Goal: Information Seeking & Learning: Learn about a topic

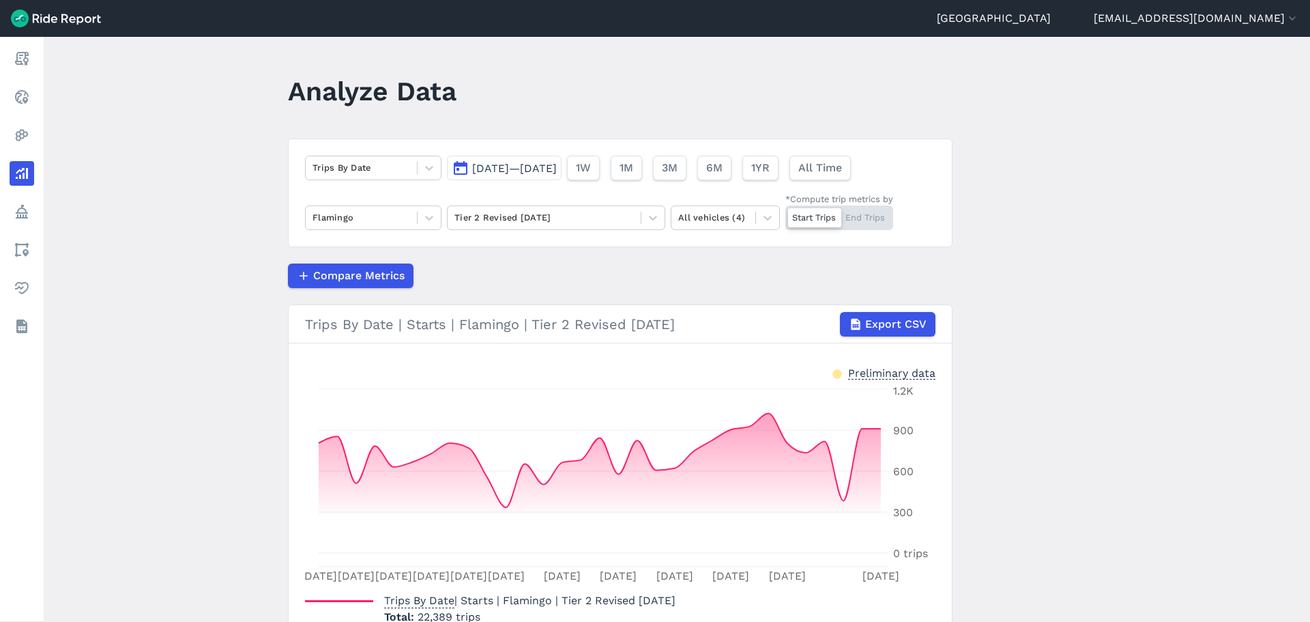
scroll to position [86, 0]
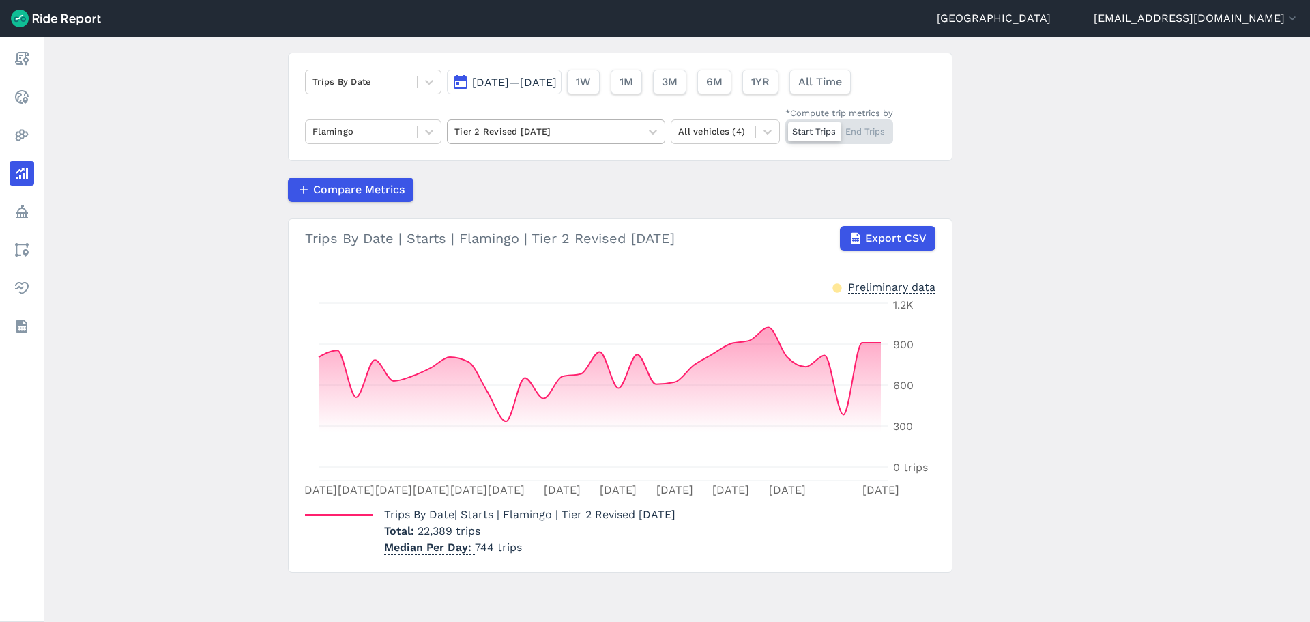
click at [510, 129] on div at bounding box center [543, 132] width 179 height 16
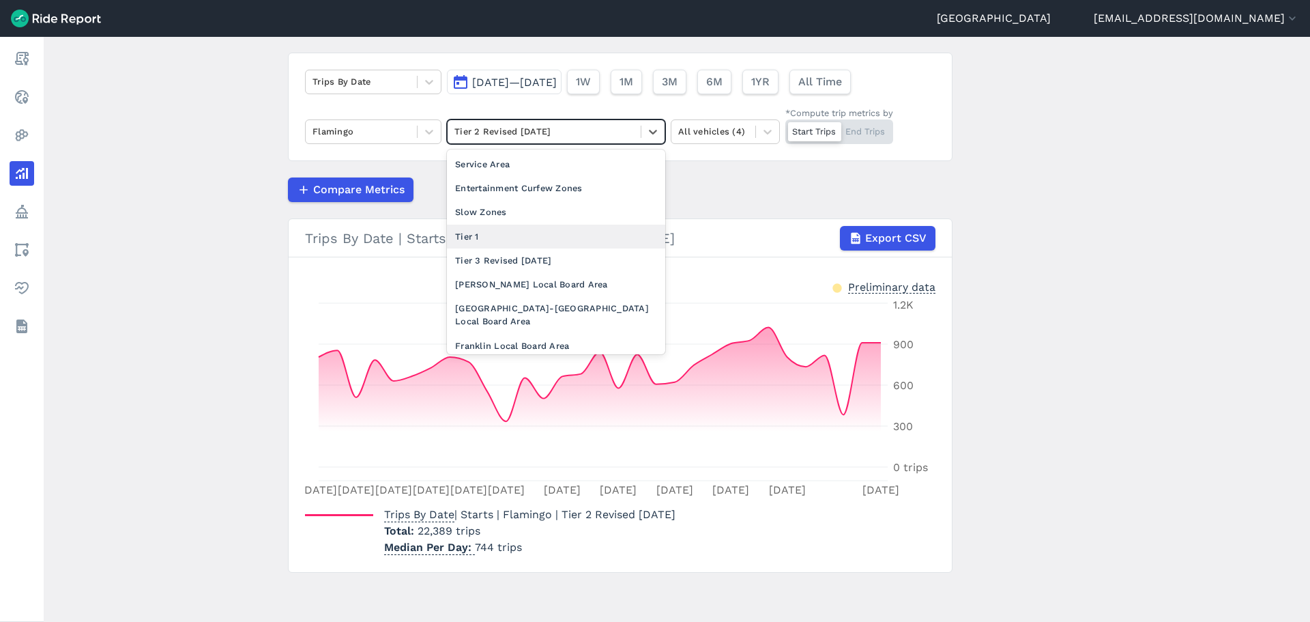
click at [508, 233] on div "Tier 1" at bounding box center [556, 236] width 218 height 24
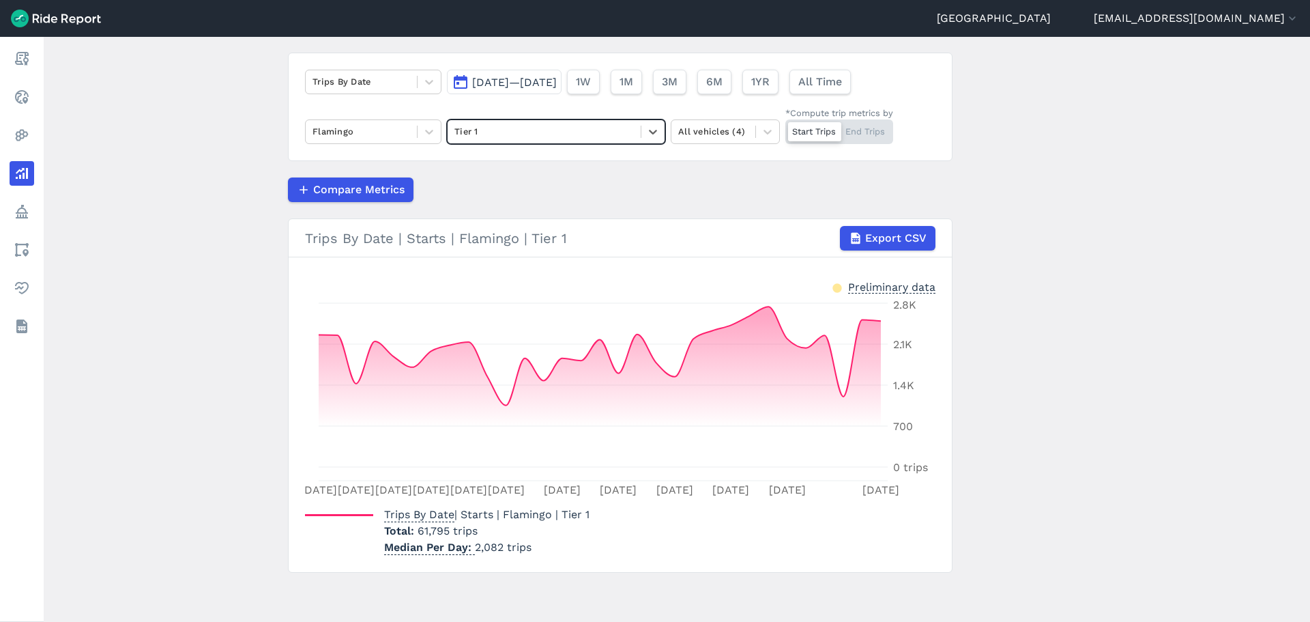
click at [516, 88] on span "[DATE]—[DATE]" at bounding box center [514, 82] width 85 height 13
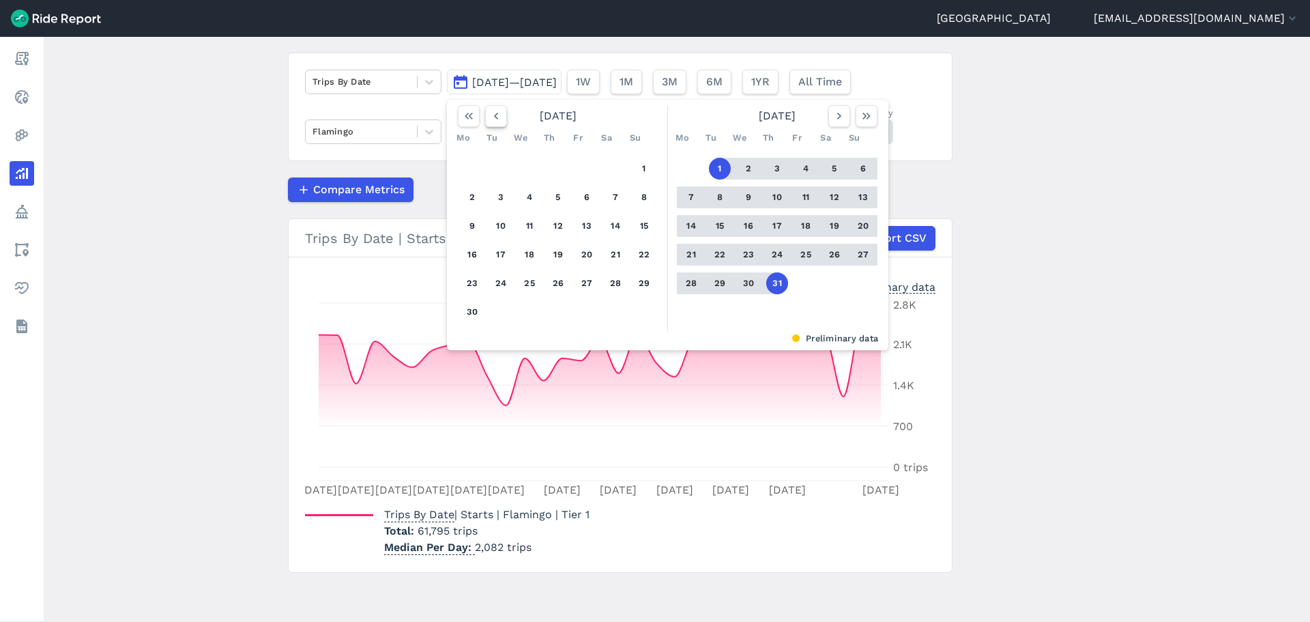
click at [491, 119] on icon "button" at bounding box center [496, 116] width 14 height 14
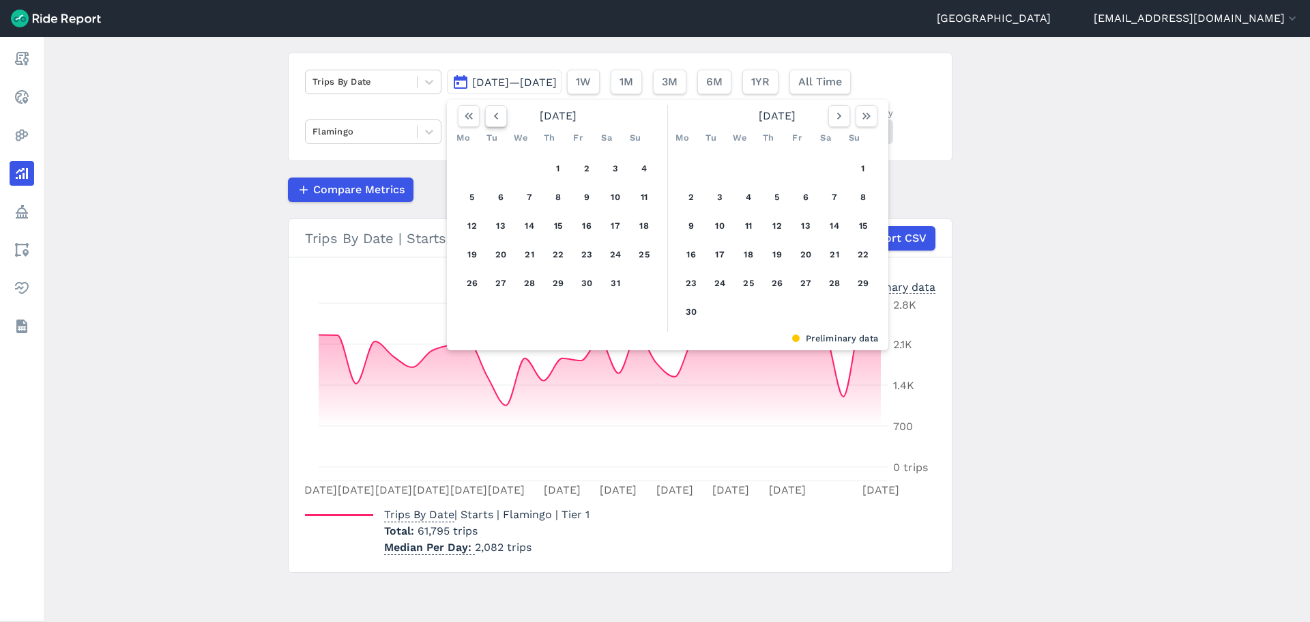
click at [491, 119] on icon "button" at bounding box center [496, 116] width 14 height 14
click at [827, 166] on button "1" at bounding box center [835, 169] width 22 height 22
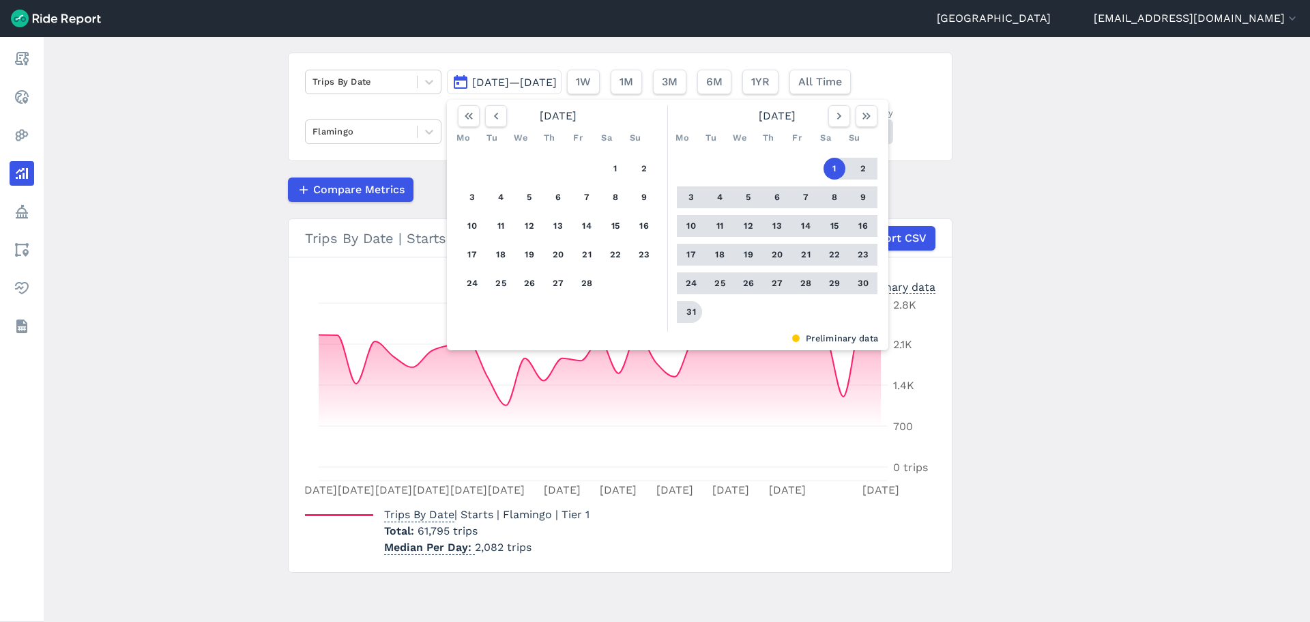
click at [690, 307] on button "31" at bounding box center [691, 312] width 22 height 22
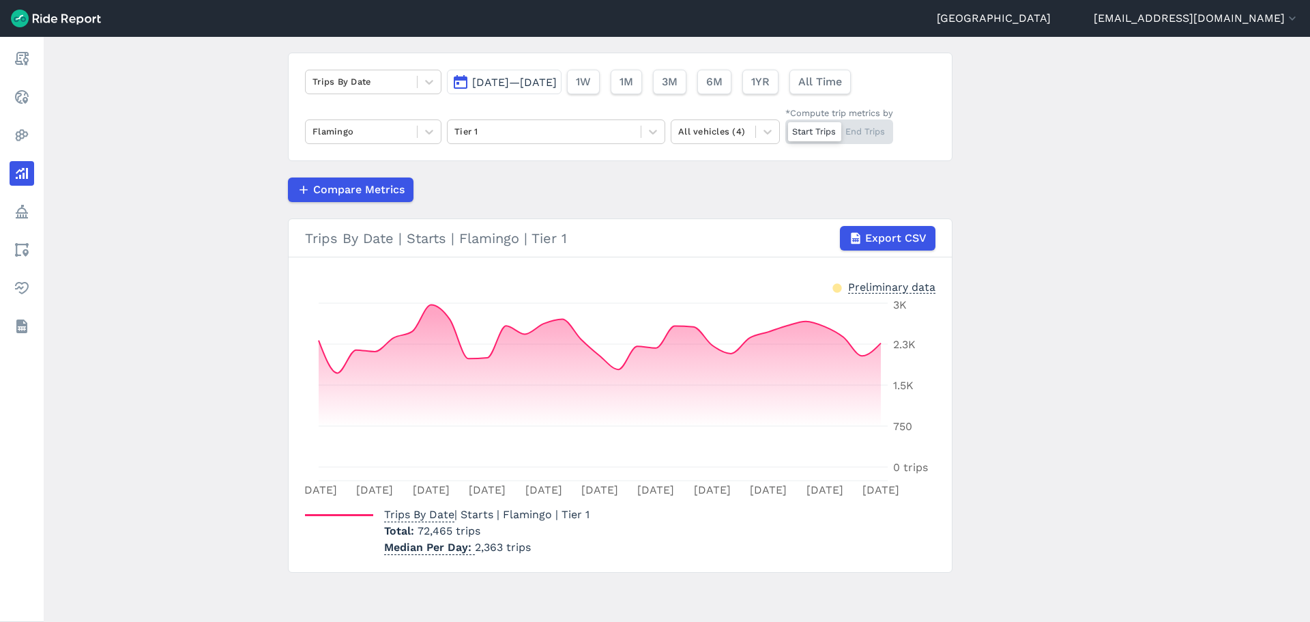
click at [557, 79] on span "[DATE]—[DATE]" at bounding box center [514, 82] width 85 height 13
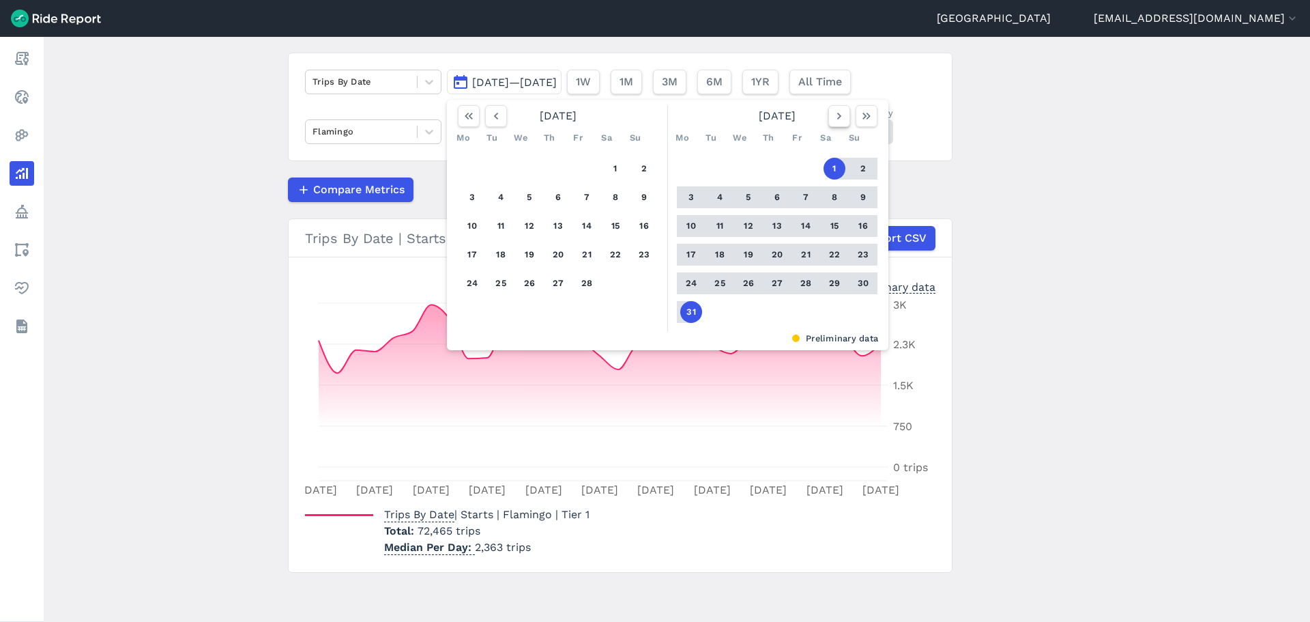
click at [843, 117] on icon "button" at bounding box center [839, 116] width 14 height 14
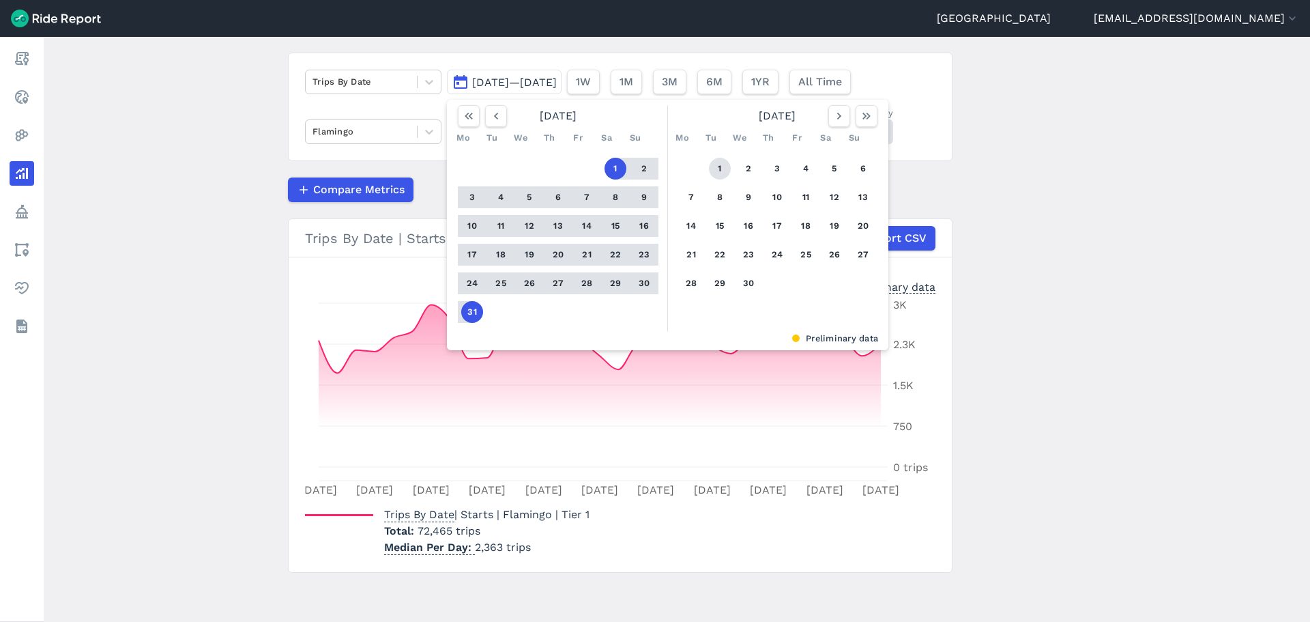
click at [719, 175] on button "1" at bounding box center [720, 169] width 22 height 22
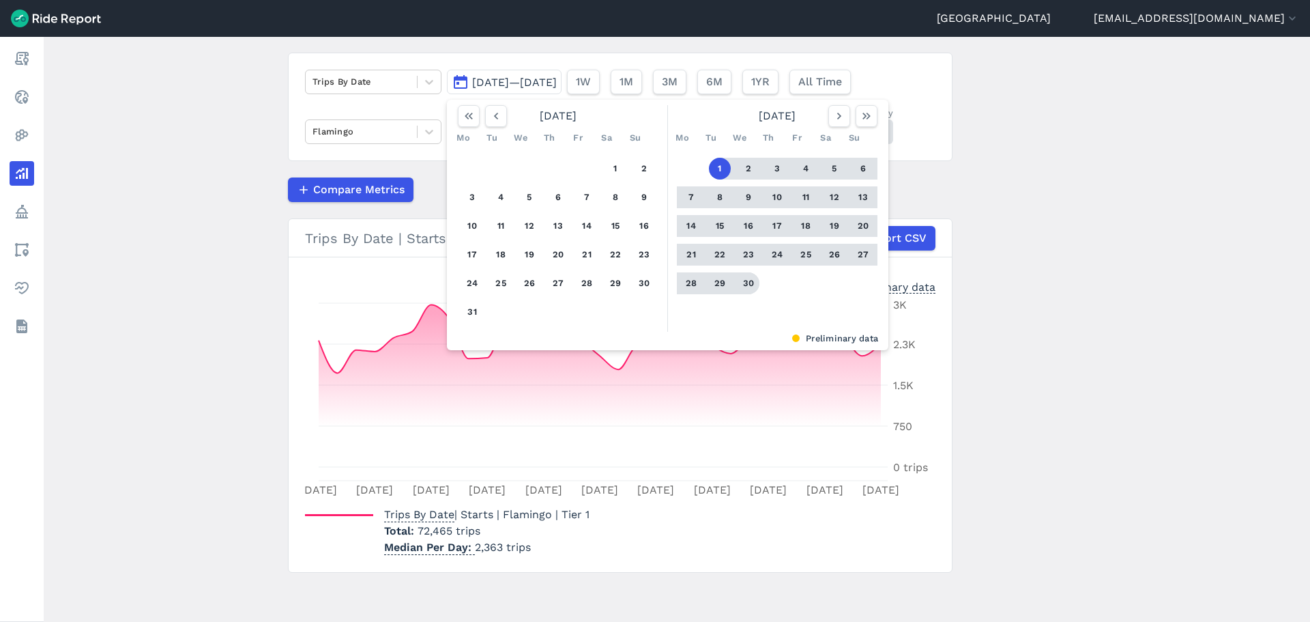
click at [739, 274] on button "30" at bounding box center [749, 283] width 22 height 22
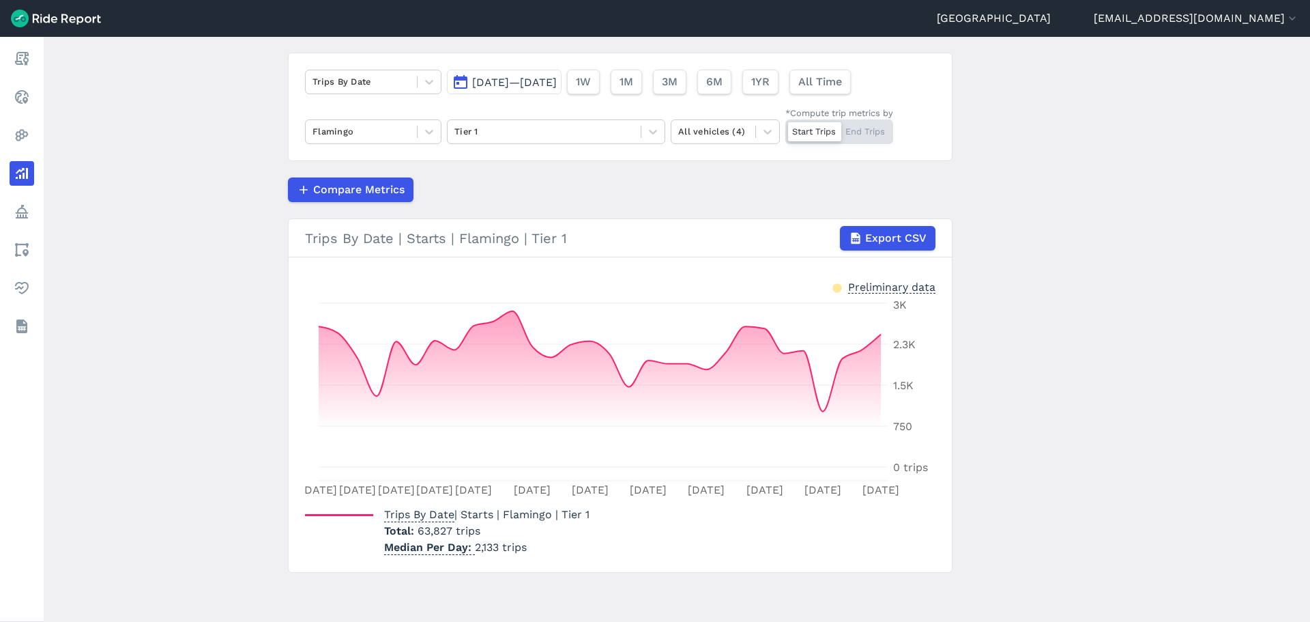
drag, startPoint x: 585, startPoint y: 90, endPoint x: 610, endPoint y: 98, distance: 25.9
click at [562, 90] on button "[DATE]—[DATE]" at bounding box center [504, 82] width 115 height 25
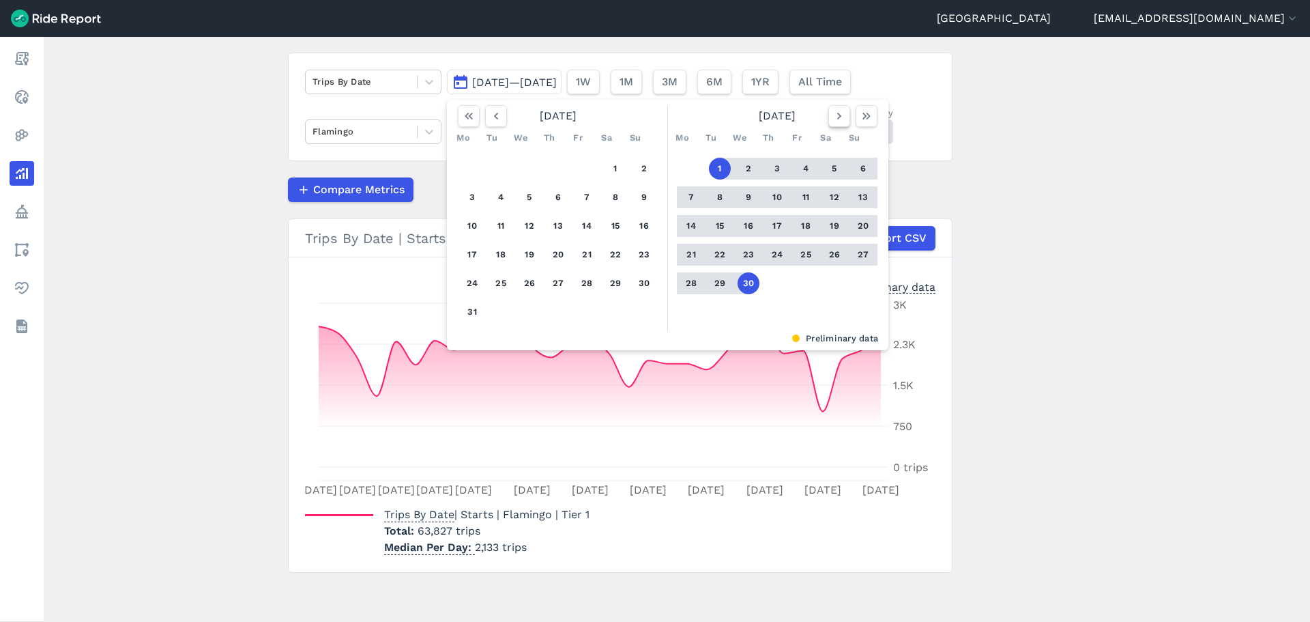
click at [835, 111] on icon "button" at bounding box center [839, 116] width 14 height 14
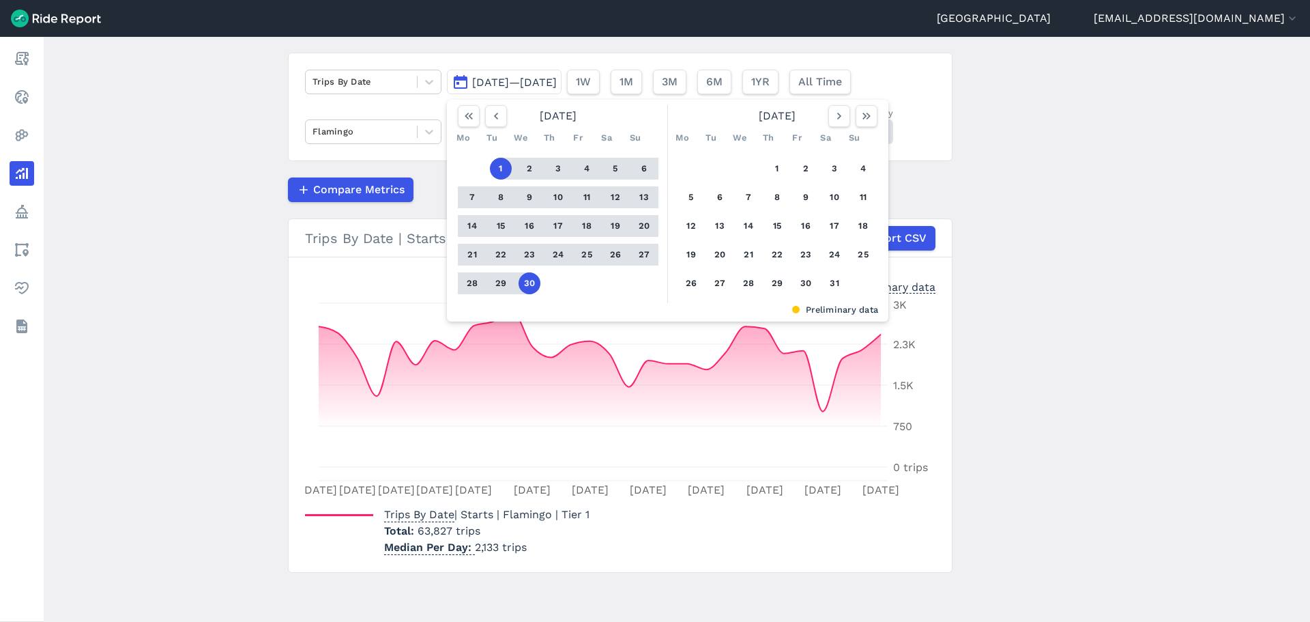
click at [786, 167] on div "1 2 3 4 5 6 7 8 9 10 11 12 13 14 15 16 17 18 19 20 21 22 23 24 25 26 27 28 29 3…" at bounding box center [777, 226] width 212 height 154
click at [777, 169] on button "1" at bounding box center [777, 169] width 22 height 22
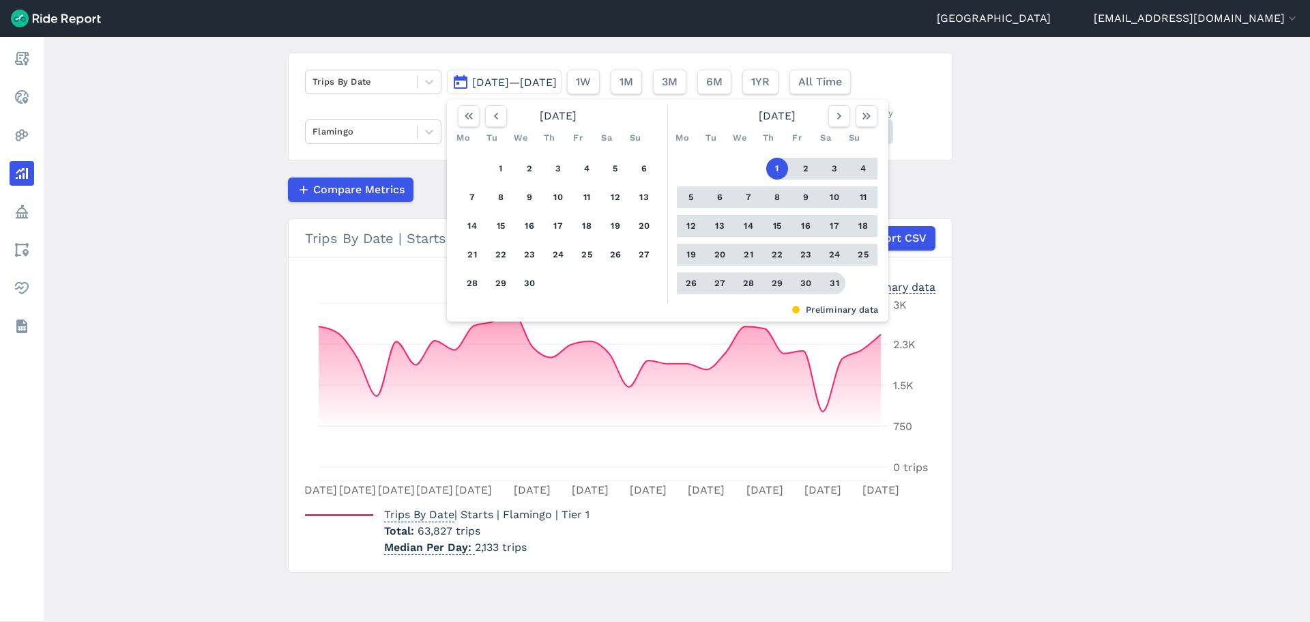
click at [832, 285] on button "31" at bounding box center [835, 283] width 22 height 22
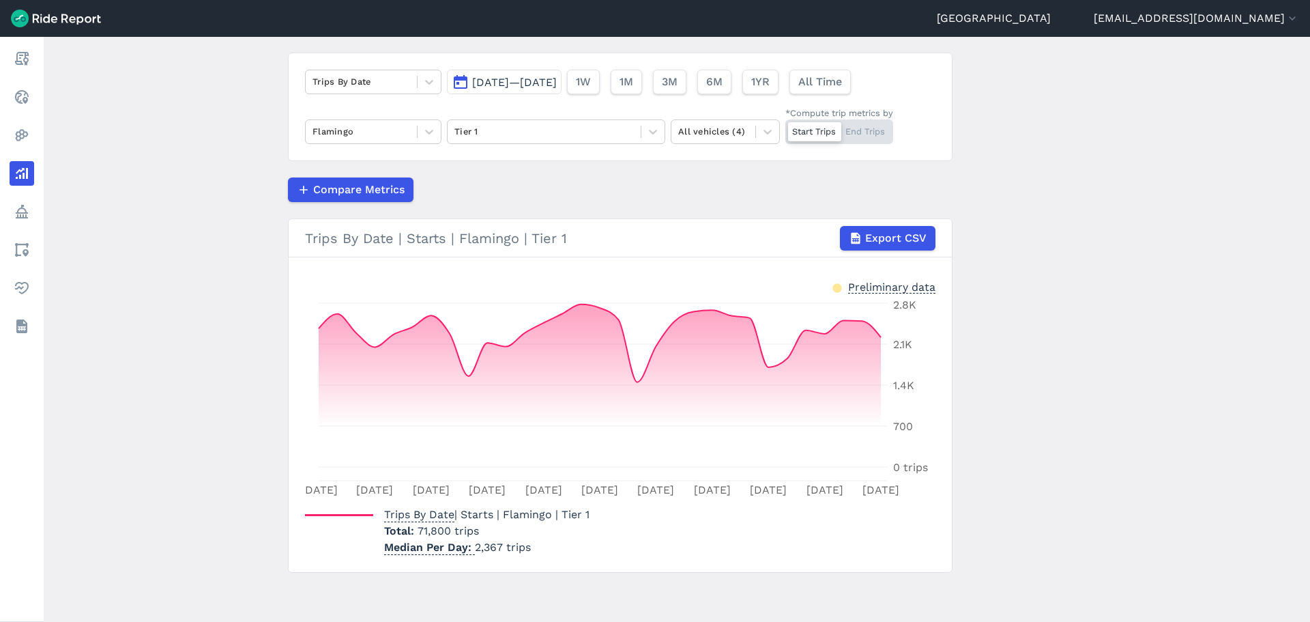
click at [557, 85] on span "[DATE]—[DATE]" at bounding box center [514, 82] width 85 height 13
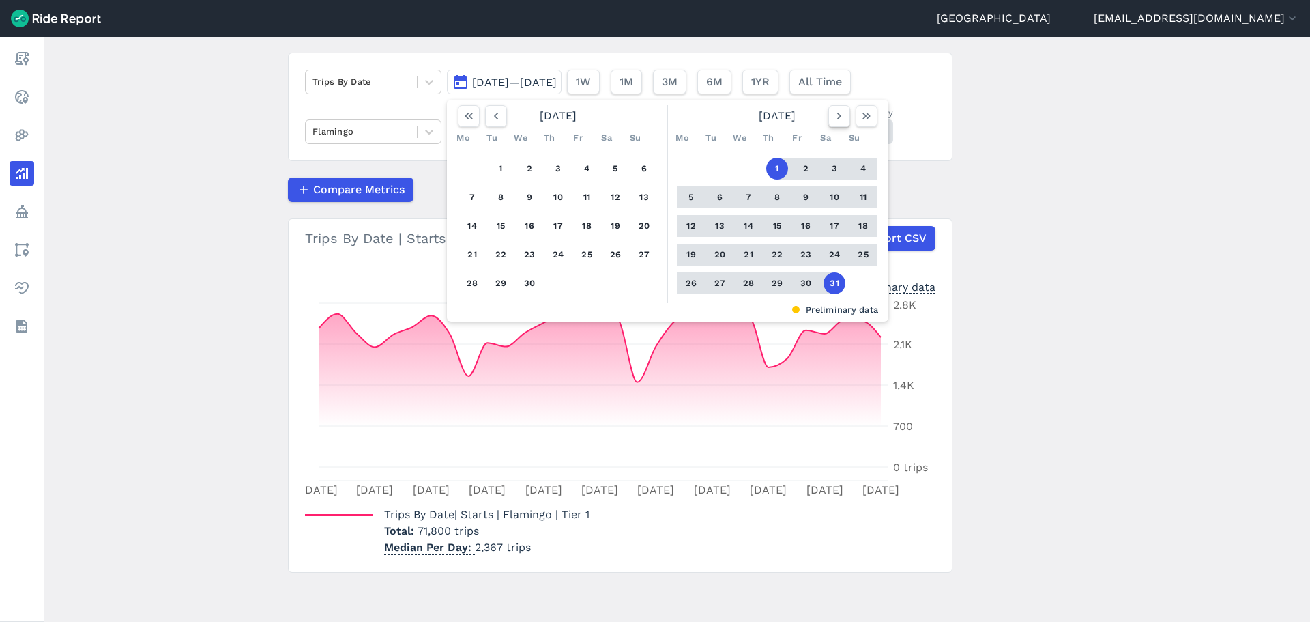
click at [829, 119] on button "button" at bounding box center [839, 116] width 22 height 22
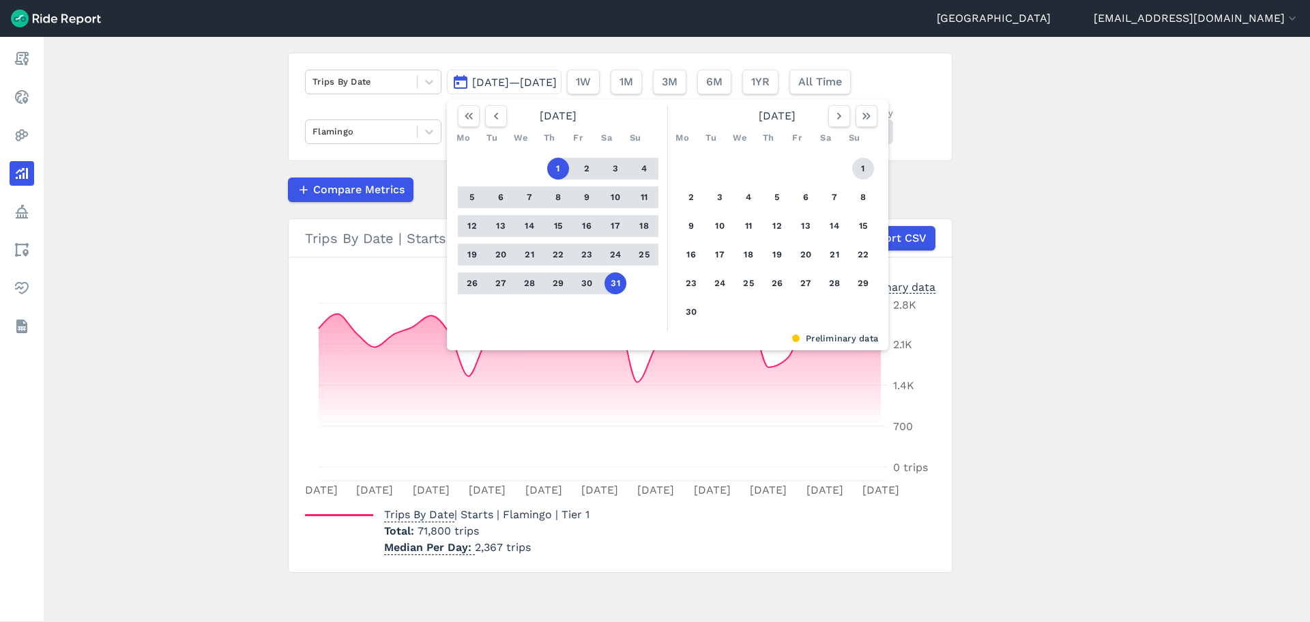
click at [861, 173] on button "1" at bounding box center [863, 169] width 22 height 22
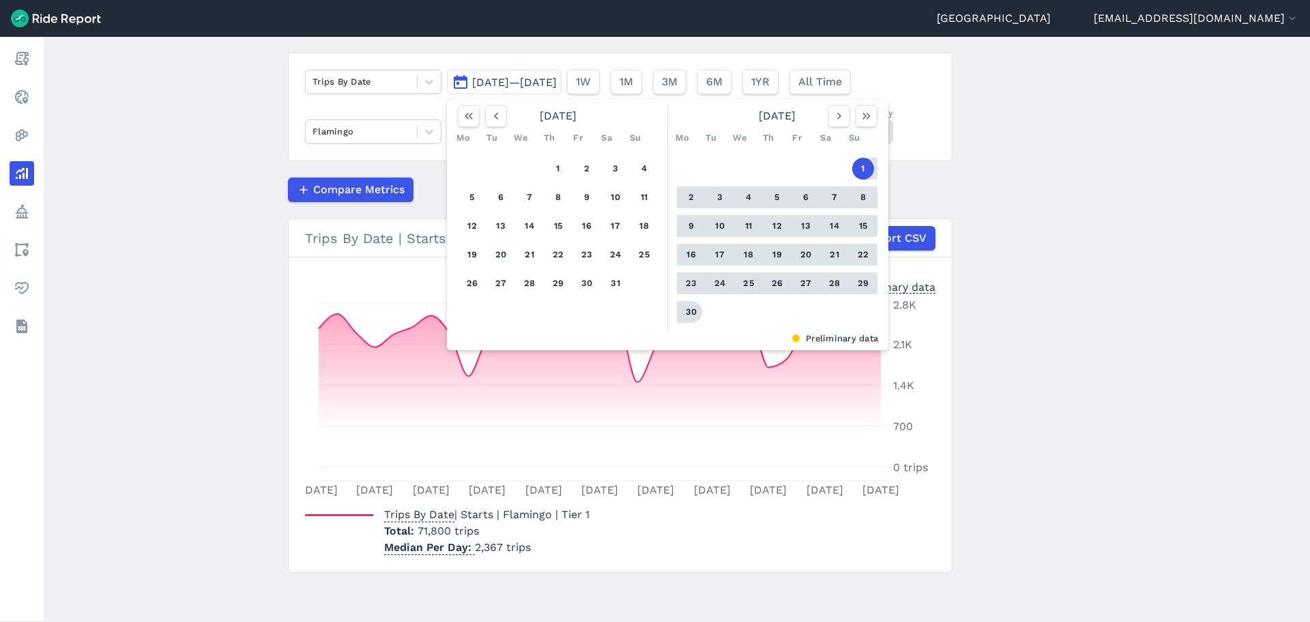
click at [682, 310] on button "30" at bounding box center [691, 312] width 22 height 22
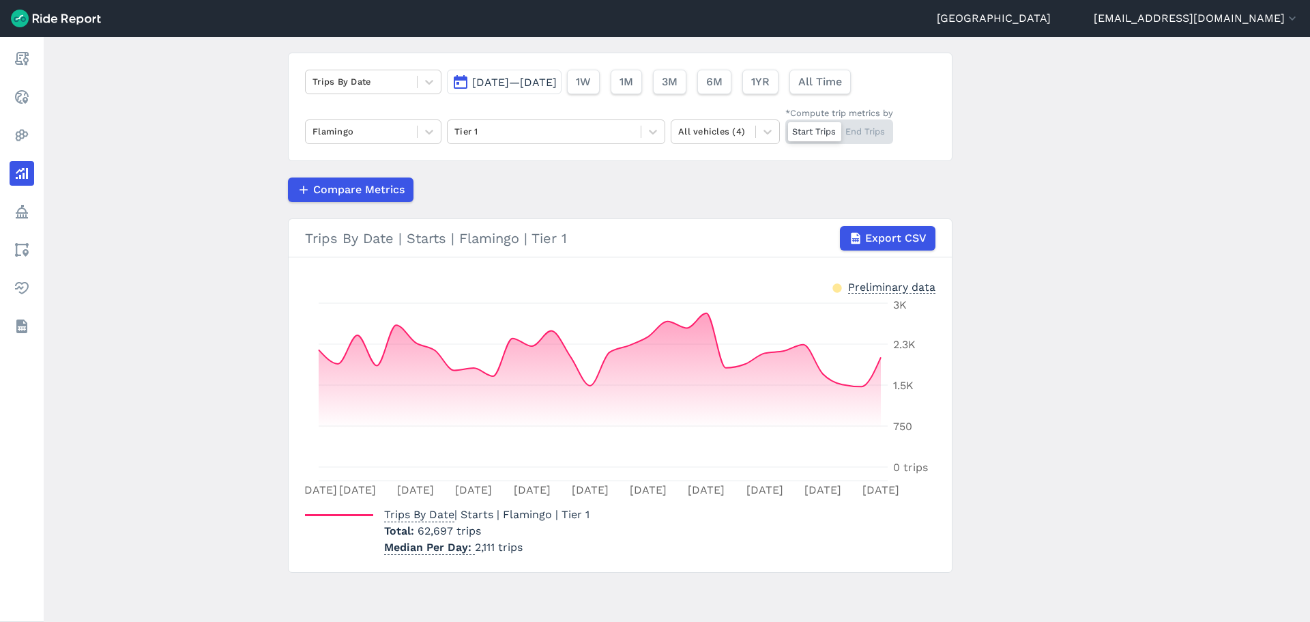
click at [539, 92] on button "[DATE]—[DATE]" at bounding box center [504, 82] width 115 height 25
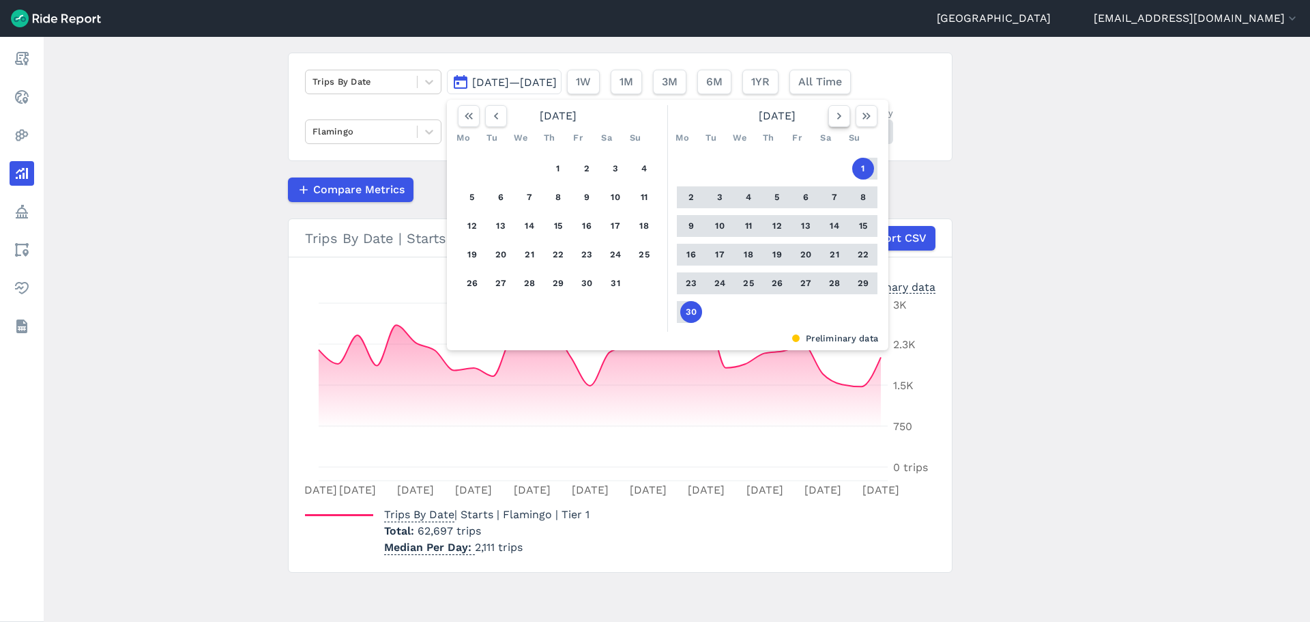
click at [832, 120] on icon "button" at bounding box center [839, 116] width 14 height 14
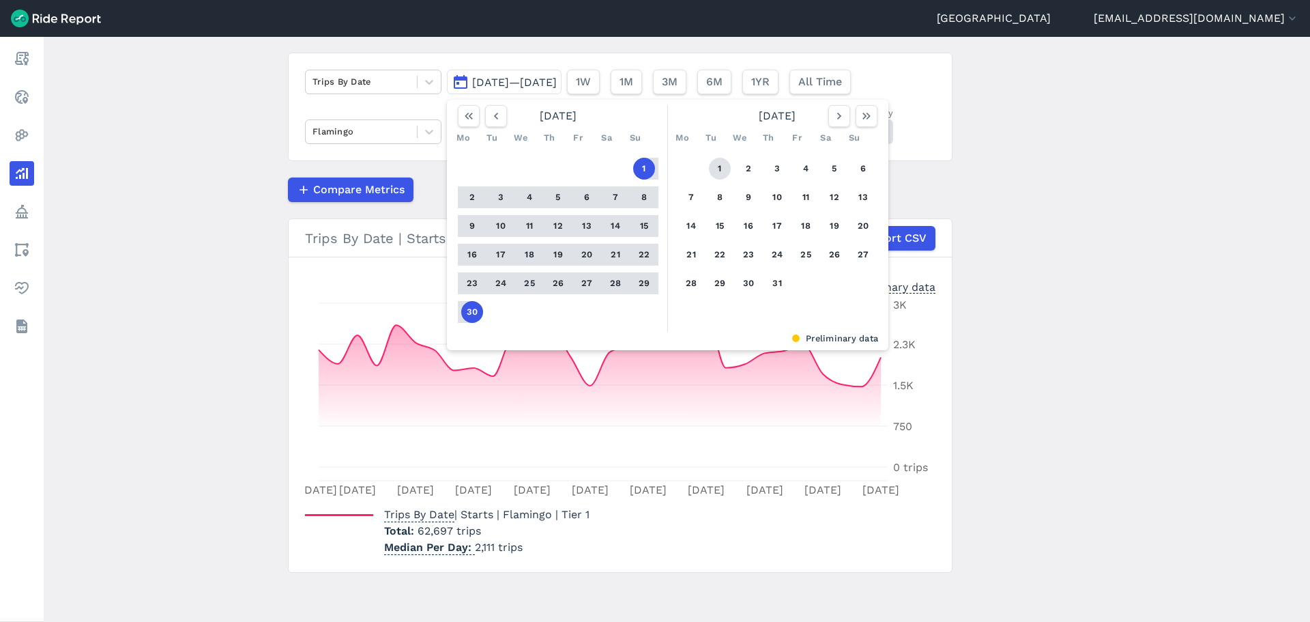
click at [712, 169] on button "1" at bounding box center [720, 169] width 22 height 22
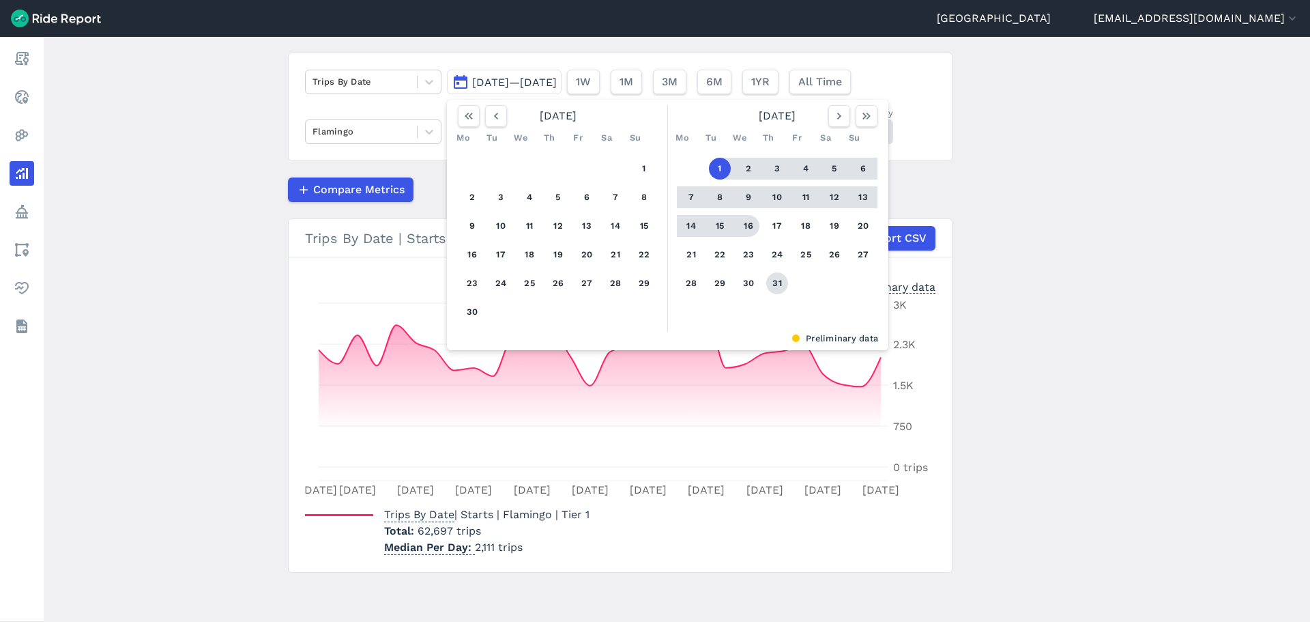
click at [769, 282] on button "31" at bounding box center [777, 283] width 22 height 22
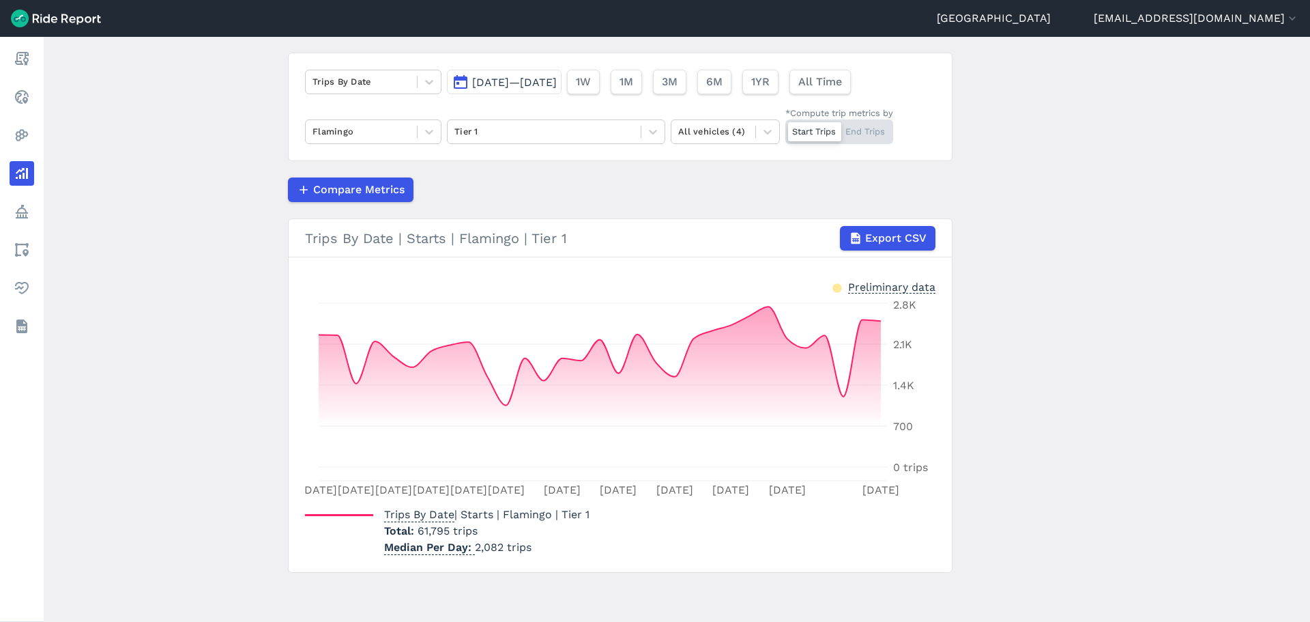
drag, startPoint x: 573, startPoint y: 51, endPoint x: 572, endPoint y: 63, distance: 12.4
click at [573, 52] on main "Analyze Data Trips By Date [DATE]—[DATE] 1W 1M 3M 6M 1YR All Time Flamingo Tier…" at bounding box center [677, 329] width 1266 height 585
click at [557, 76] on span "[DATE]—[DATE]" at bounding box center [514, 82] width 85 height 13
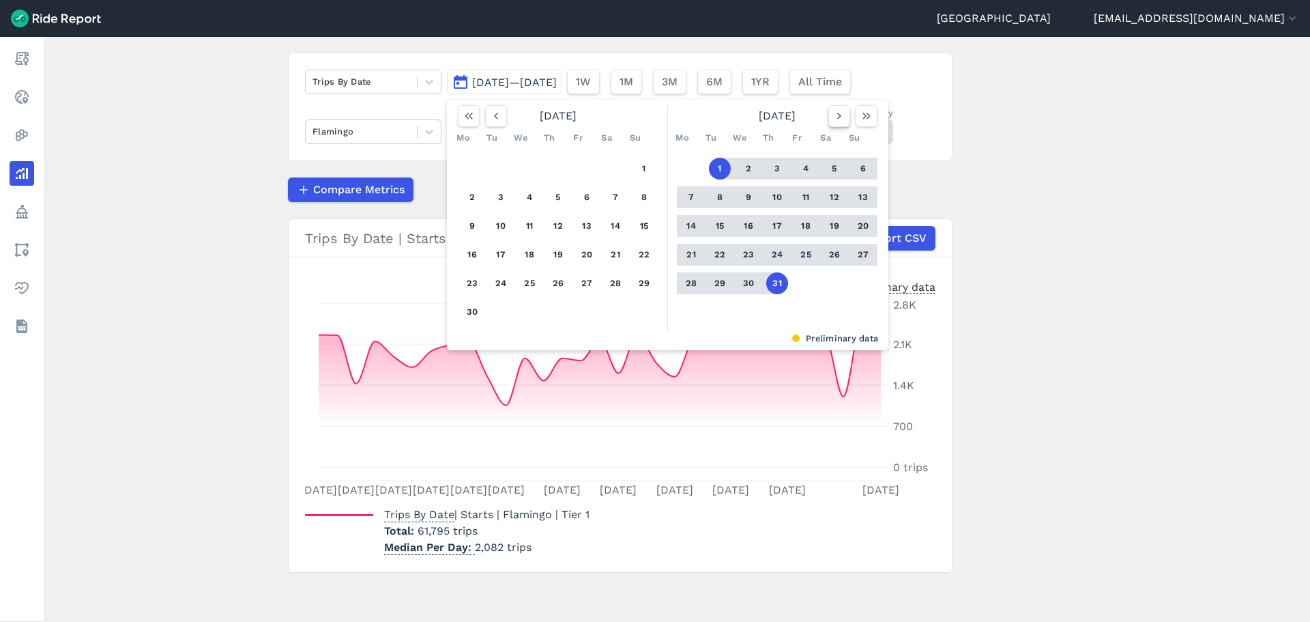
click at [841, 121] on icon "button" at bounding box center [839, 116] width 14 height 14
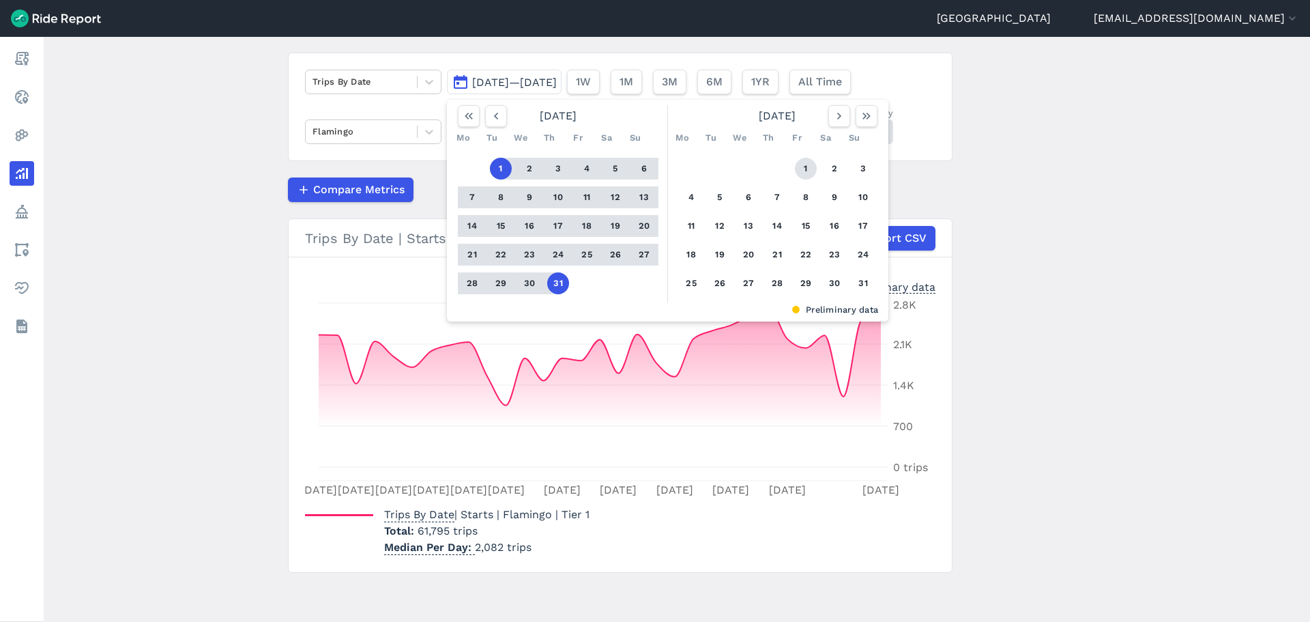
click at [806, 170] on button "1" at bounding box center [806, 169] width 22 height 22
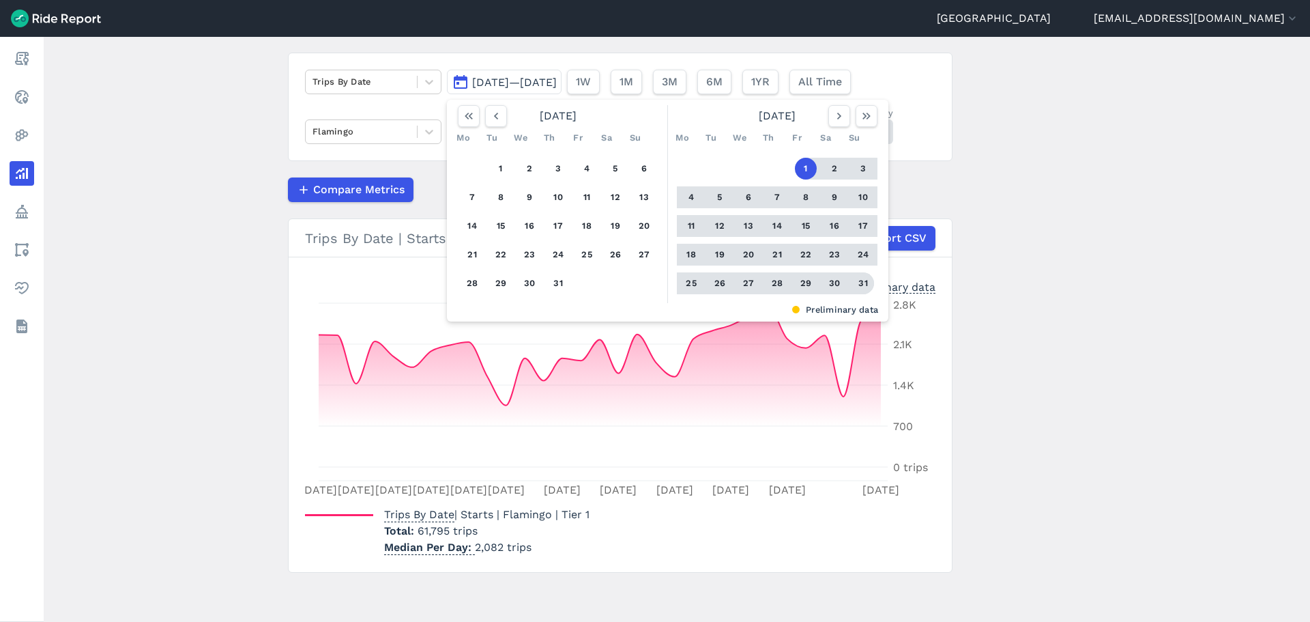
click at [857, 279] on button "31" at bounding box center [863, 283] width 22 height 22
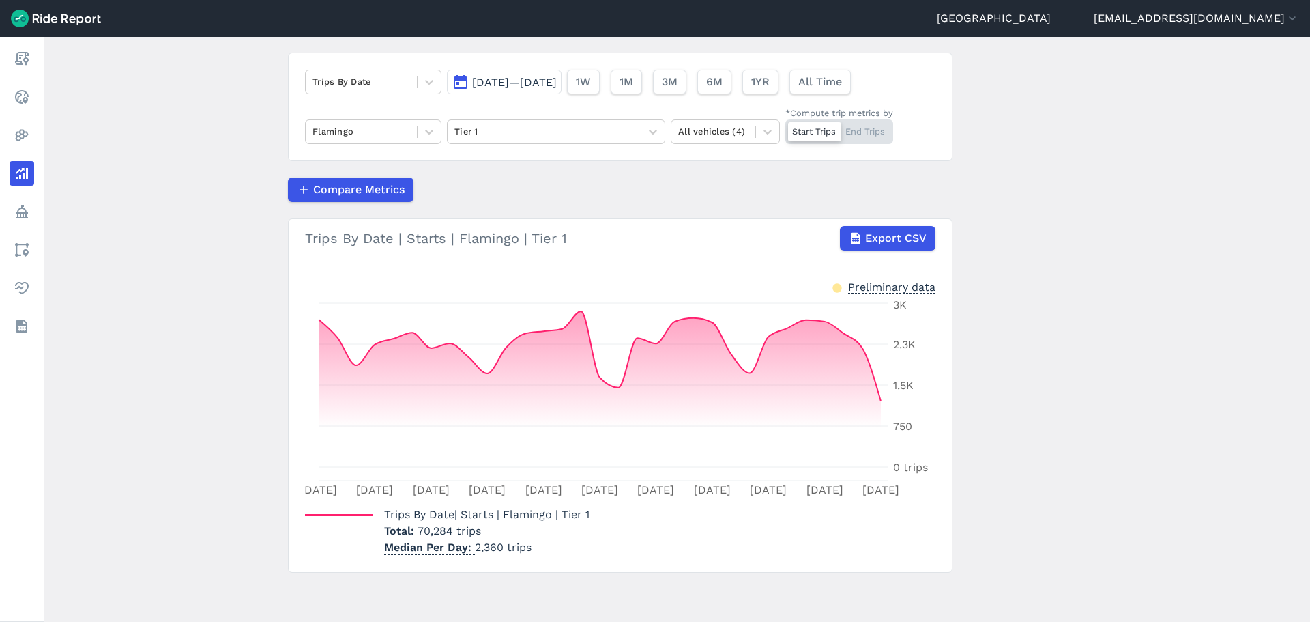
click at [497, 83] on span "[DATE]—[DATE]" at bounding box center [514, 82] width 85 height 13
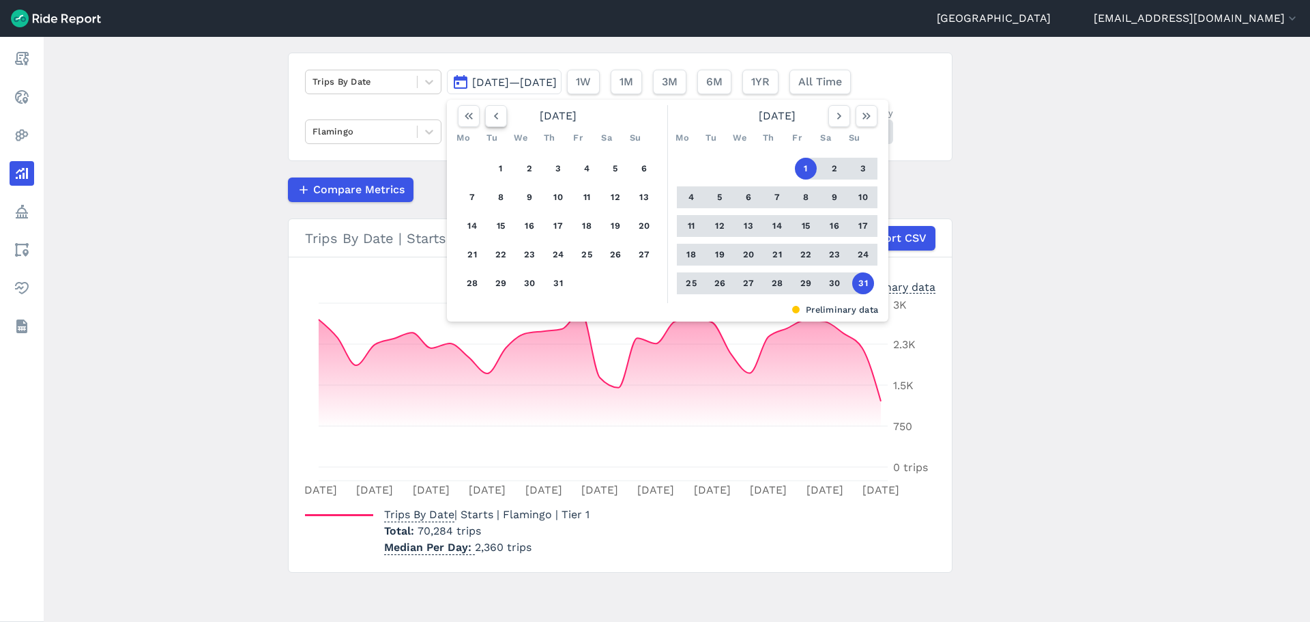
click at [499, 121] on icon "button" at bounding box center [496, 116] width 14 height 14
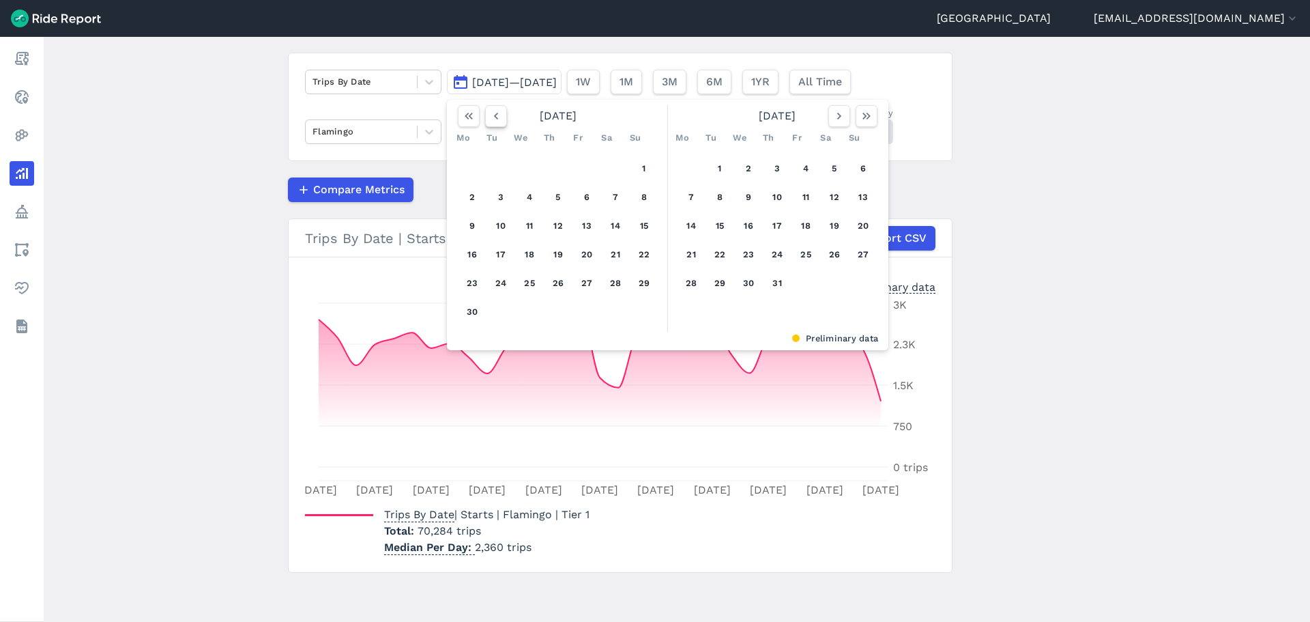
click at [499, 121] on icon "button" at bounding box center [496, 116] width 14 height 14
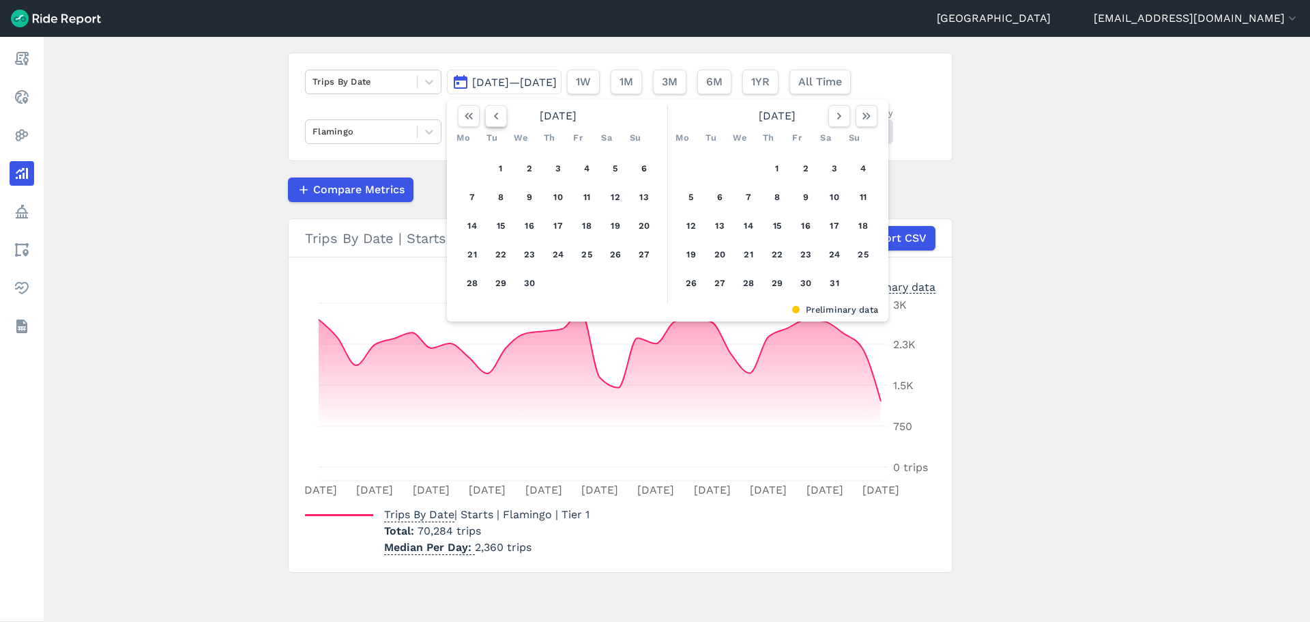
click at [491, 116] on icon "button" at bounding box center [496, 116] width 14 height 14
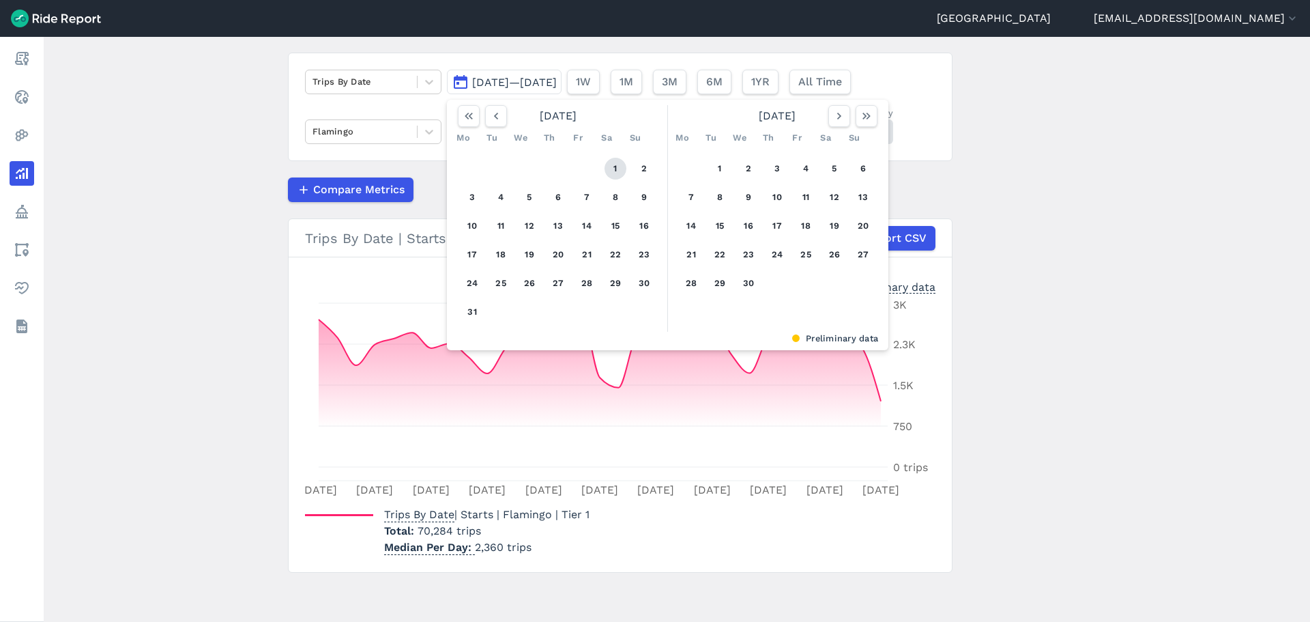
click at [615, 166] on button "1" at bounding box center [616, 169] width 22 height 22
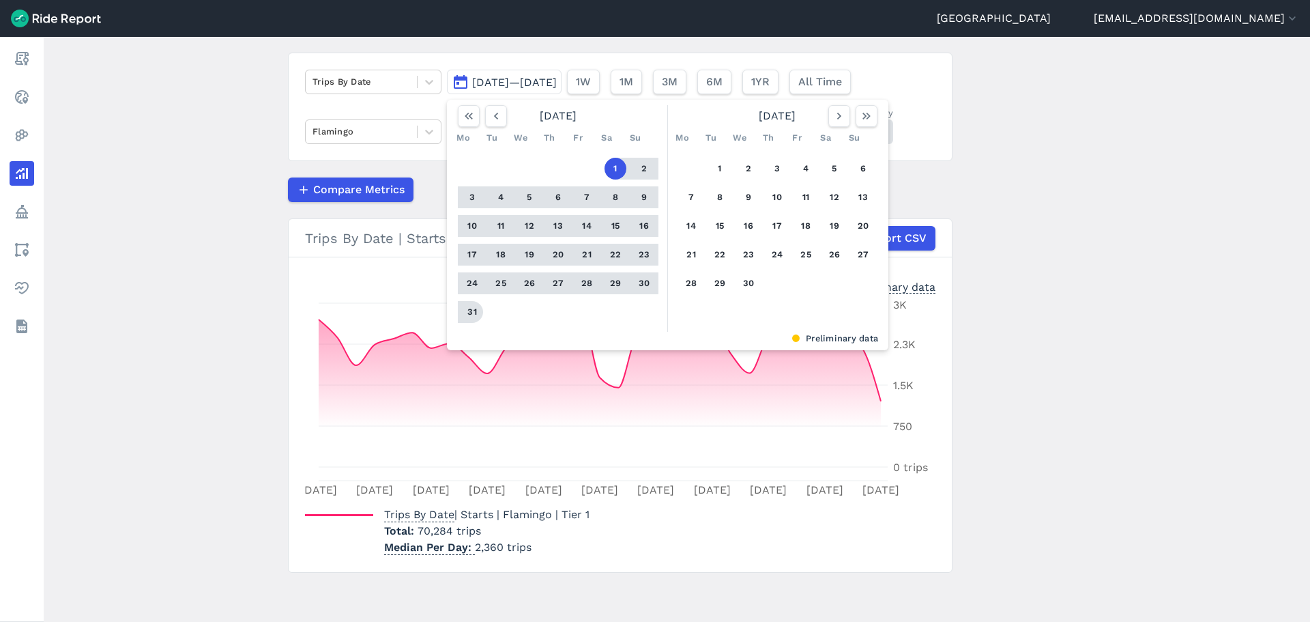
click at [453, 315] on div "1 2 3 4 5 6 7 8 9 10 11 12 13 14 15 16 17 18 19 20 21 22 23 24 25 26 27 28 29 3…" at bounding box center [558, 240] width 212 height 183
click at [463, 307] on button "31" at bounding box center [472, 312] width 22 height 22
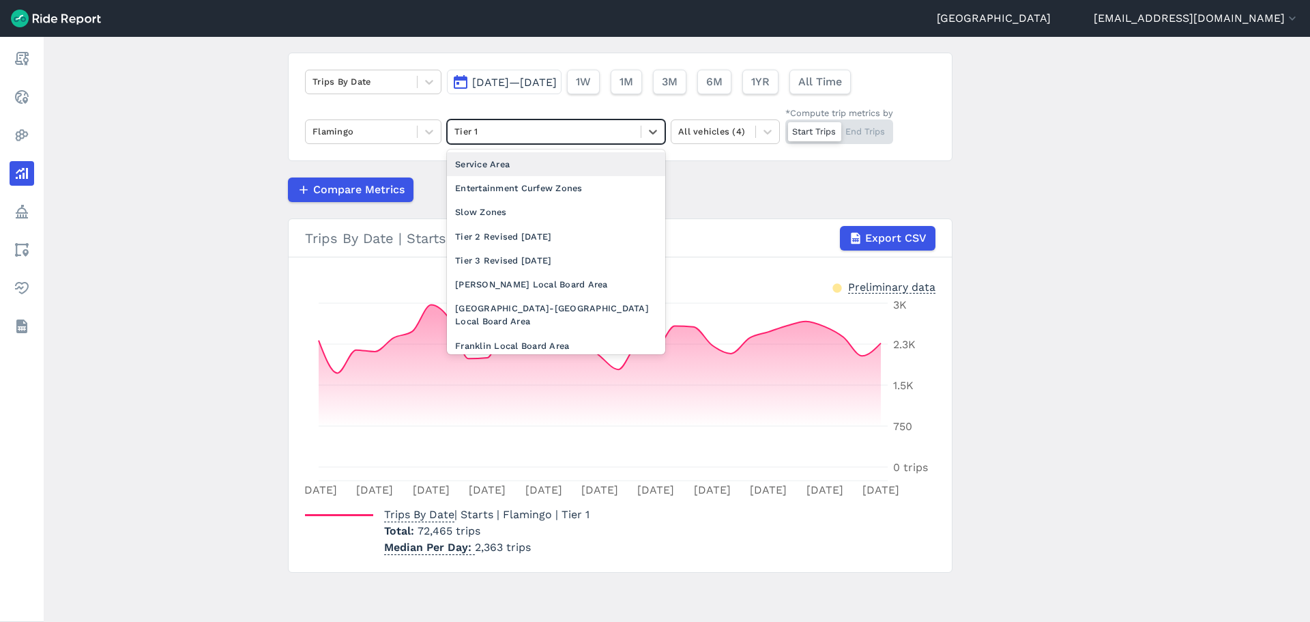
click at [506, 128] on div at bounding box center [543, 132] width 179 height 16
click at [504, 239] on div "Tier 2 Revised [DATE]" at bounding box center [556, 236] width 218 height 24
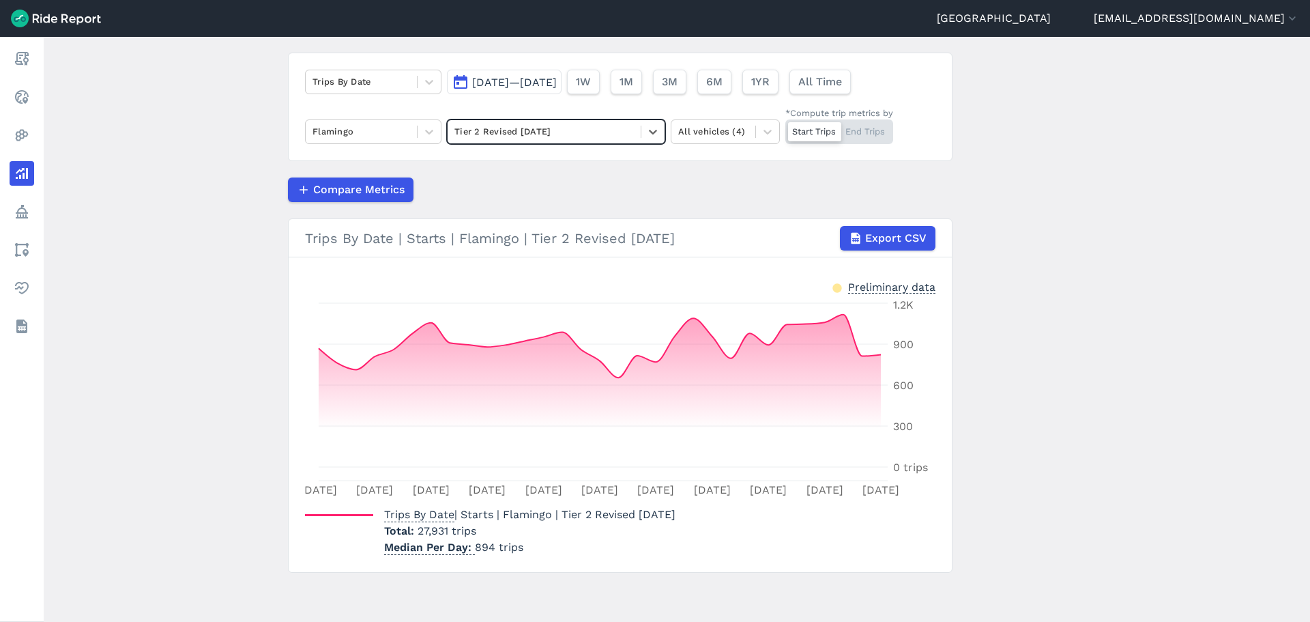
click at [551, 199] on div "Compare Metrics" at bounding box center [620, 189] width 665 height 25
click at [532, 89] on button "[DATE]—[DATE]" at bounding box center [504, 82] width 115 height 25
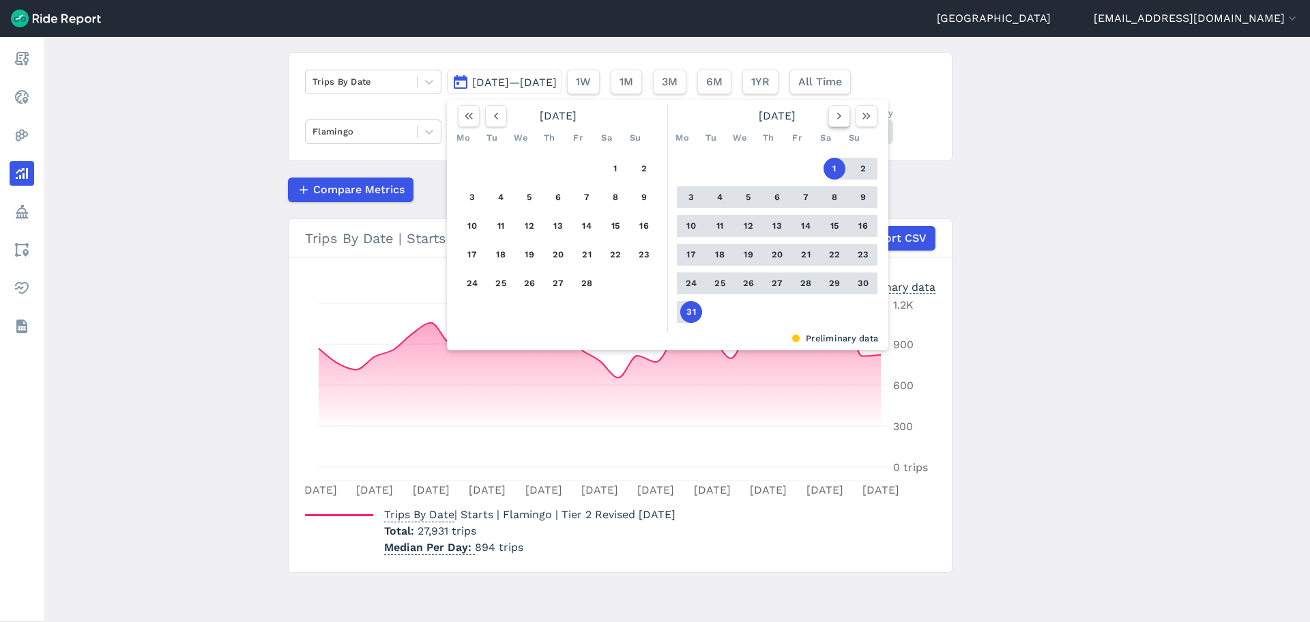
click at [836, 122] on icon "button" at bounding box center [839, 116] width 14 height 14
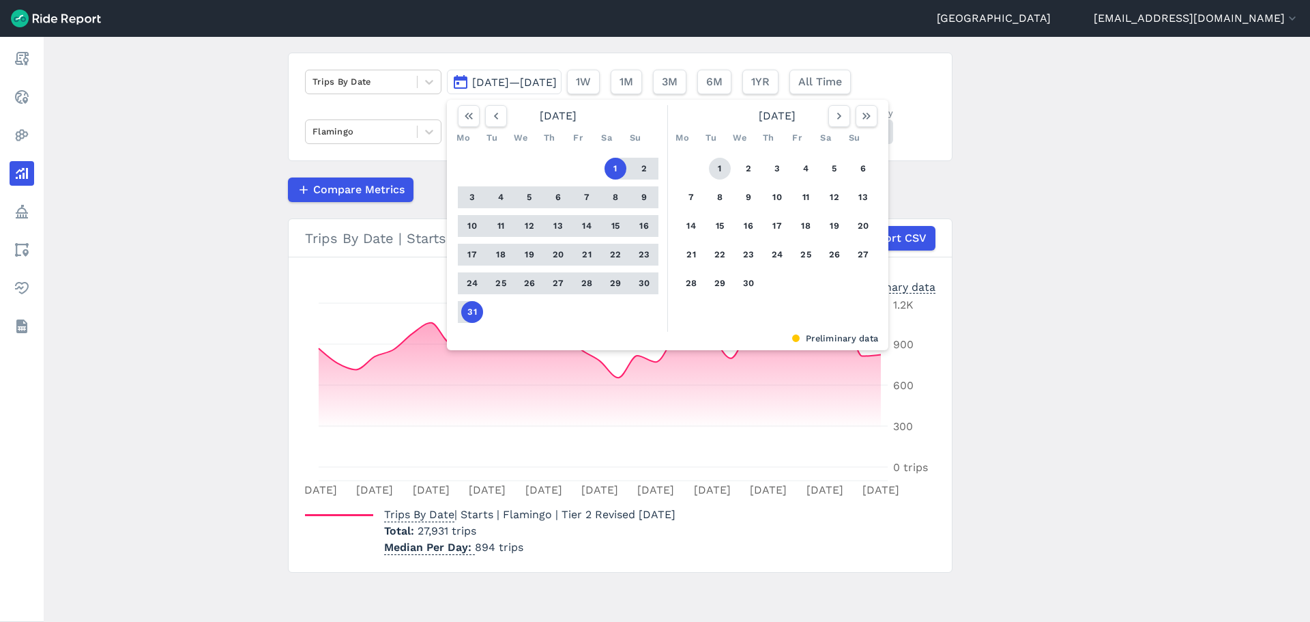
click at [711, 175] on button "1" at bounding box center [720, 169] width 22 height 22
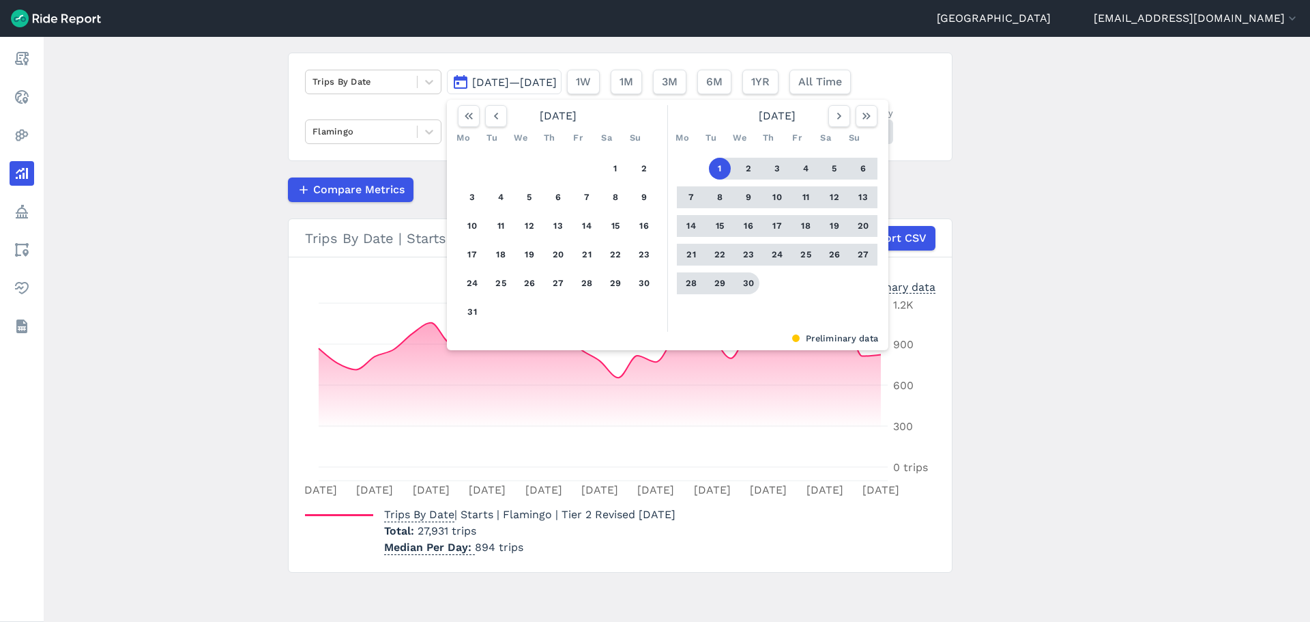
click at [757, 288] on div "1 2 3 4 5 6 7 8 9 10 11 12 13 14 15 16 17 18 19 20 21 22 23 24 25 26 27 28 29 30" at bounding box center [777, 226] width 212 height 154
click at [747, 287] on button "30" at bounding box center [749, 283] width 22 height 22
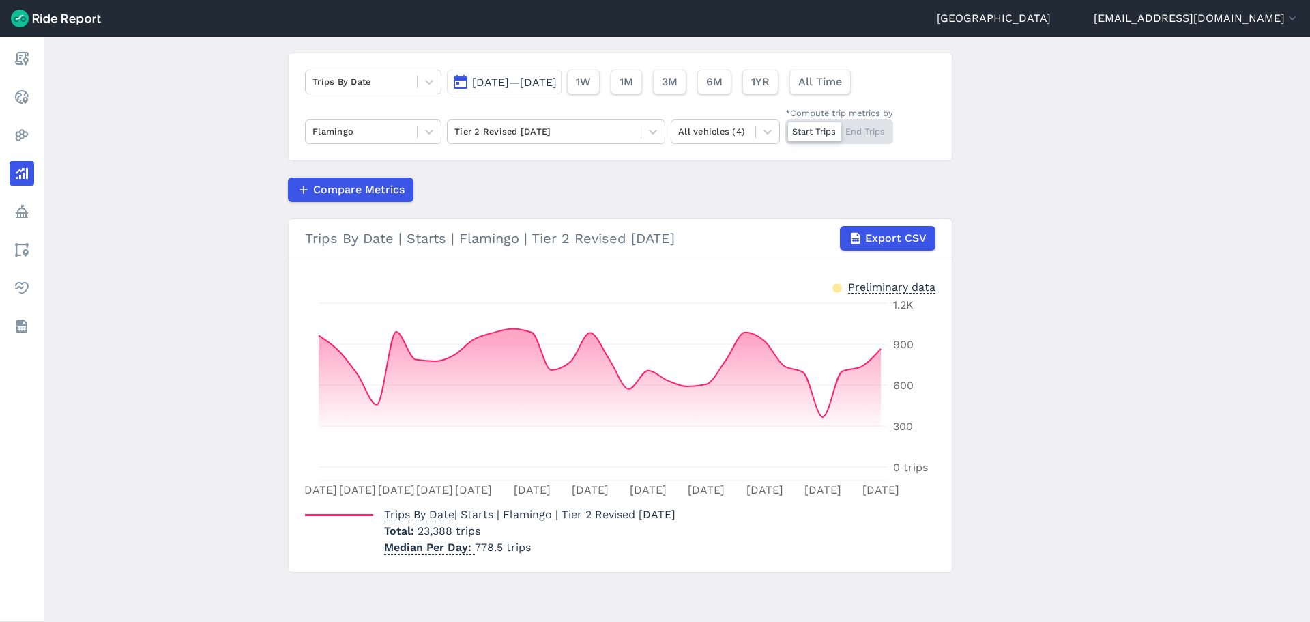
drag, startPoint x: 534, startPoint y: 79, endPoint x: 579, endPoint y: 89, distance: 46.7
click at [534, 79] on span "[DATE]—[DATE]" at bounding box center [514, 82] width 85 height 13
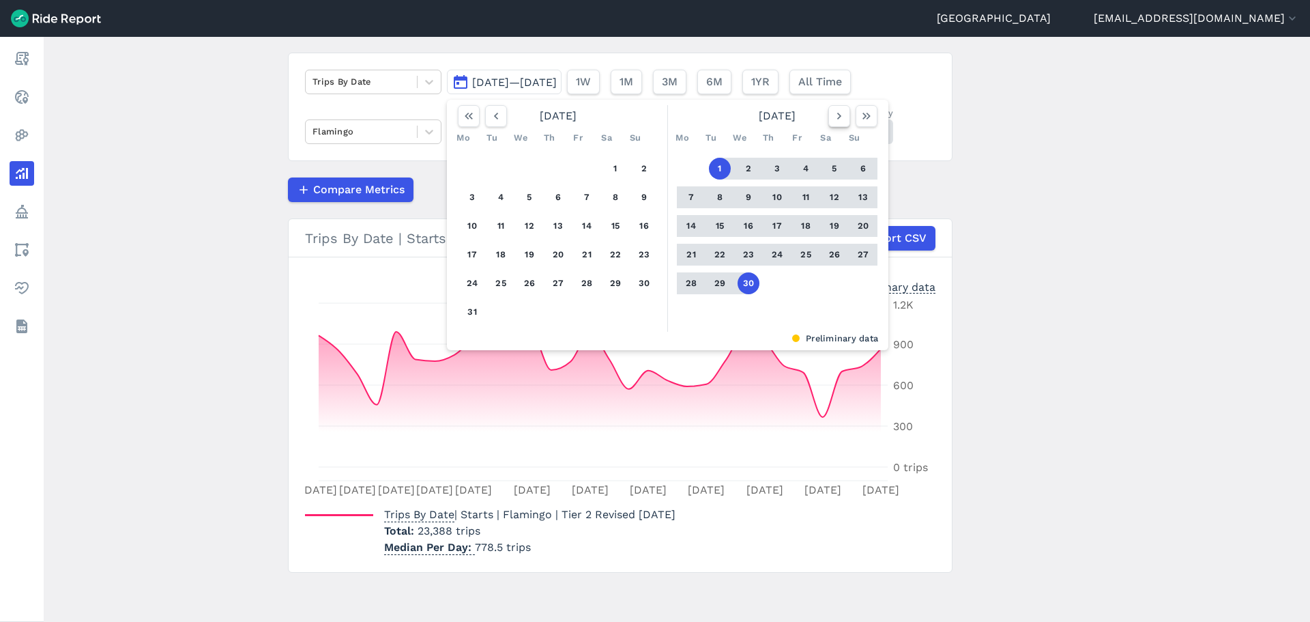
click at [835, 118] on icon "button" at bounding box center [839, 116] width 14 height 14
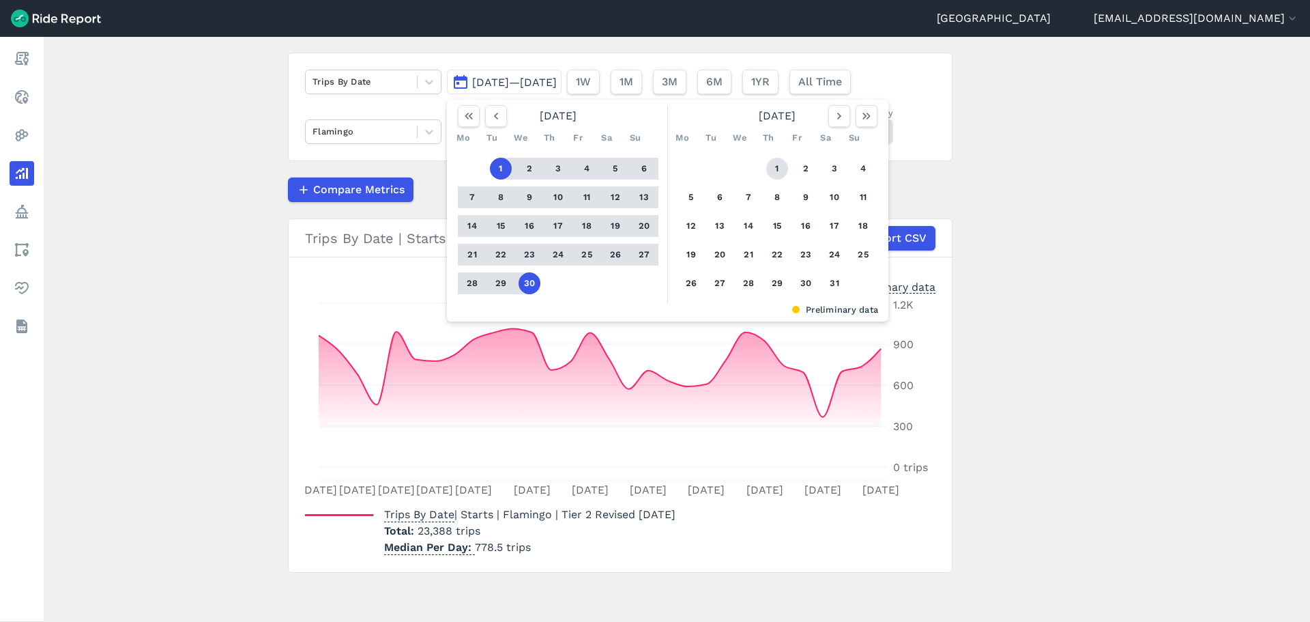
click at [783, 163] on button "1" at bounding box center [777, 169] width 22 height 22
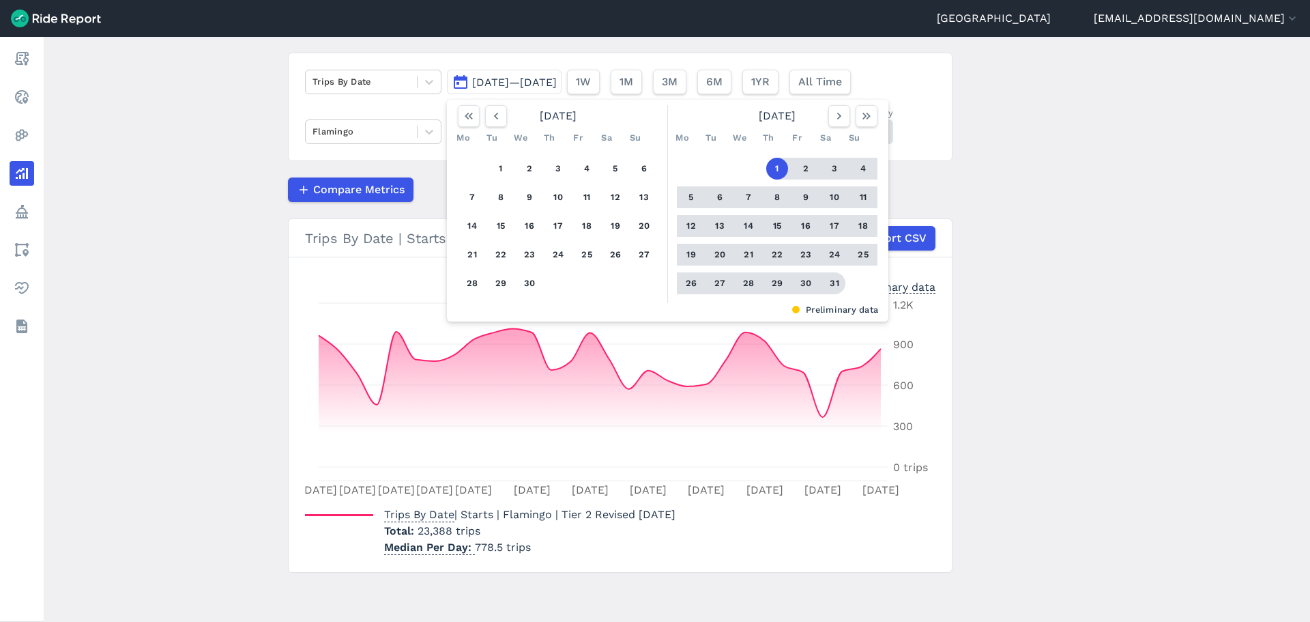
click at [826, 283] on button "31" at bounding box center [835, 283] width 22 height 22
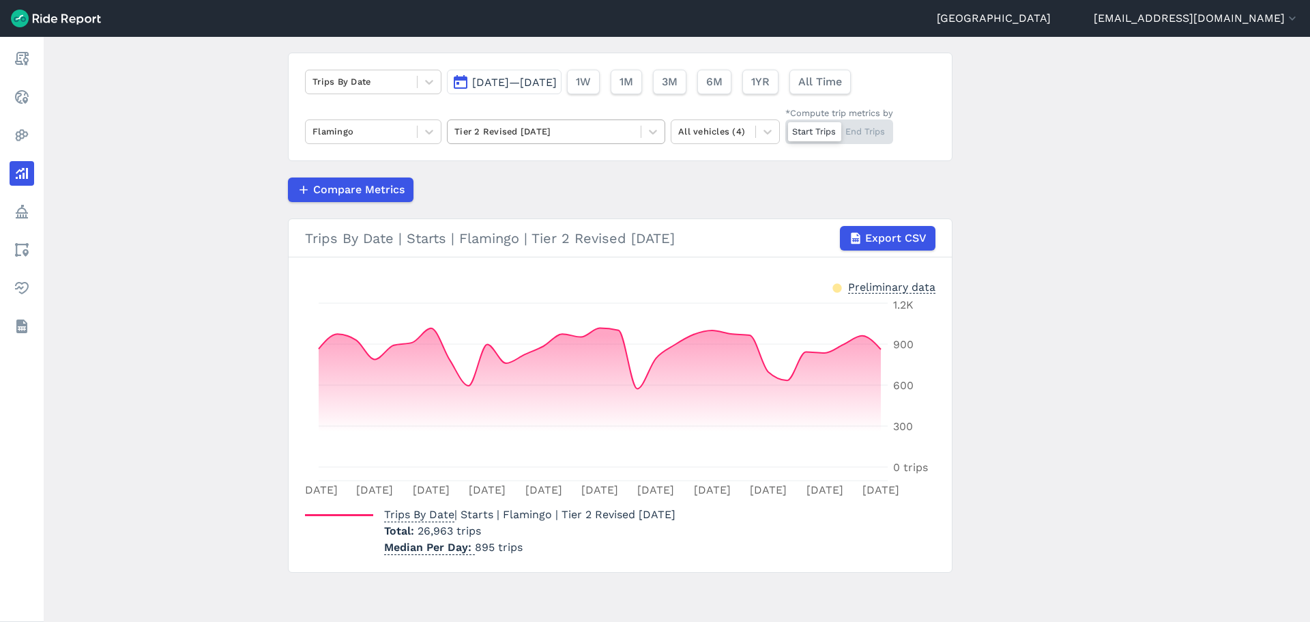
click at [504, 137] on div at bounding box center [543, 132] width 179 height 16
click at [535, 83] on span "[DATE]—[DATE]" at bounding box center [514, 82] width 85 height 13
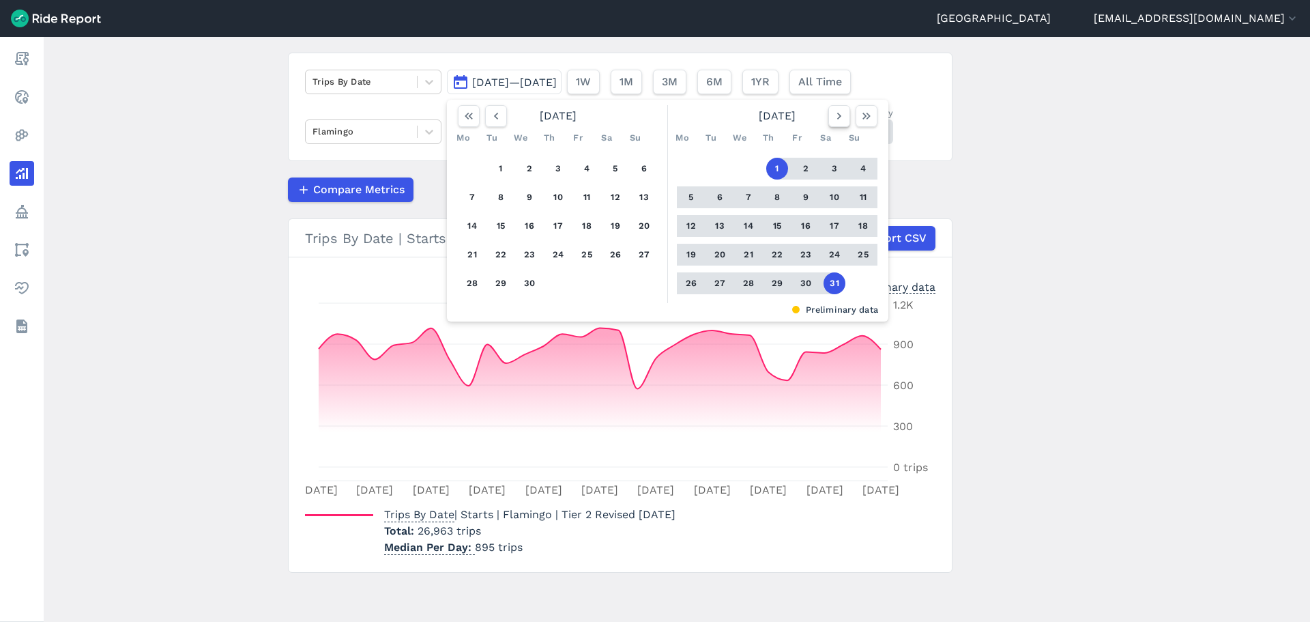
click at [842, 117] on icon "button" at bounding box center [839, 116] width 14 height 14
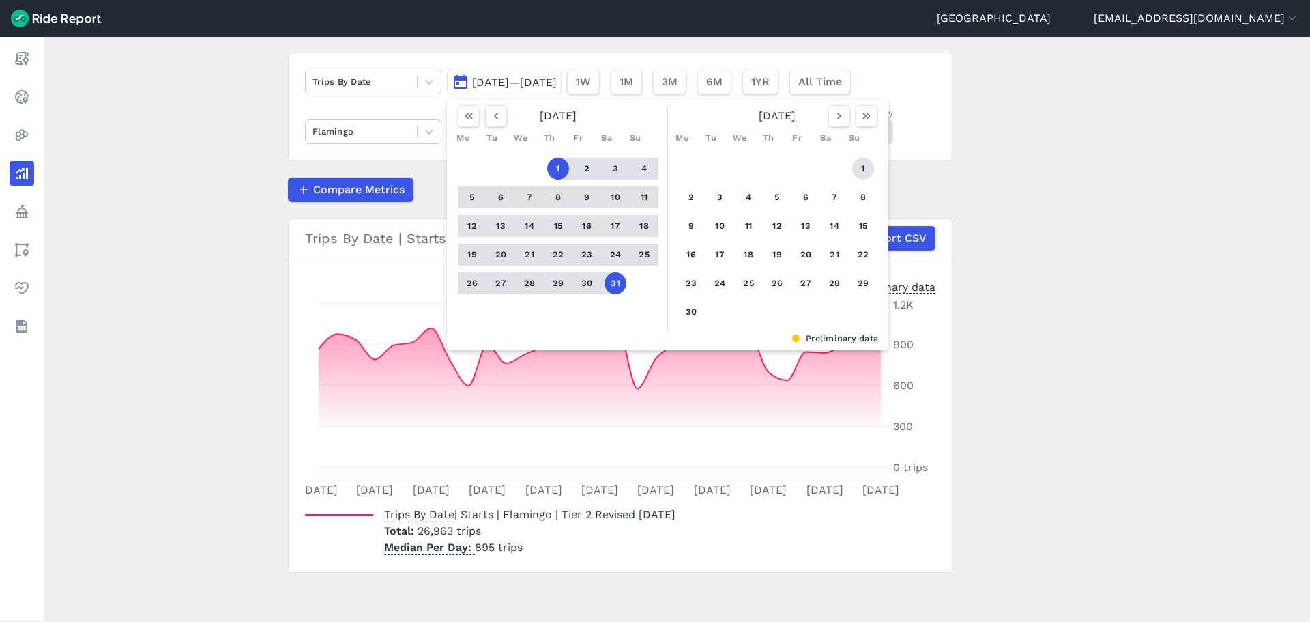
click at [860, 170] on button "1" at bounding box center [863, 169] width 22 height 22
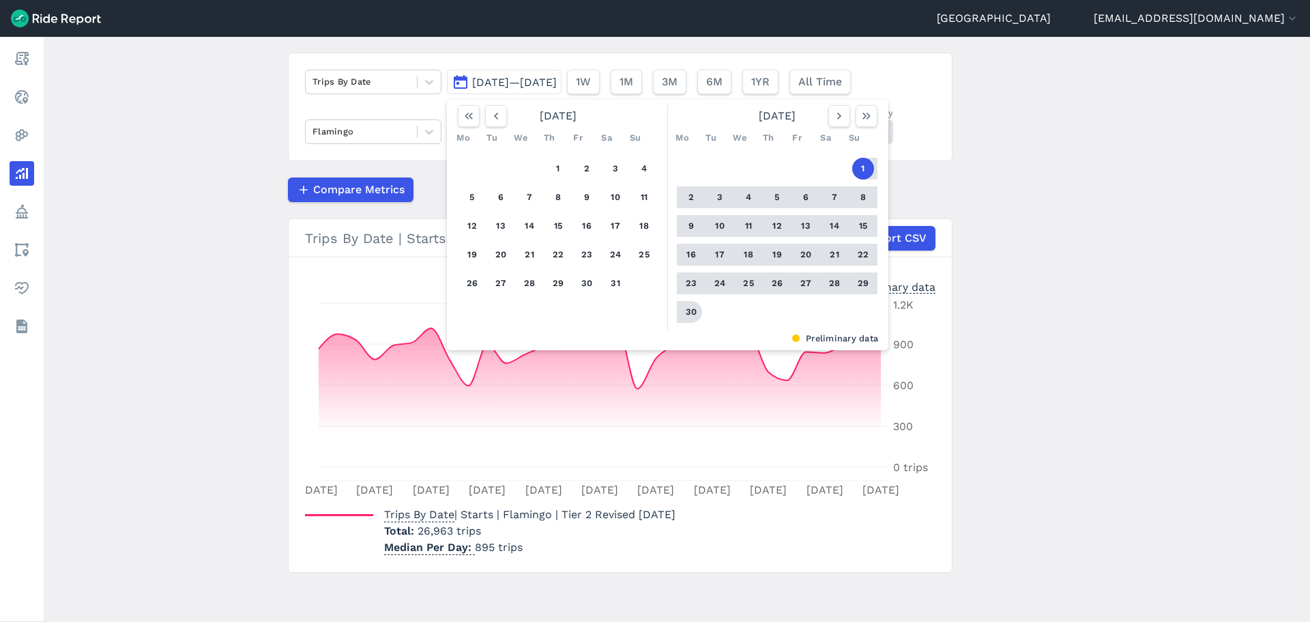
click at [697, 313] on button "30" at bounding box center [691, 312] width 22 height 22
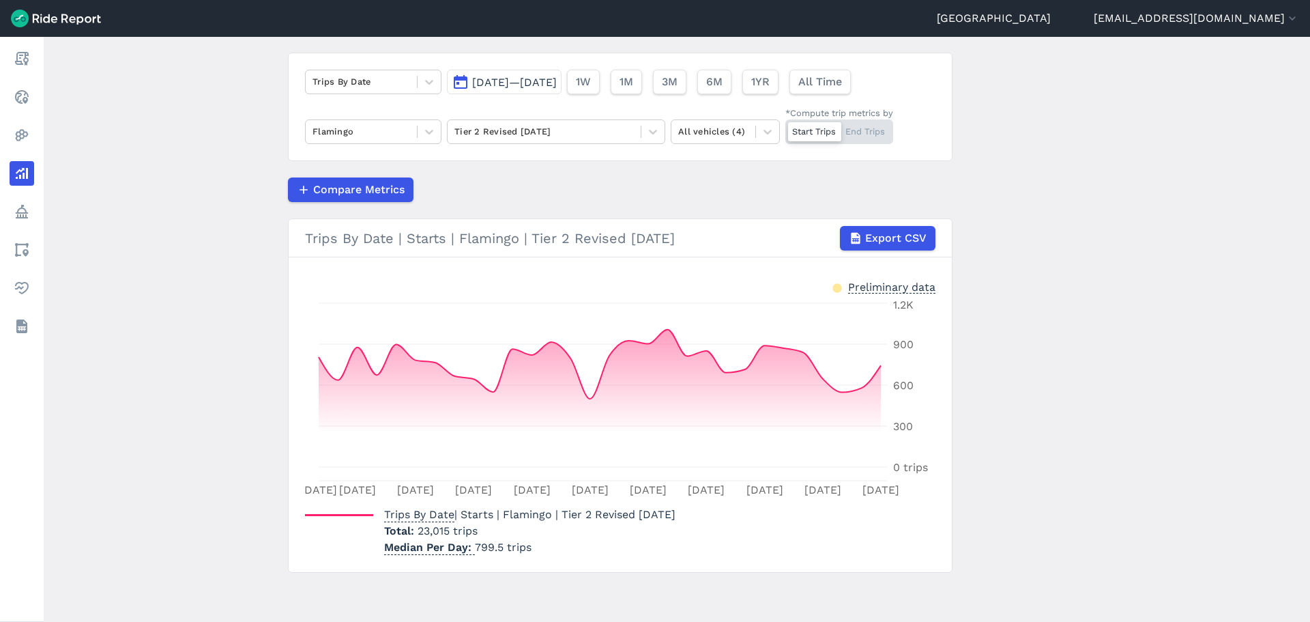
click at [557, 83] on span "[DATE]—[DATE]" at bounding box center [514, 82] width 85 height 13
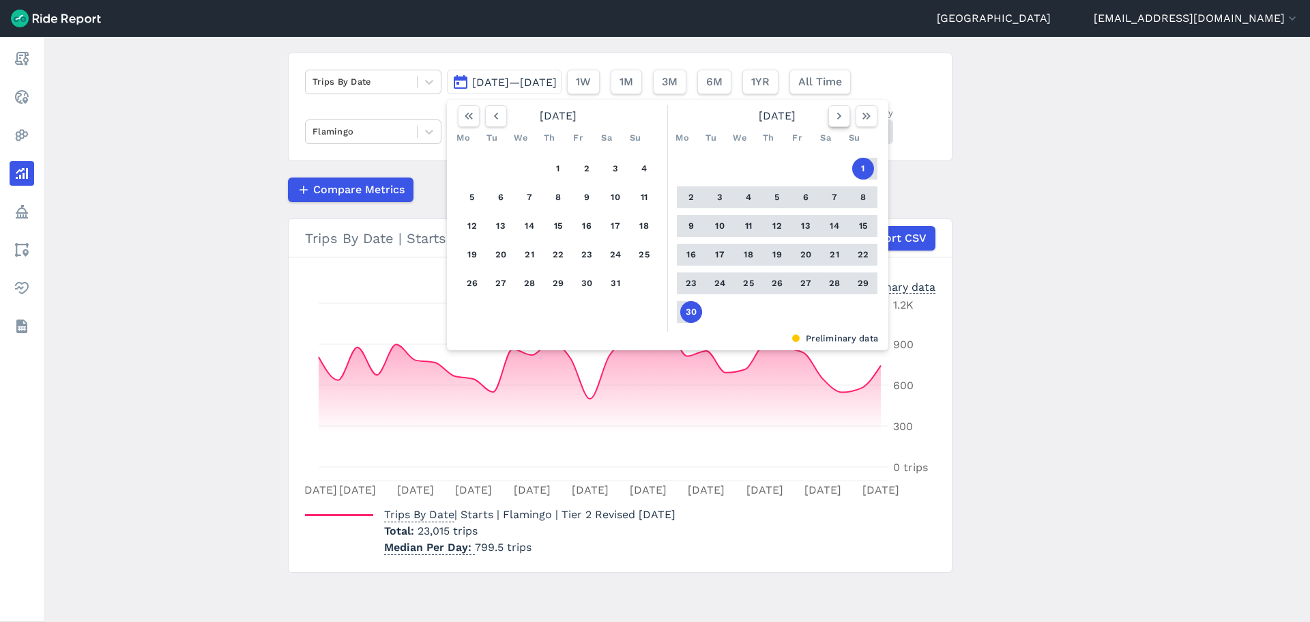
click at [835, 113] on icon "button" at bounding box center [839, 116] width 14 height 14
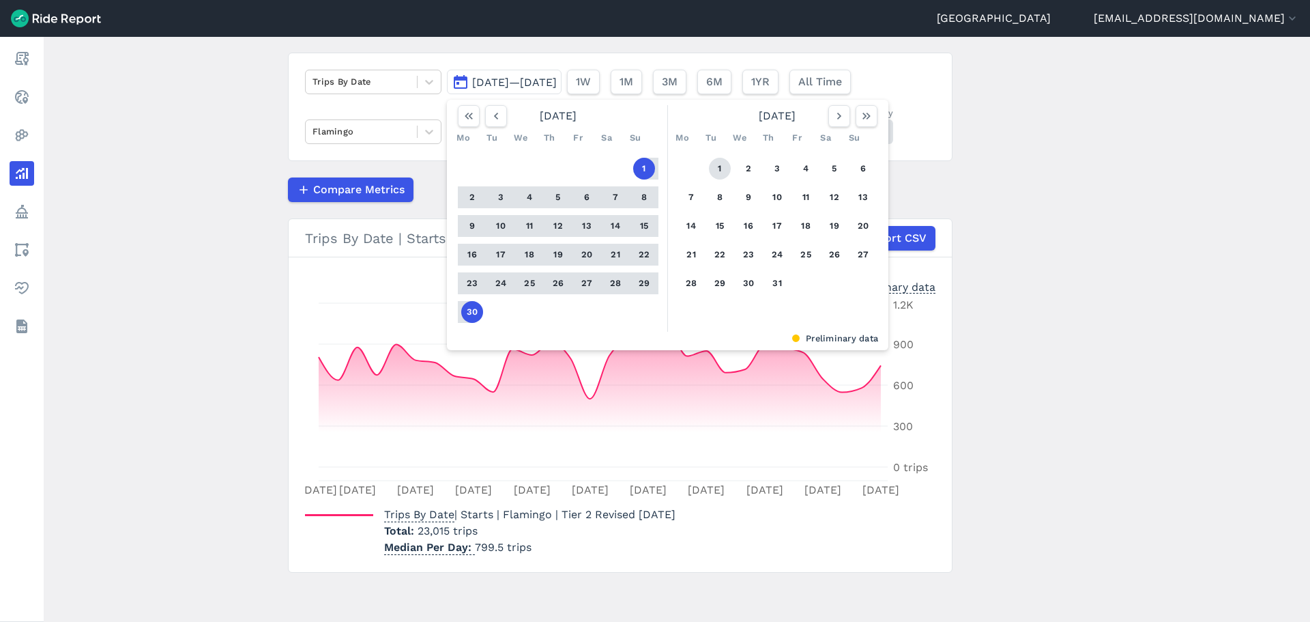
click at [723, 169] on button "1" at bounding box center [720, 169] width 22 height 22
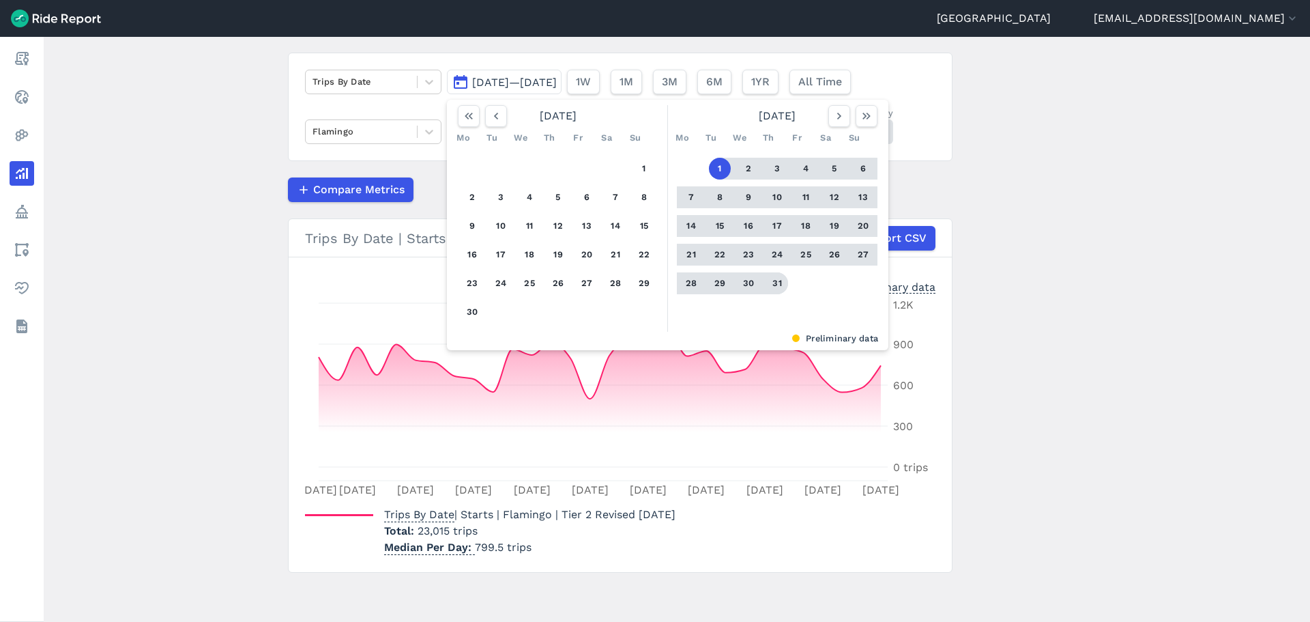
click at [774, 283] on button "31" at bounding box center [777, 283] width 22 height 22
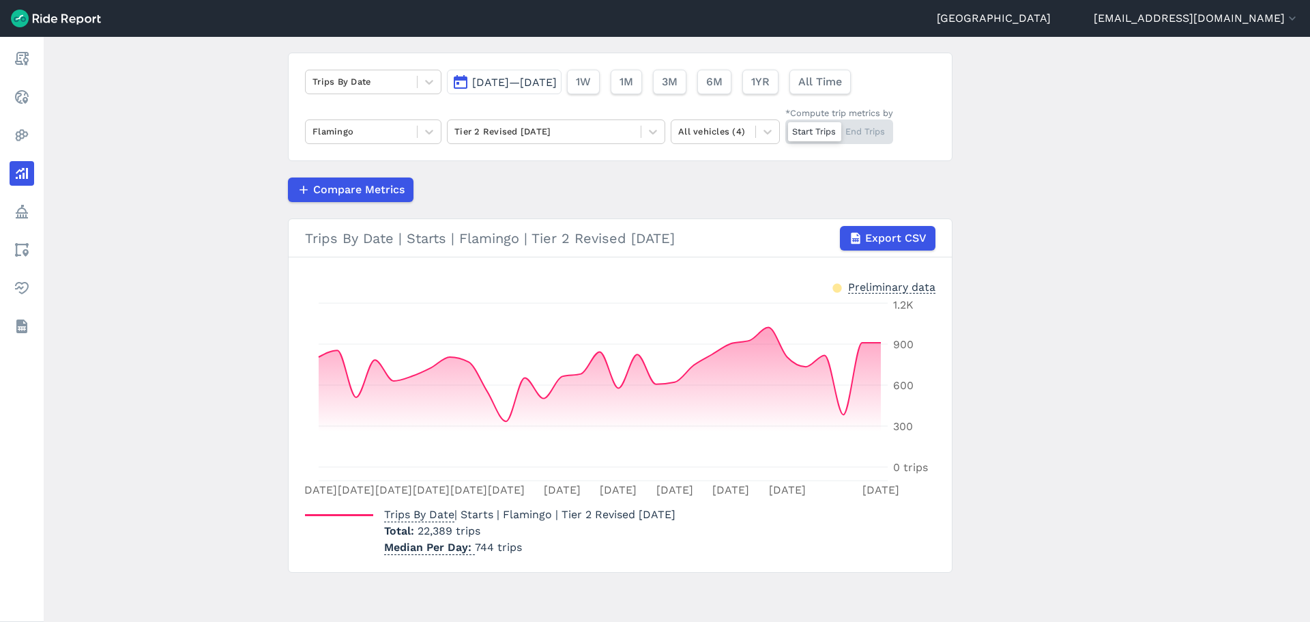
click at [547, 89] on button "[DATE]—[DATE]" at bounding box center [504, 82] width 115 height 25
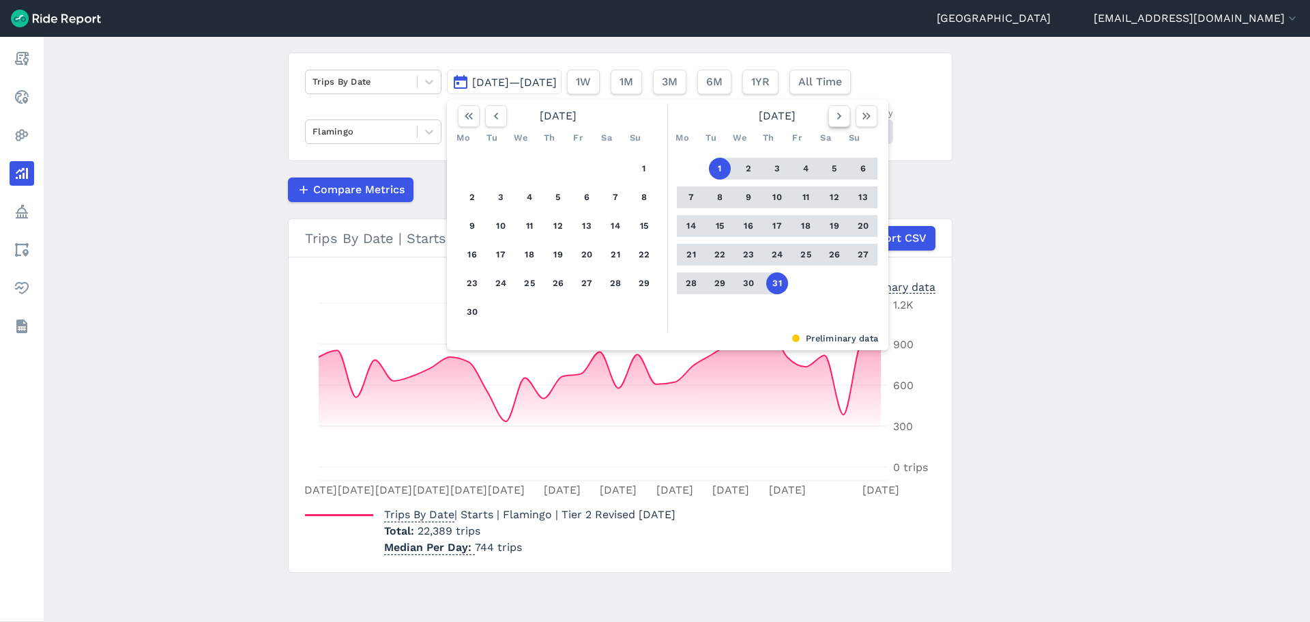
click at [833, 108] on button "button" at bounding box center [839, 116] width 22 height 22
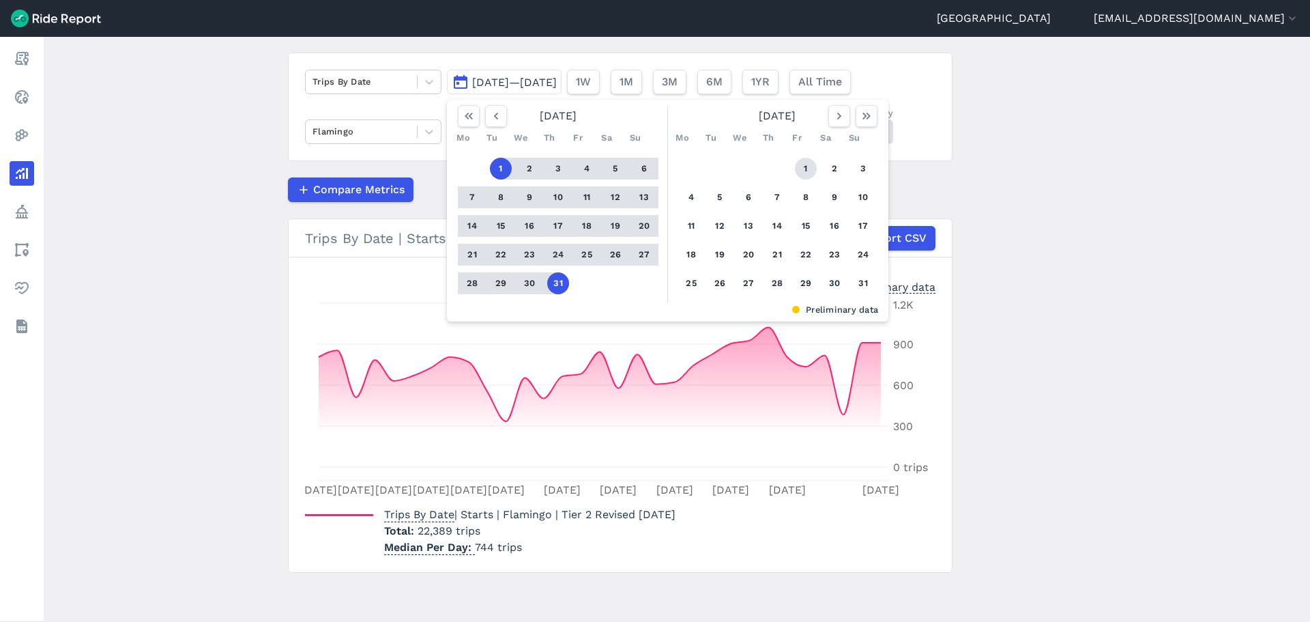
click at [805, 173] on button "1" at bounding box center [806, 169] width 22 height 22
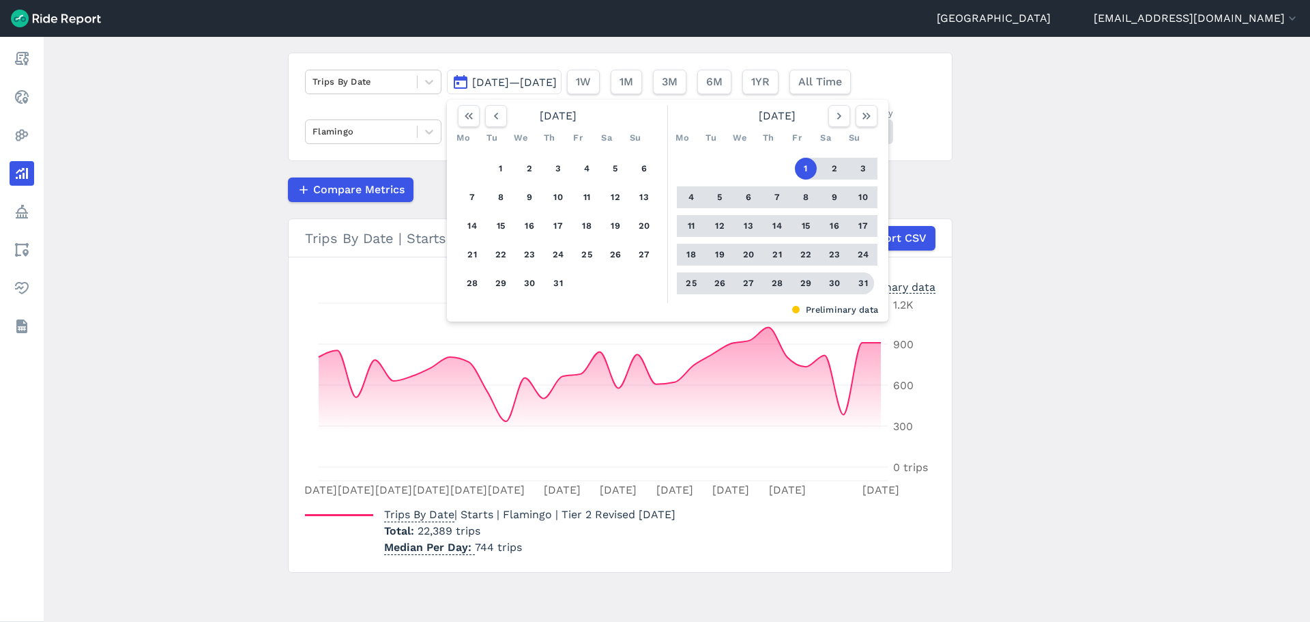
click at [857, 287] on button "31" at bounding box center [863, 283] width 22 height 22
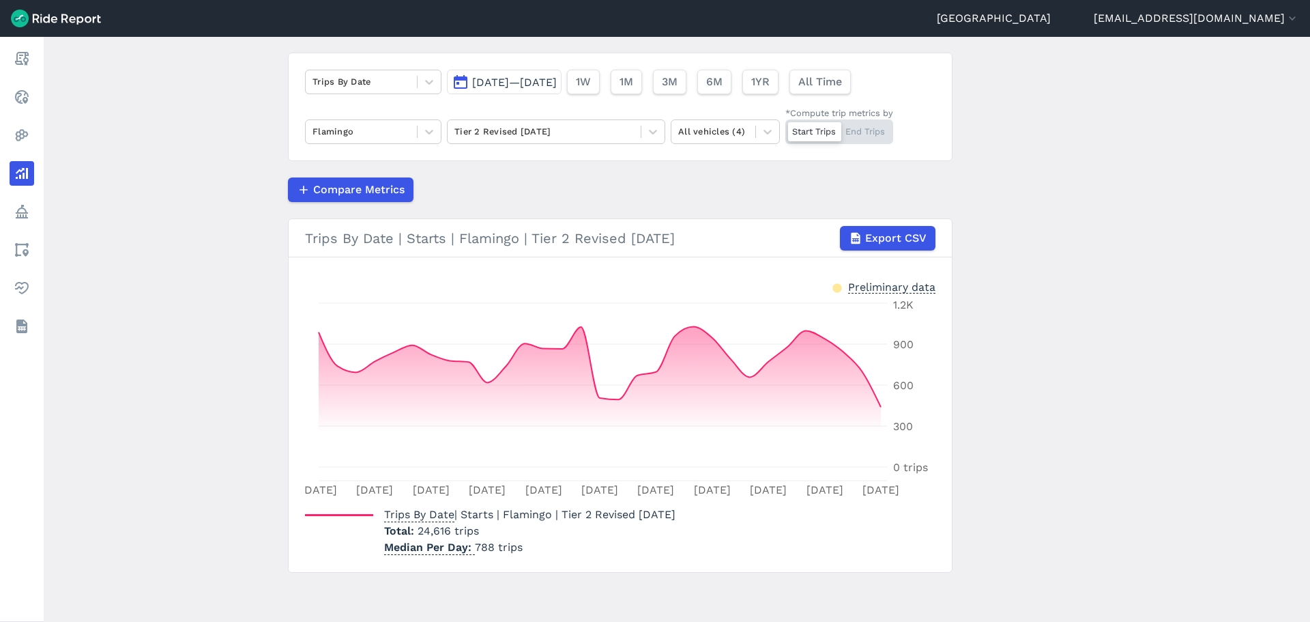
drag, startPoint x: 512, startPoint y: 132, endPoint x: 512, endPoint y: 147, distance: 15.7
click at [512, 132] on div at bounding box center [543, 132] width 179 height 16
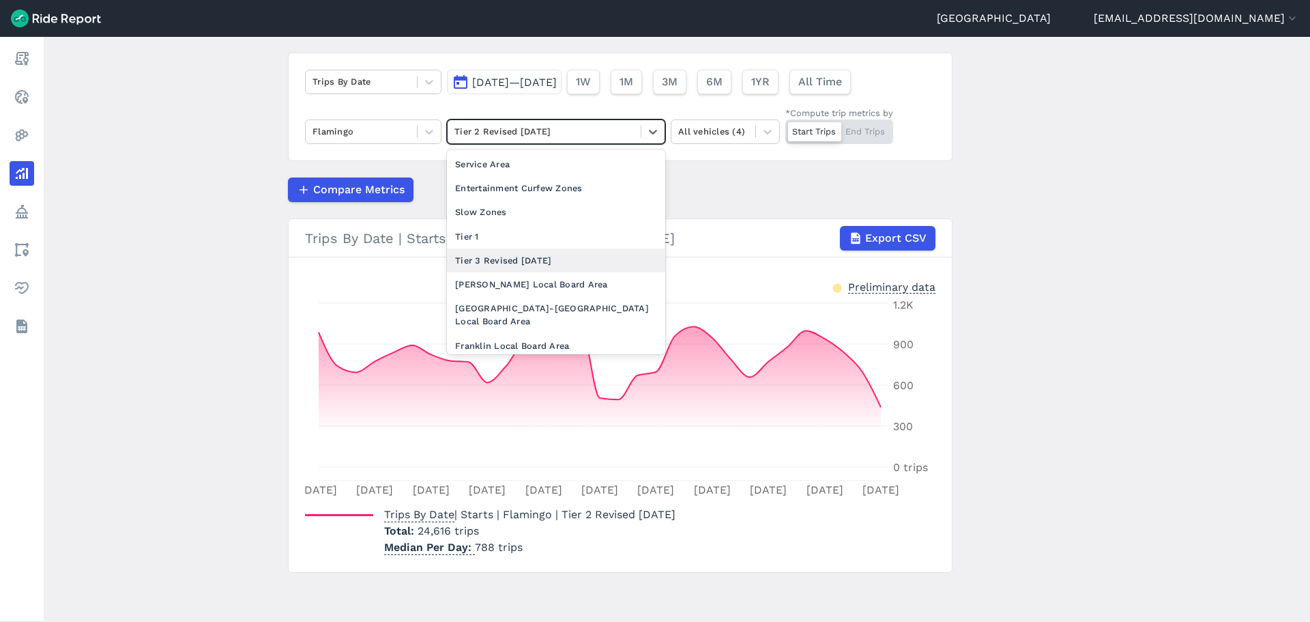
click at [497, 263] on div "Tier 3 Revised [DATE]" at bounding box center [556, 260] width 218 height 24
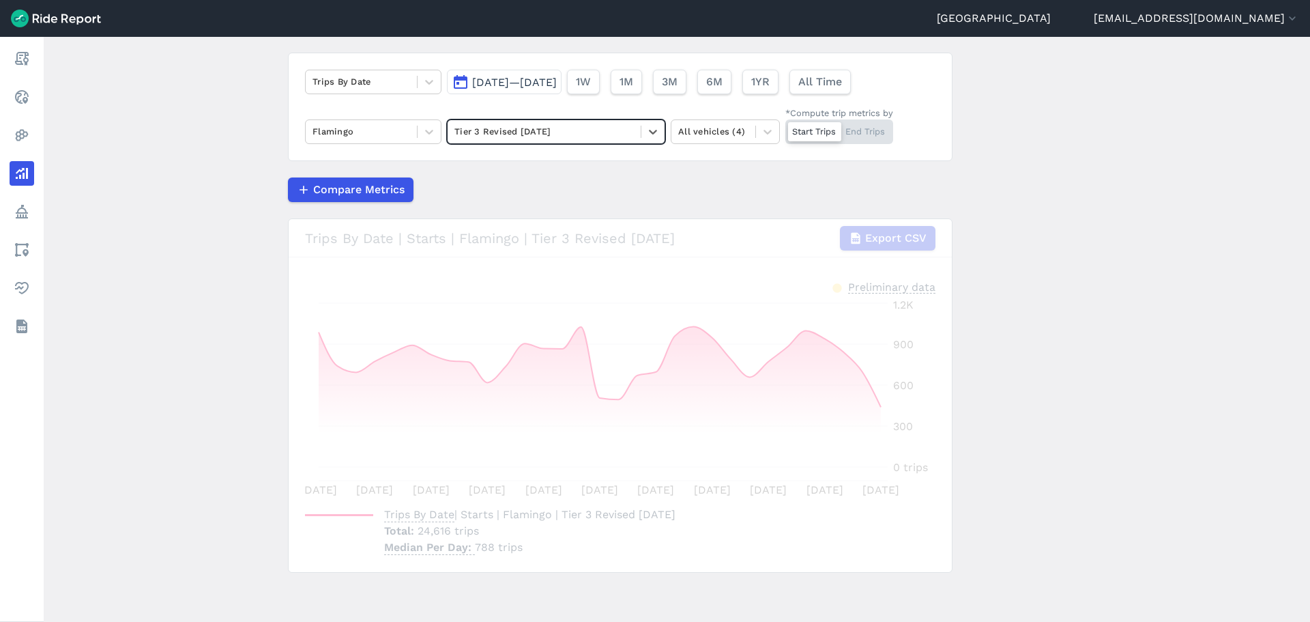
click at [524, 83] on span "[DATE]—[DATE]" at bounding box center [514, 82] width 85 height 13
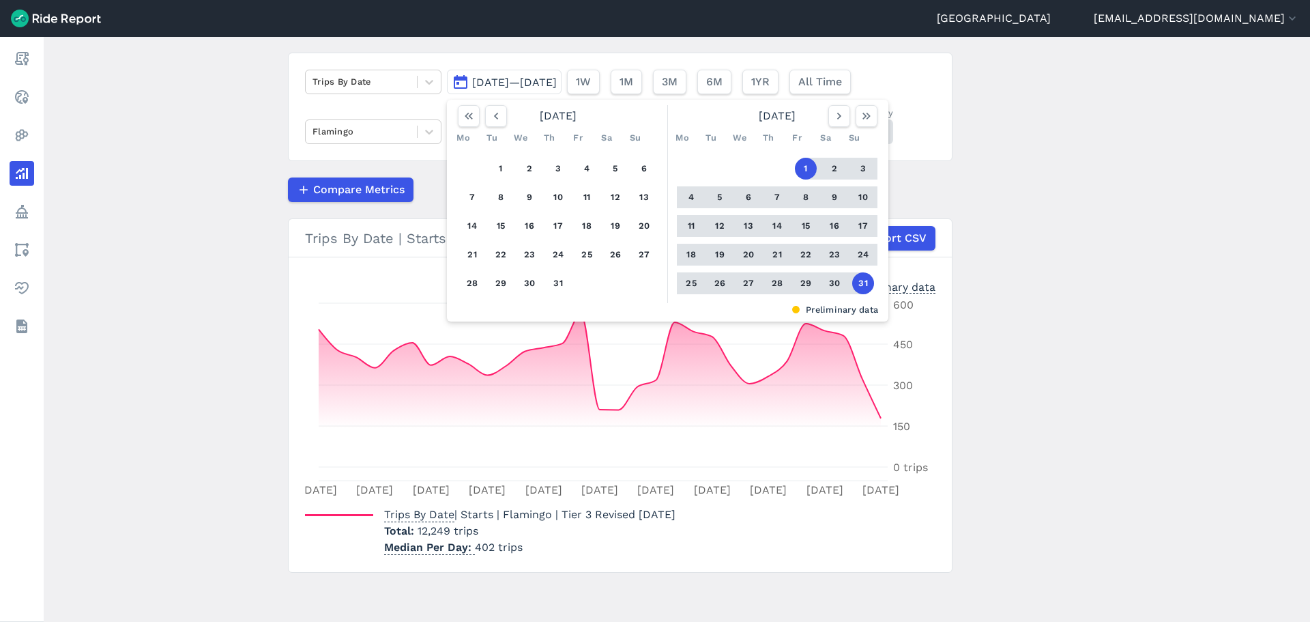
click at [512, 115] on div "[DATE]" at bounding box center [558, 116] width 212 height 22
click at [503, 117] on button "button" at bounding box center [496, 116] width 22 height 22
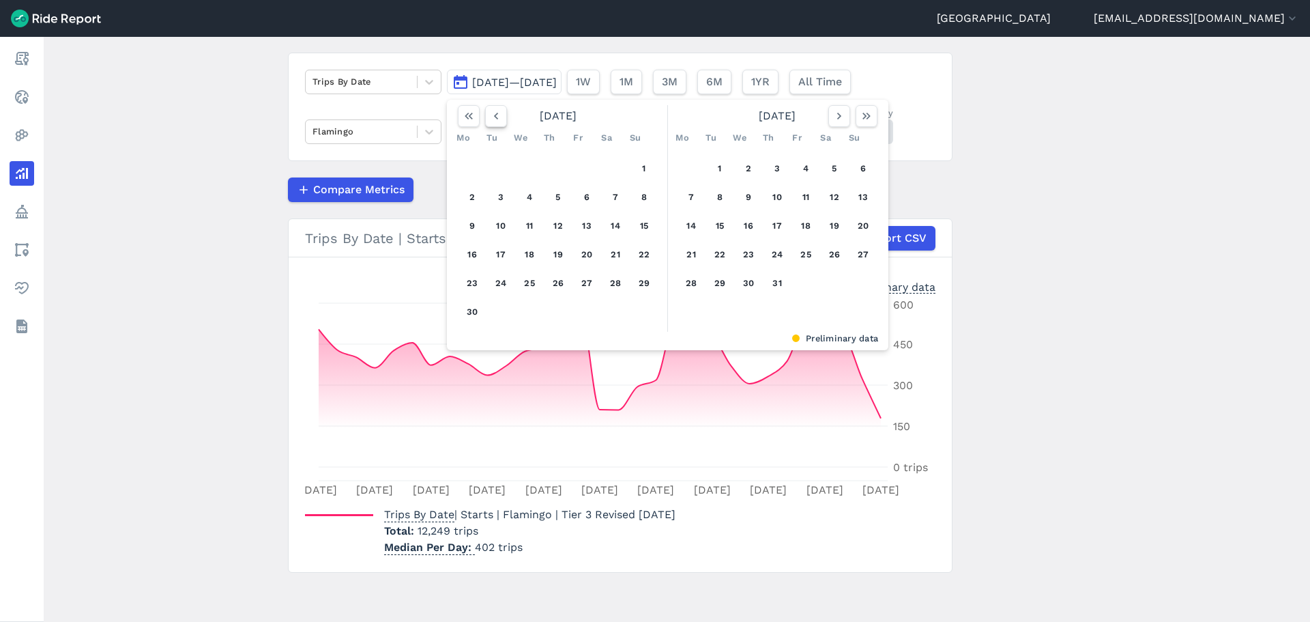
click at [501, 117] on button "button" at bounding box center [496, 116] width 22 height 22
click at [500, 117] on icon "button" at bounding box center [496, 116] width 14 height 14
click at [615, 167] on button "1" at bounding box center [616, 169] width 22 height 22
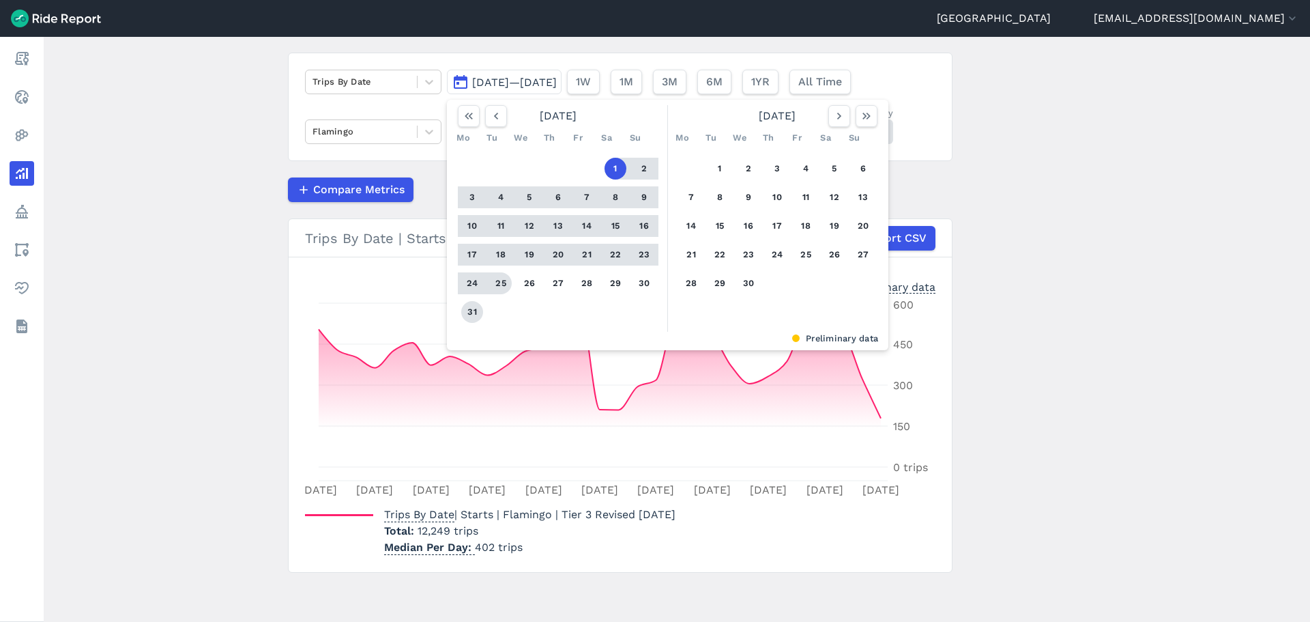
click at [474, 313] on button "31" at bounding box center [472, 312] width 22 height 22
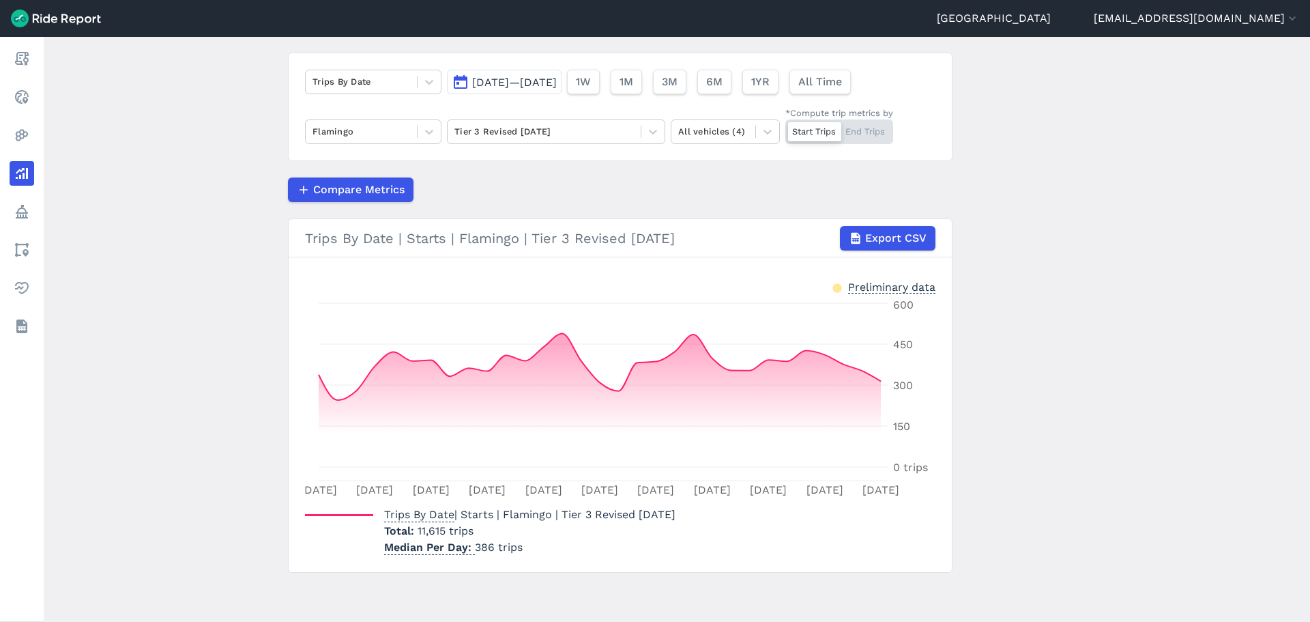
click at [535, 79] on span "[DATE]—[DATE]" at bounding box center [514, 82] width 85 height 13
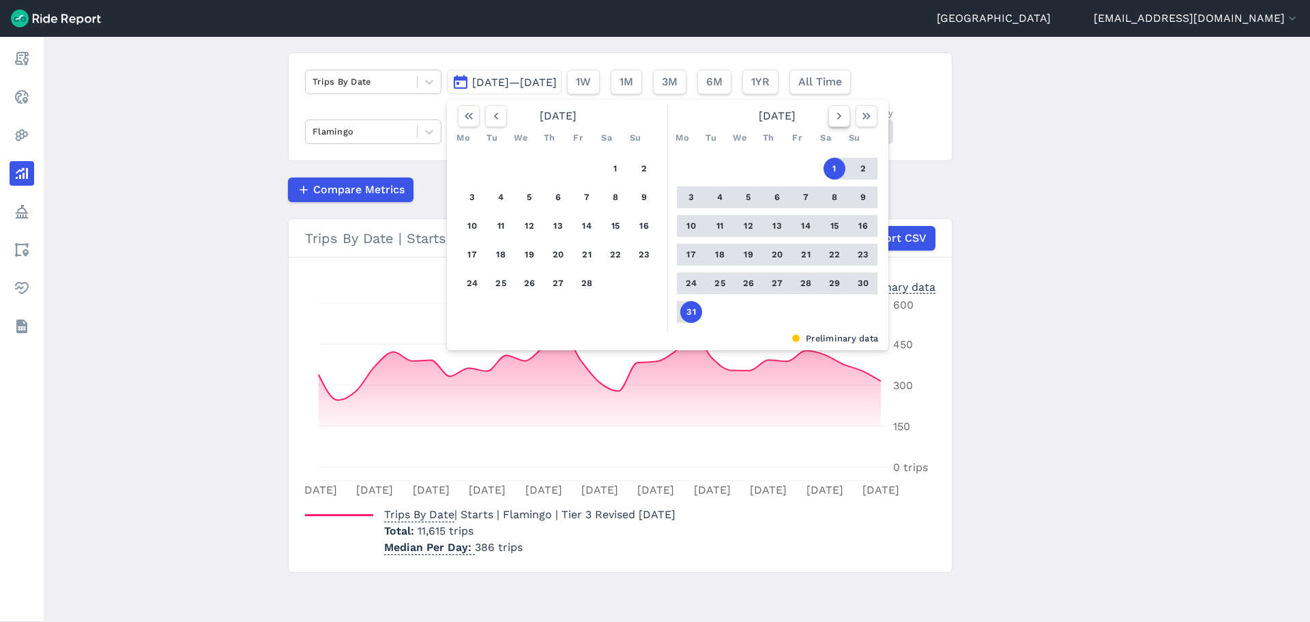
click at [832, 113] on icon "button" at bounding box center [839, 116] width 14 height 14
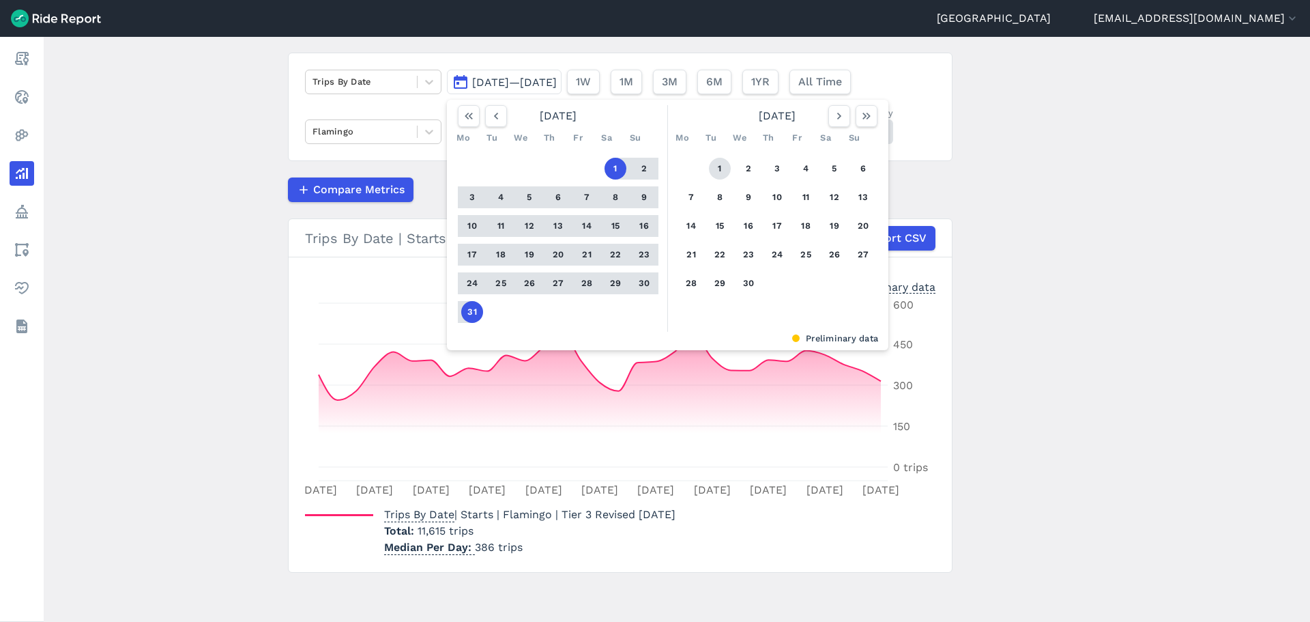
click at [723, 168] on button "1" at bounding box center [720, 169] width 22 height 22
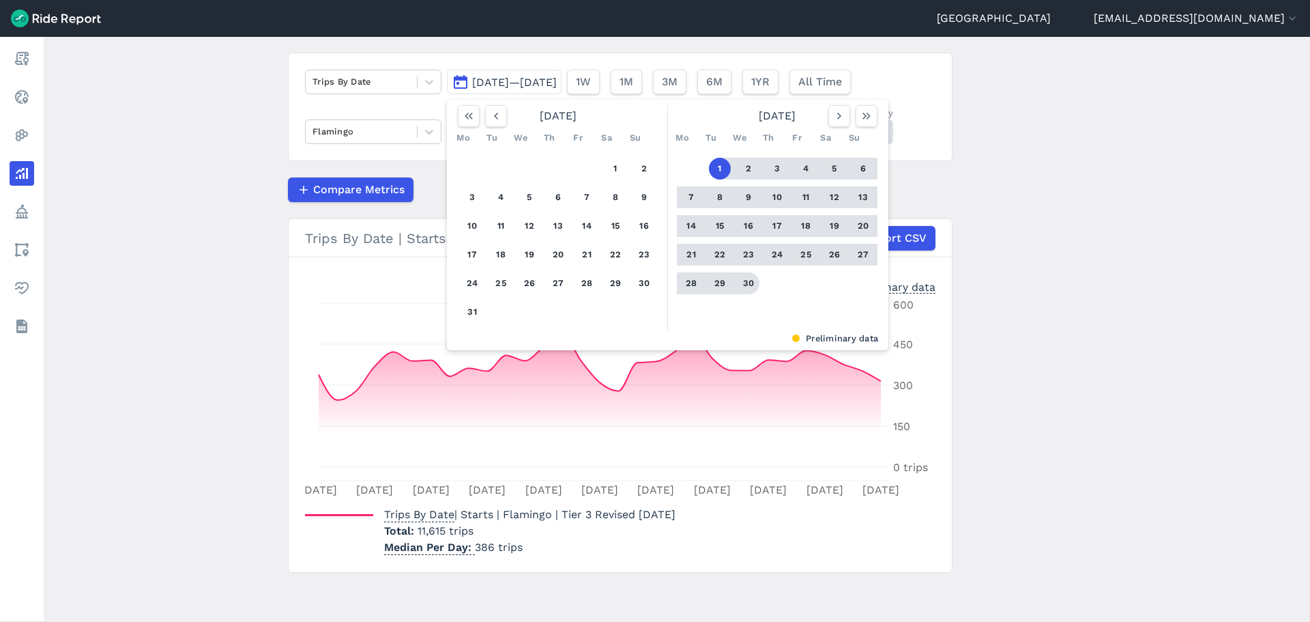
click at [740, 274] on button "30" at bounding box center [749, 283] width 22 height 22
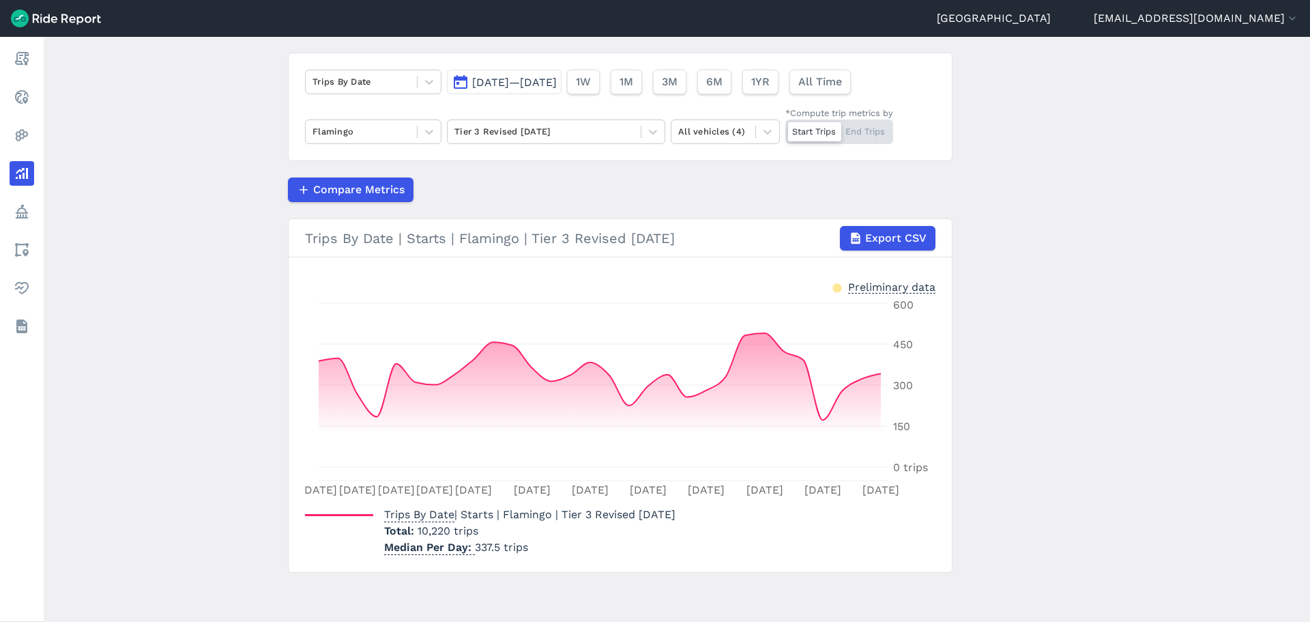
click at [557, 88] on span "[DATE]—[DATE]" at bounding box center [514, 82] width 85 height 13
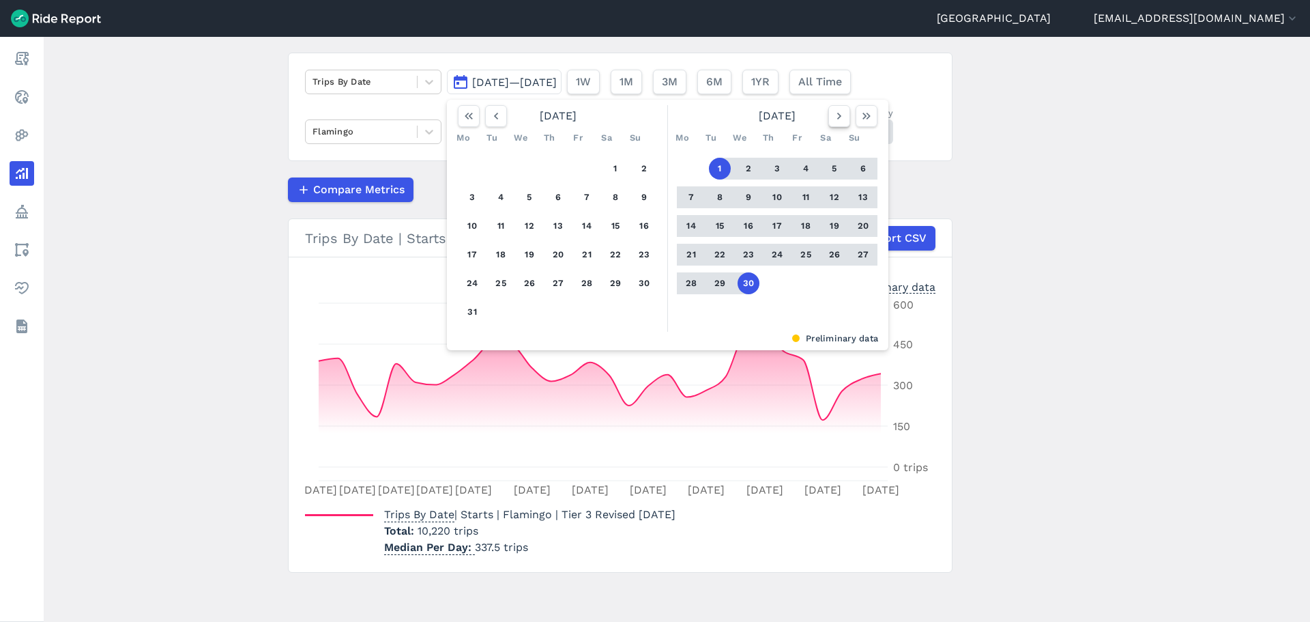
click at [832, 116] on icon "button" at bounding box center [839, 116] width 14 height 14
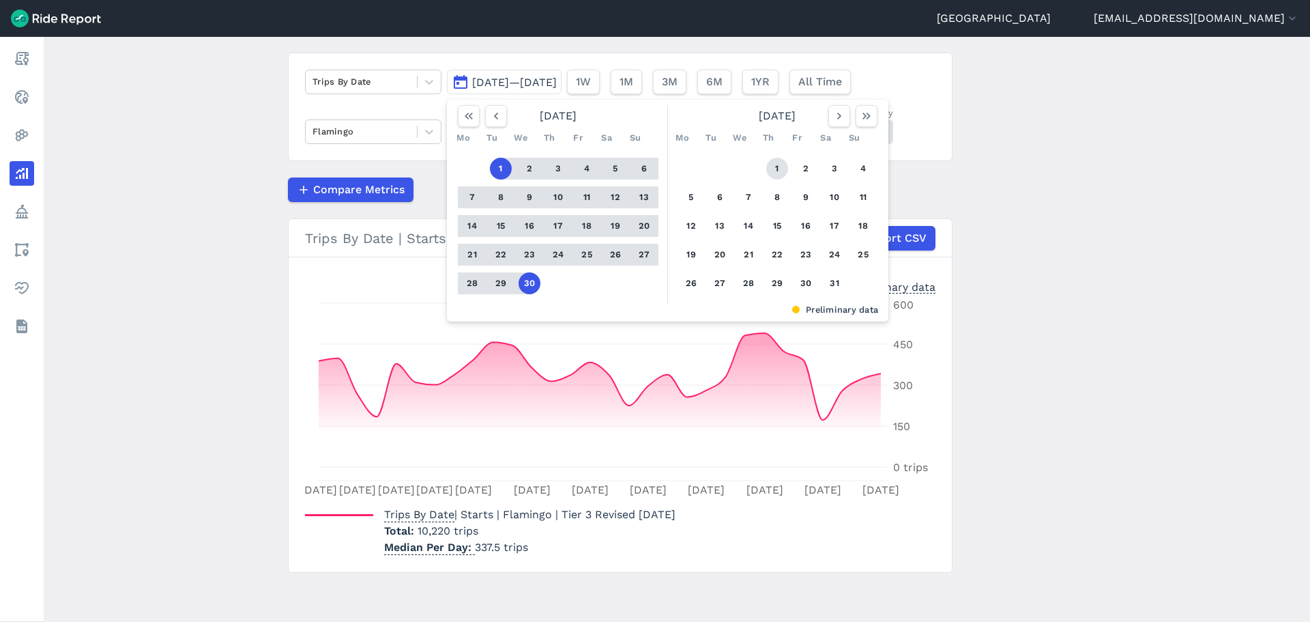
click at [780, 168] on button "1" at bounding box center [777, 169] width 22 height 22
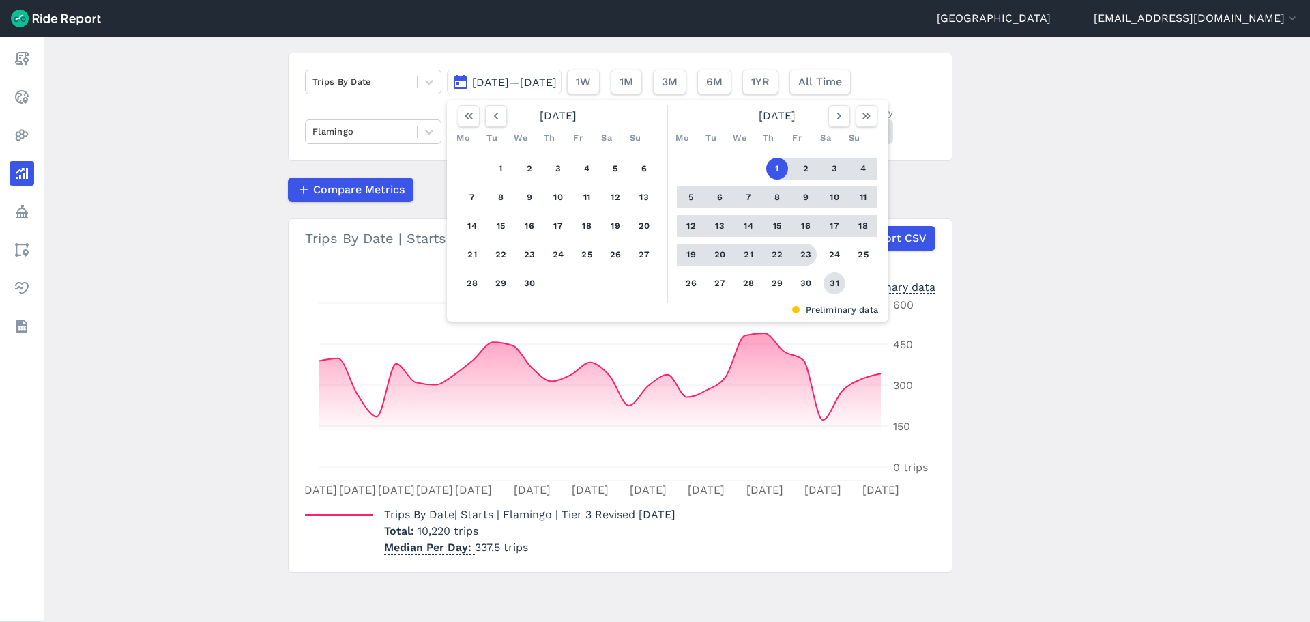
click at [826, 281] on button "31" at bounding box center [835, 283] width 22 height 22
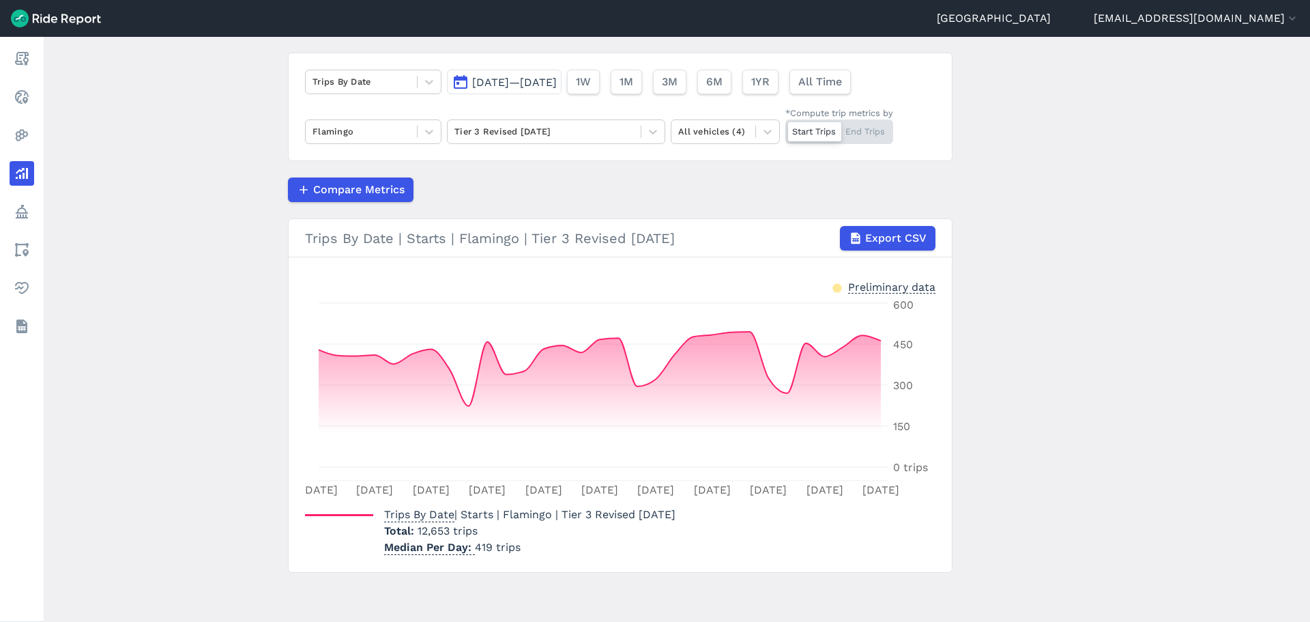
drag, startPoint x: 560, startPoint y: 70, endPoint x: 577, endPoint y: 79, distance: 19.2
click at [560, 70] on button "[DATE]—[DATE]" at bounding box center [504, 82] width 115 height 25
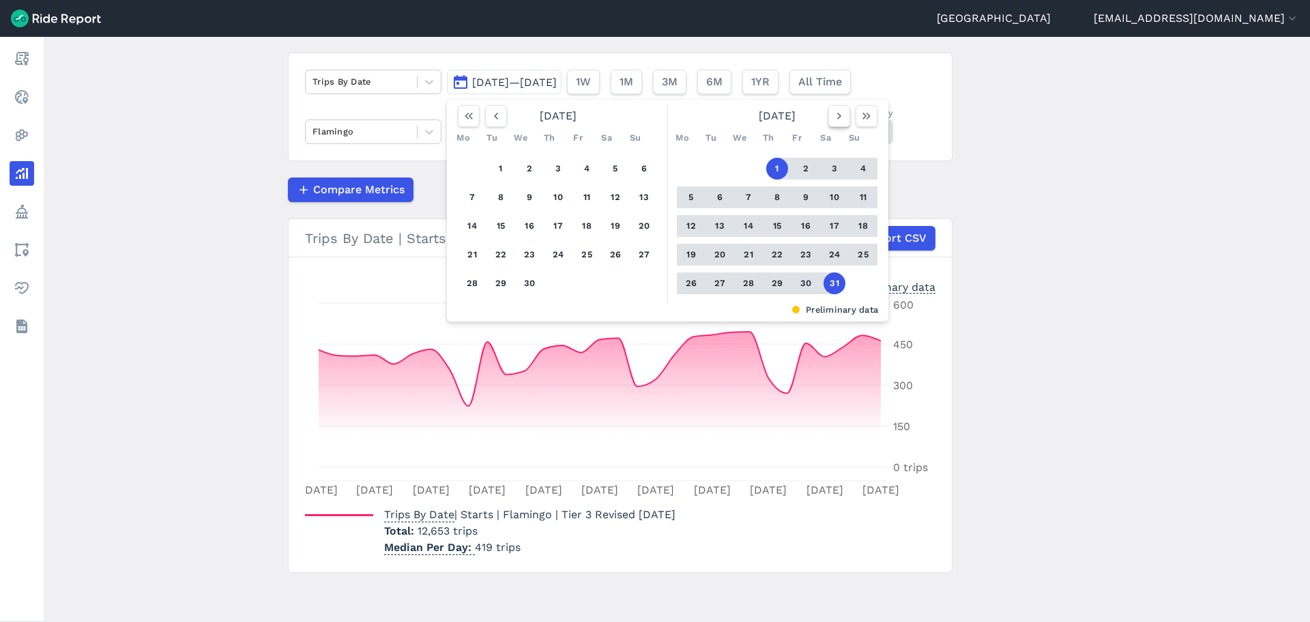
click at [839, 115] on icon "button" at bounding box center [839, 116] width 14 height 14
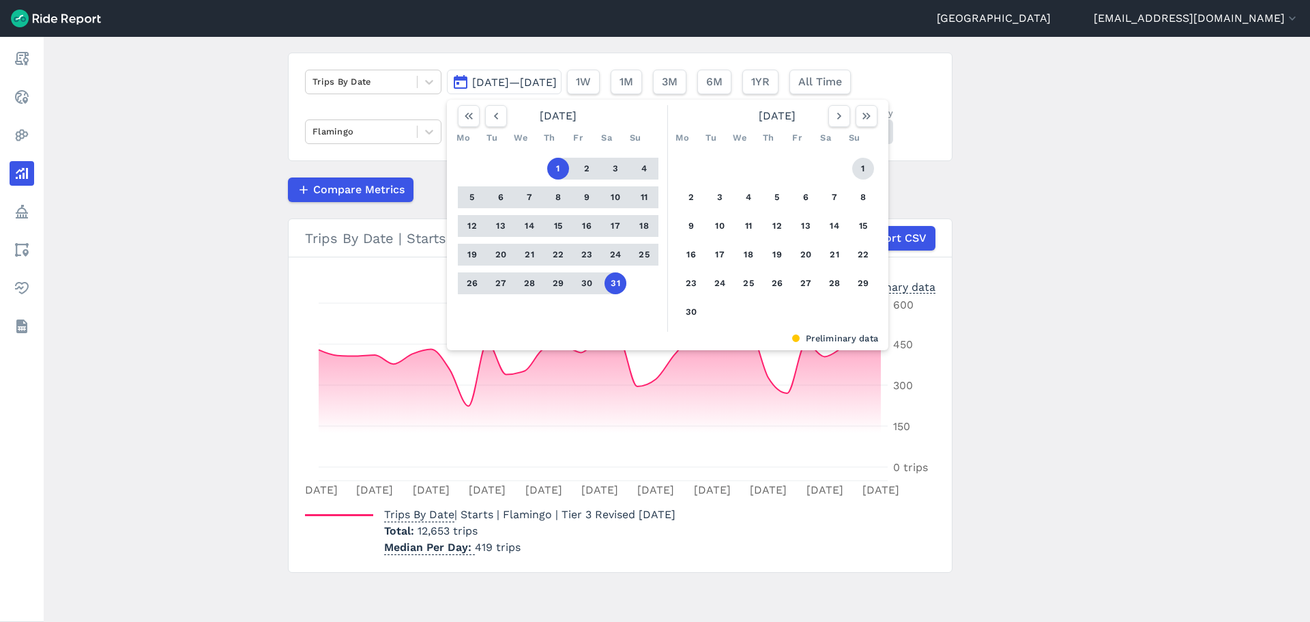
click at [864, 168] on button "1" at bounding box center [863, 169] width 22 height 22
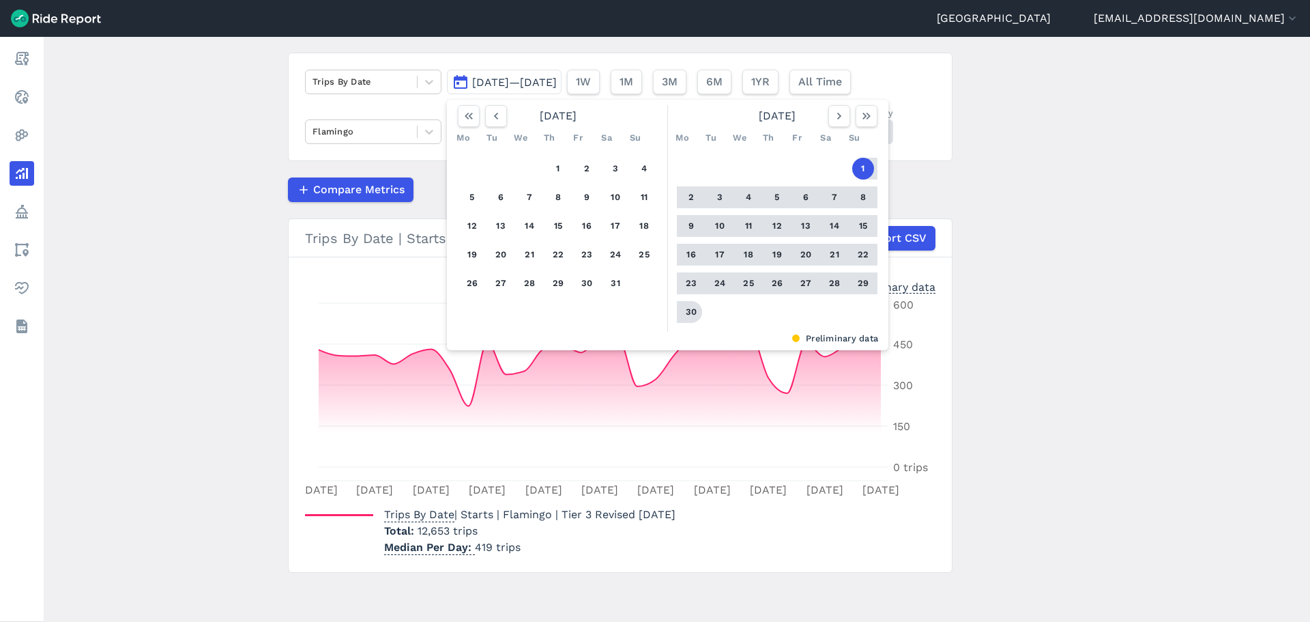
click at [686, 317] on button "30" at bounding box center [691, 312] width 22 height 22
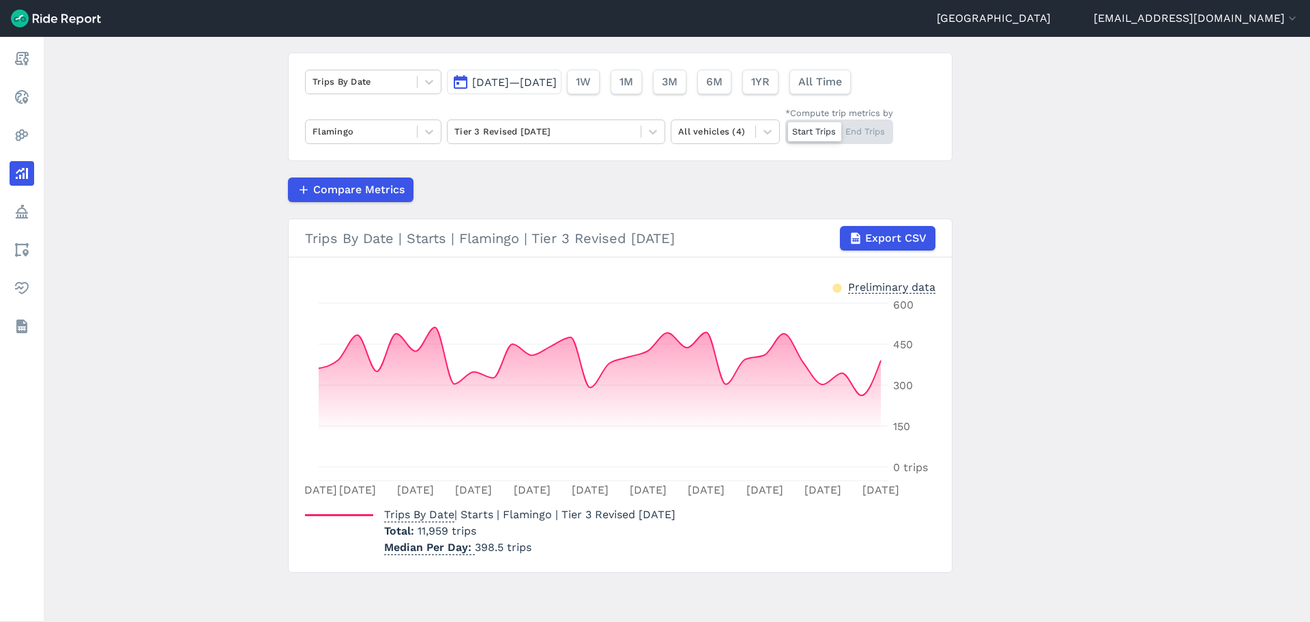
click at [548, 87] on span "[DATE]—[DATE]" at bounding box center [514, 82] width 85 height 13
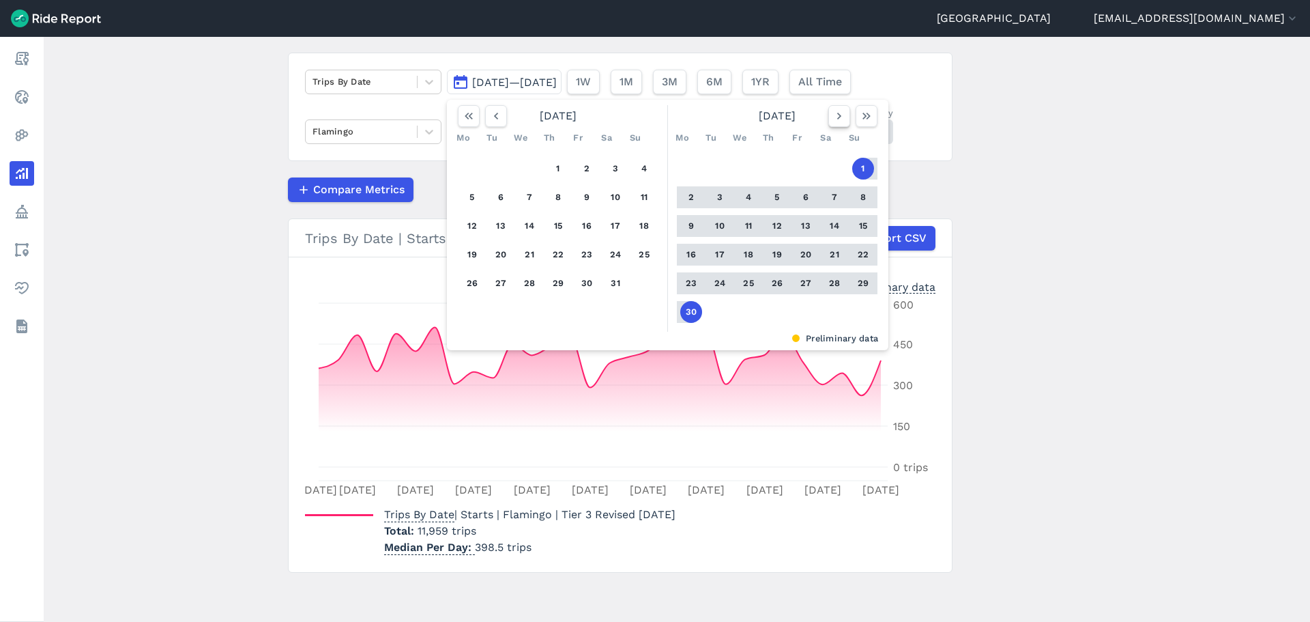
click at [841, 115] on icon "button" at bounding box center [839, 116] width 14 height 14
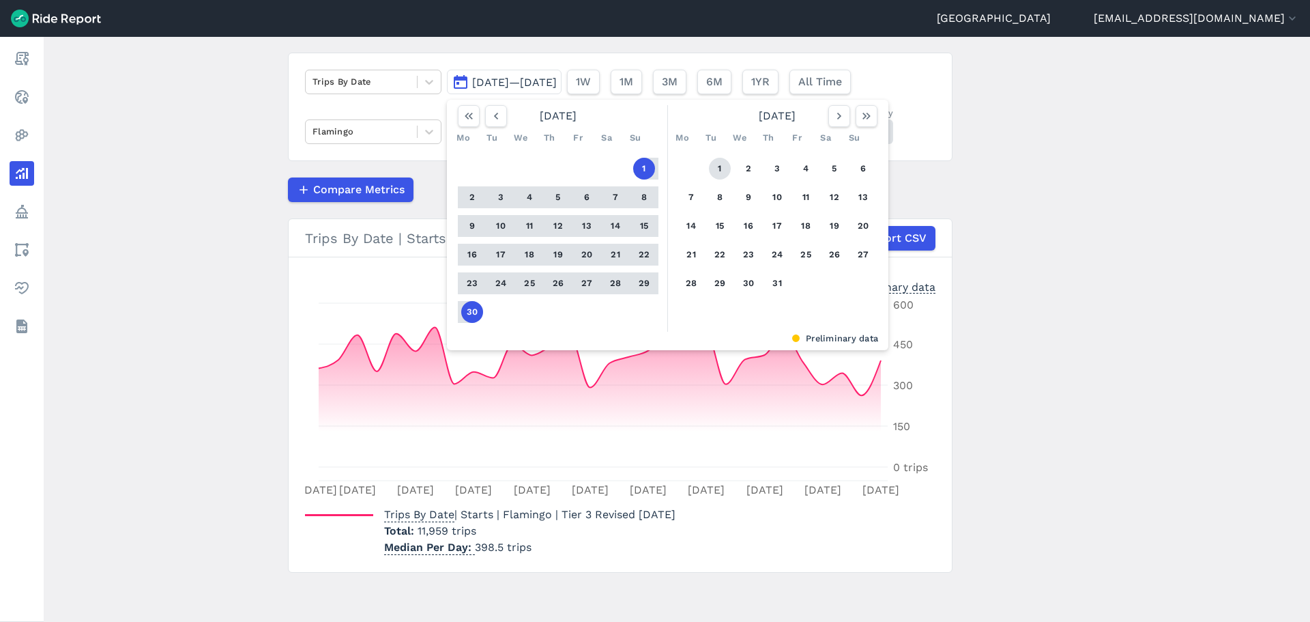
click at [712, 171] on button "1" at bounding box center [720, 169] width 22 height 22
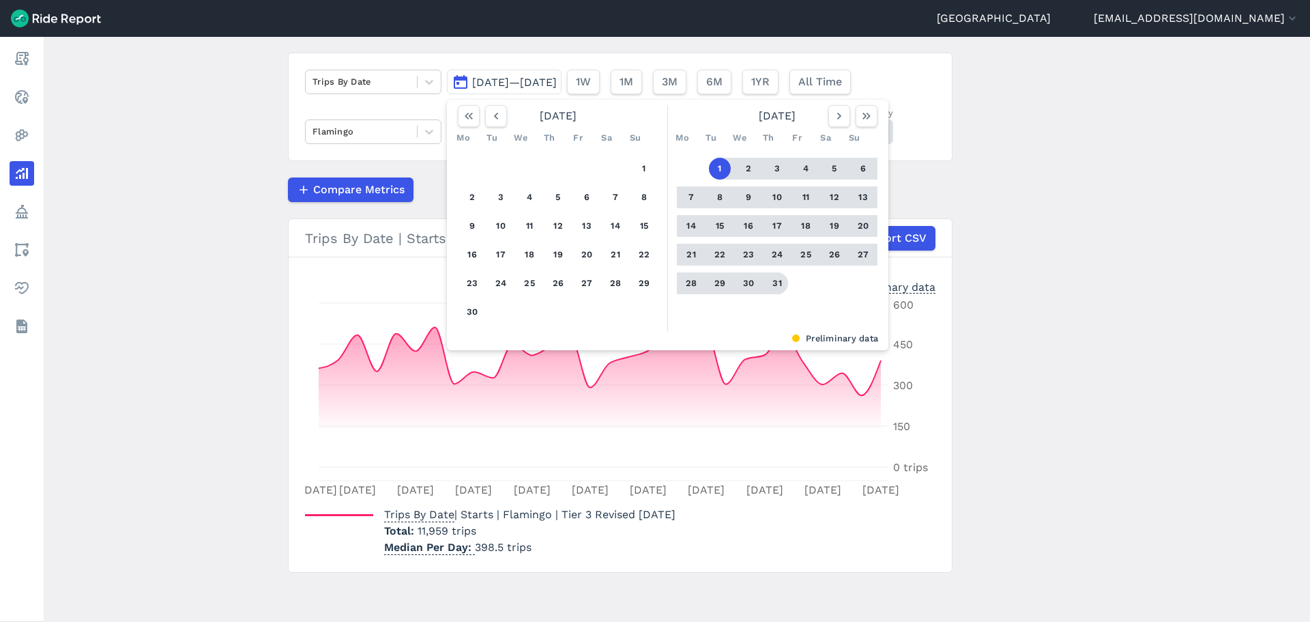
click at [772, 284] on button "31" at bounding box center [777, 283] width 22 height 22
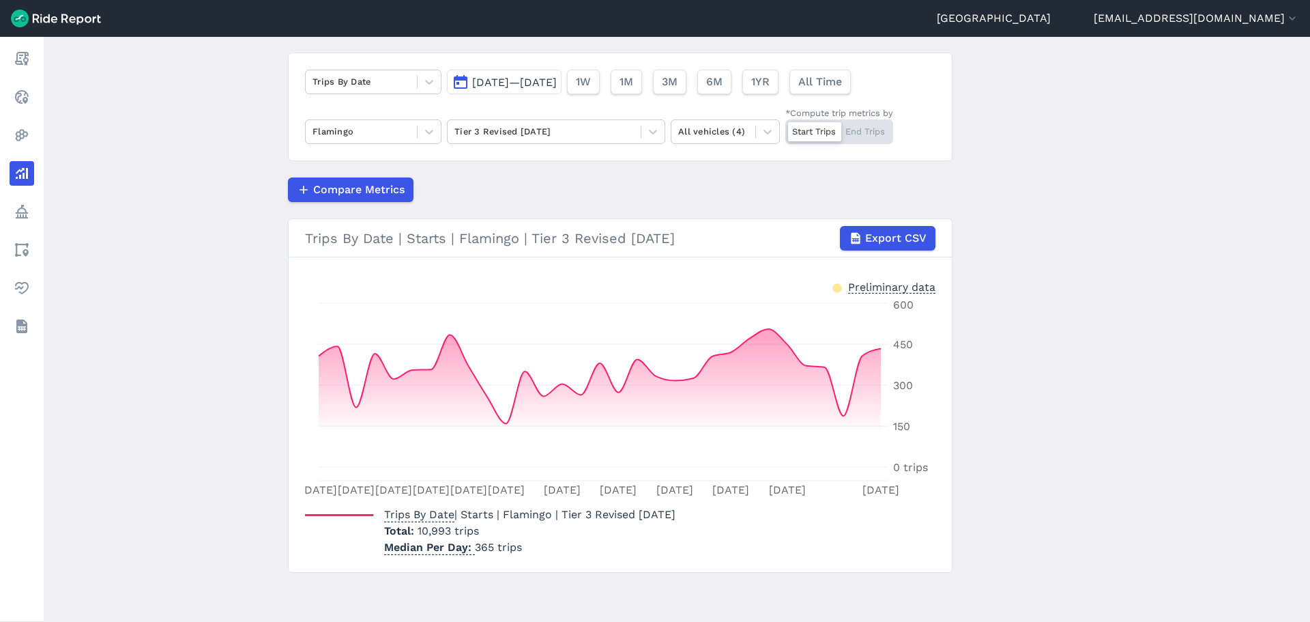
drag, startPoint x: 530, startPoint y: 92, endPoint x: 562, endPoint y: 93, distance: 32.1
click at [530, 92] on button "[DATE]—[DATE]" at bounding box center [504, 82] width 115 height 25
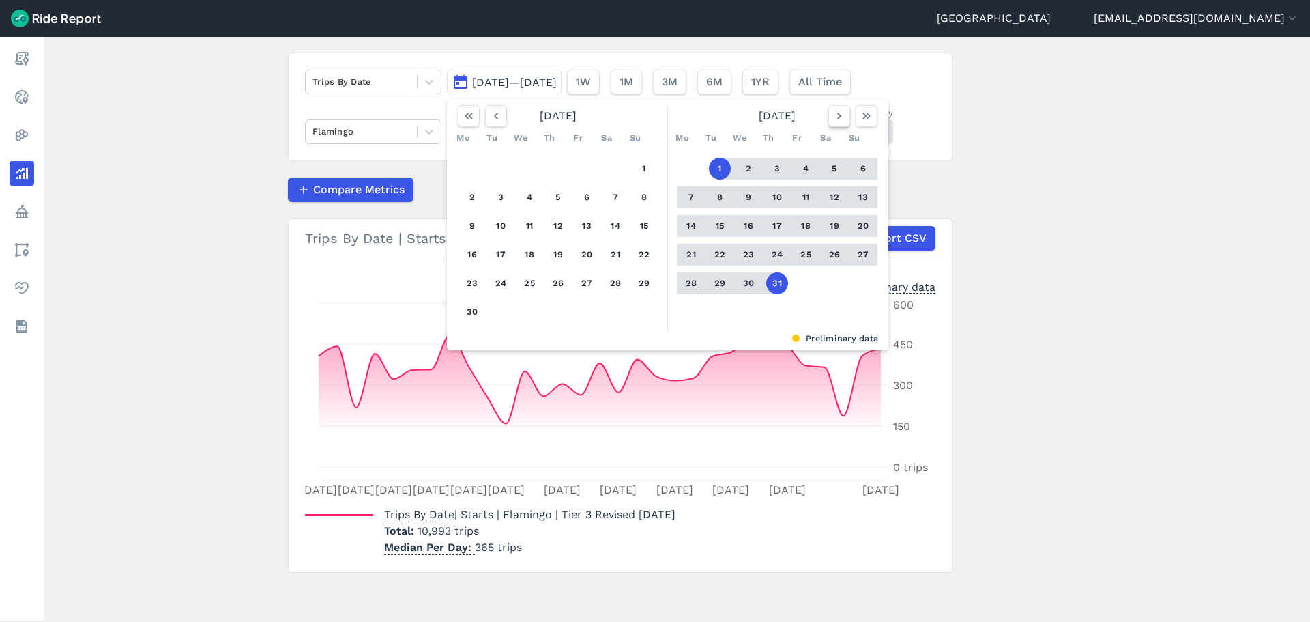
click at [837, 113] on icon "button" at bounding box center [839, 116] width 14 height 14
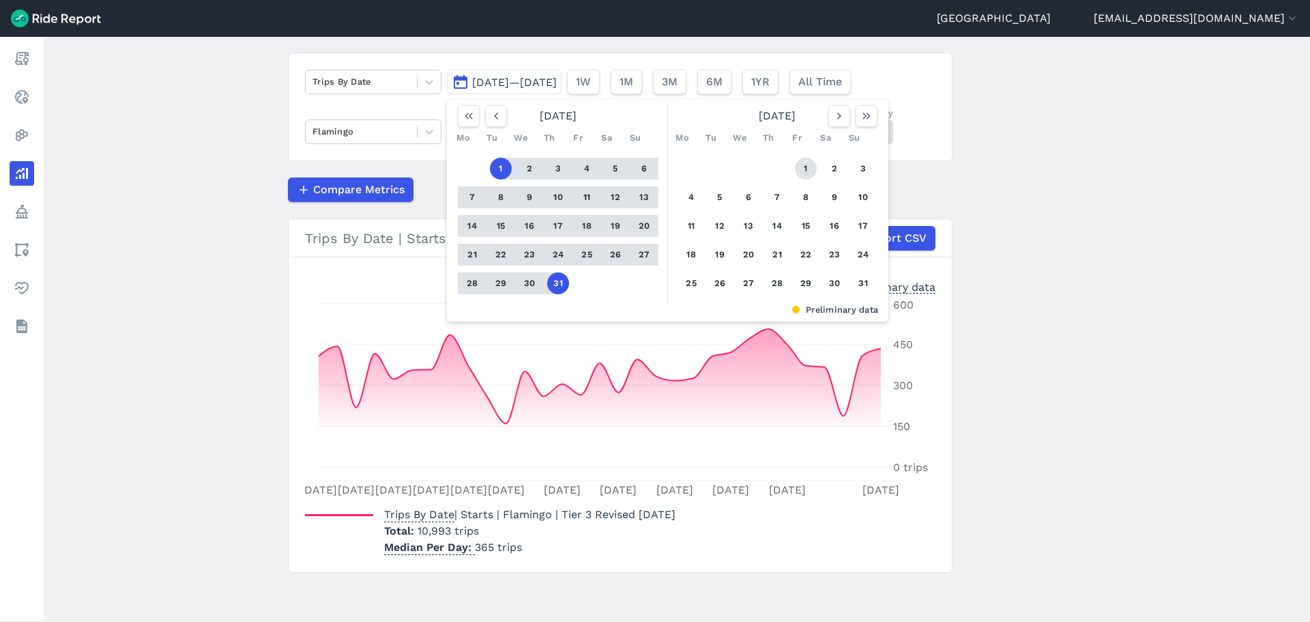
click at [814, 167] on button "1" at bounding box center [806, 169] width 22 height 22
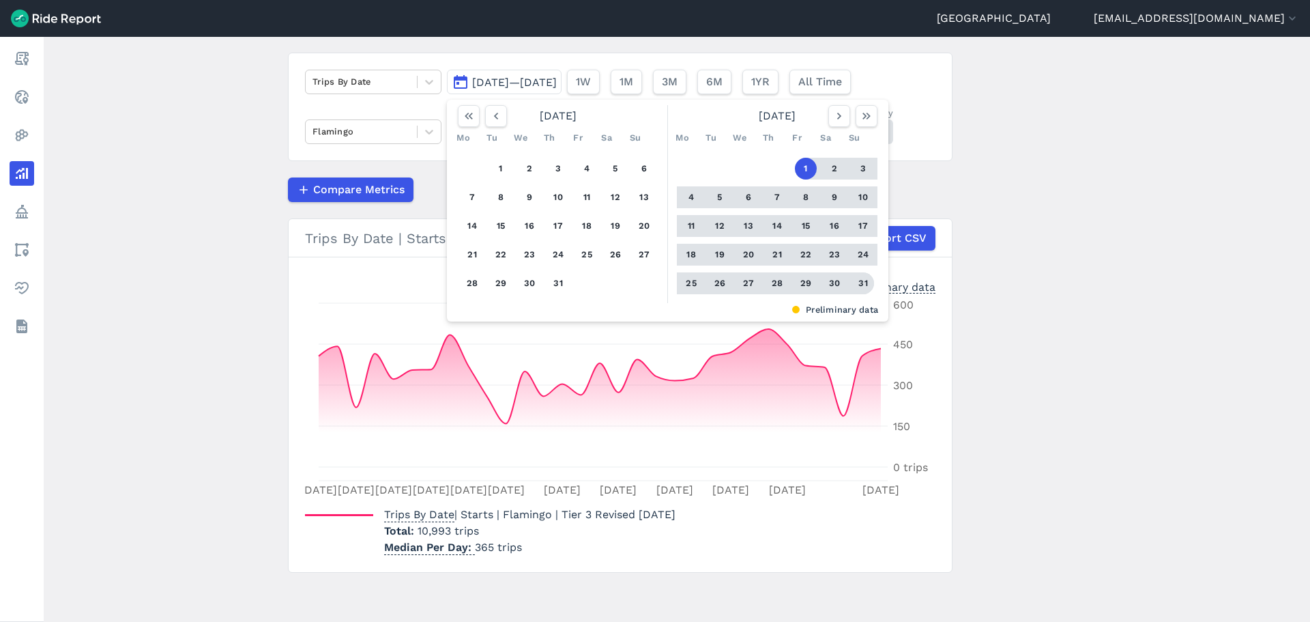
click at [864, 282] on button "31" at bounding box center [863, 283] width 22 height 22
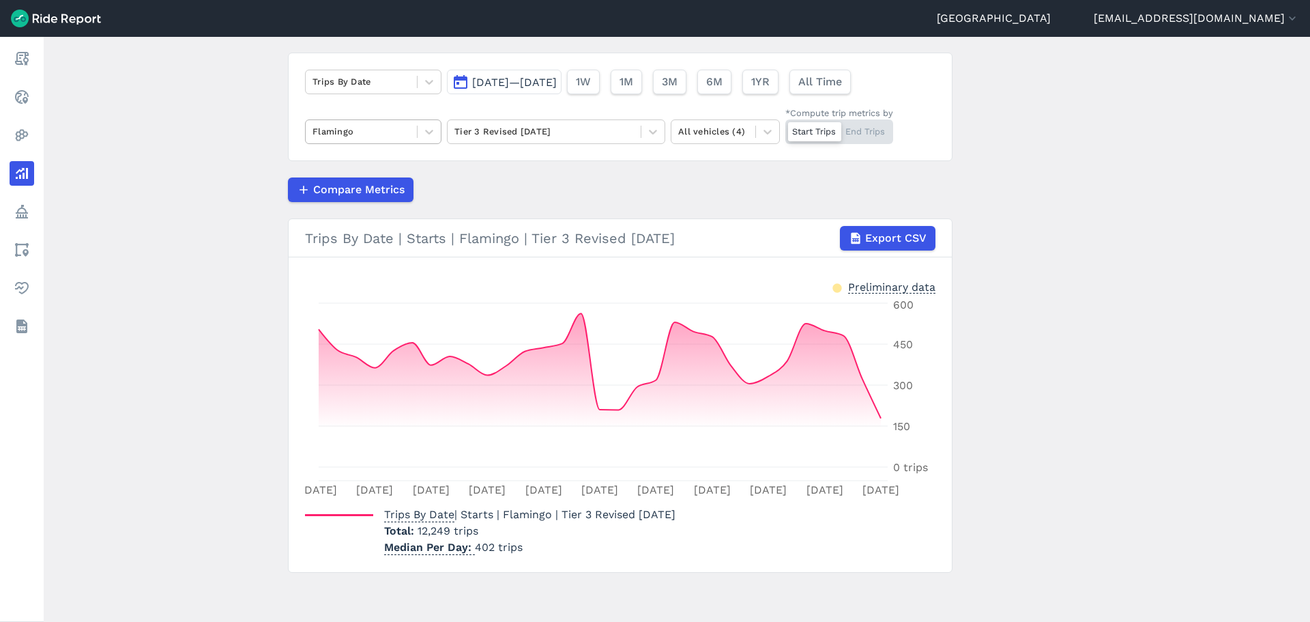
click at [381, 139] on div at bounding box center [362, 132] width 98 height 16
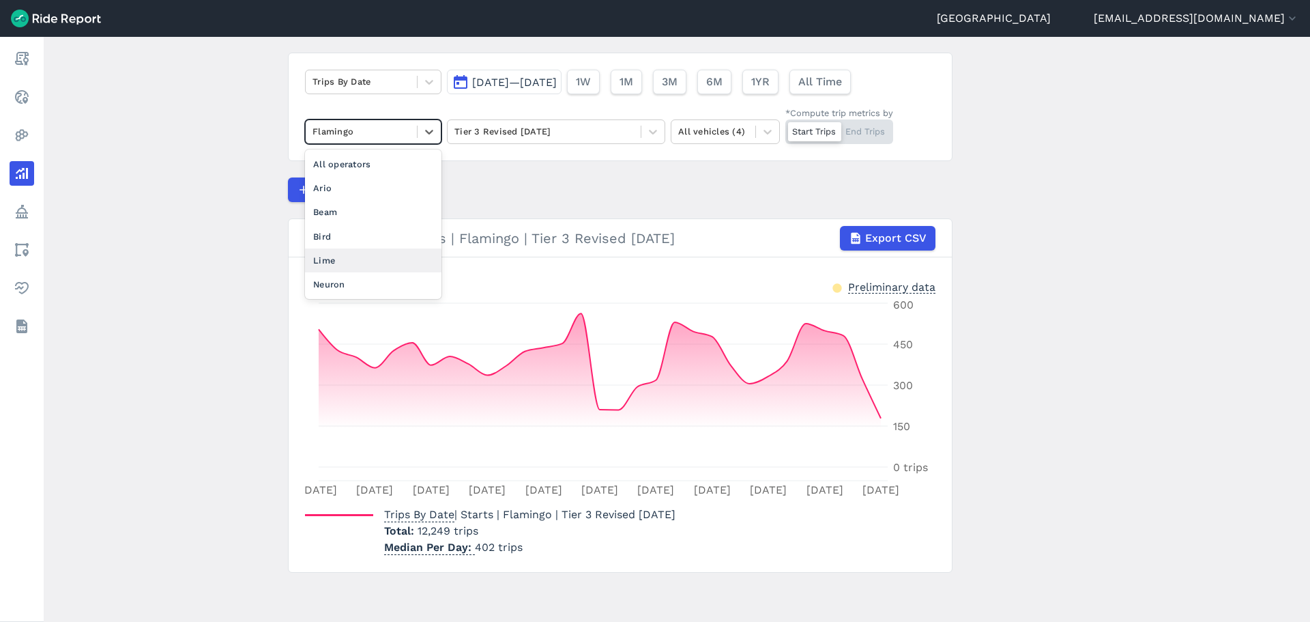
click at [353, 262] on div "Lime" at bounding box center [373, 260] width 136 height 24
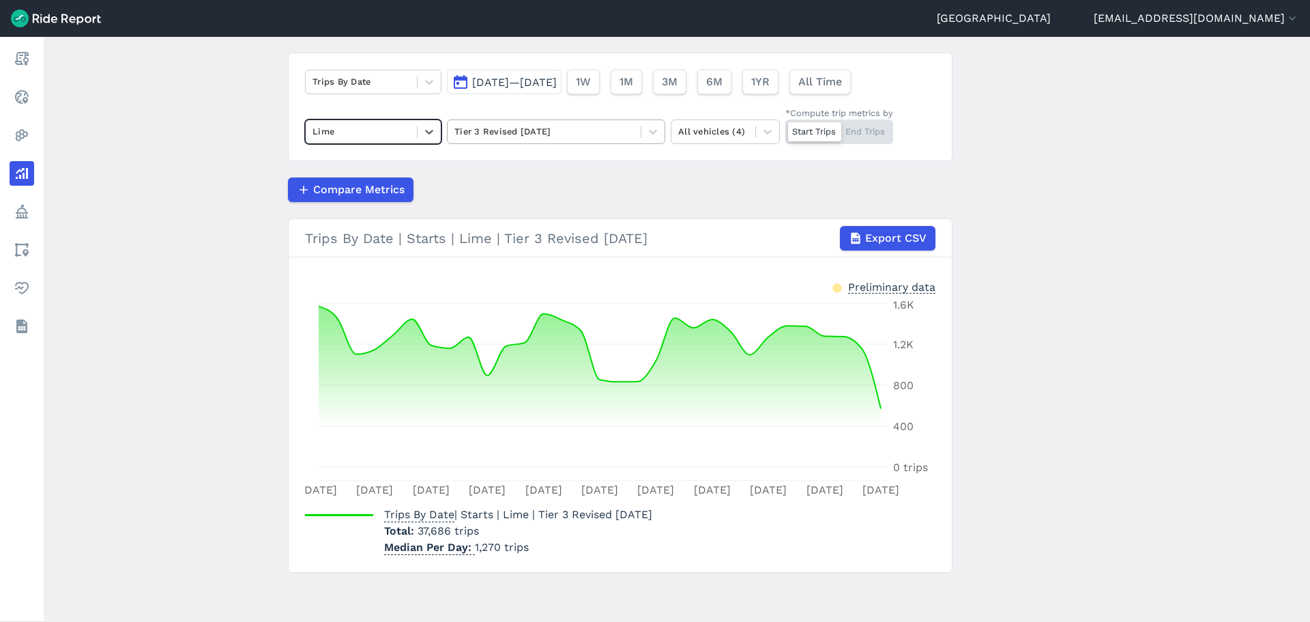
click at [527, 136] on div at bounding box center [543, 132] width 179 height 16
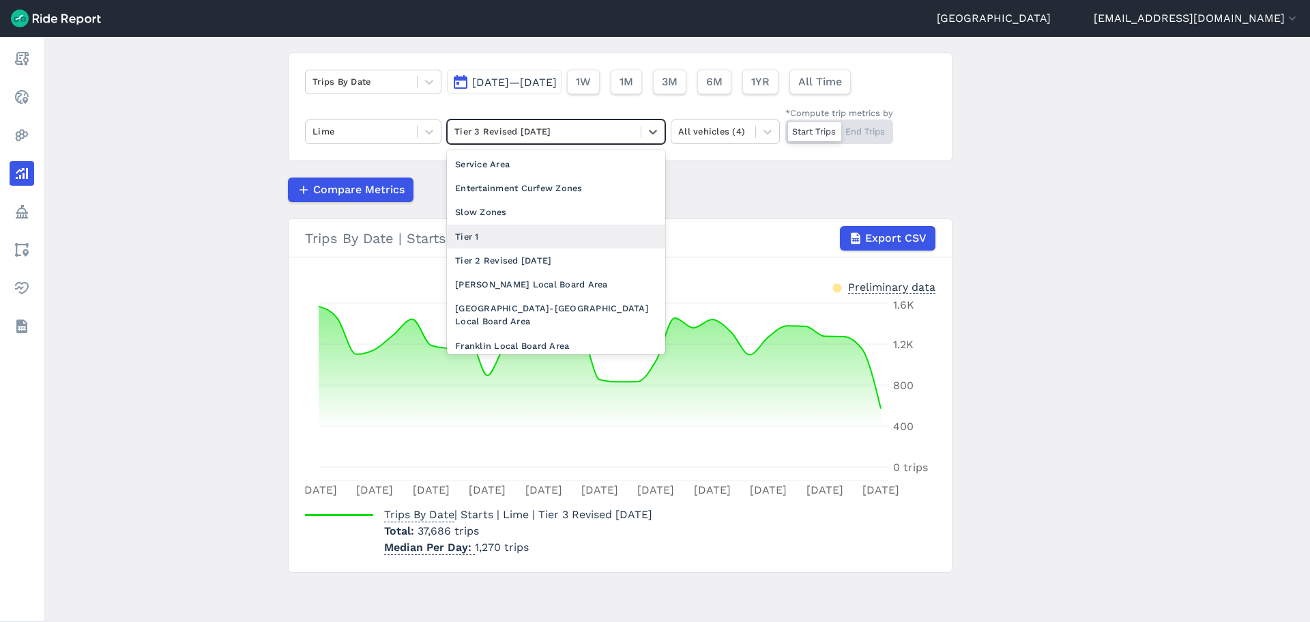
click at [523, 228] on div "Tier 1" at bounding box center [556, 236] width 218 height 24
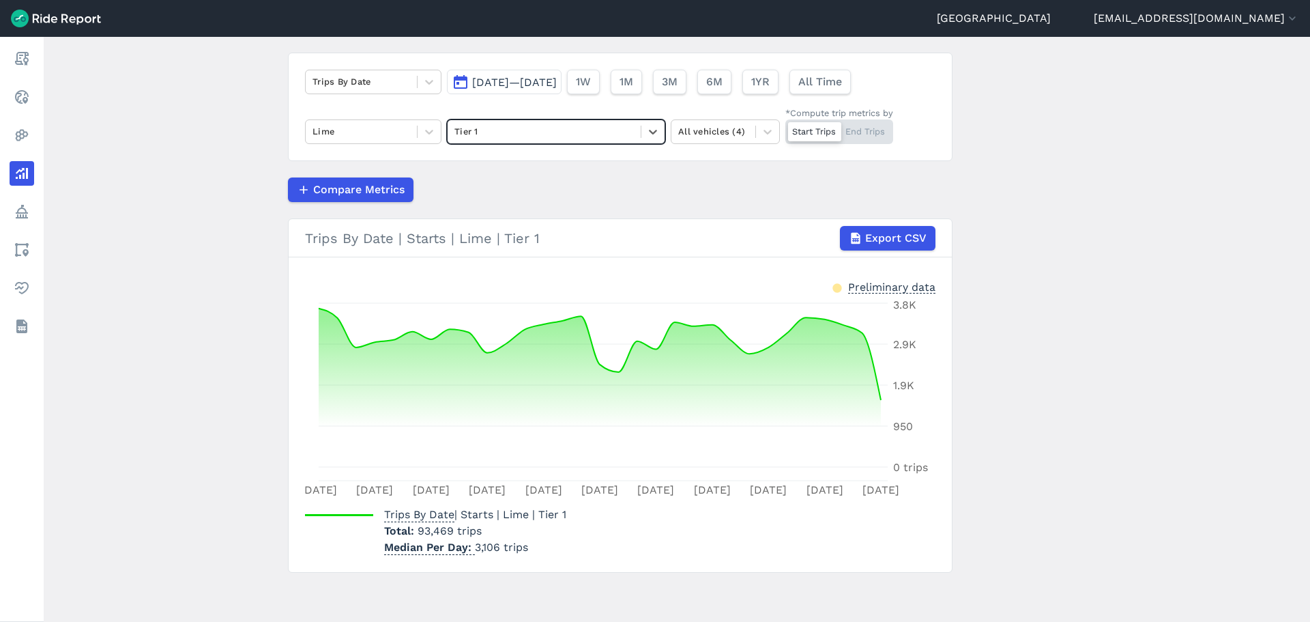
click at [555, 89] on button "[DATE]—[DATE]" at bounding box center [504, 82] width 115 height 25
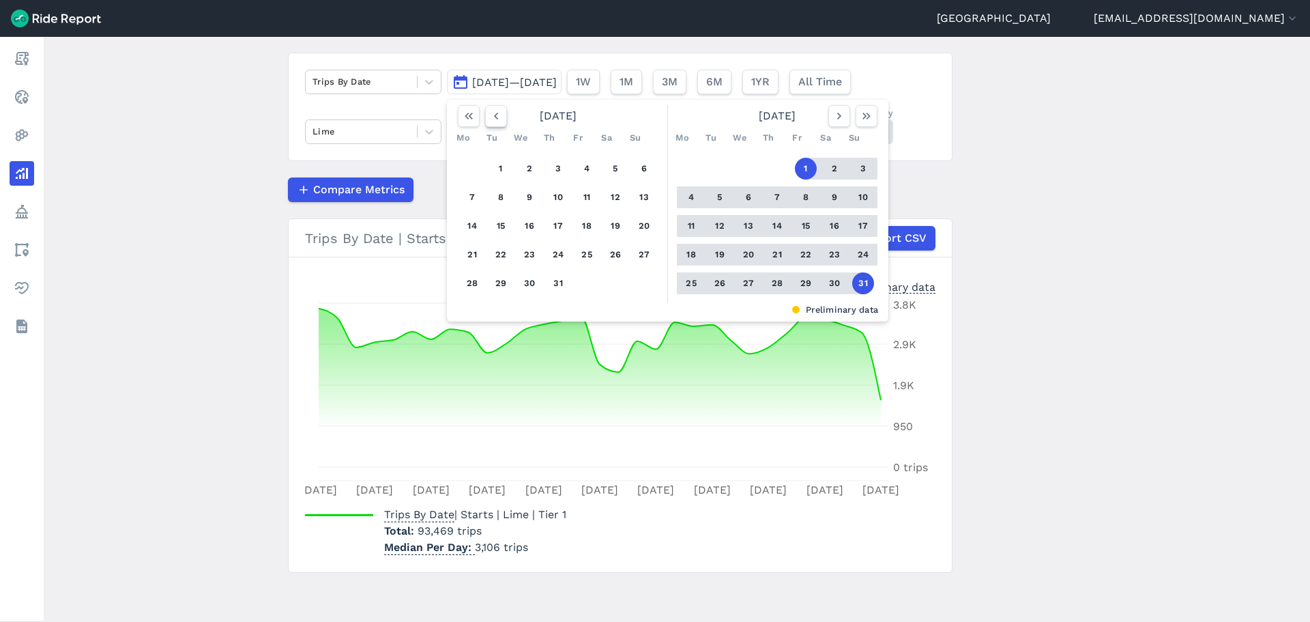
click at [492, 117] on icon "button" at bounding box center [496, 116] width 14 height 14
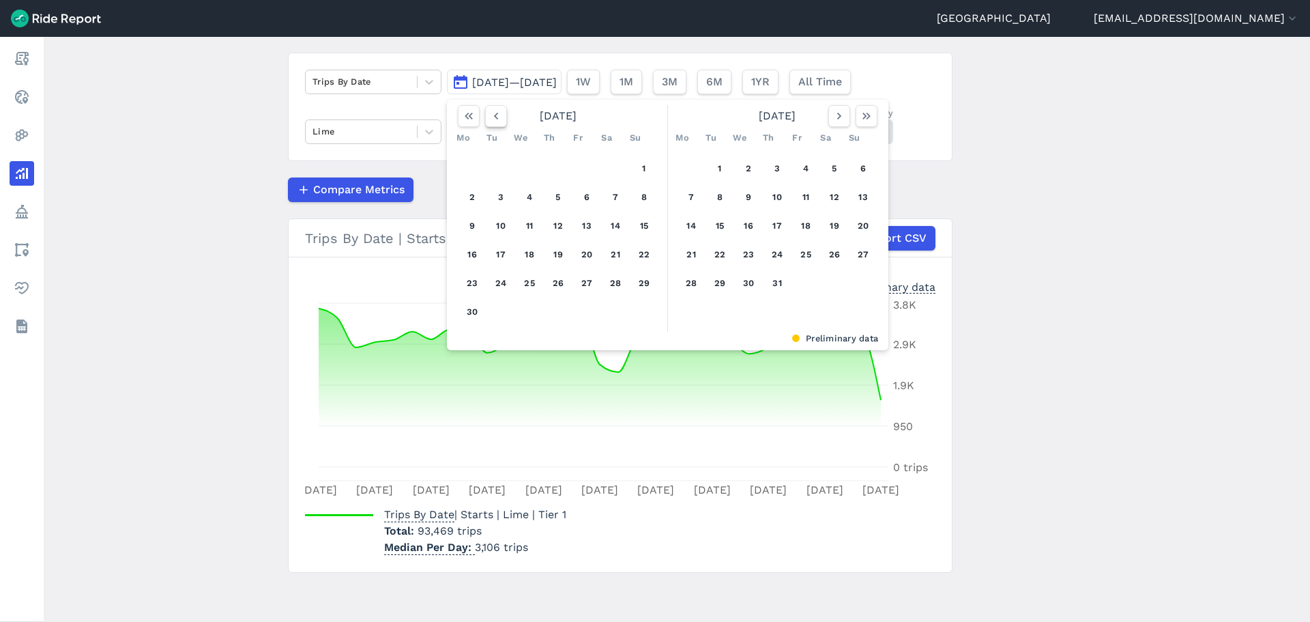
click at [492, 117] on icon "button" at bounding box center [496, 116] width 14 height 14
click at [618, 168] on button "1" at bounding box center [616, 169] width 22 height 22
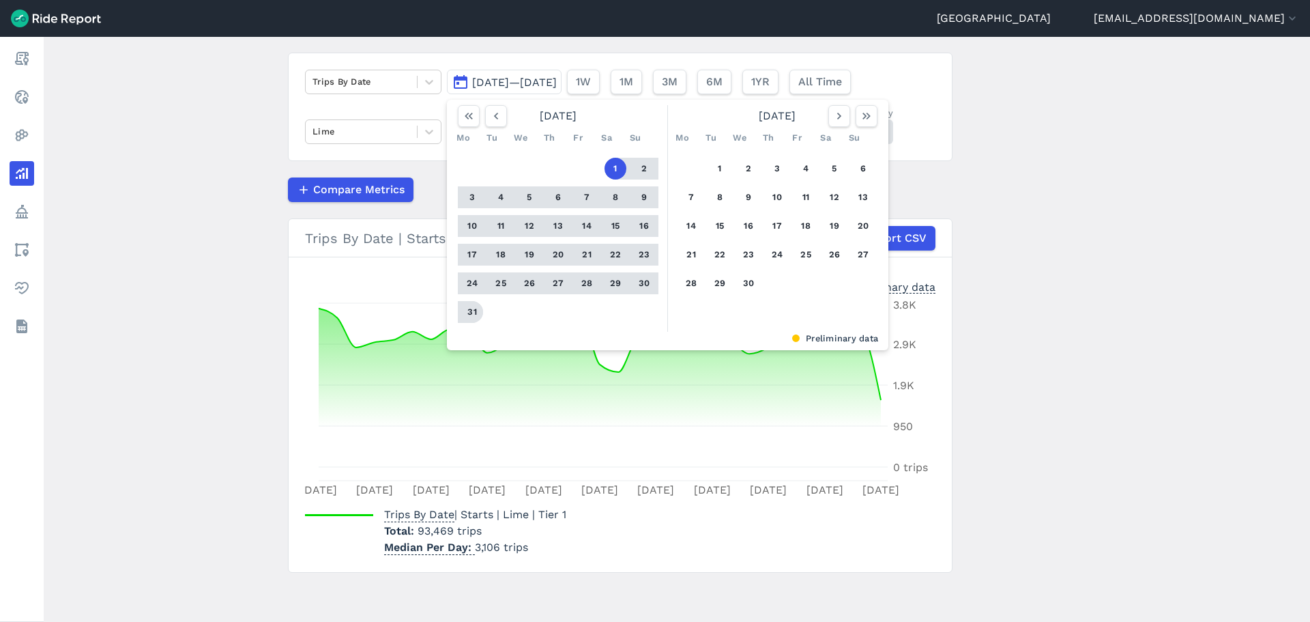
click at [469, 312] on button "31" at bounding box center [472, 312] width 22 height 22
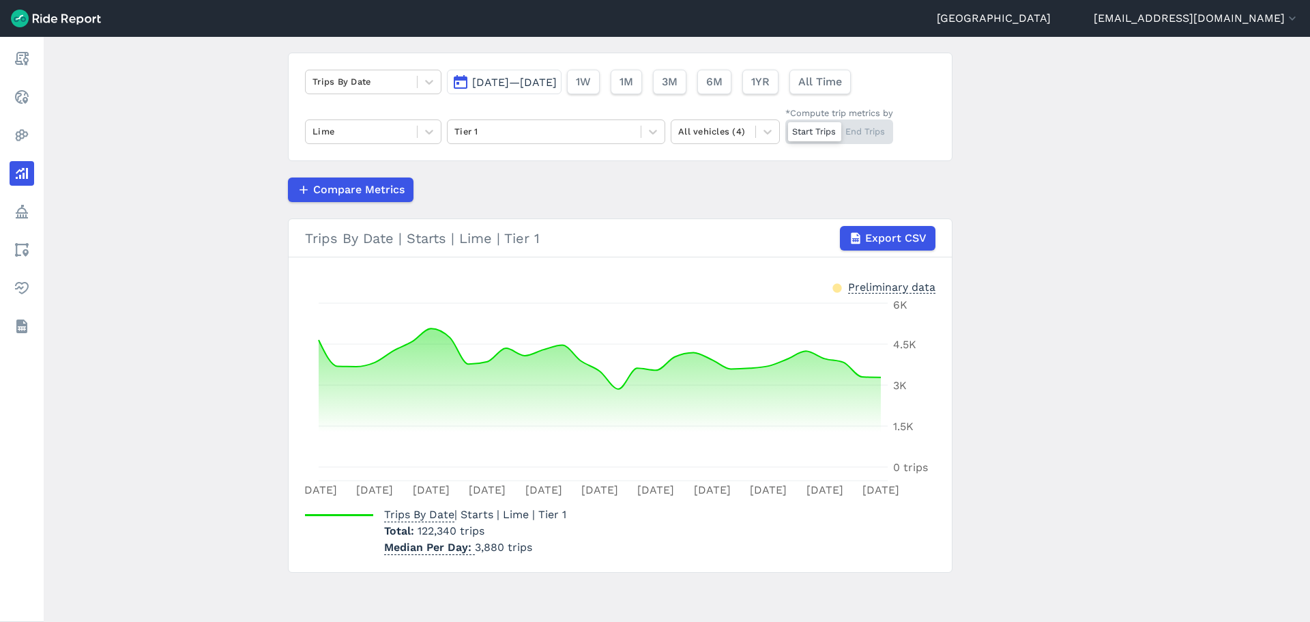
click at [538, 83] on span "[DATE]—[DATE]" at bounding box center [514, 82] width 85 height 13
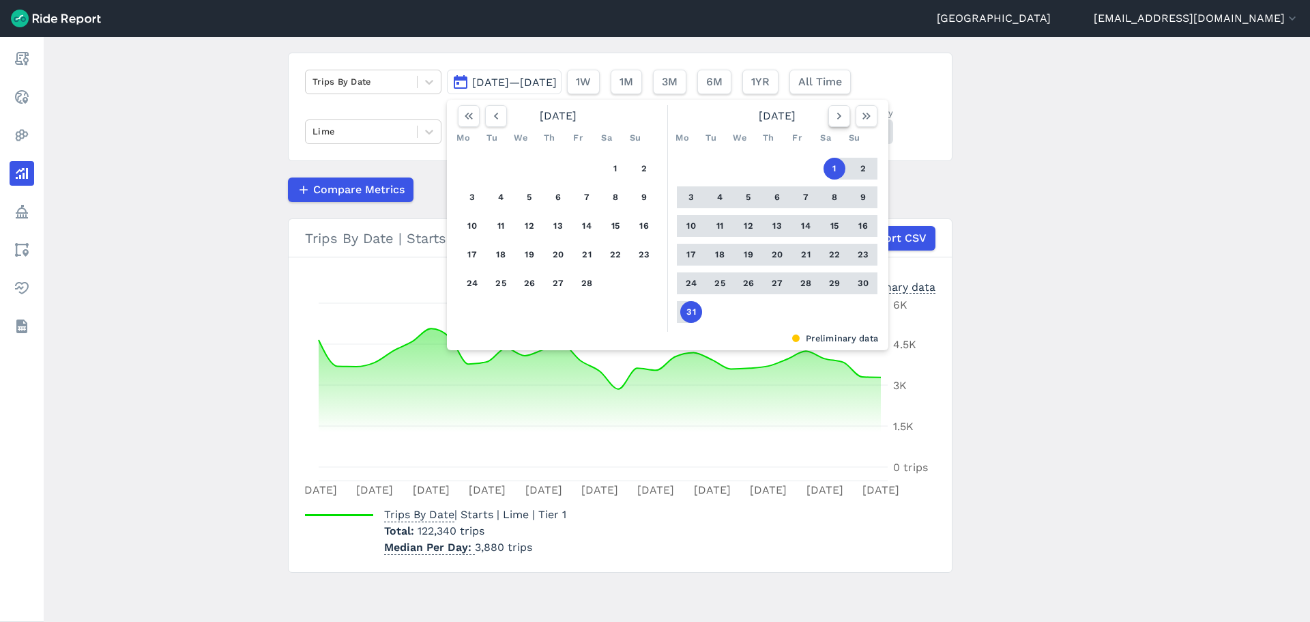
click at [832, 113] on icon "button" at bounding box center [839, 116] width 14 height 14
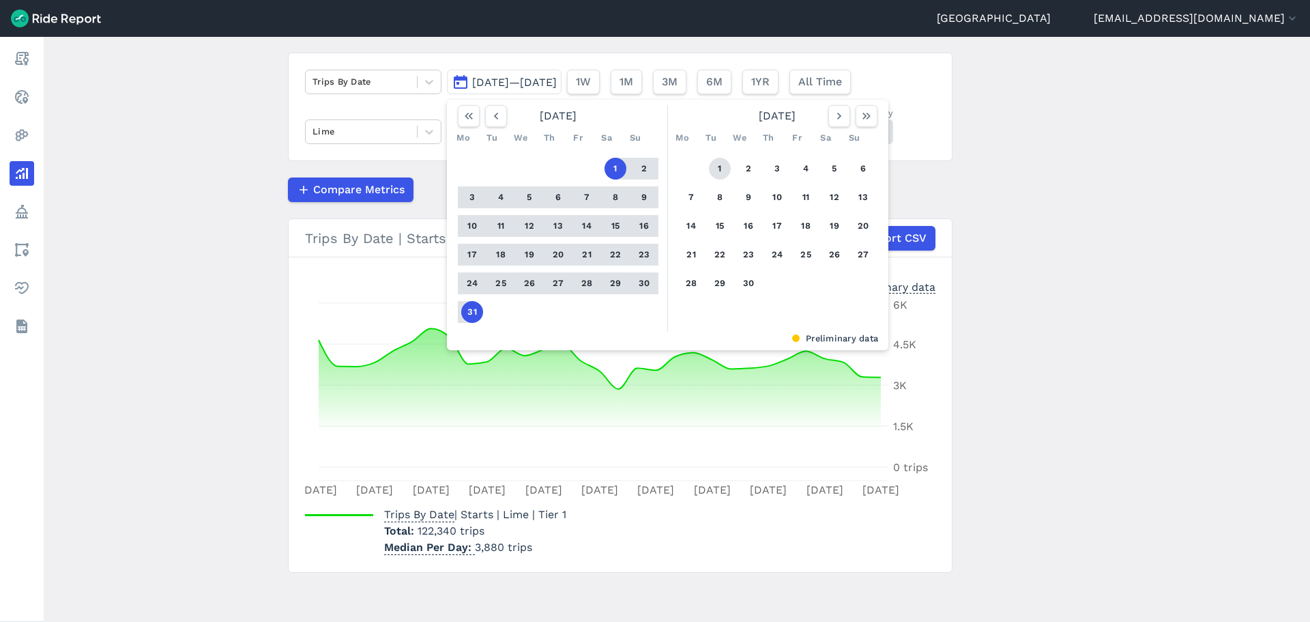
drag, startPoint x: 710, startPoint y: 168, endPoint x: 722, endPoint y: 177, distance: 15.6
click at [710, 167] on button "1" at bounding box center [720, 169] width 22 height 22
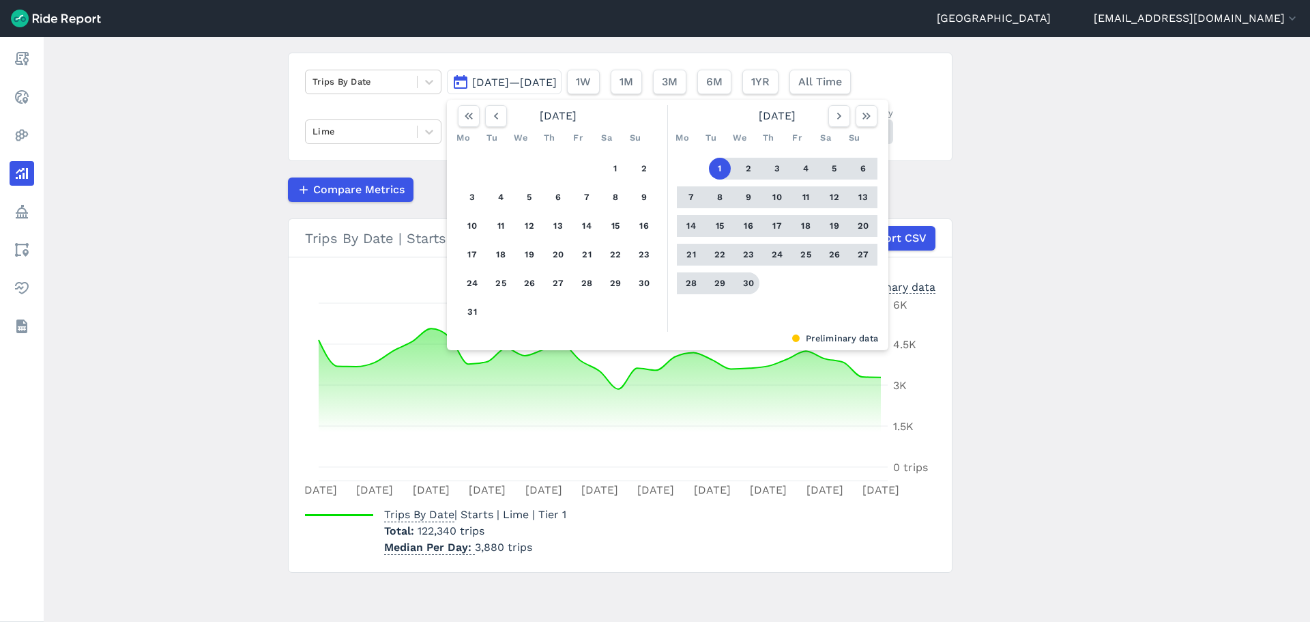
click at [743, 285] on button "30" at bounding box center [749, 283] width 22 height 22
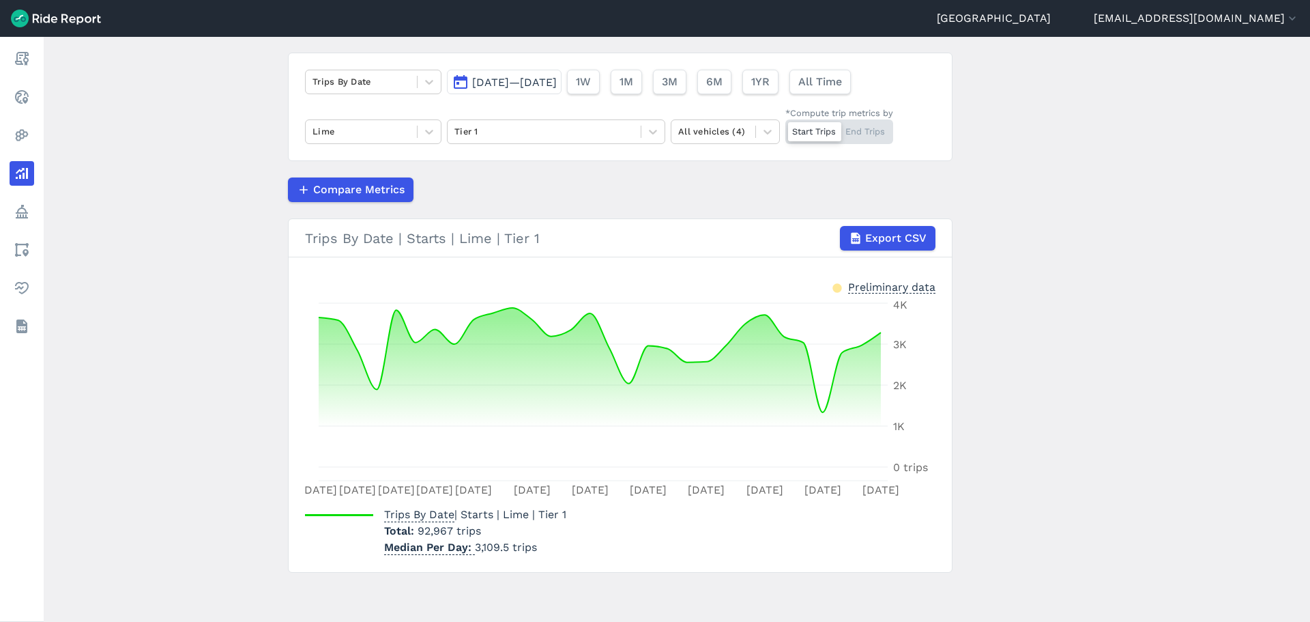
click at [549, 76] on span "[DATE]—[DATE]" at bounding box center [514, 82] width 85 height 13
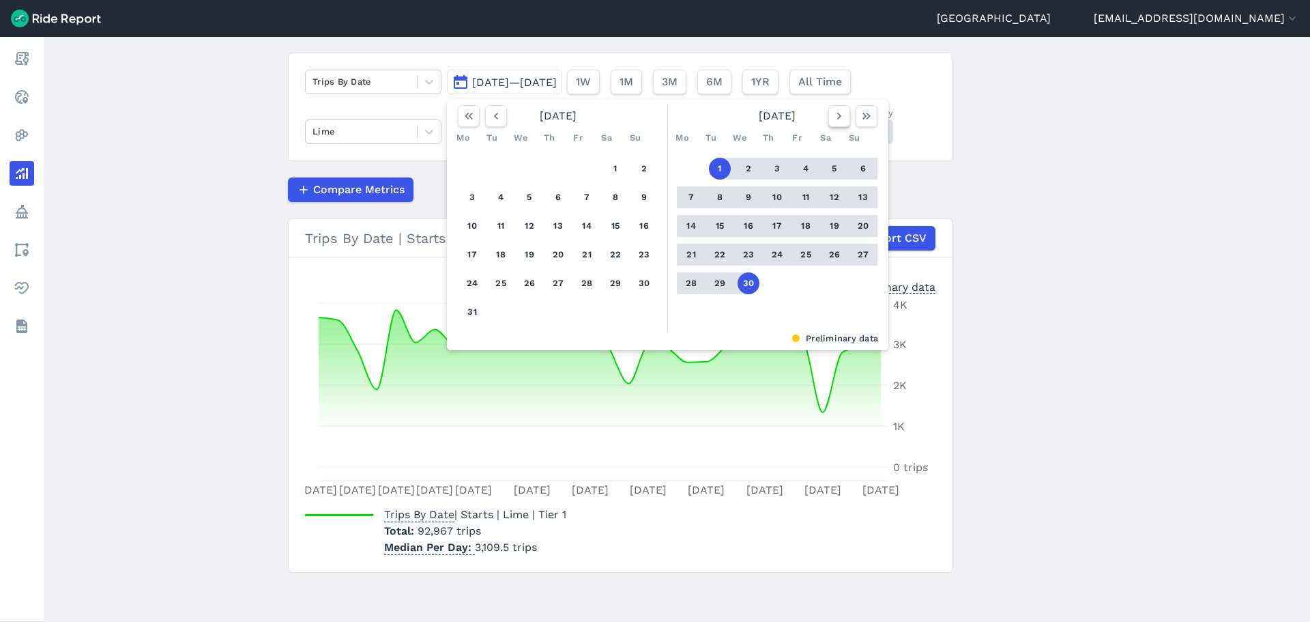
click at [828, 115] on button "button" at bounding box center [839, 116] width 22 height 22
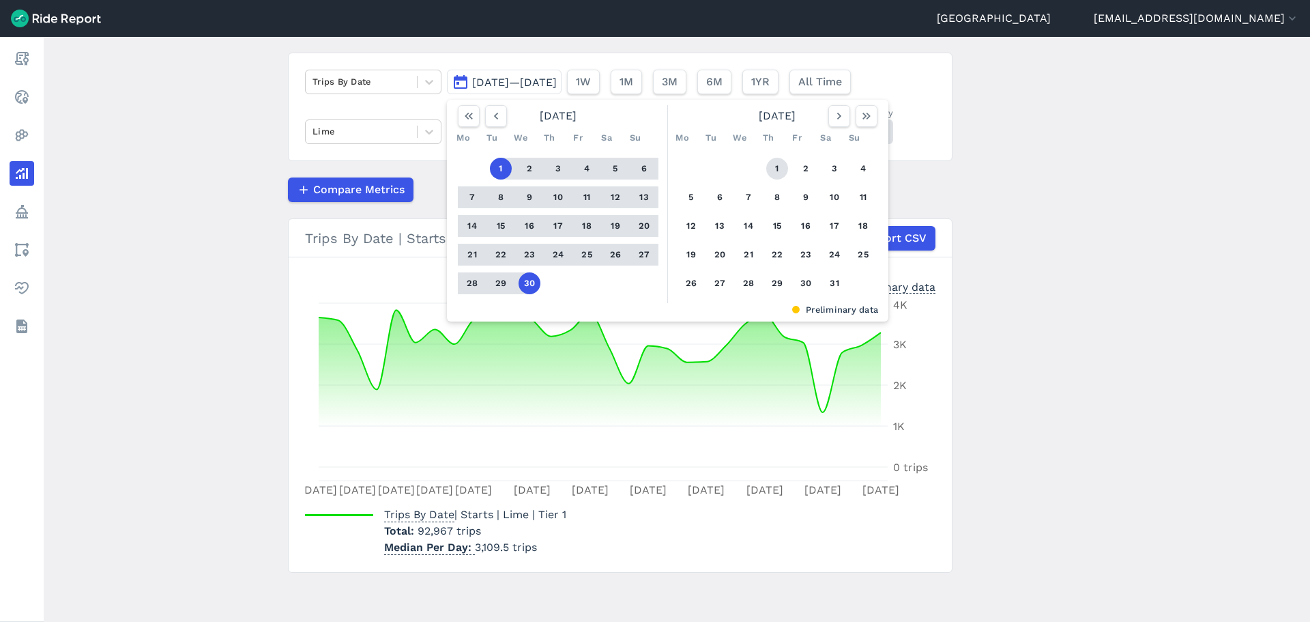
click at [781, 170] on button "1" at bounding box center [777, 169] width 22 height 22
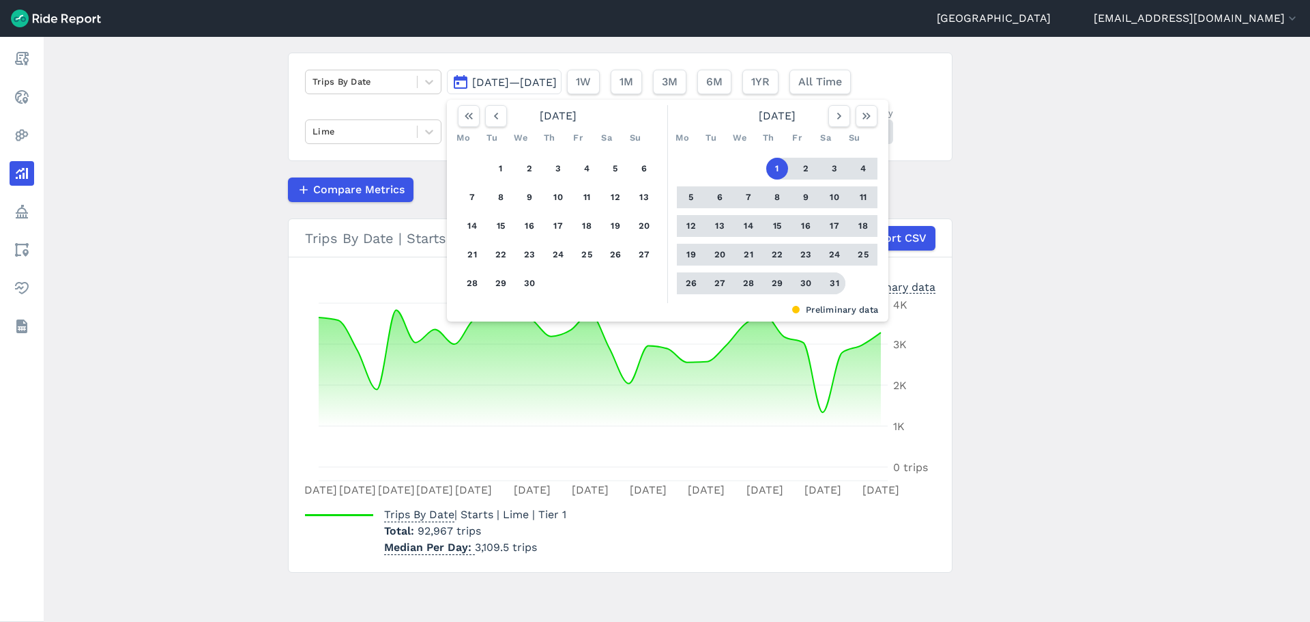
click at [828, 280] on button "31" at bounding box center [835, 283] width 22 height 22
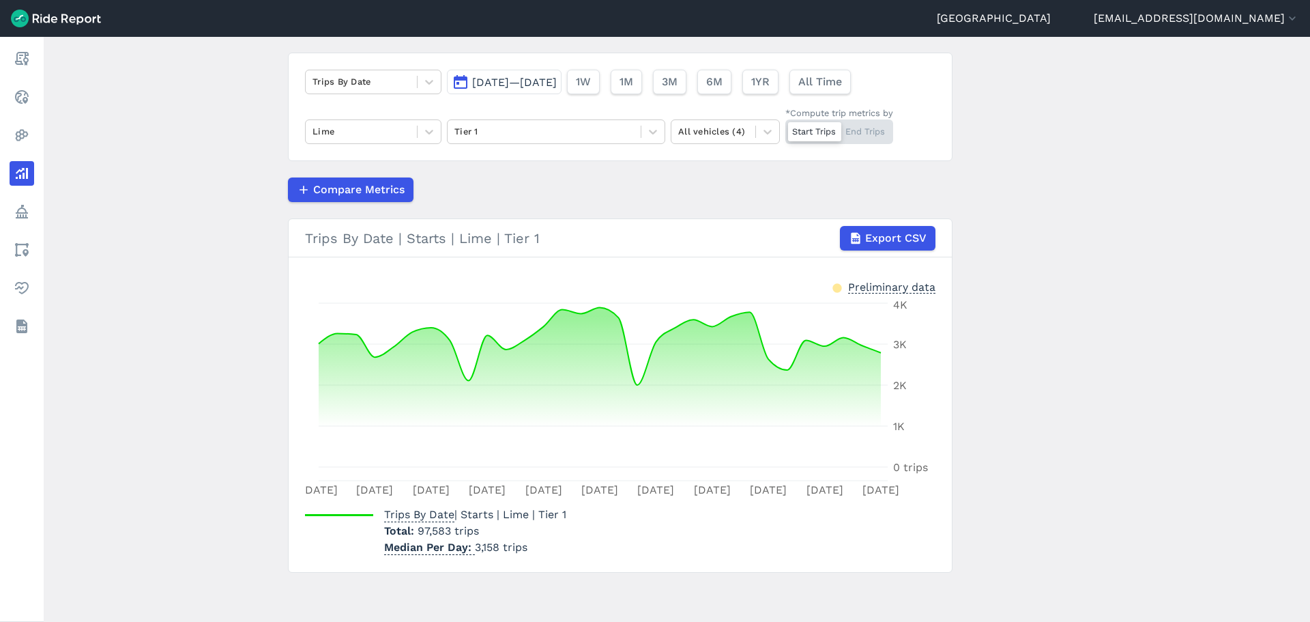
drag, startPoint x: 564, startPoint y: 81, endPoint x: 710, endPoint y: 97, distance: 146.9
click at [557, 81] on span "[DATE]—[DATE]" at bounding box center [514, 82] width 85 height 13
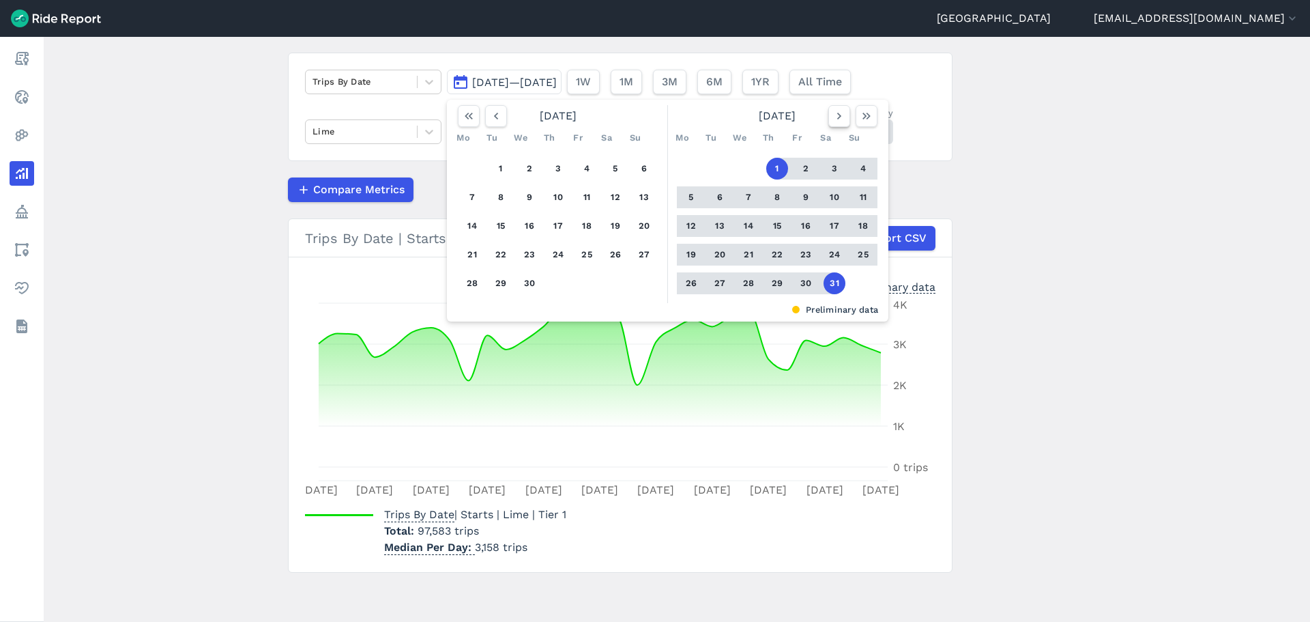
click at [830, 105] on button "button" at bounding box center [839, 116] width 22 height 22
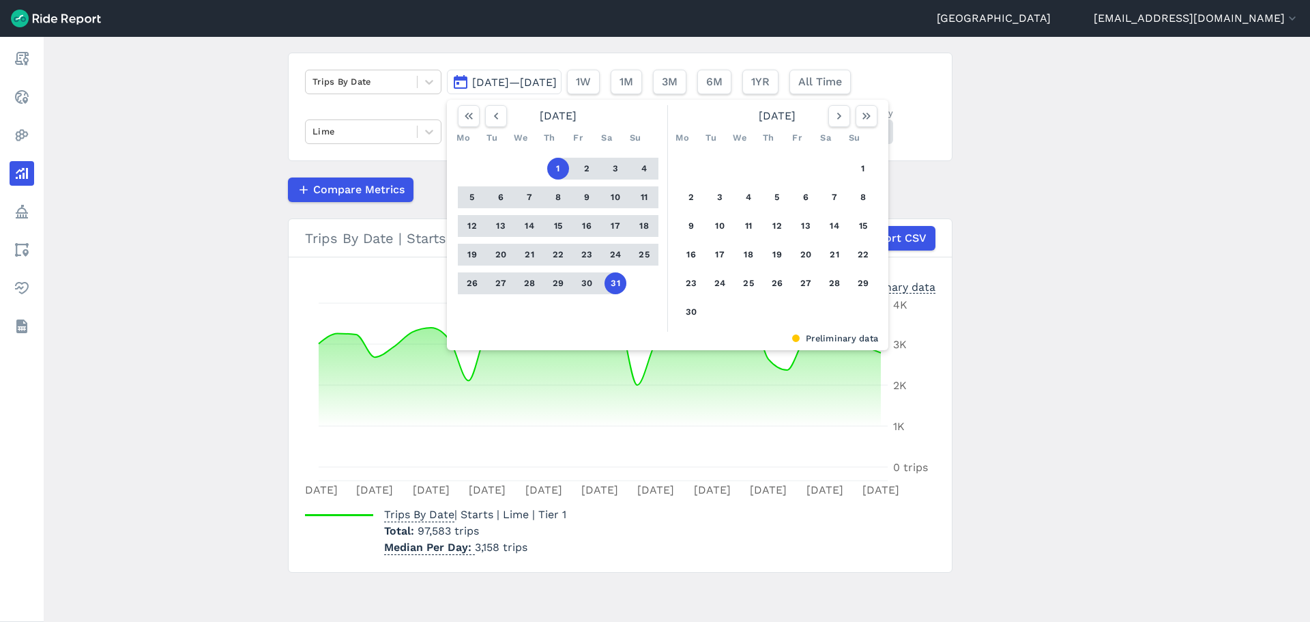
click at [893, 165] on article "Trips By Date [DATE]—[DATE] [DATE] Mo Tu We Th Fr Sa Su 1 2 3 4 5 6 7 8 9 10 11…" at bounding box center [620, 313] width 665 height 520
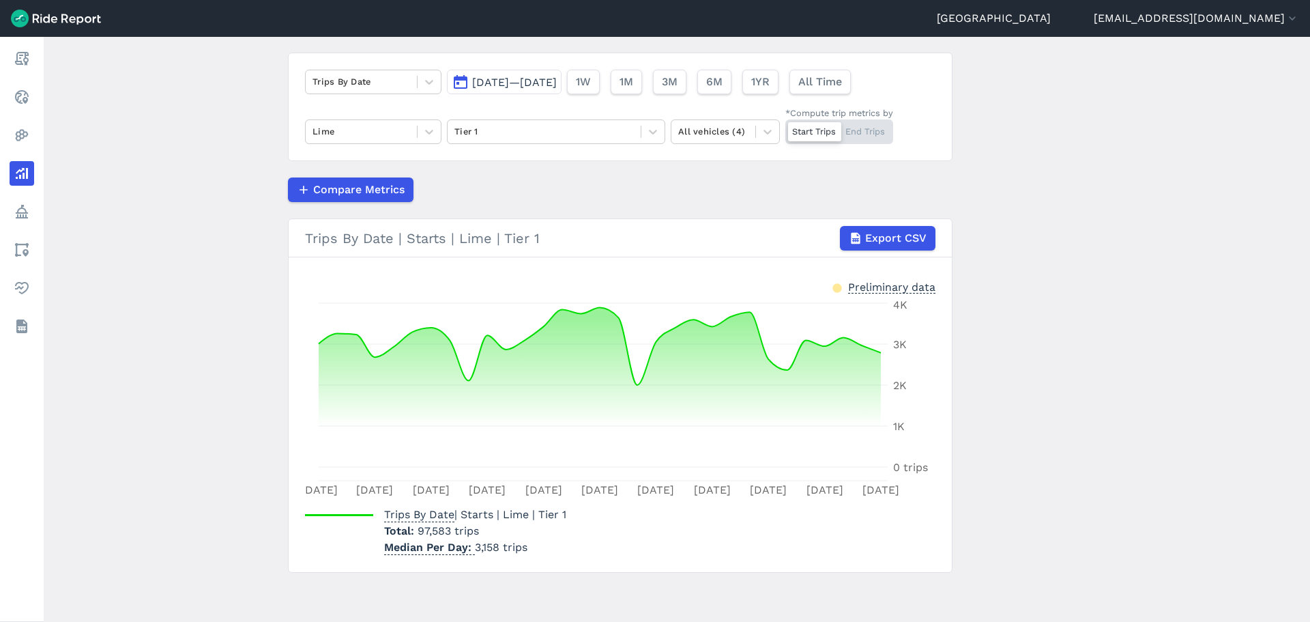
click at [554, 87] on span "[DATE]—[DATE]" at bounding box center [514, 82] width 85 height 13
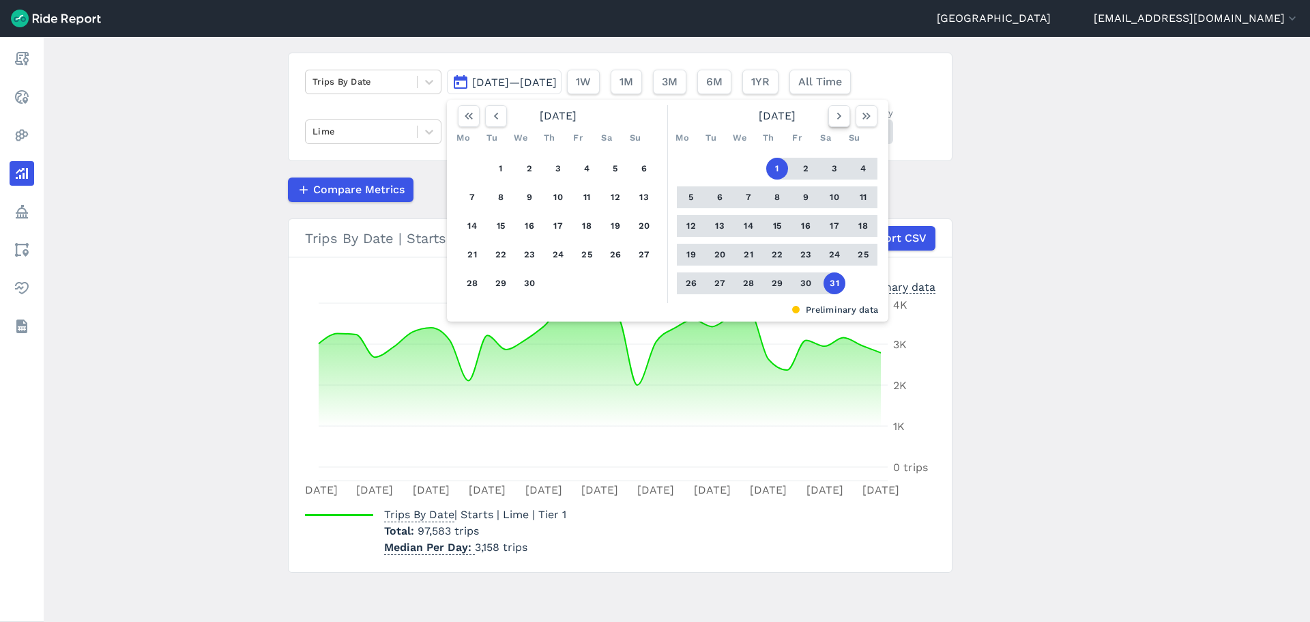
click at [843, 119] on button "button" at bounding box center [839, 116] width 22 height 22
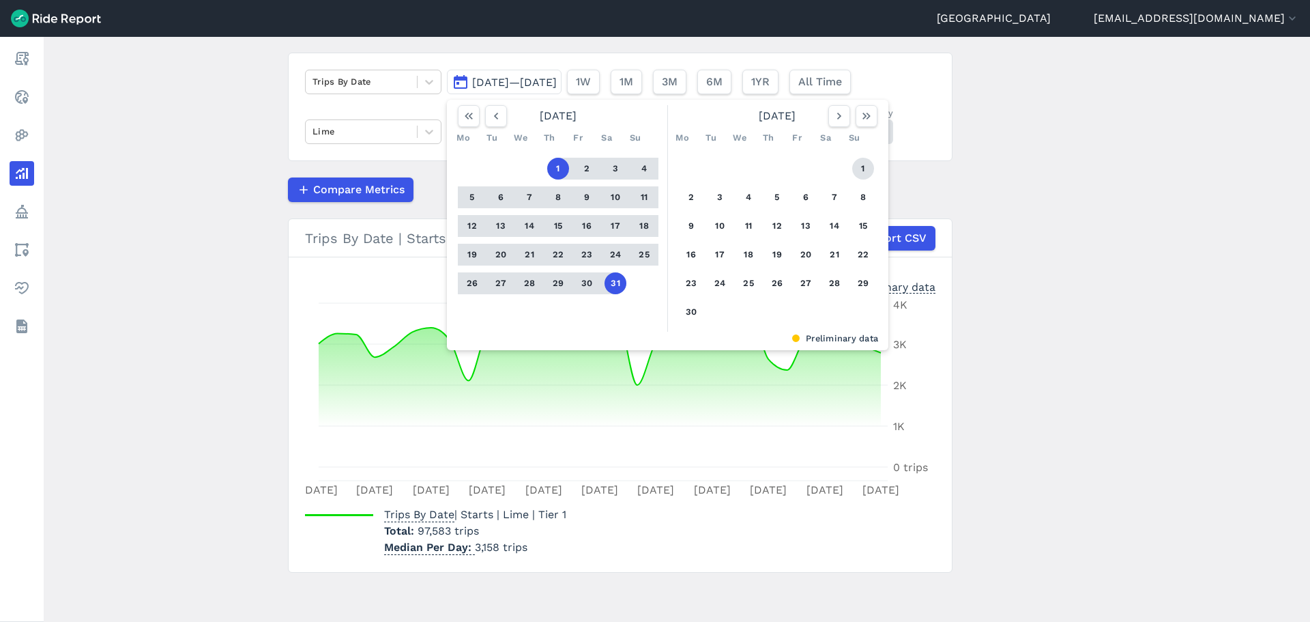
click at [861, 167] on button "1" at bounding box center [863, 169] width 22 height 22
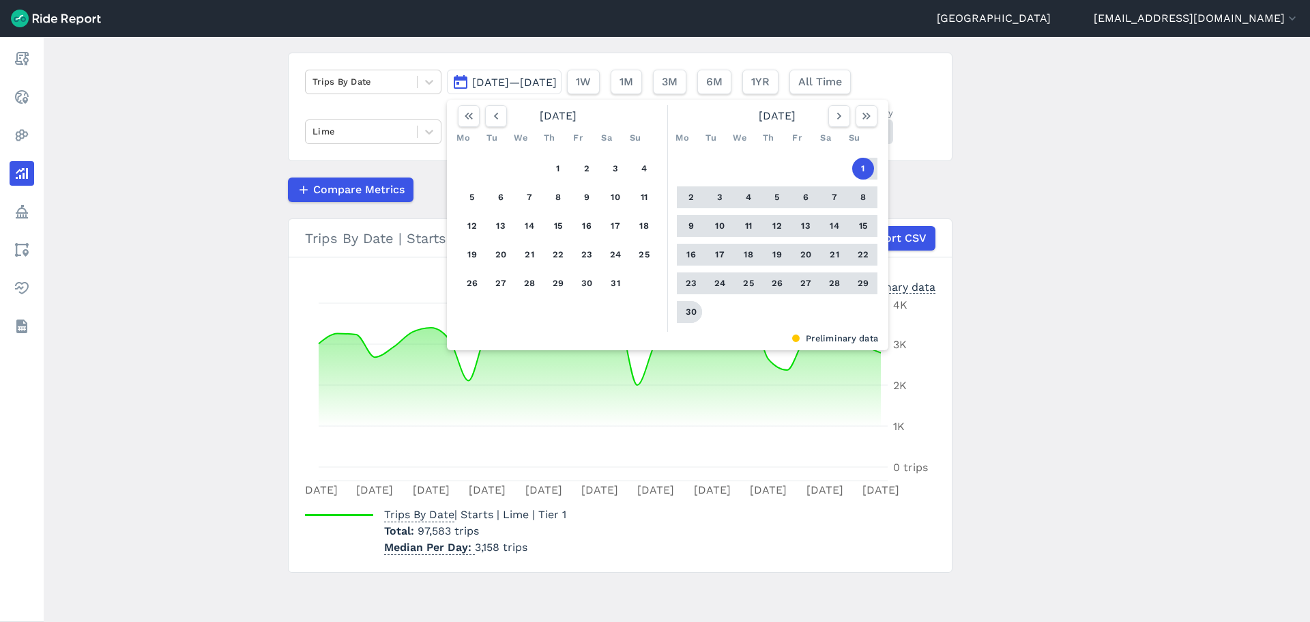
click at [691, 311] on button "30" at bounding box center [691, 312] width 22 height 22
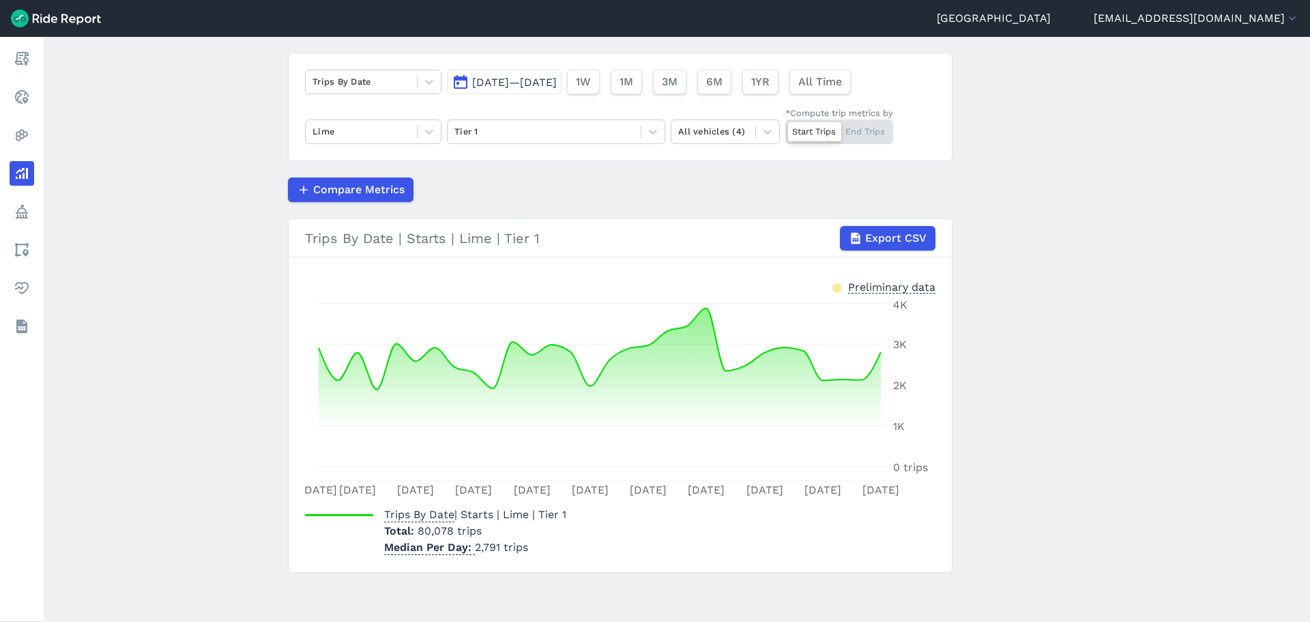
click at [526, 87] on span "[DATE]—[DATE]" at bounding box center [514, 82] width 85 height 13
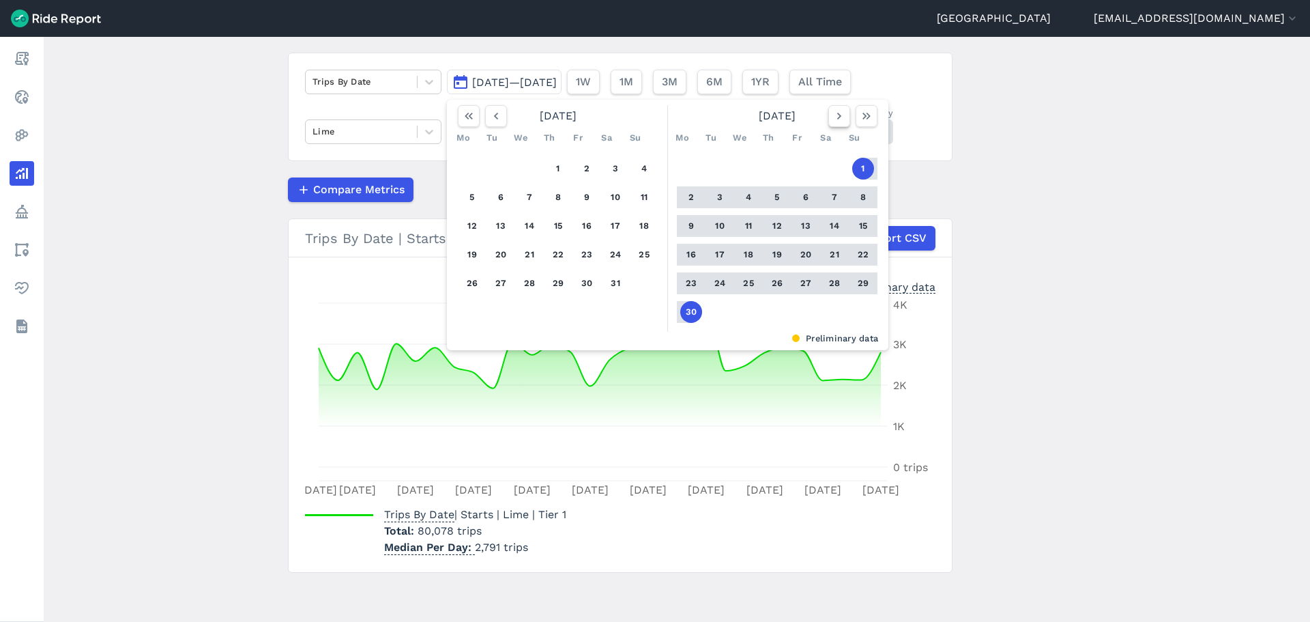
click at [829, 118] on button "button" at bounding box center [839, 116] width 22 height 22
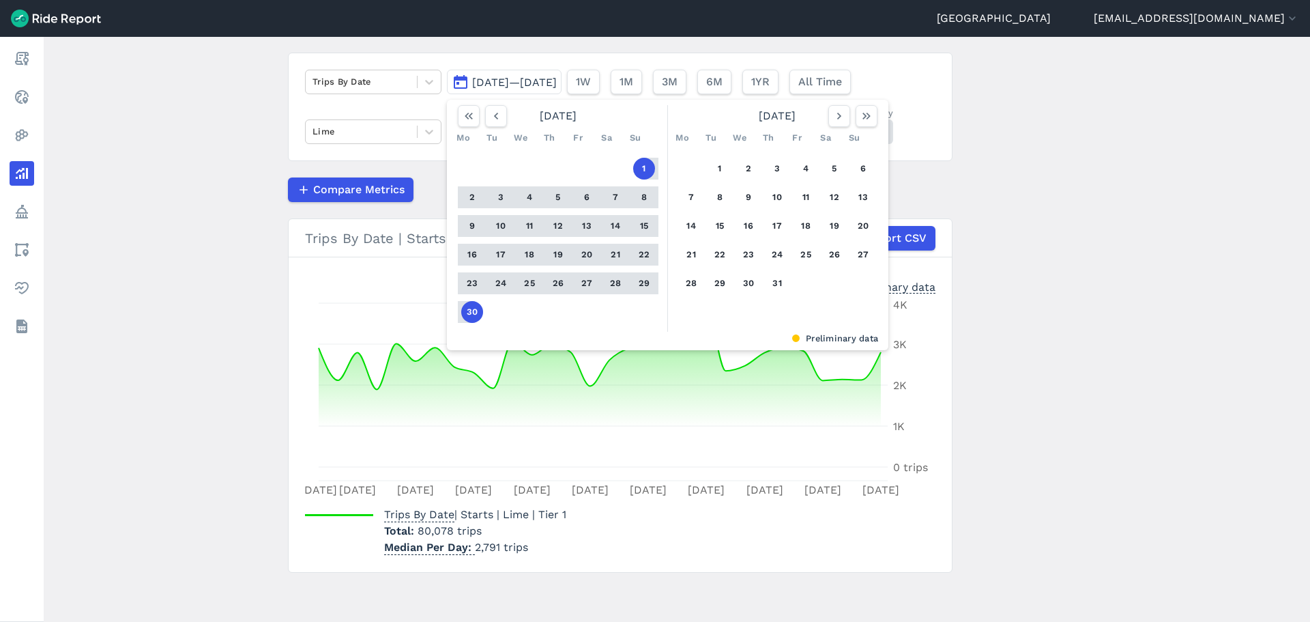
click at [706, 165] on div "1 2 3 4 5 6 7 8 9 10 11 12 13 14 15 16 17 18 19 20 21 22 23 24 25 26 27 28 29 3…" at bounding box center [777, 226] width 212 height 154
click at [712, 172] on button "1" at bounding box center [720, 169] width 22 height 22
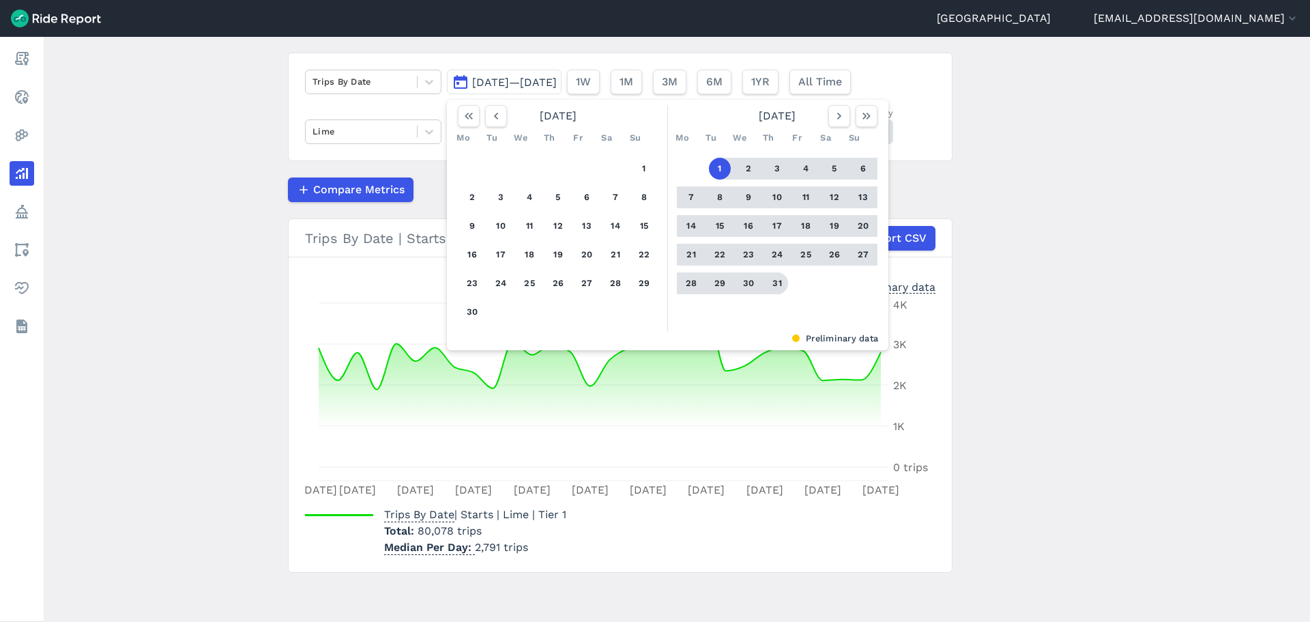
click at [775, 281] on button "31" at bounding box center [777, 283] width 22 height 22
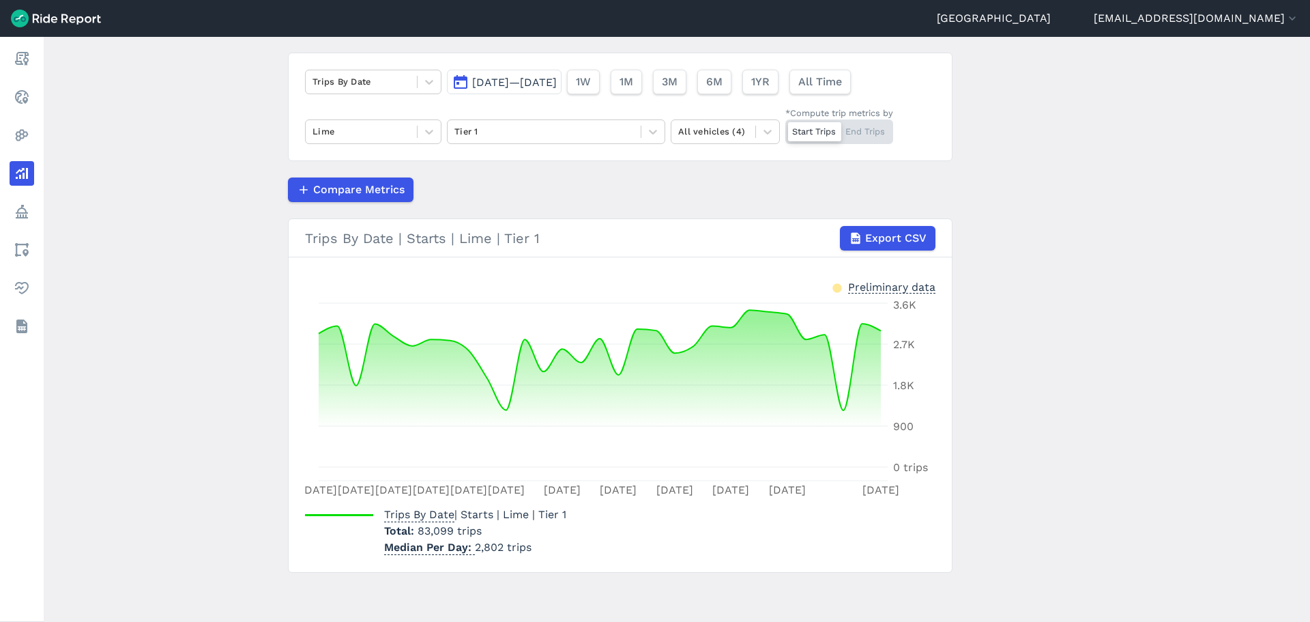
click at [525, 92] on button "[DATE]—[DATE]" at bounding box center [504, 82] width 115 height 25
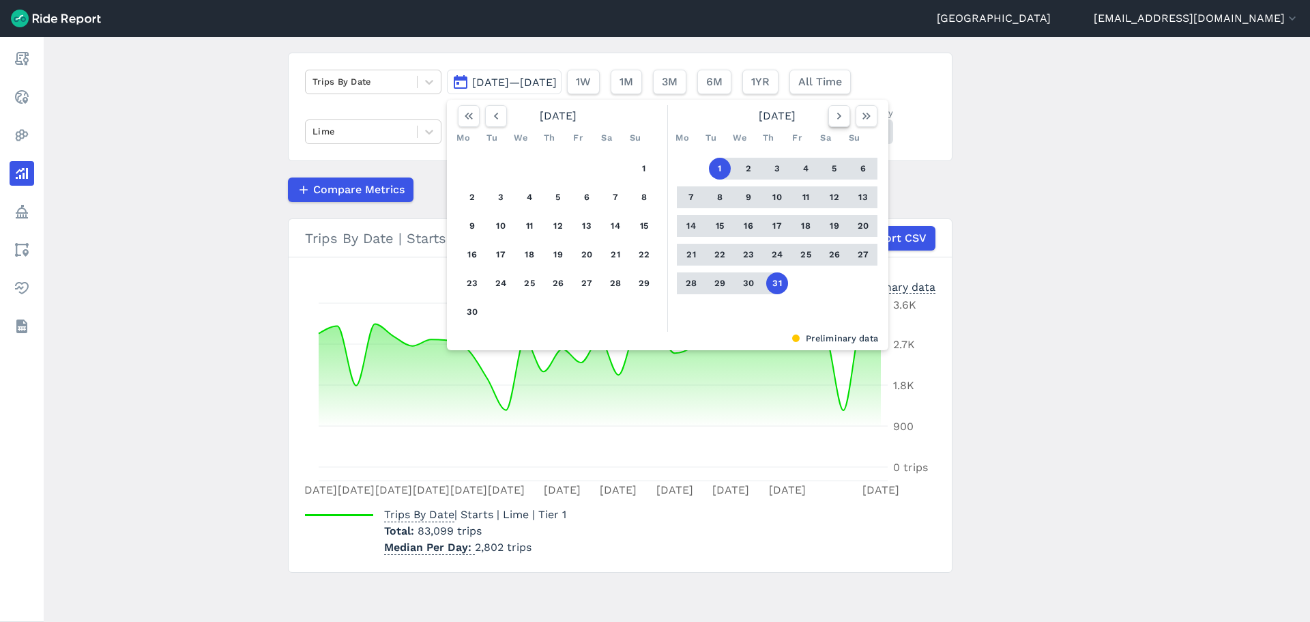
click at [842, 118] on icon "button" at bounding box center [839, 116] width 14 height 14
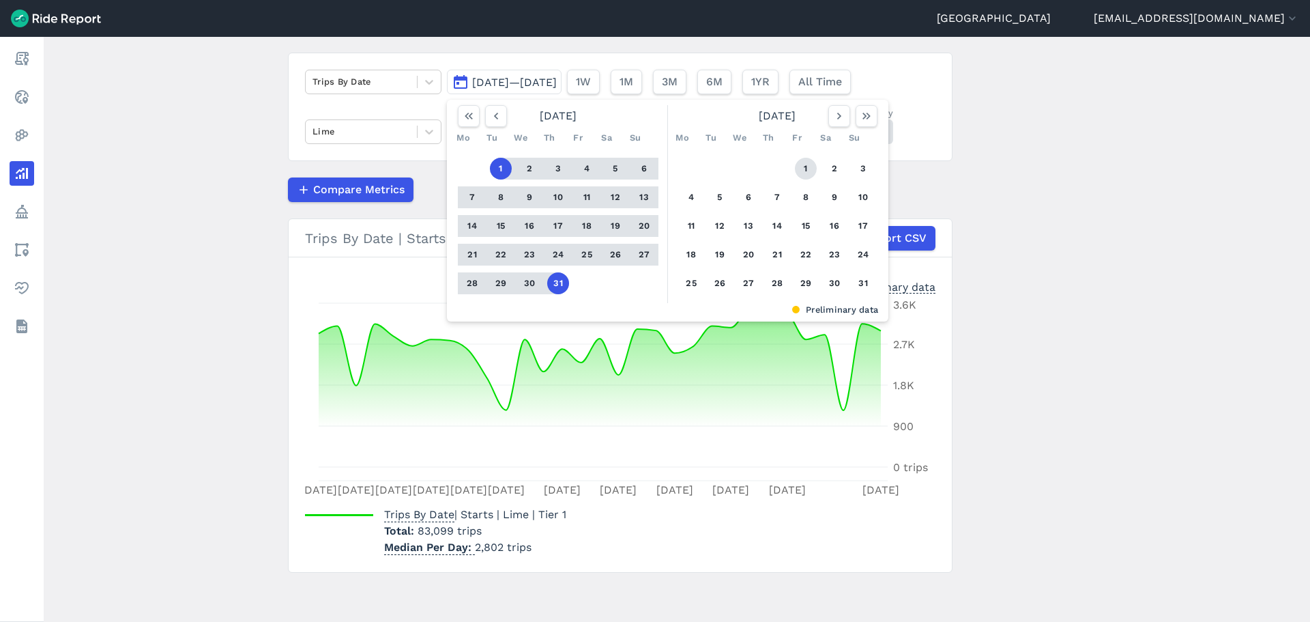
click at [795, 171] on button "1" at bounding box center [806, 169] width 22 height 22
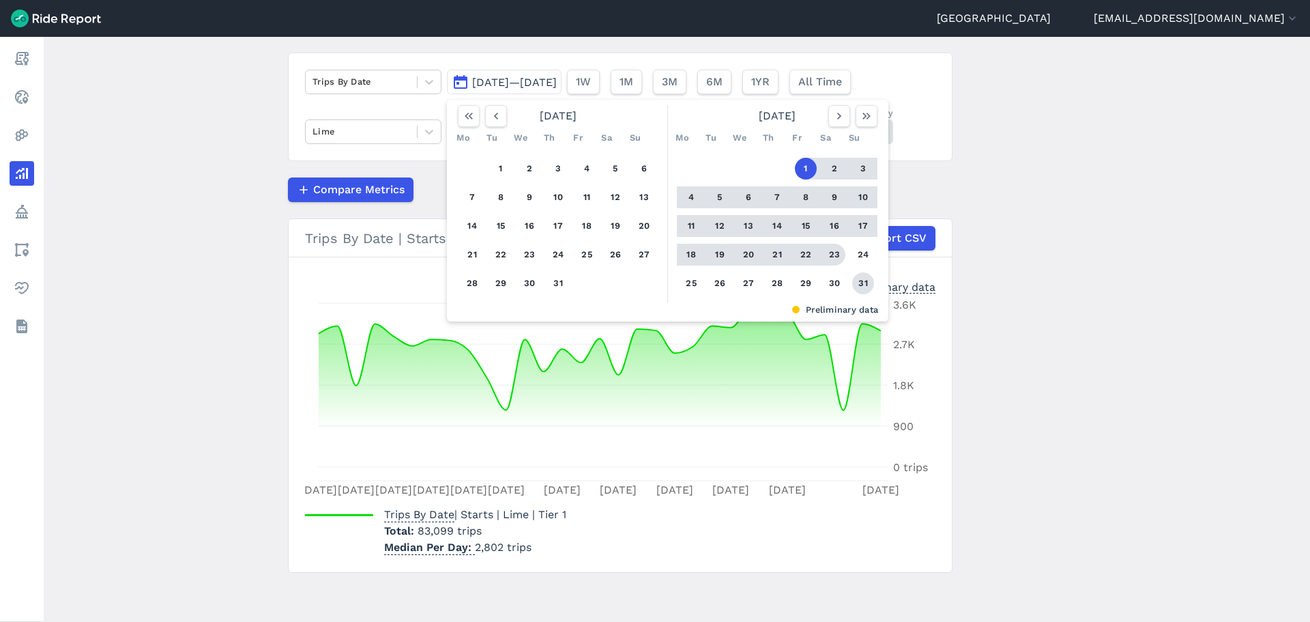
click at [858, 278] on button "31" at bounding box center [863, 283] width 22 height 22
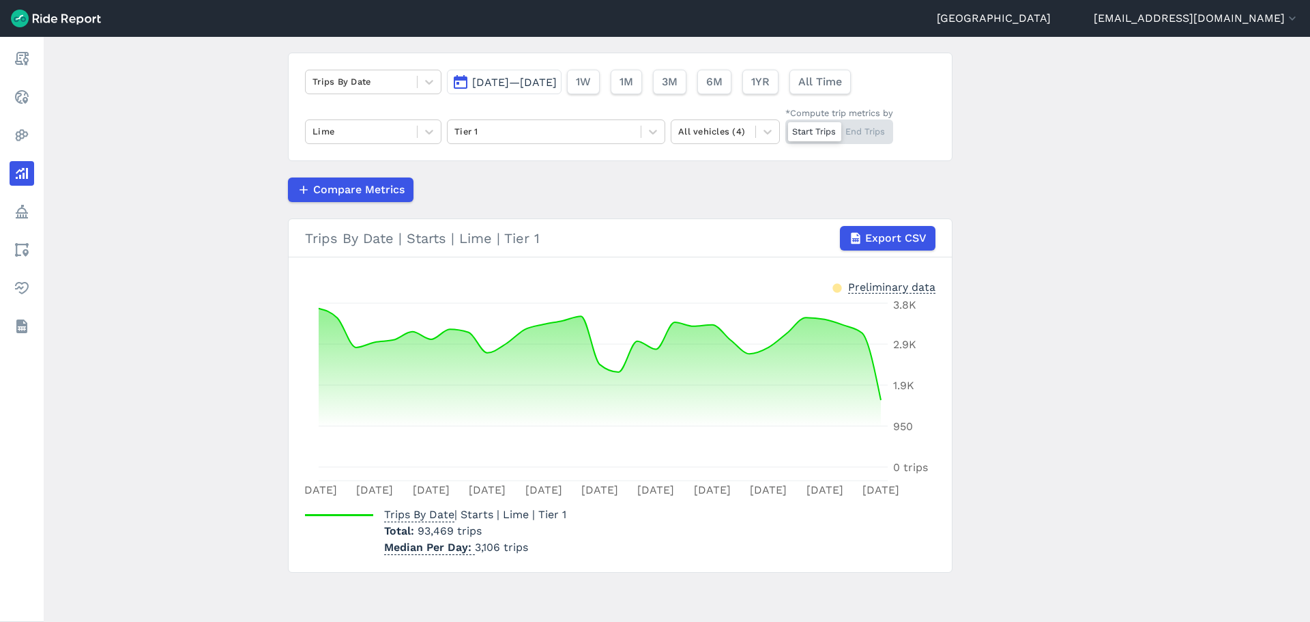
click at [507, 63] on div "Trips By Date [DATE]—[DATE] 1W 1M 3M 6M 1YR All Time Lime Tier 1 All vehicles (…" at bounding box center [620, 107] width 665 height 108
click at [508, 81] on span "[DATE]—[DATE]" at bounding box center [514, 82] width 85 height 13
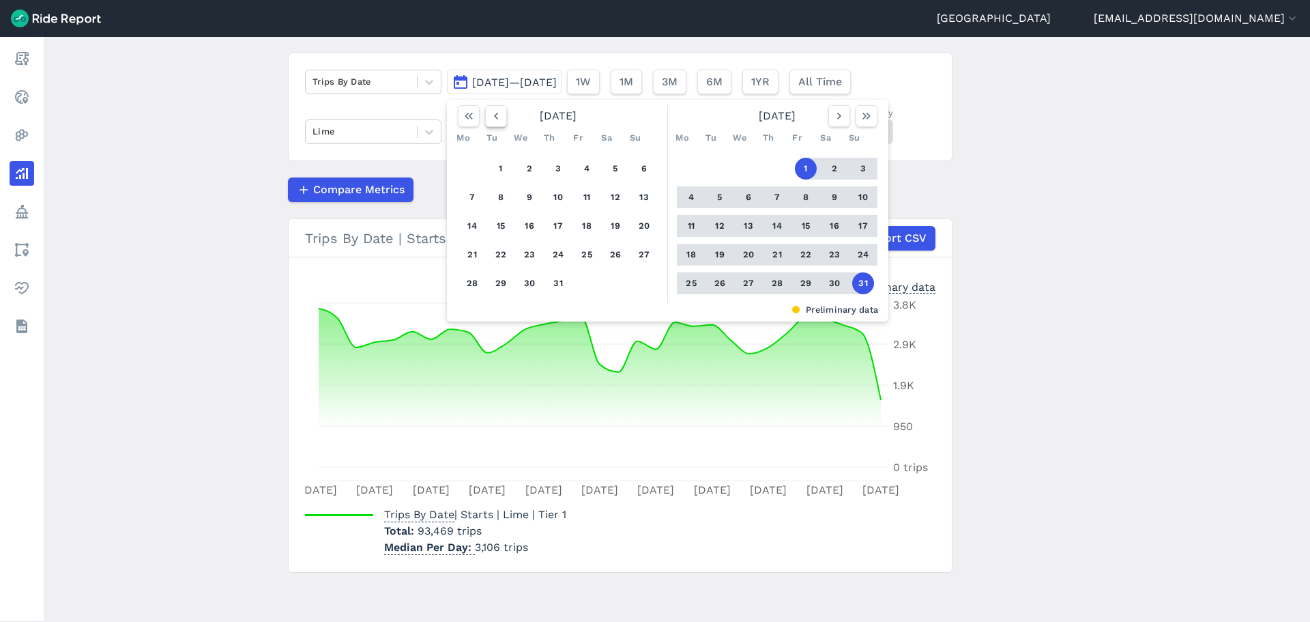
click at [499, 113] on icon "button" at bounding box center [496, 116] width 14 height 14
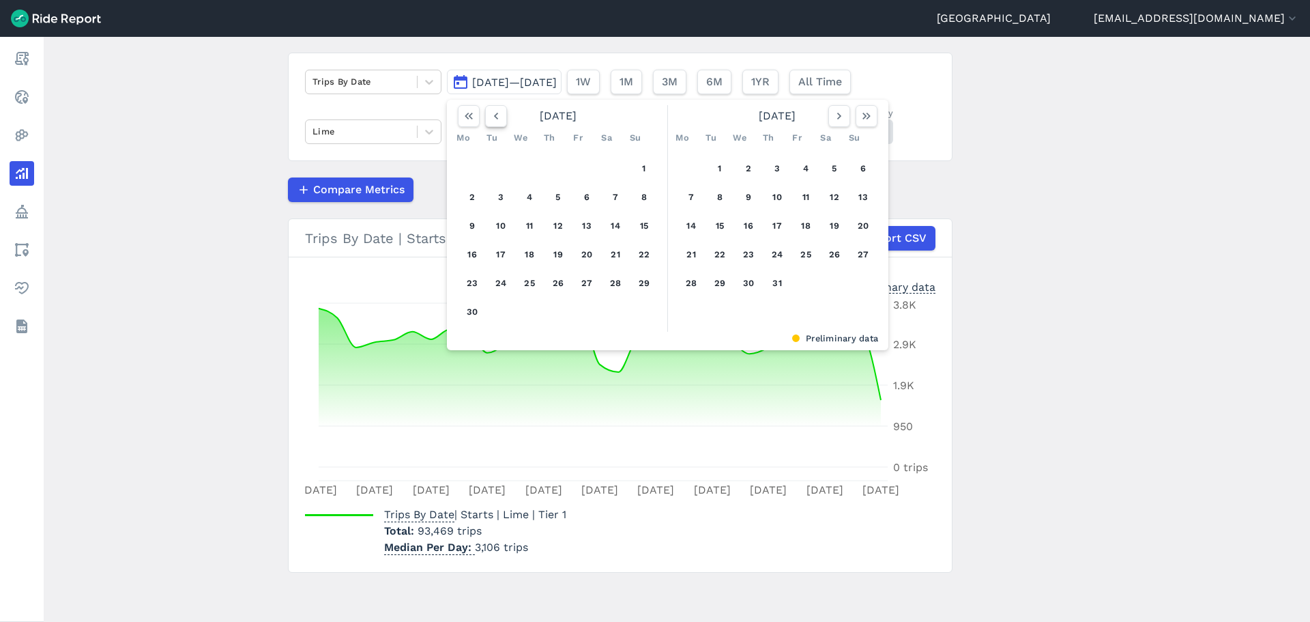
click at [497, 113] on icon "button" at bounding box center [496, 116] width 14 height 14
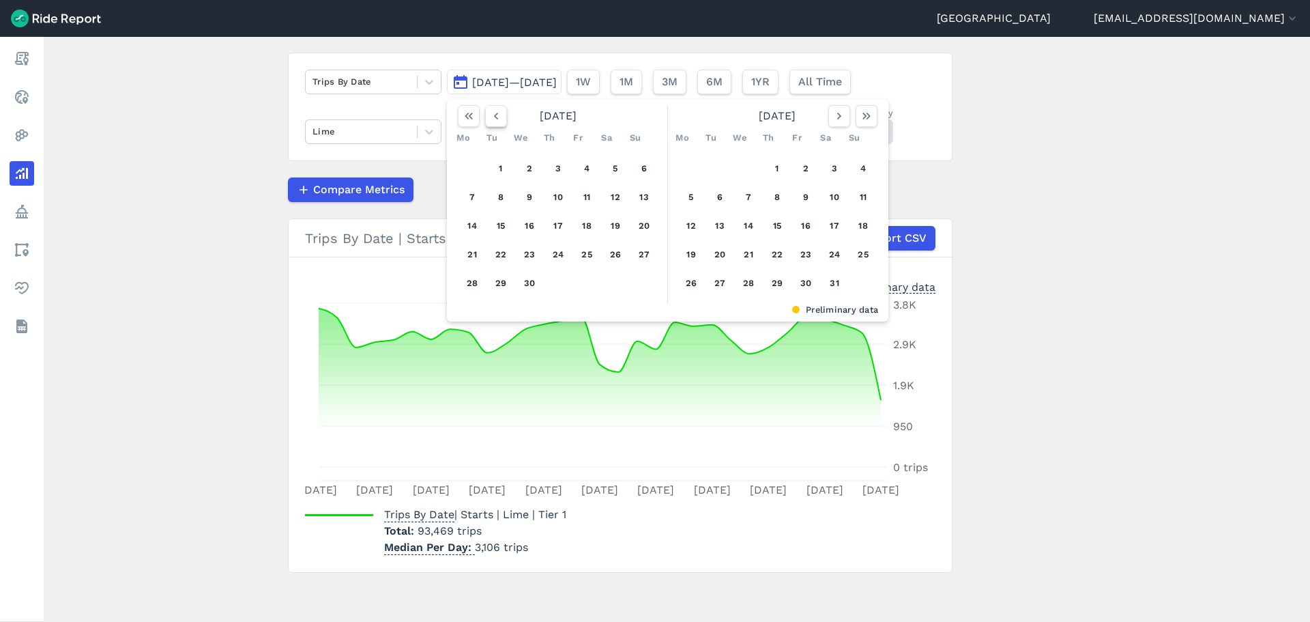
click at [497, 115] on icon "button" at bounding box center [496, 116] width 14 height 14
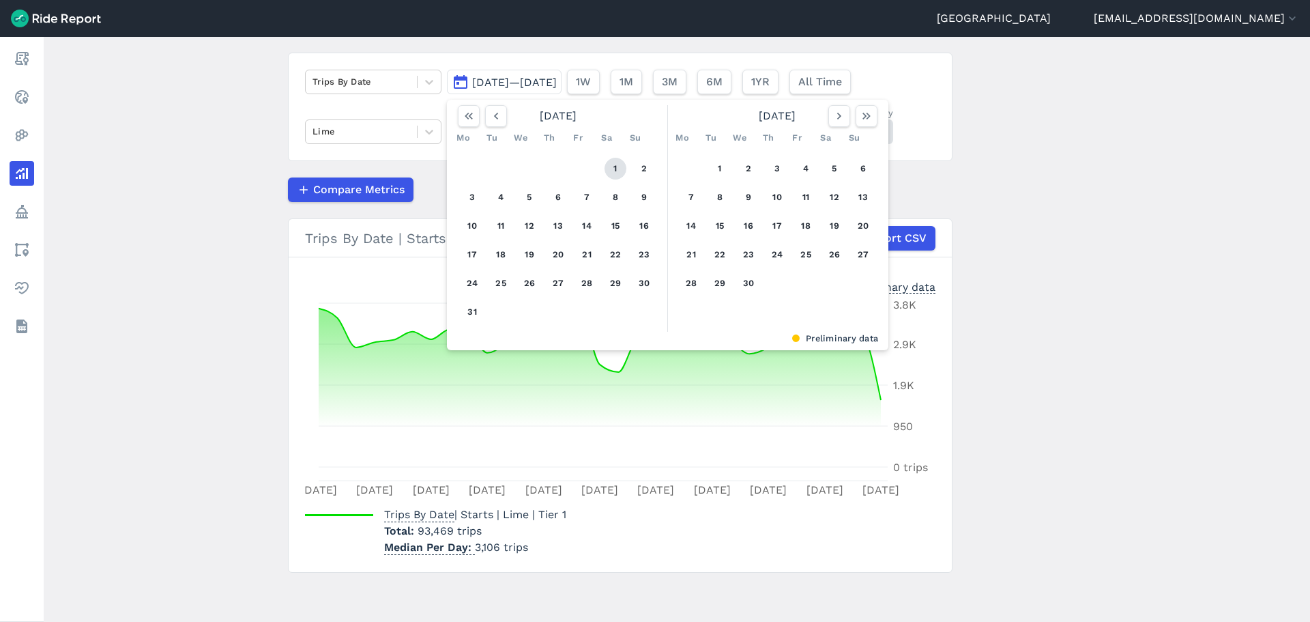
click at [605, 162] on button "1" at bounding box center [616, 169] width 22 height 22
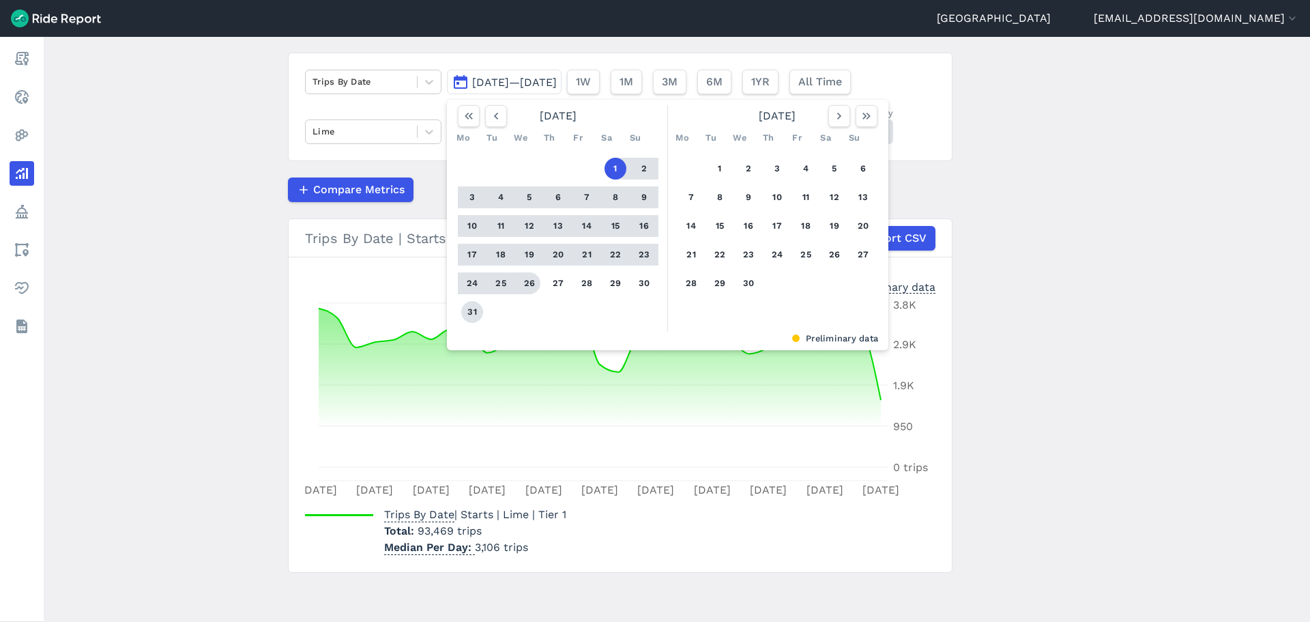
click at [474, 309] on button "31" at bounding box center [472, 312] width 22 height 22
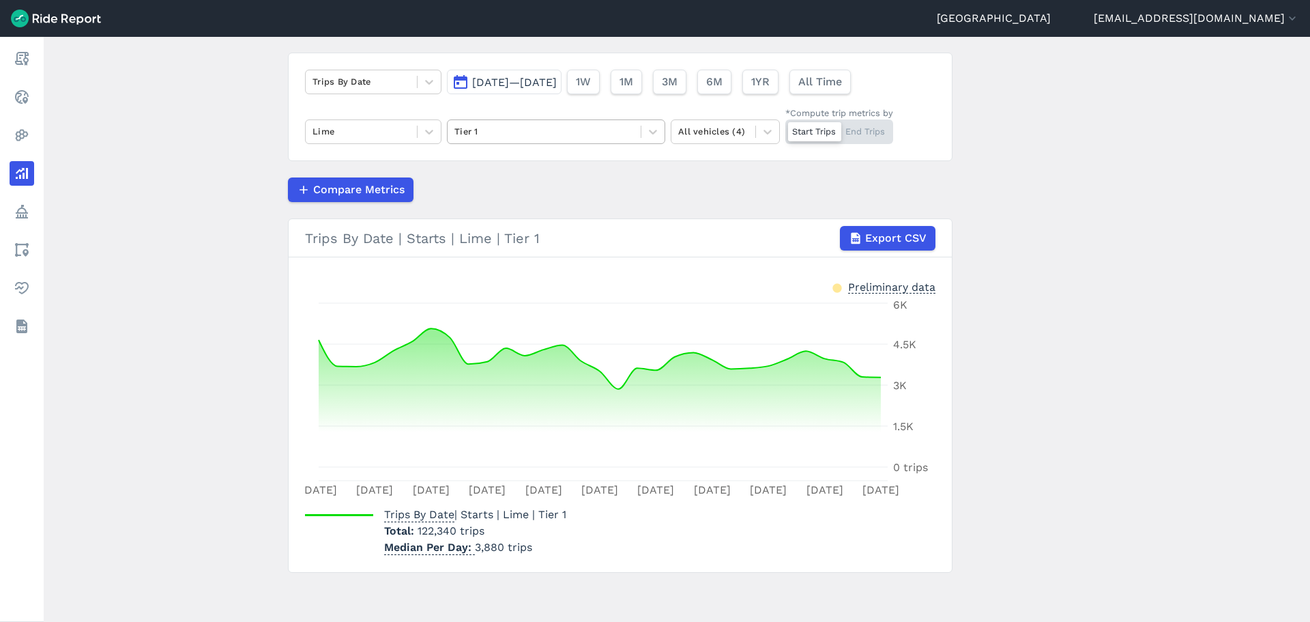
click at [555, 130] on div at bounding box center [543, 132] width 179 height 16
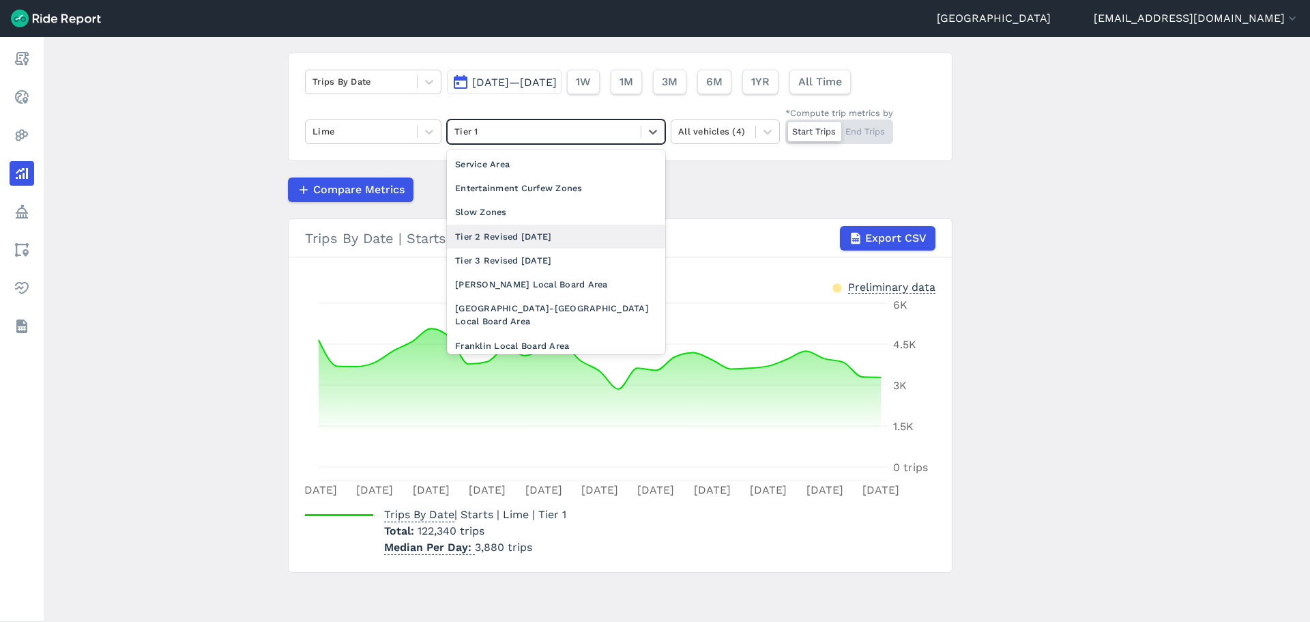
click at [512, 237] on div "Tier 2 Revised [DATE]" at bounding box center [556, 236] width 218 height 24
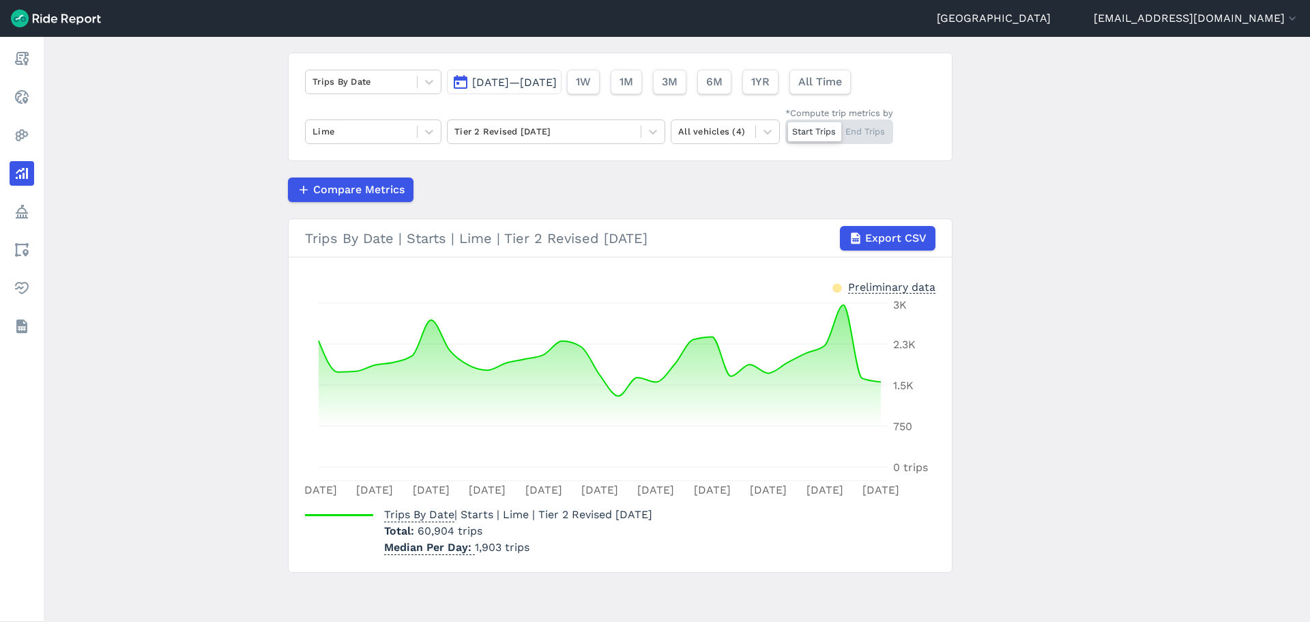
click at [509, 85] on span "[DATE]—[DATE]" at bounding box center [514, 82] width 85 height 13
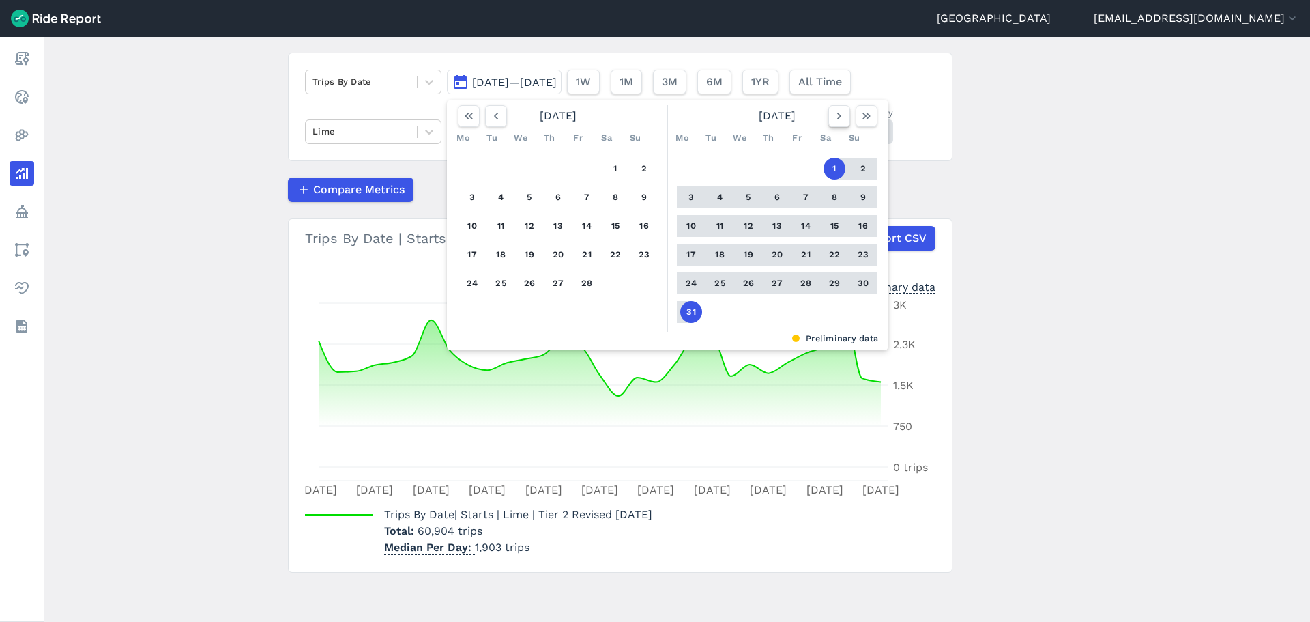
click at [839, 118] on icon "button" at bounding box center [839, 116] width 14 height 14
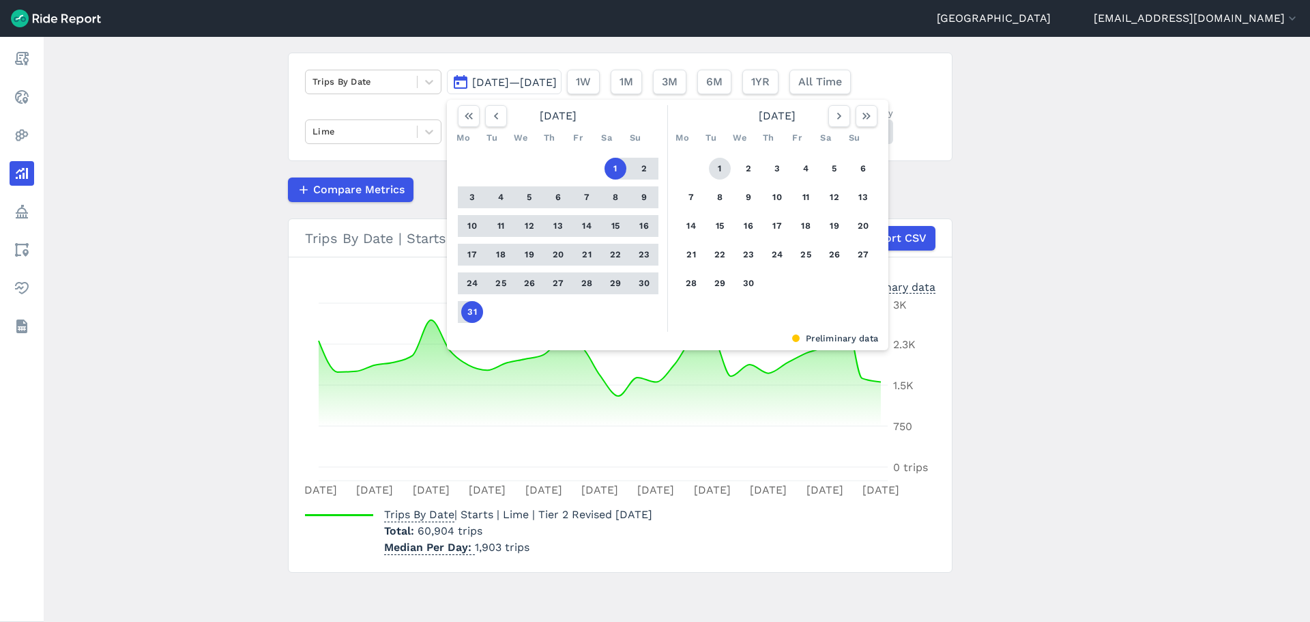
click at [721, 177] on button "1" at bounding box center [720, 169] width 22 height 22
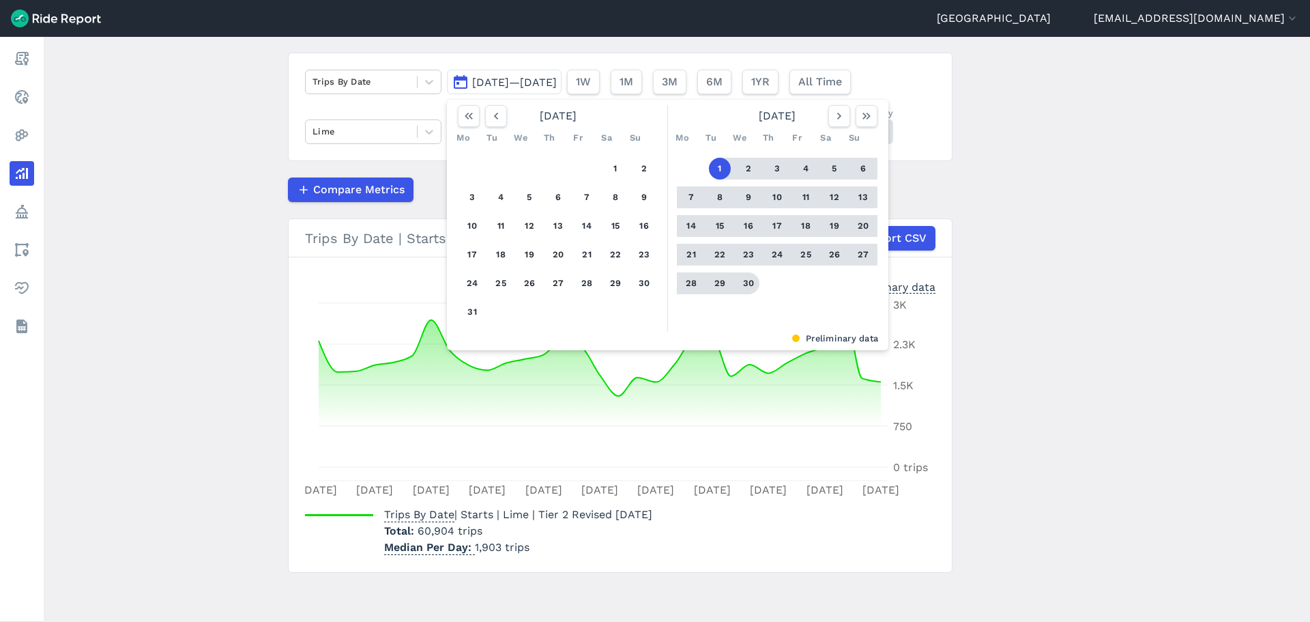
click at [747, 285] on button "30" at bounding box center [749, 283] width 22 height 22
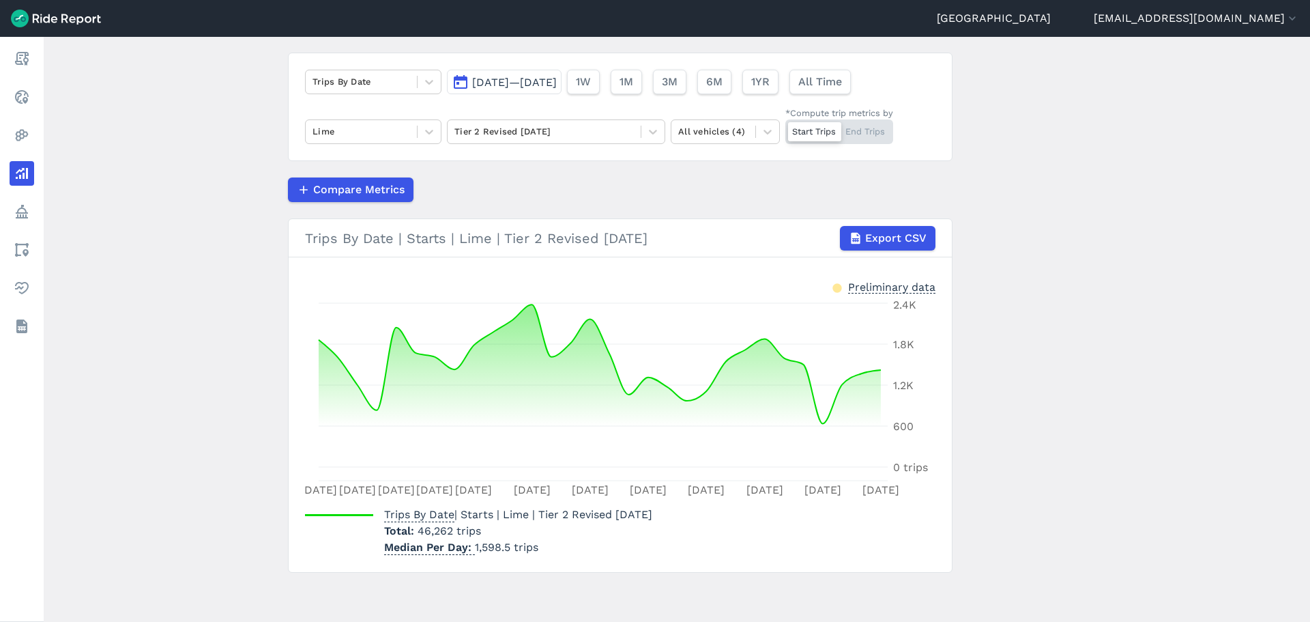
click at [562, 91] on button "[DATE]—[DATE]" at bounding box center [504, 82] width 115 height 25
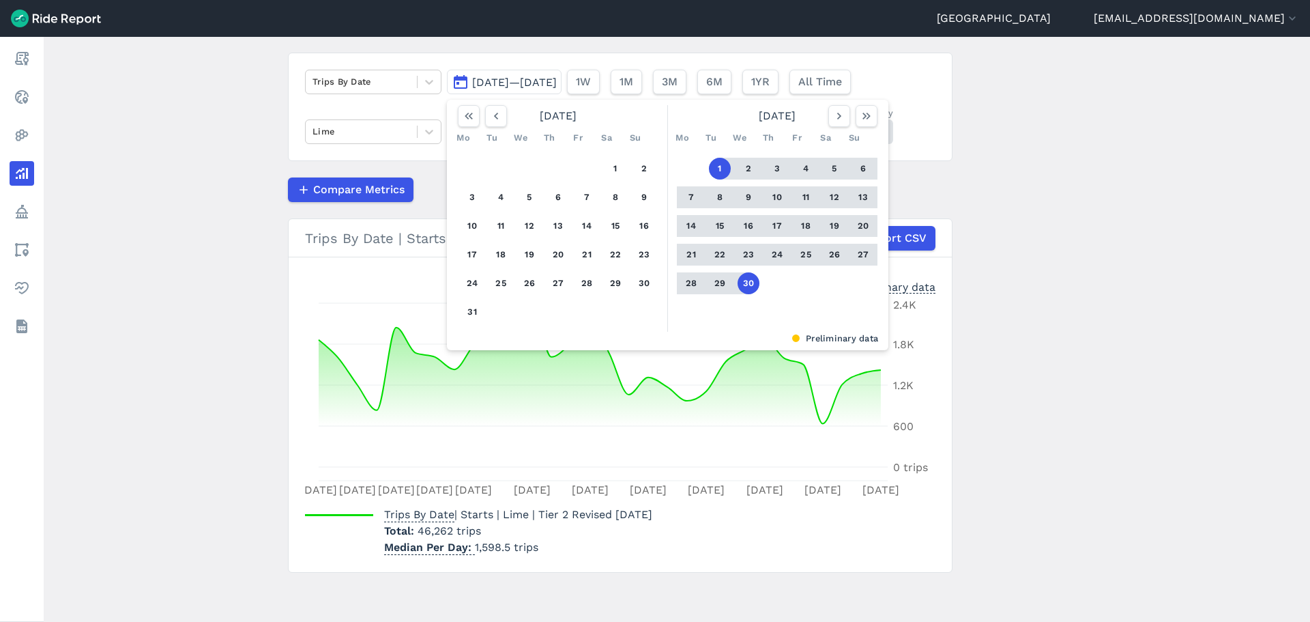
click at [824, 112] on div "[DATE]" at bounding box center [777, 116] width 212 height 22
click at [832, 115] on icon "button" at bounding box center [839, 116] width 14 height 14
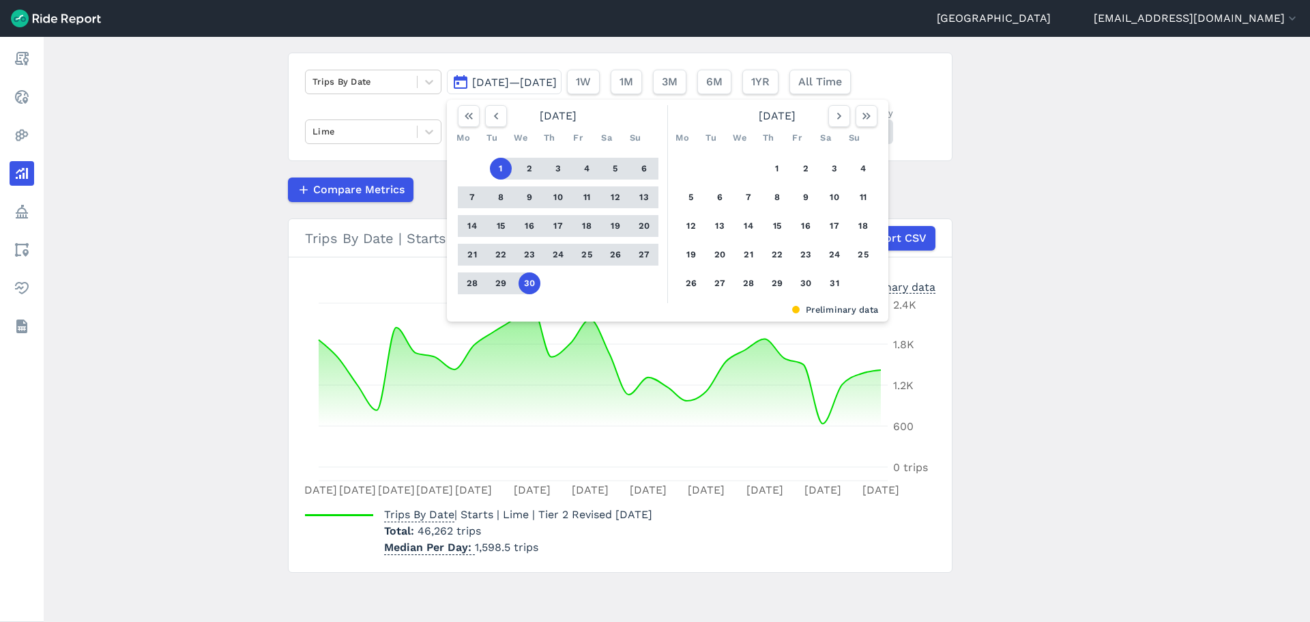
click at [763, 167] on div "1 2 3 4 5 6 7 8 9 10 11 12 13 14 15 16 17 18 19 20 21 22 23 24 25 26 27 28 29 3…" at bounding box center [777, 226] width 212 height 154
click at [767, 167] on button "1" at bounding box center [777, 169] width 22 height 22
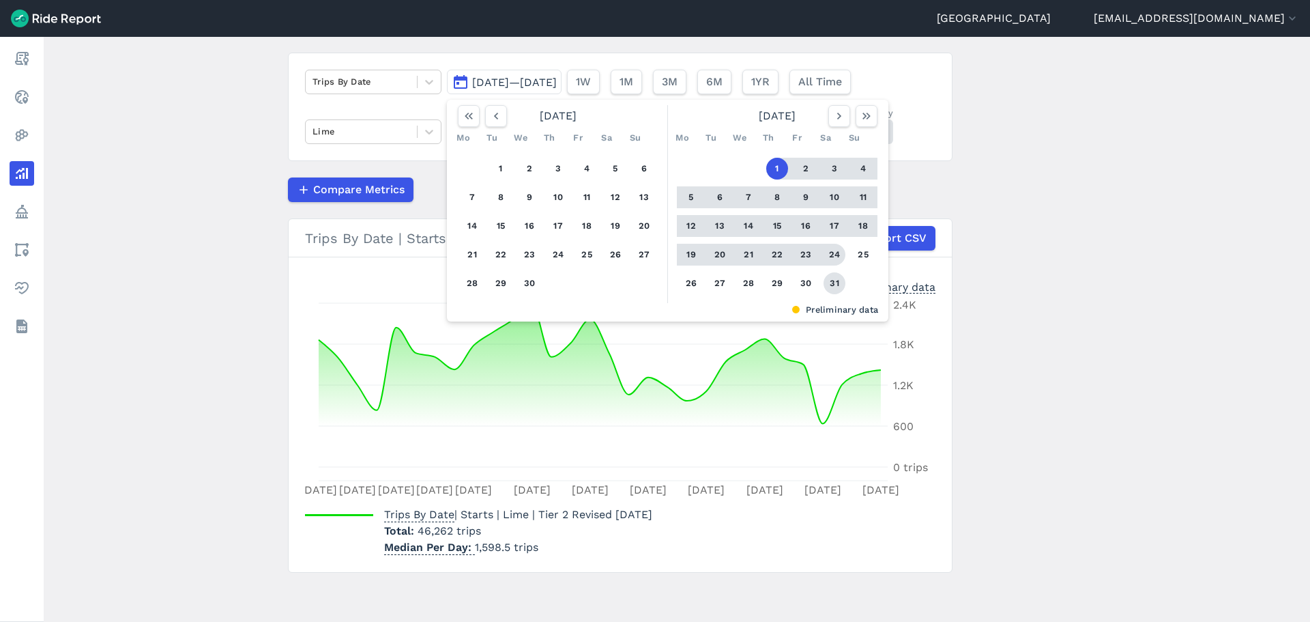
click at [830, 273] on button "31" at bounding box center [835, 283] width 22 height 22
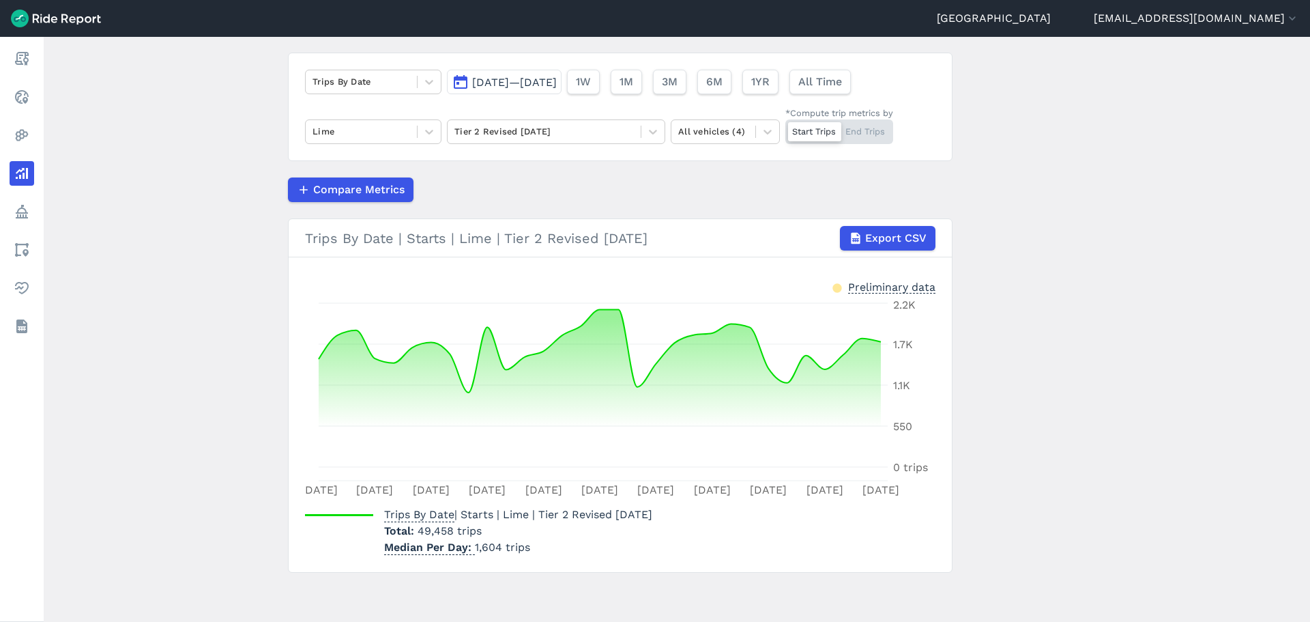
click at [548, 93] on button "[DATE]—[DATE]" at bounding box center [504, 82] width 115 height 25
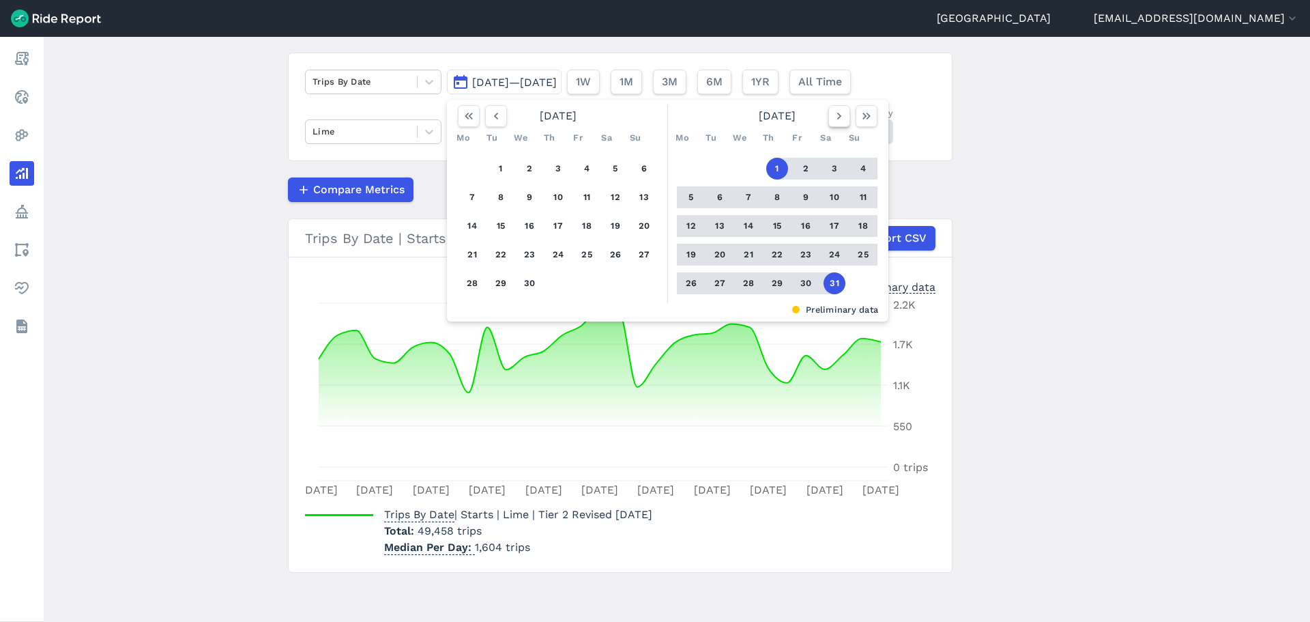
click at [834, 117] on icon "button" at bounding box center [839, 116] width 14 height 14
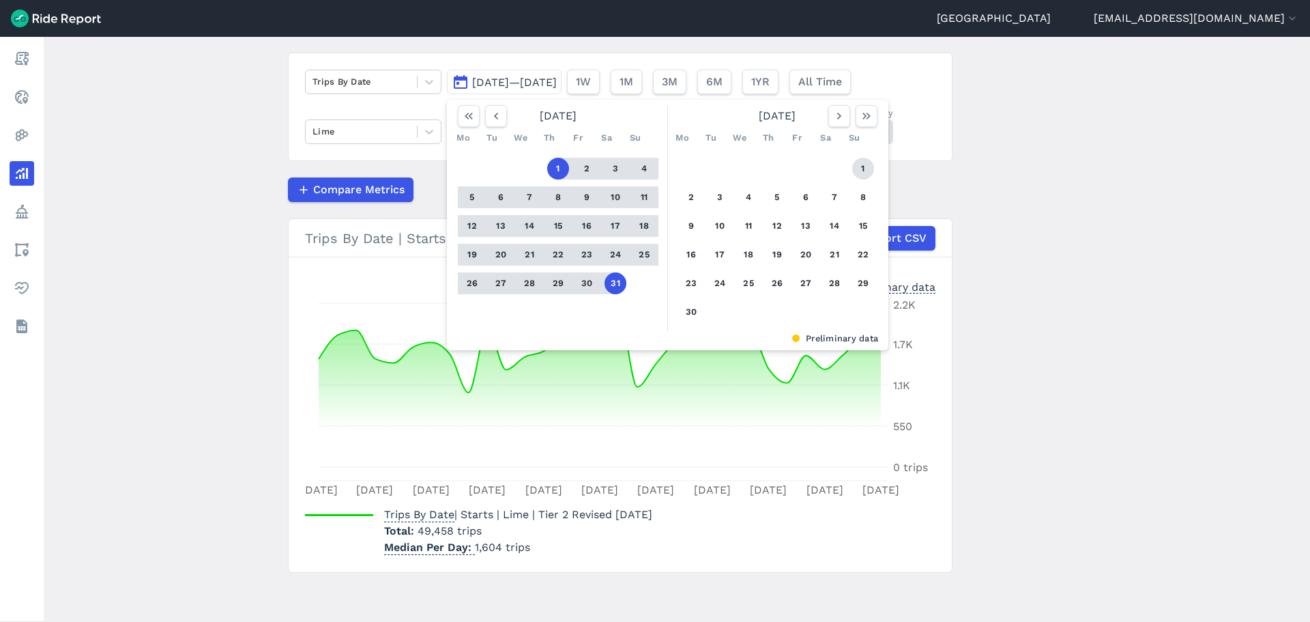
click at [863, 173] on button "1" at bounding box center [863, 169] width 22 height 22
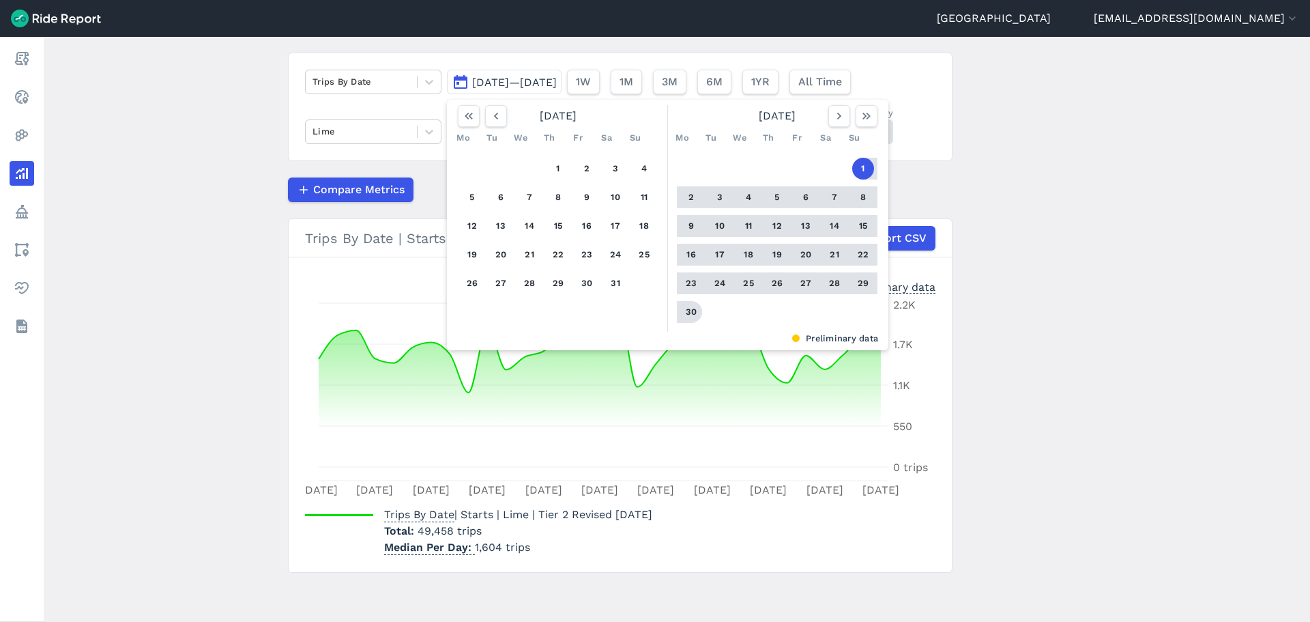
click at [683, 314] on button "30" at bounding box center [691, 312] width 22 height 22
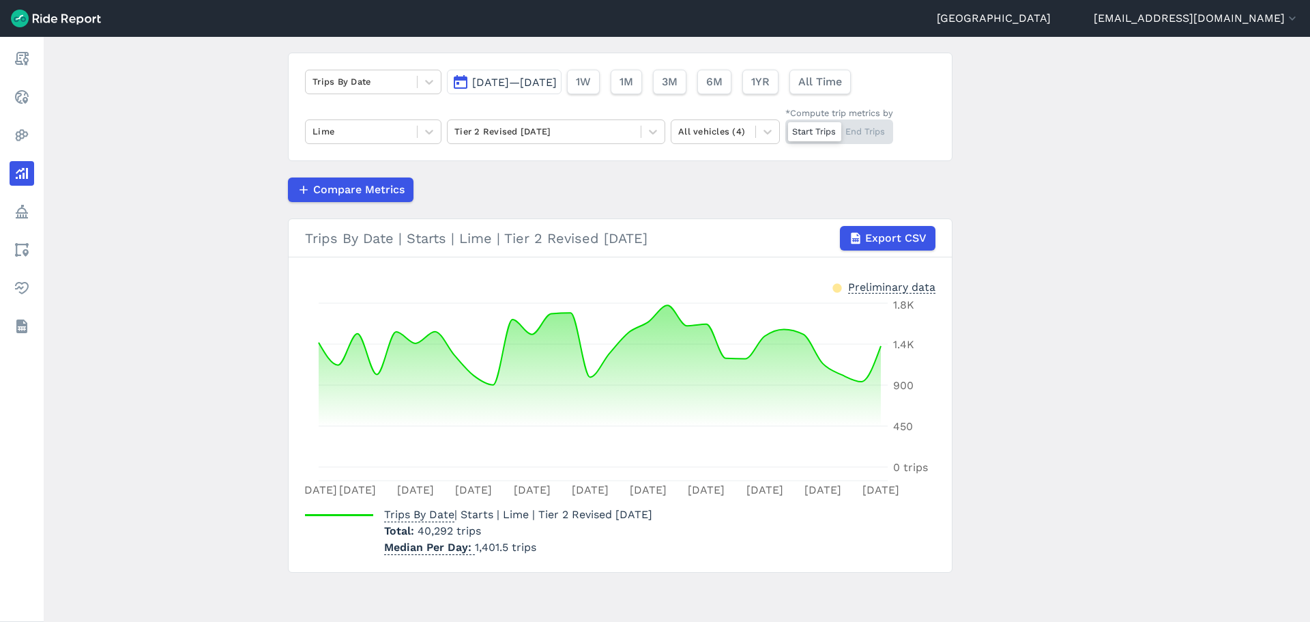
click at [562, 91] on button "[DATE]—[DATE]" at bounding box center [504, 82] width 115 height 25
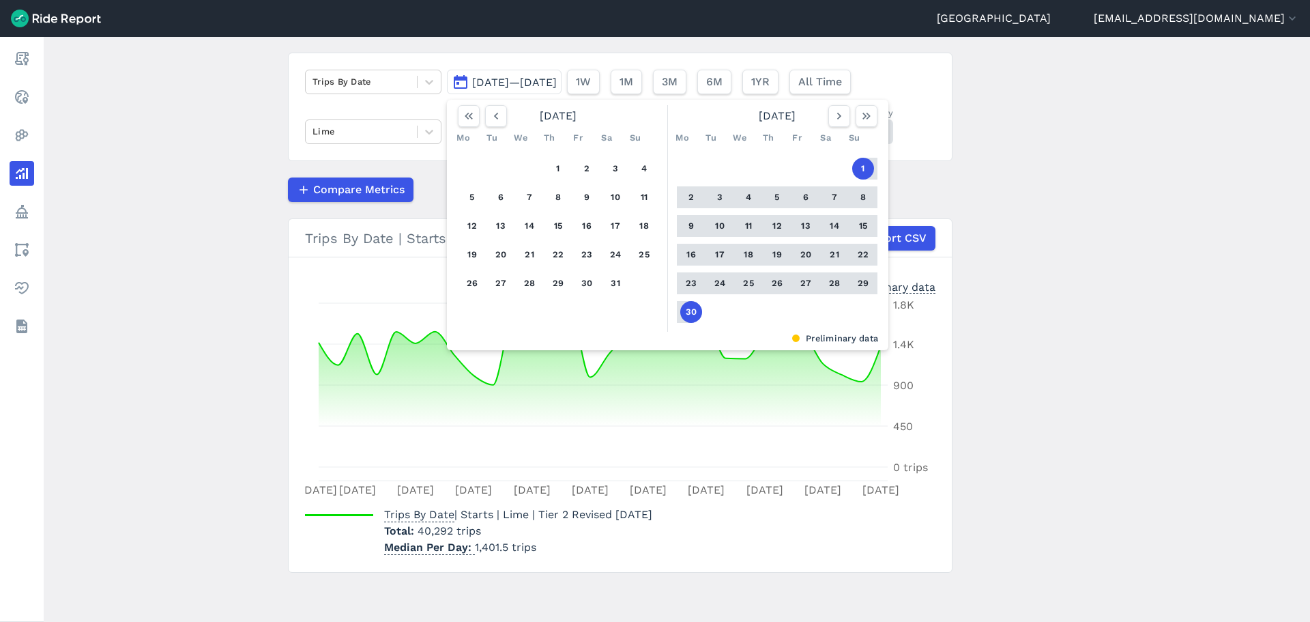
drag, startPoint x: 835, startPoint y: 120, endPoint x: 835, endPoint y: 138, distance: 17.7
click at [836, 119] on icon "button" at bounding box center [839, 116] width 14 height 14
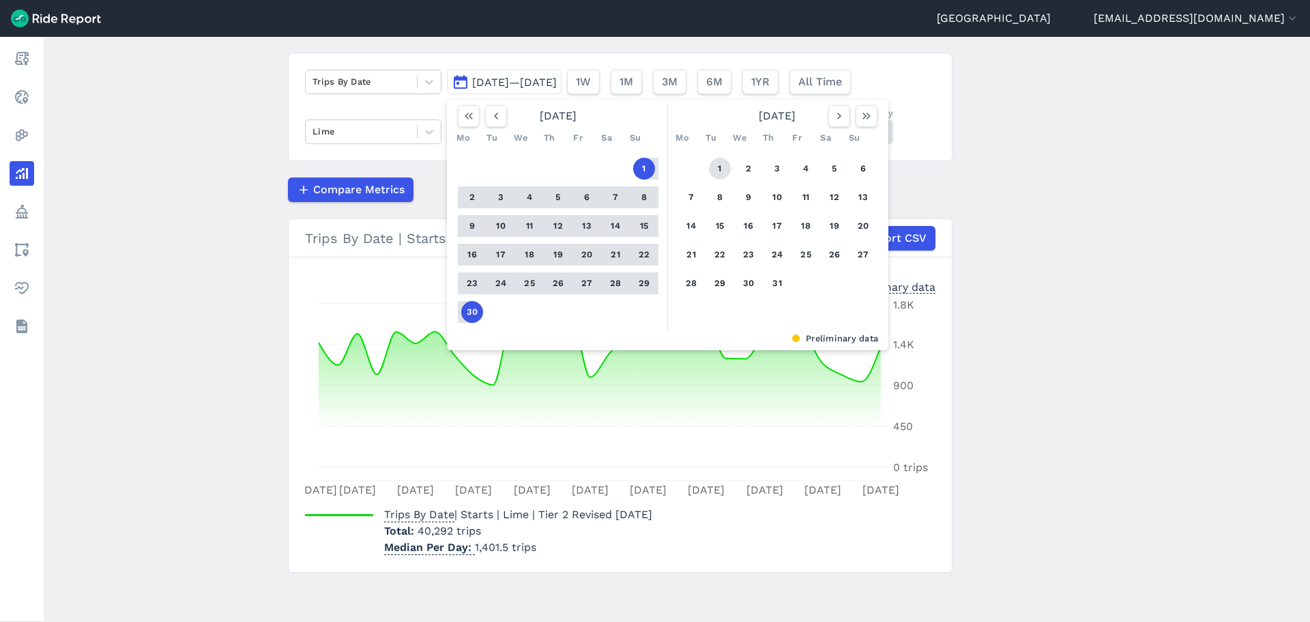
click at [712, 166] on button "1" at bounding box center [720, 169] width 22 height 22
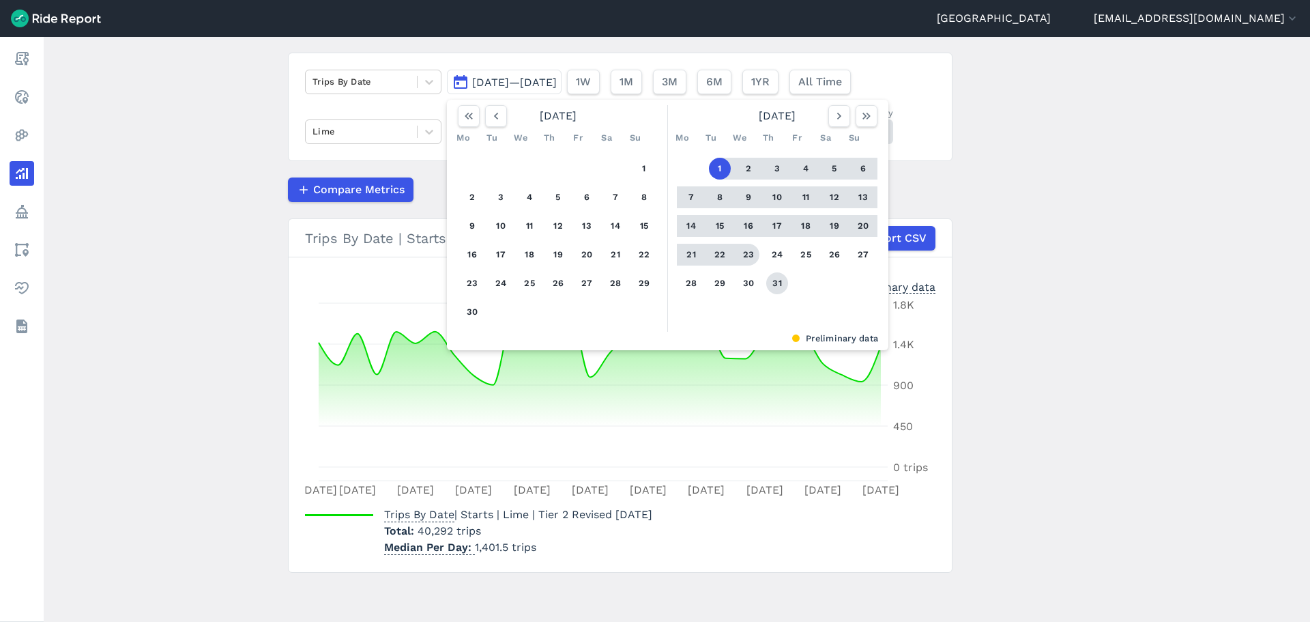
click at [774, 281] on button "31" at bounding box center [777, 283] width 22 height 22
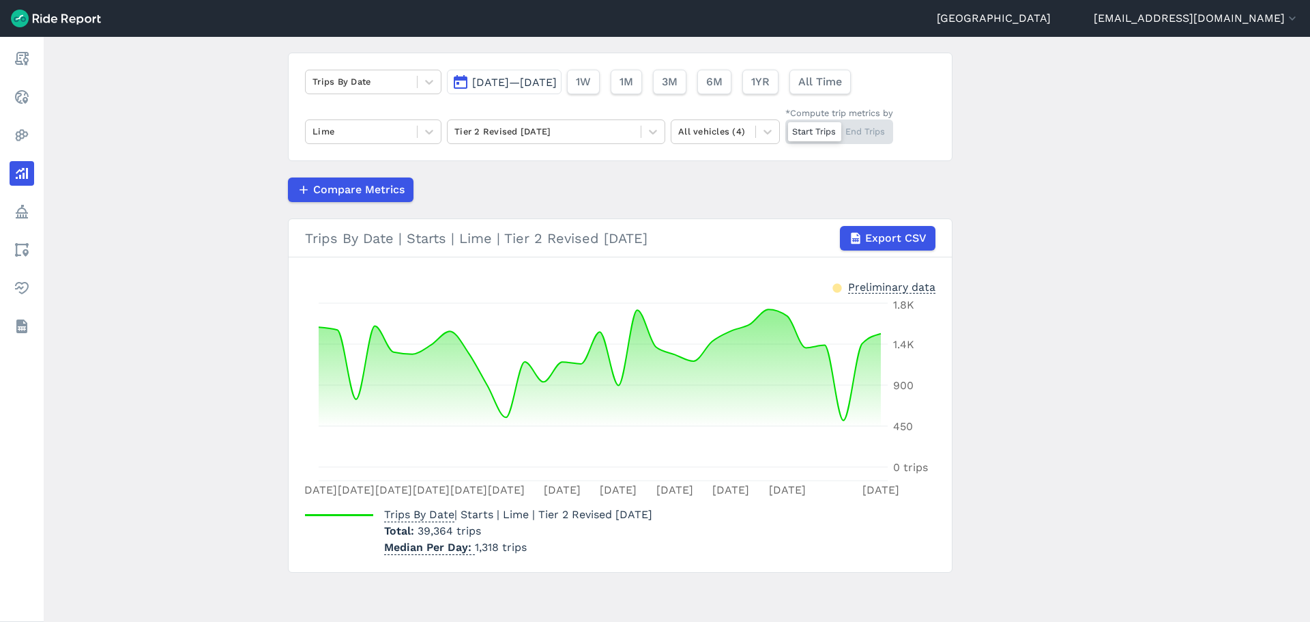
drag, startPoint x: 547, startPoint y: 75, endPoint x: 555, endPoint y: 83, distance: 11.6
click at [547, 75] on button "[DATE]—[DATE]" at bounding box center [504, 82] width 115 height 25
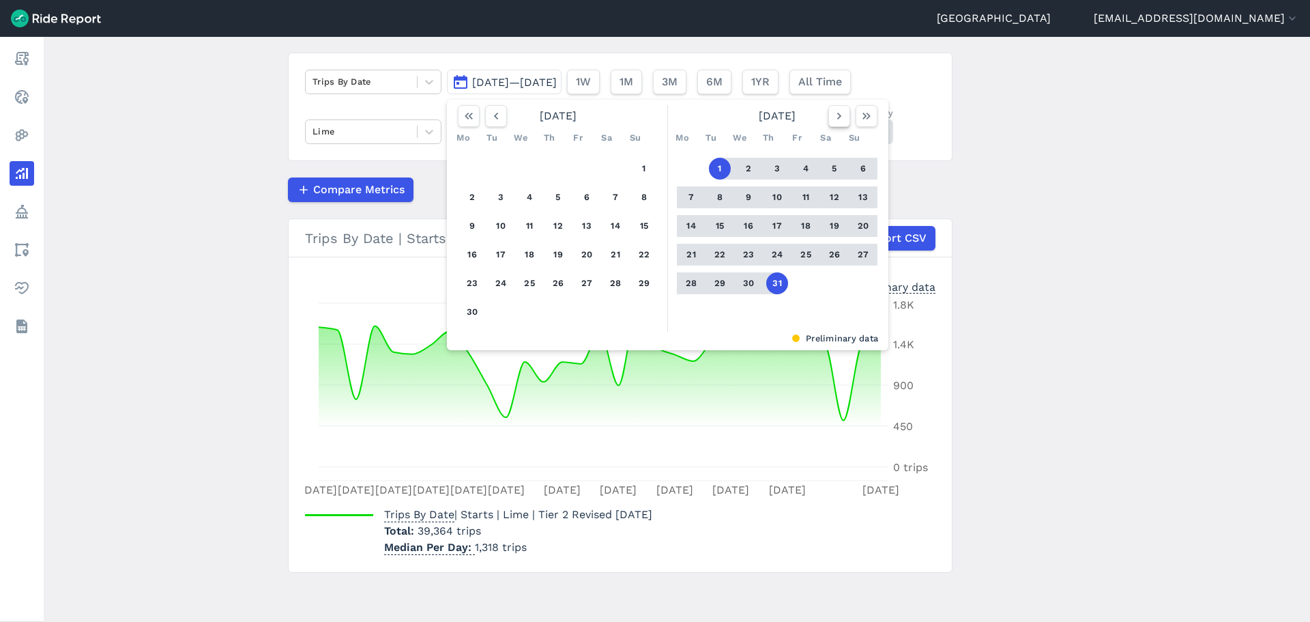
click at [839, 117] on icon "button" at bounding box center [839, 116] width 14 height 14
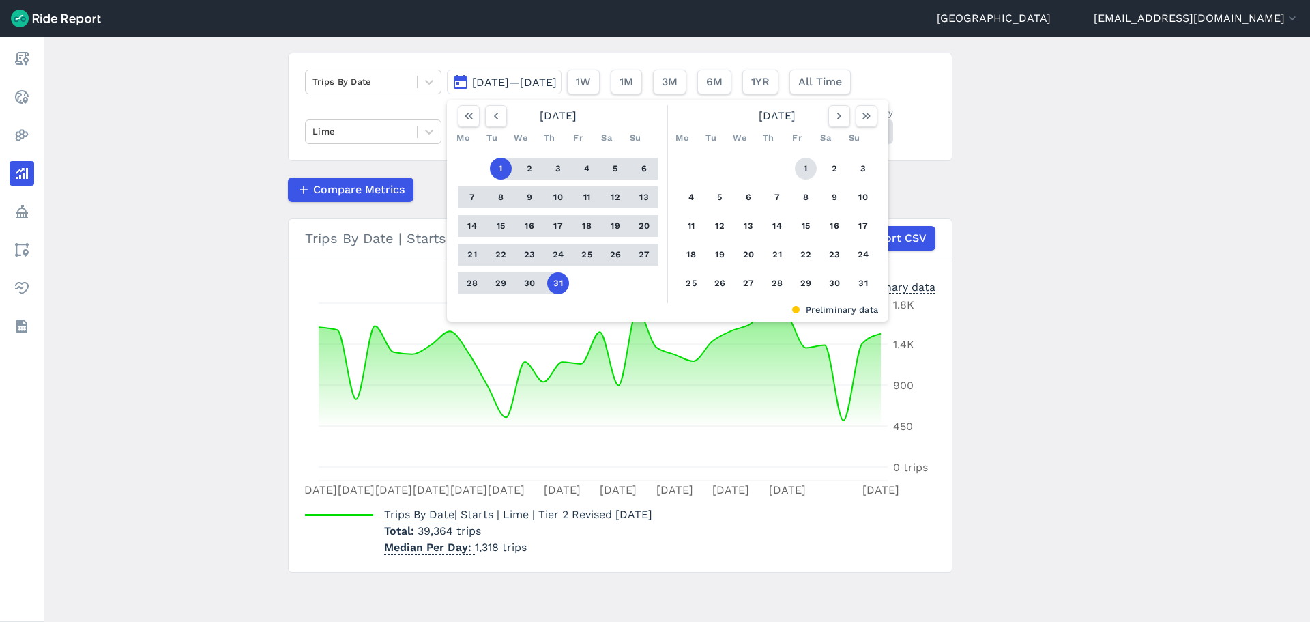
click at [802, 166] on button "1" at bounding box center [806, 169] width 22 height 22
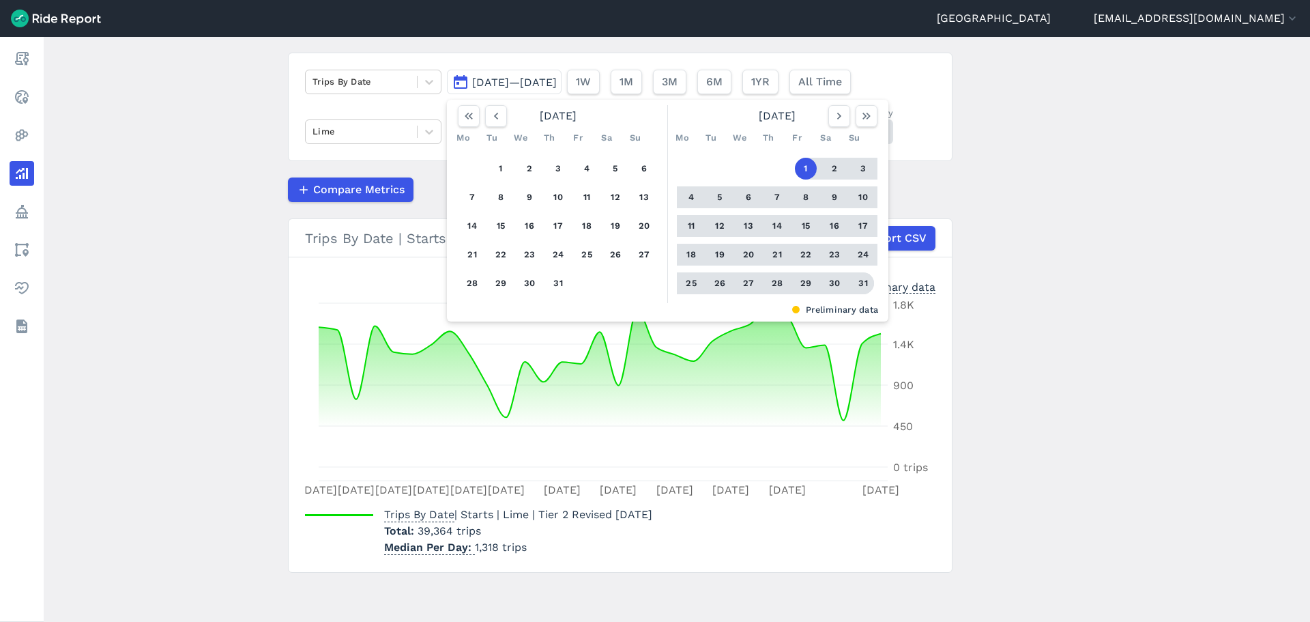
click at [860, 278] on button "31" at bounding box center [863, 283] width 22 height 22
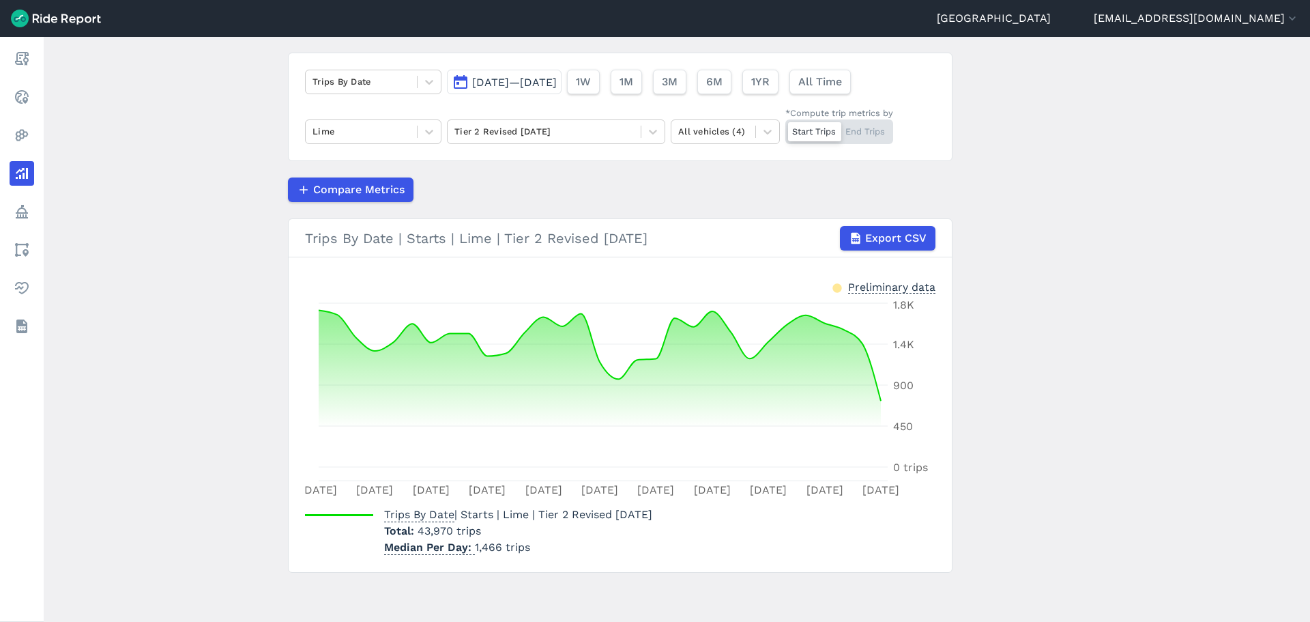
click at [506, 87] on span "[DATE]—[DATE]" at bounding box center [514, 82] width 85 height 13
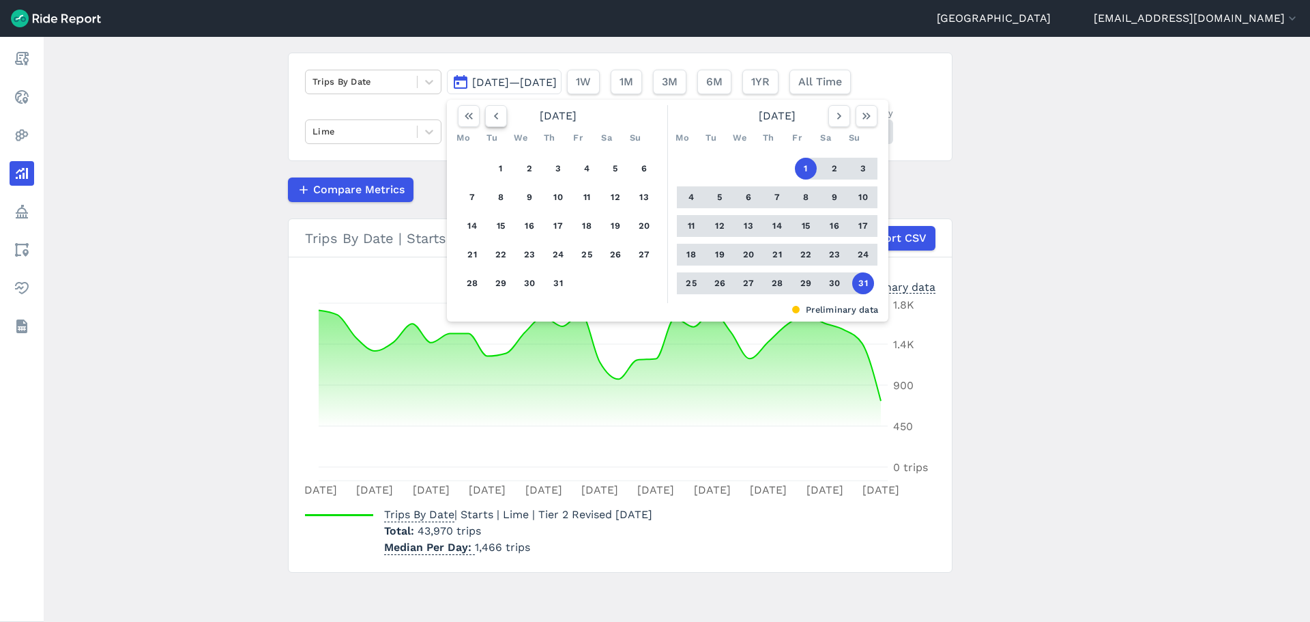
click at [502, 113] on button "button" at bounding box center [496, 116] width 22 height 22
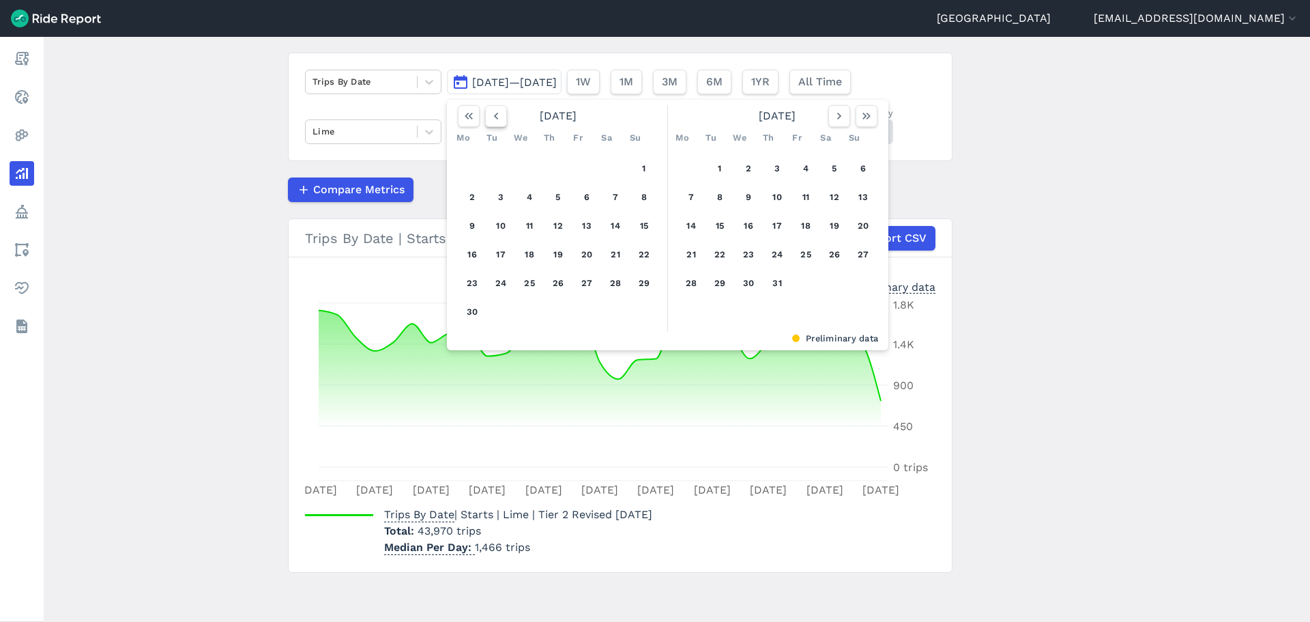
click at [502, 113] on button "button" at bounding box center [496, 116] width 22 height 22
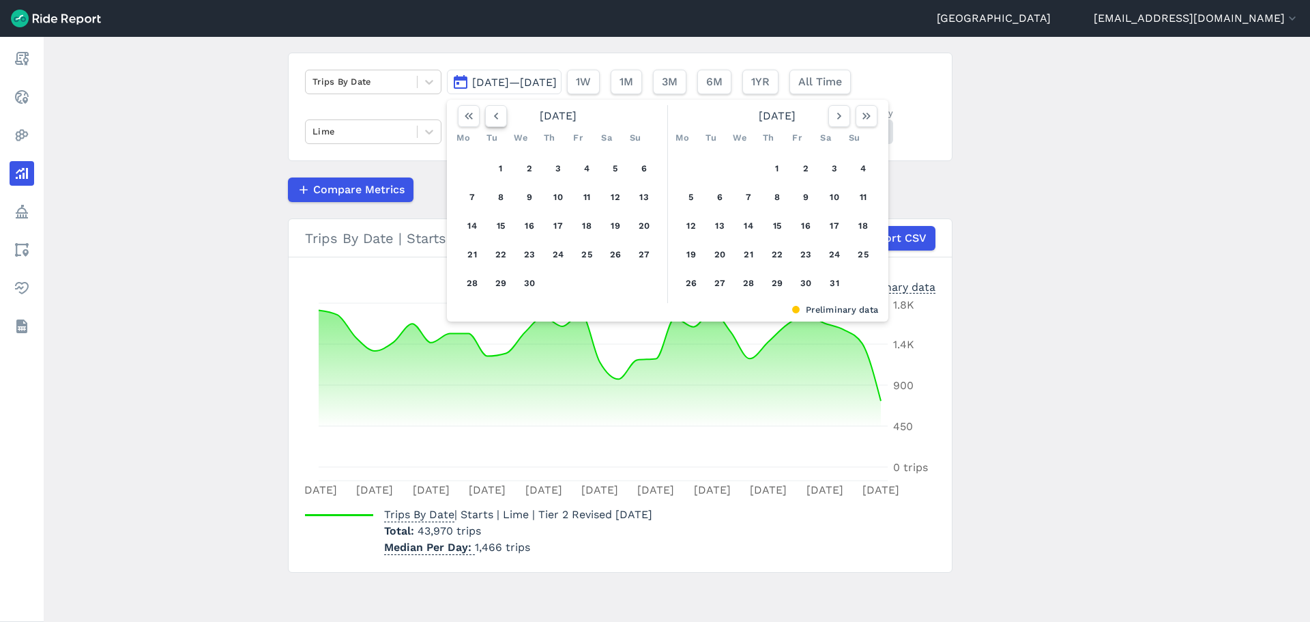
click at [502, 113] on button "button" at bounding box center [496, 116] width 22 height 22
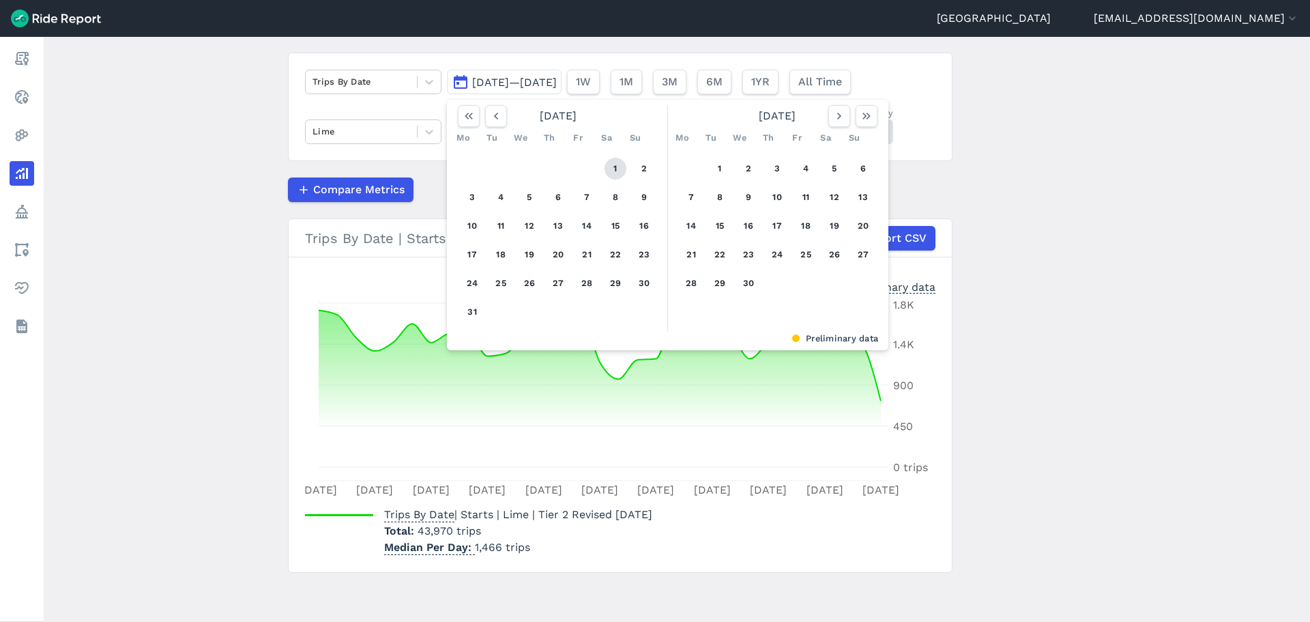
click at [609, 164] on button "1" at bounding box center [616, 169] width 22 height 22
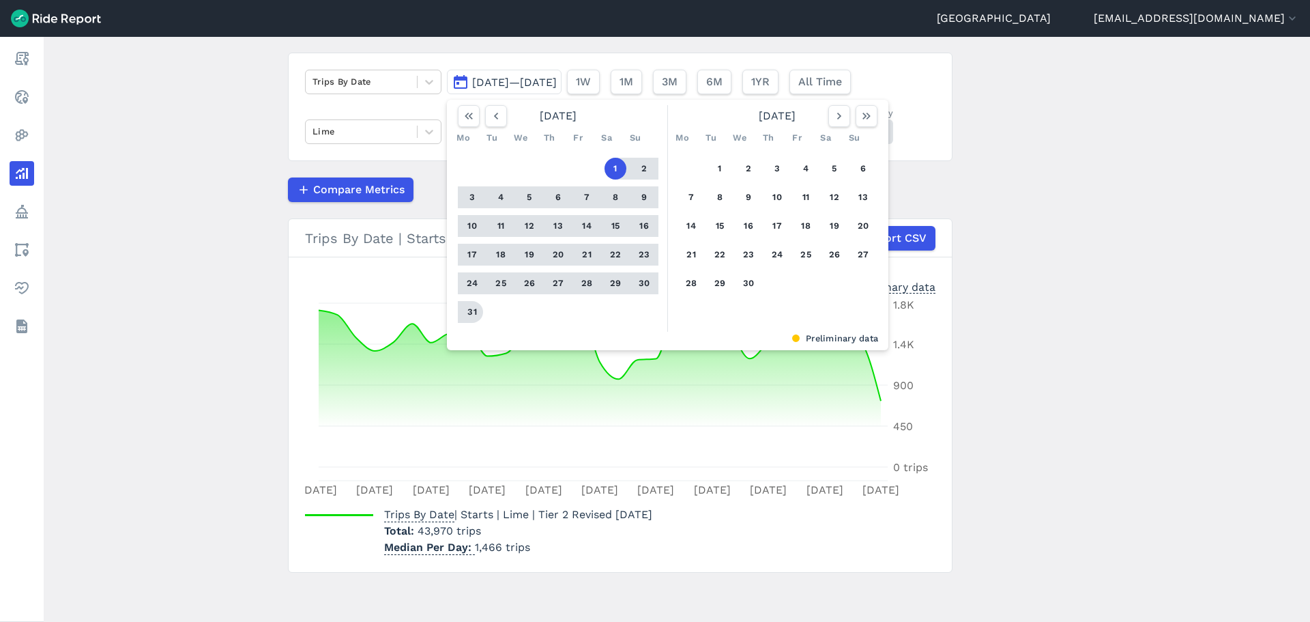
click at [463, 316] on button "31" at bounding box center [472, 312] width 22 height 22
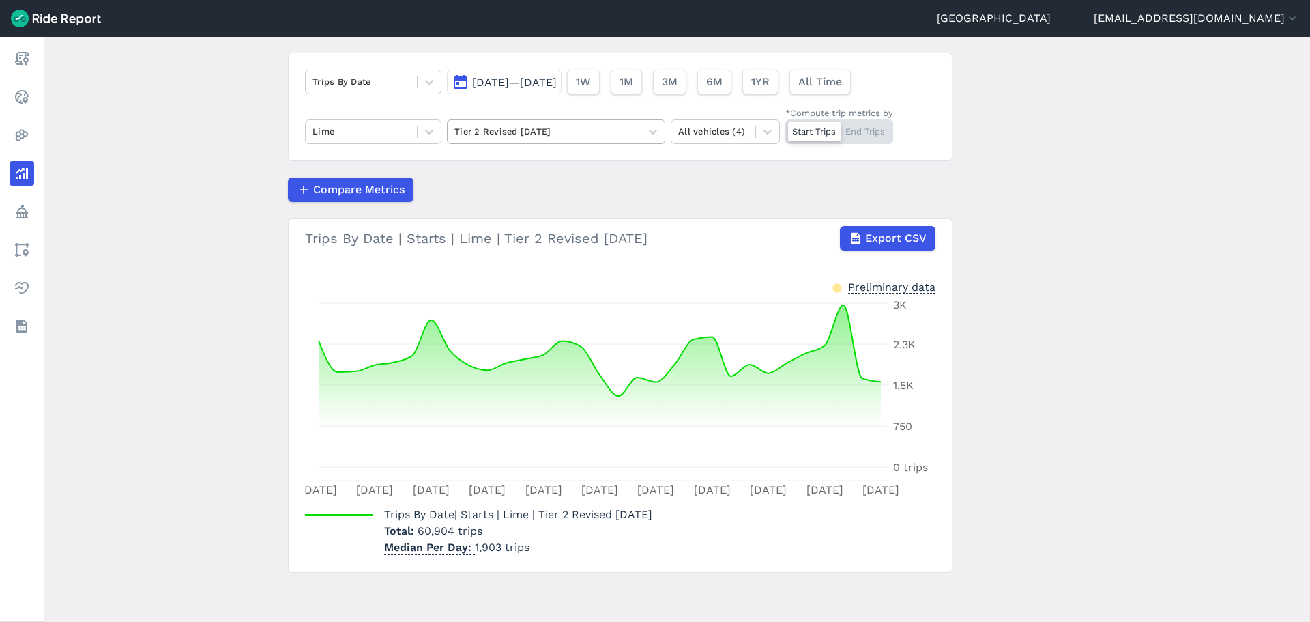
click at [519, 124] on div at bounding box center [543, 132] width 179 height 16
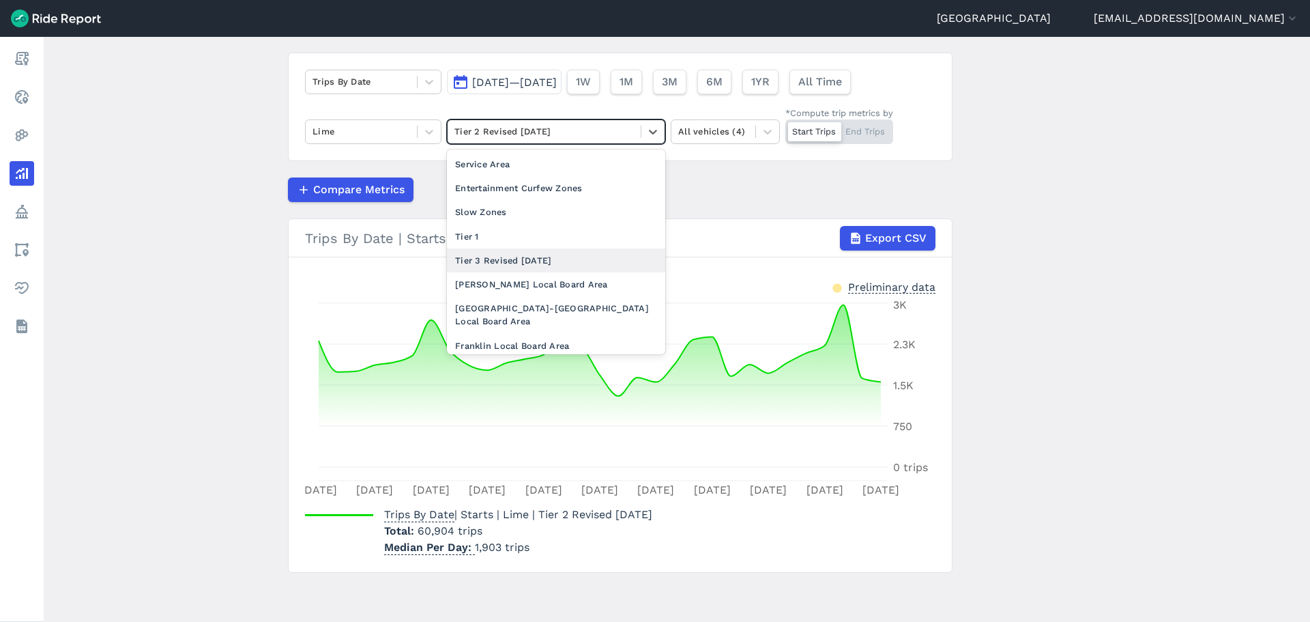
click at [527, 260] on div "Tier 3 Revised [DATE]" at bounding box center [556, 260] width 218 height 24
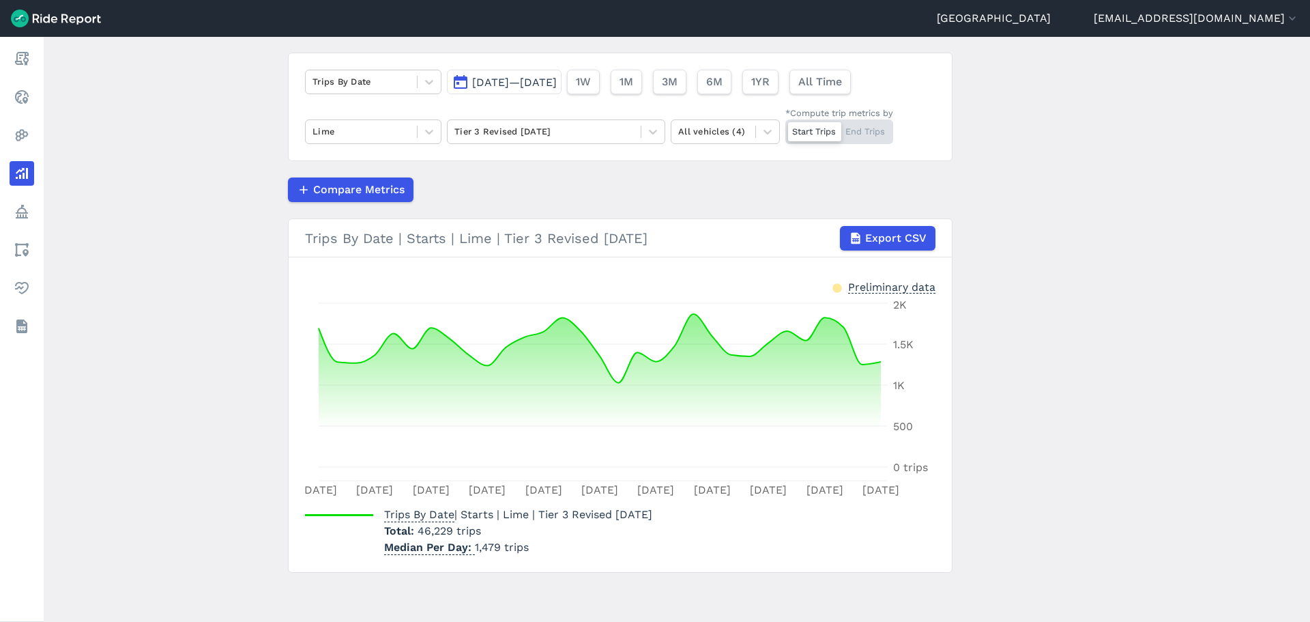
drag, startPoint x: 510, startPoint y: 82, endPoint x: 540, endPoint y: 86, distance: 29.6
click at [510, 82] on span "[DATE]—[DATE]" at bounding box center [514, 82] width 85 height 13
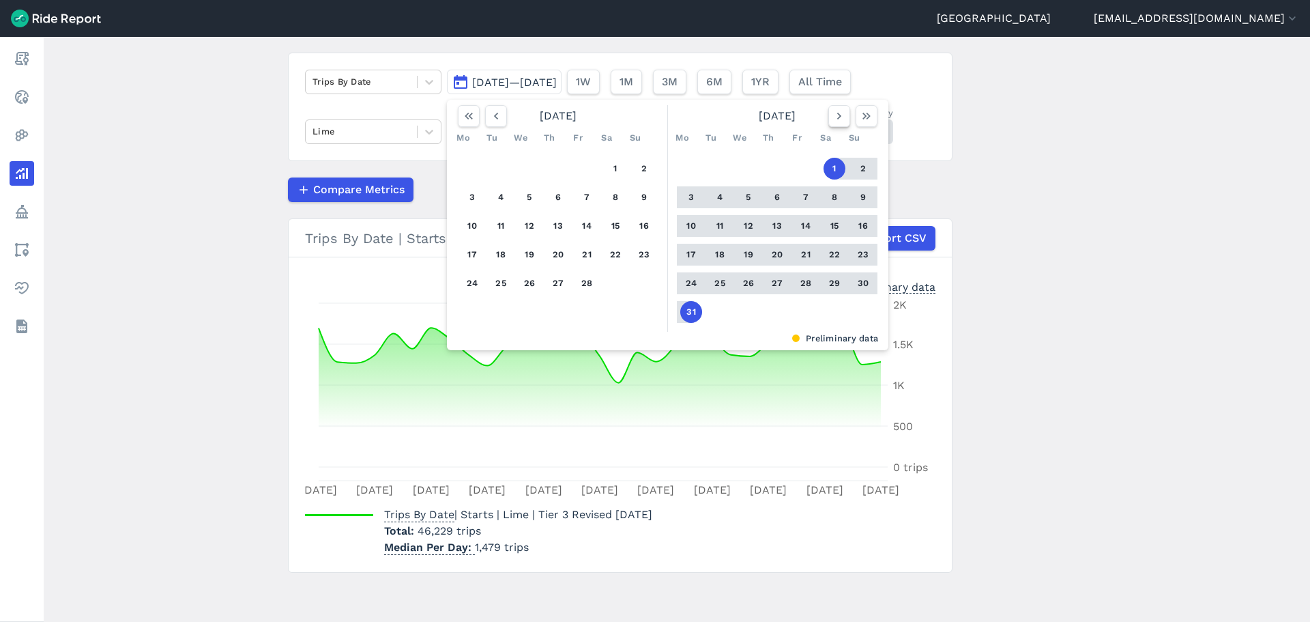
click at [843, 114] on button "button" at bounding box center [839, 116] width 22 height 22
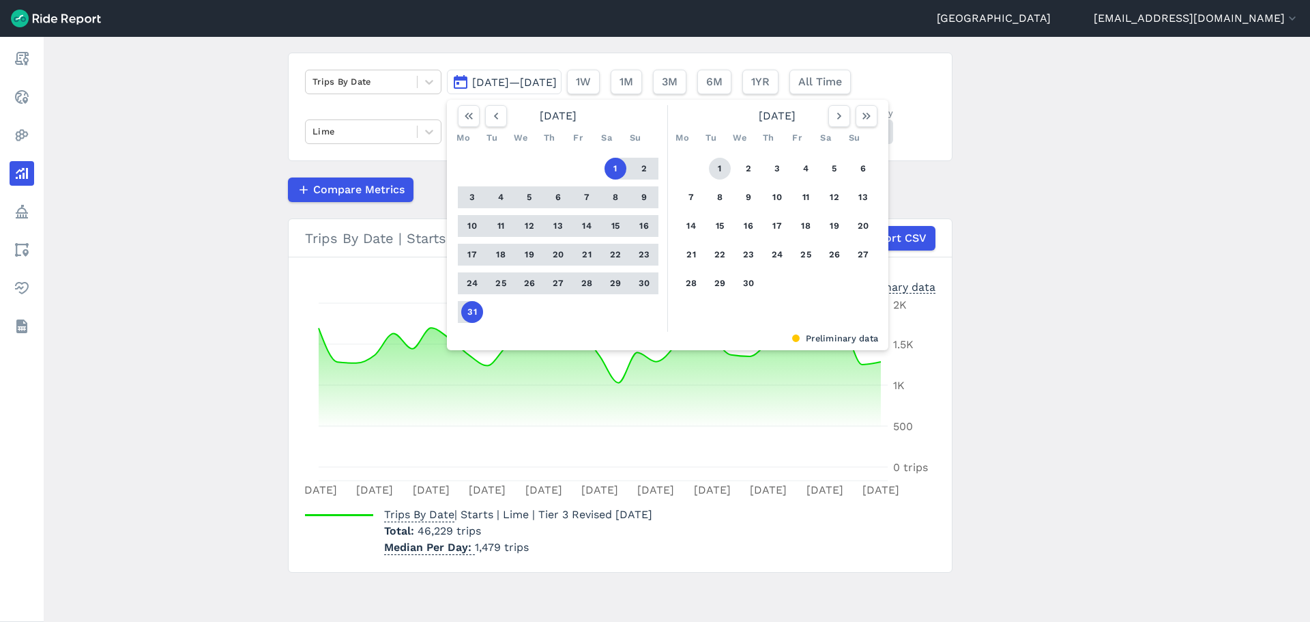
click at [712, 164] on button "1" at bounding box center [720, 169] width 22 height 22
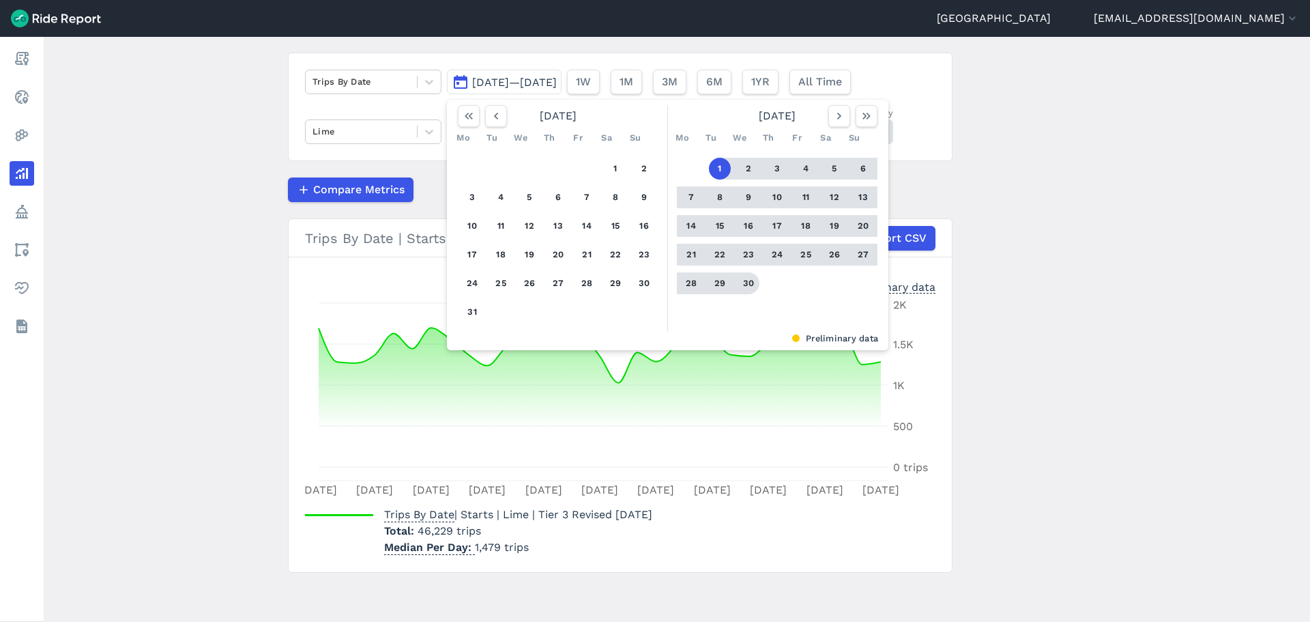
click at [740, 279] on button "30" at bounding box center [749, 283] width 22 height 22
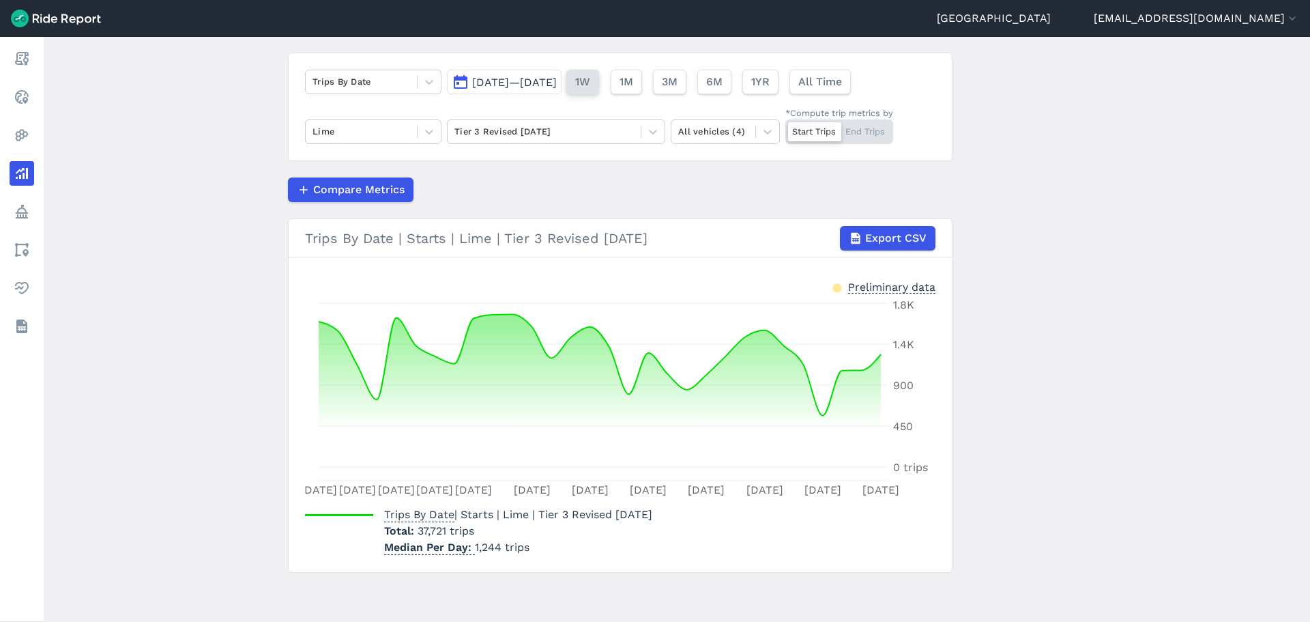
drag, startPoint x: 547, startPoint y: 84, endPoint x: 636, endPoint y: 93, distance: 89.9
click at [547, 84] on span "[DATE]—[DATE]" at bounding box center [514, 82] width 85 height 13
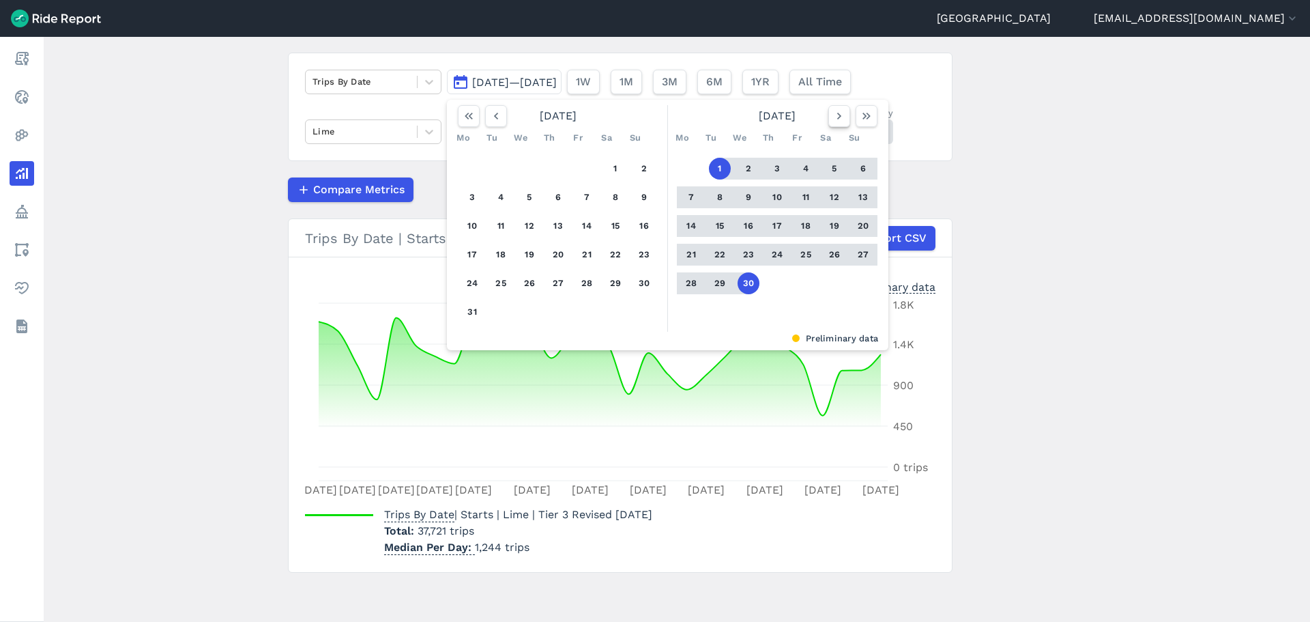
click at [841, 114] on icon "button" at bounding box center [839, 116] width 14 height 14
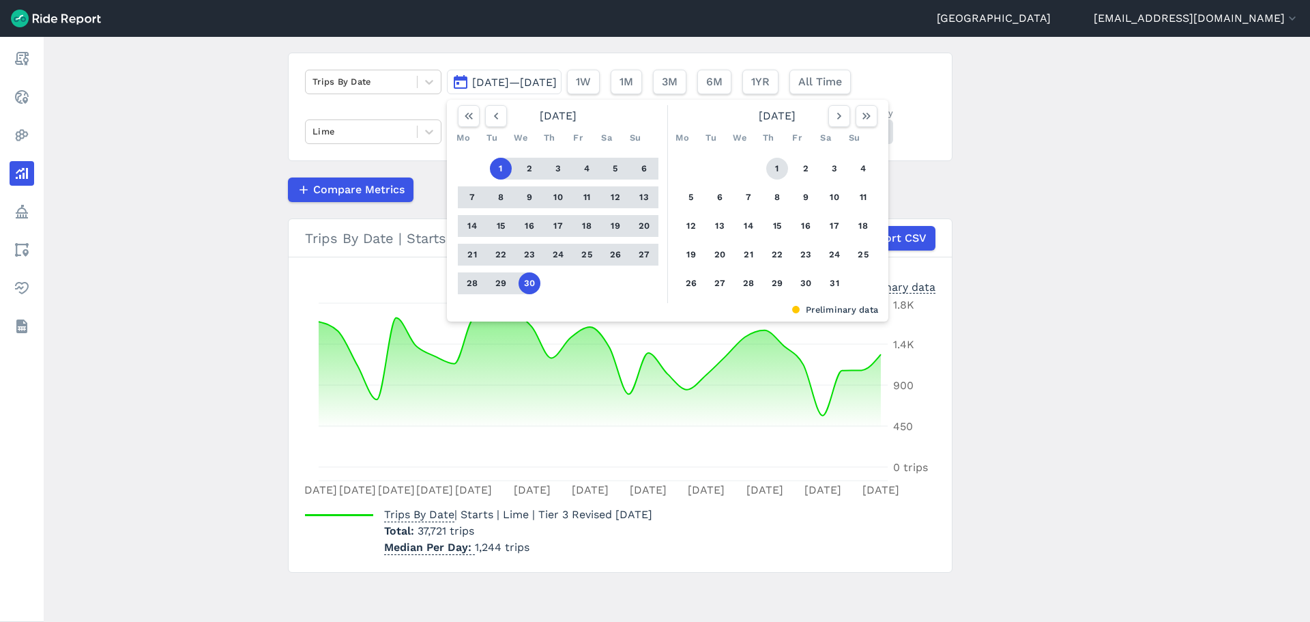
click at [772, 168] on button "1" at bounding box center [777, 169] width 22 height 22
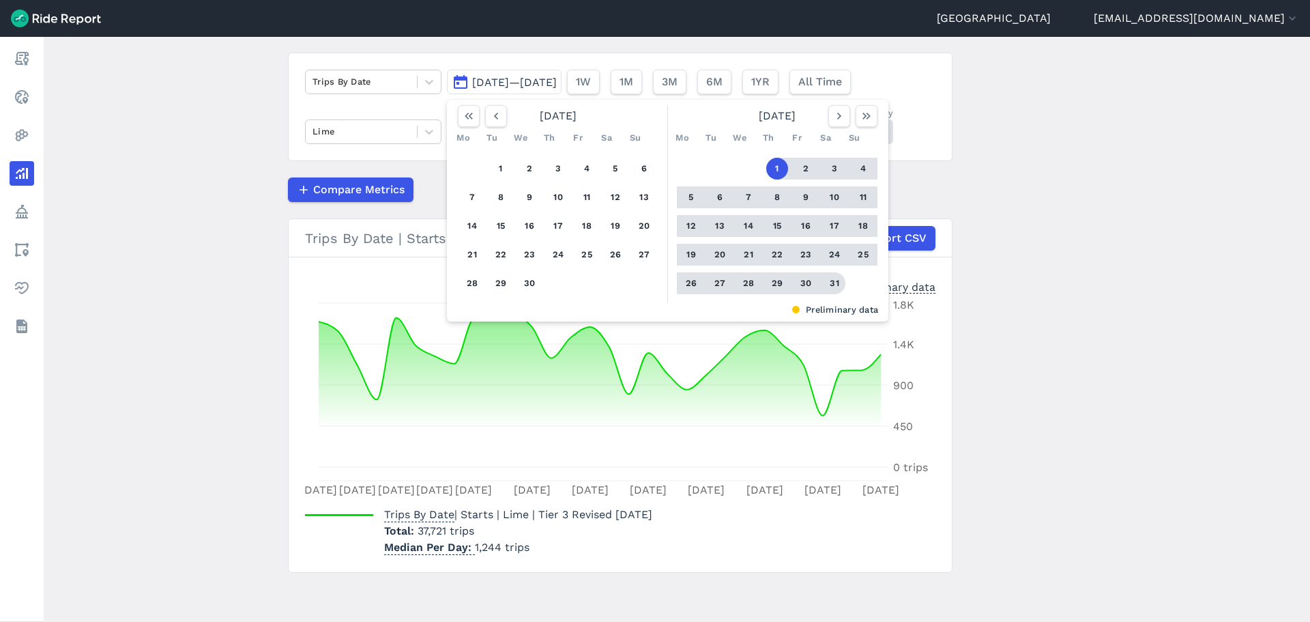
click at [832, 282] on button "31" at bounding box center [835, 283] width 22 height 22
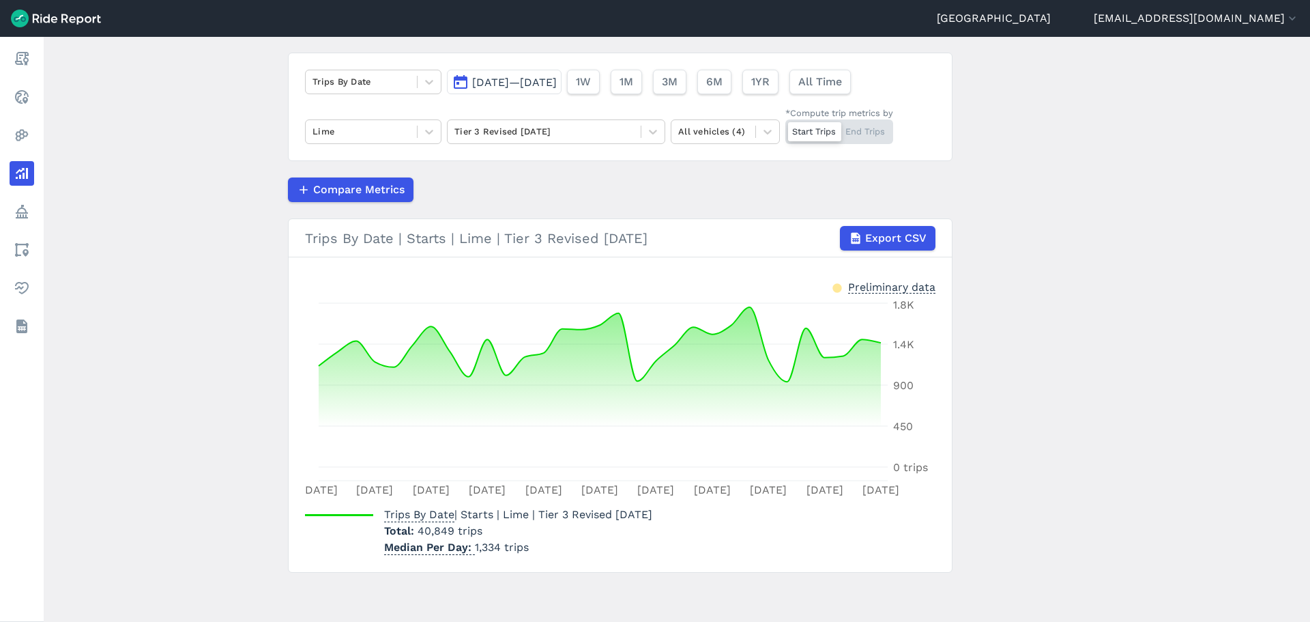
click at [557, 83] on span "[DATE]—[DATE]" at bounding box center [514, 82] width 85 height 13
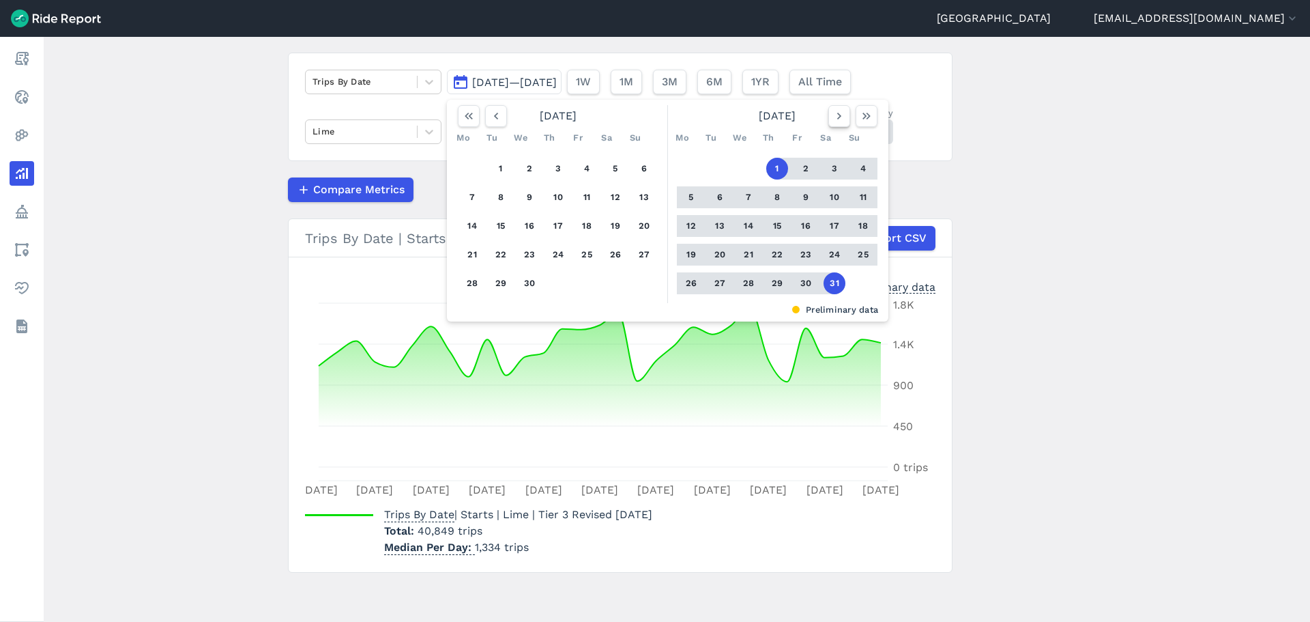
click at [838, 115] on use "button" at bounding box center [839, 116] width 4 height 7
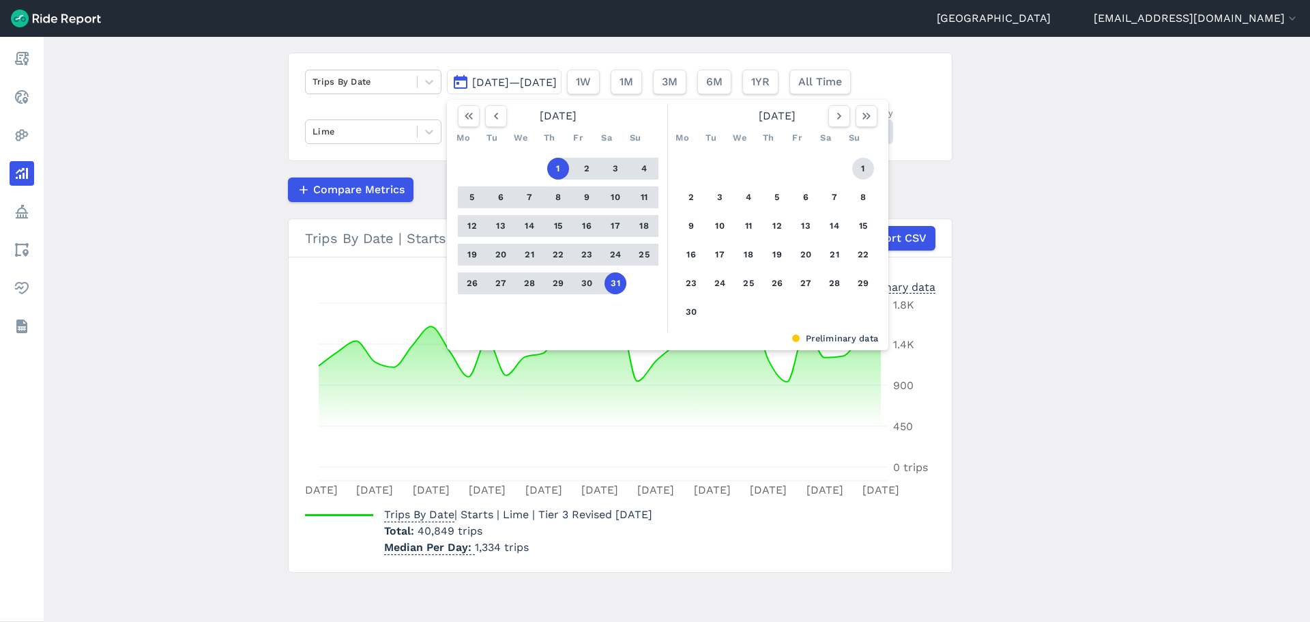
click at [855, 174] on button "1" at bounding box center [863, 169] width 22 height 22
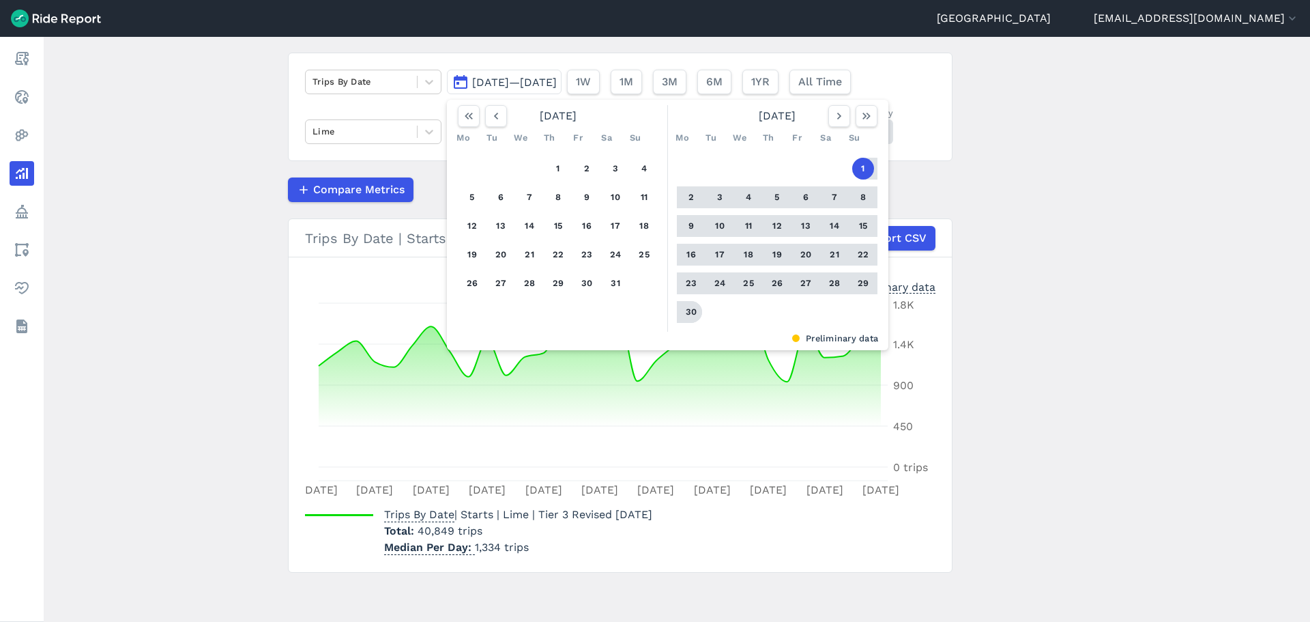
click at [695, 315] on button "30" at bounding box center [691, 312] width 22 height 22
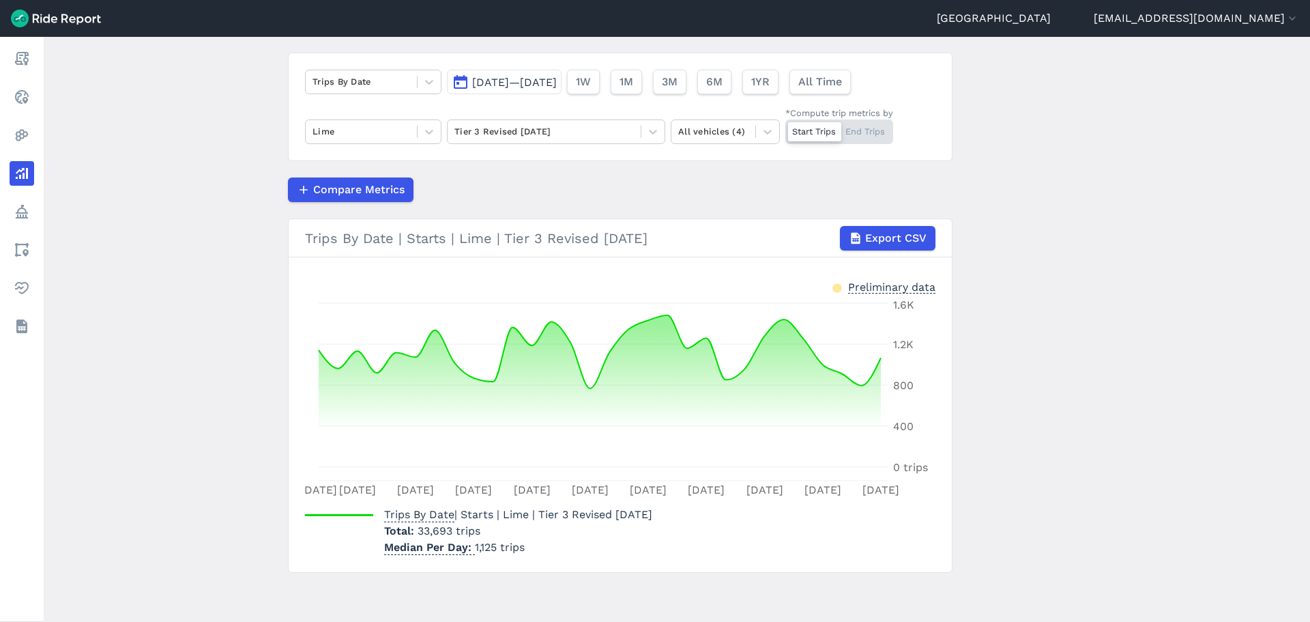
click at [517, 78] on span "[DATE]—[DATE]" at bounding box center [514, 82] width 85 height 13
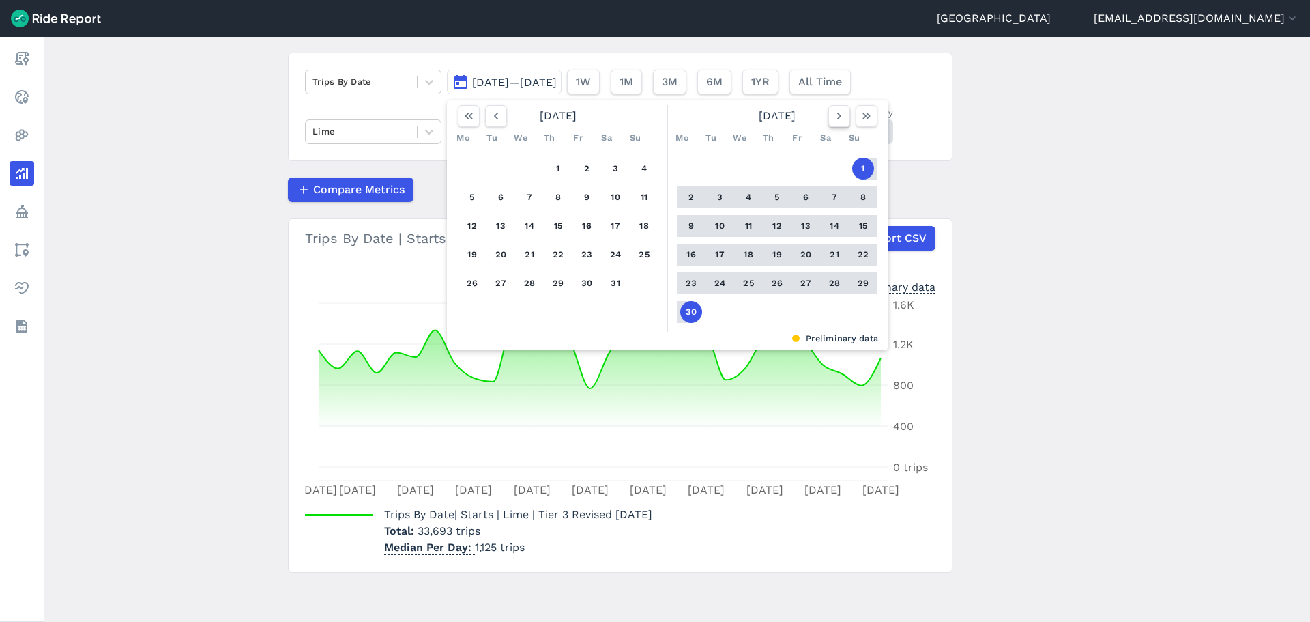
click at [828, 115] on button "button" at bounding box center [839, 116] width 22 height 22
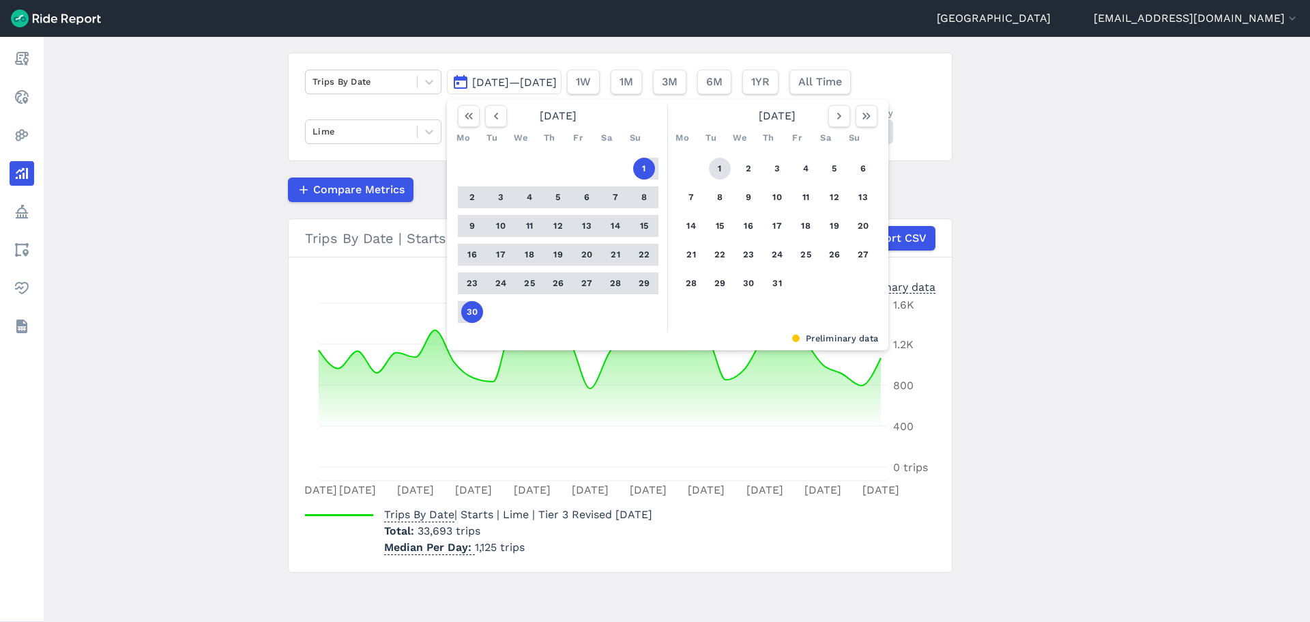
click at [710, 169] on button "1" at bounding box center [720, 169] width 22 height 22
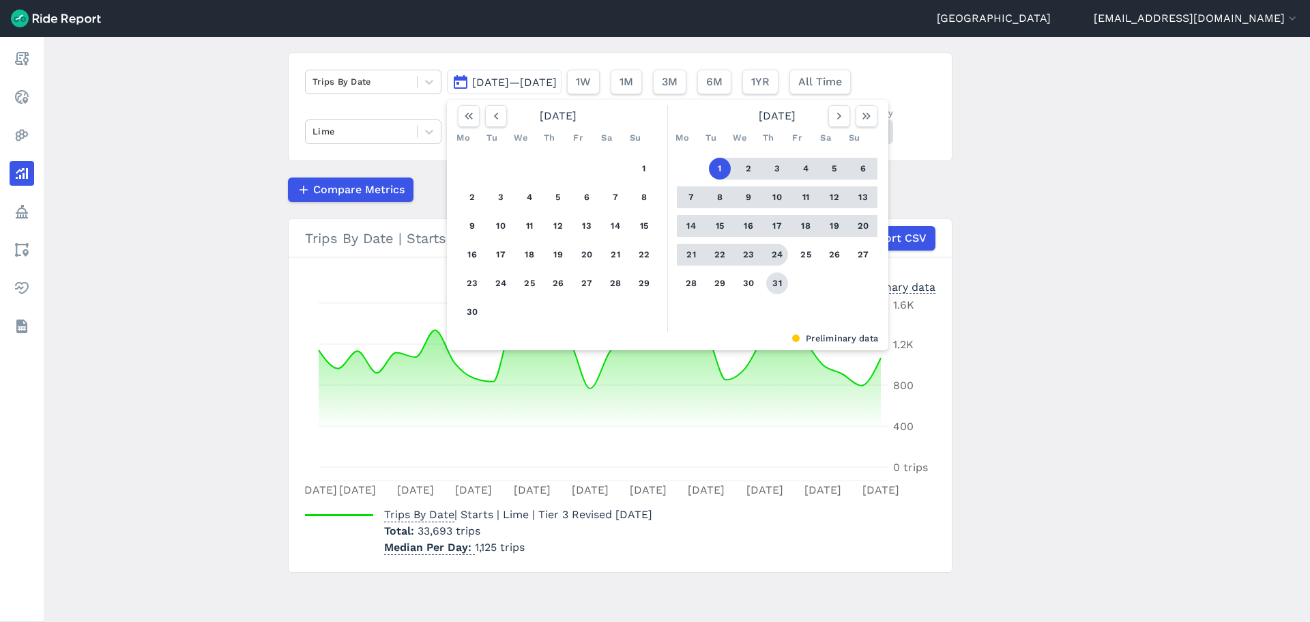
click at [773, 288] on button "31" at bounding box center [777, 283] width 22 height 22
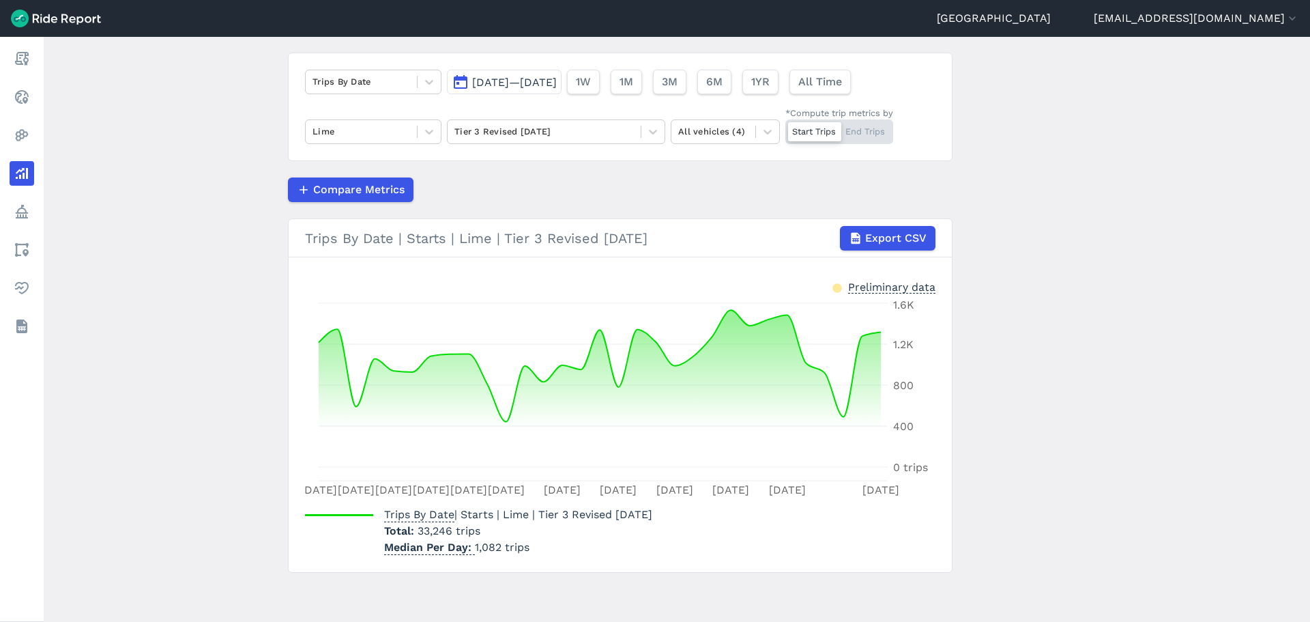
click at [540, 89] on button "[DATE]—[DATE]" at bounding box center [504, 82] width 115 height 25
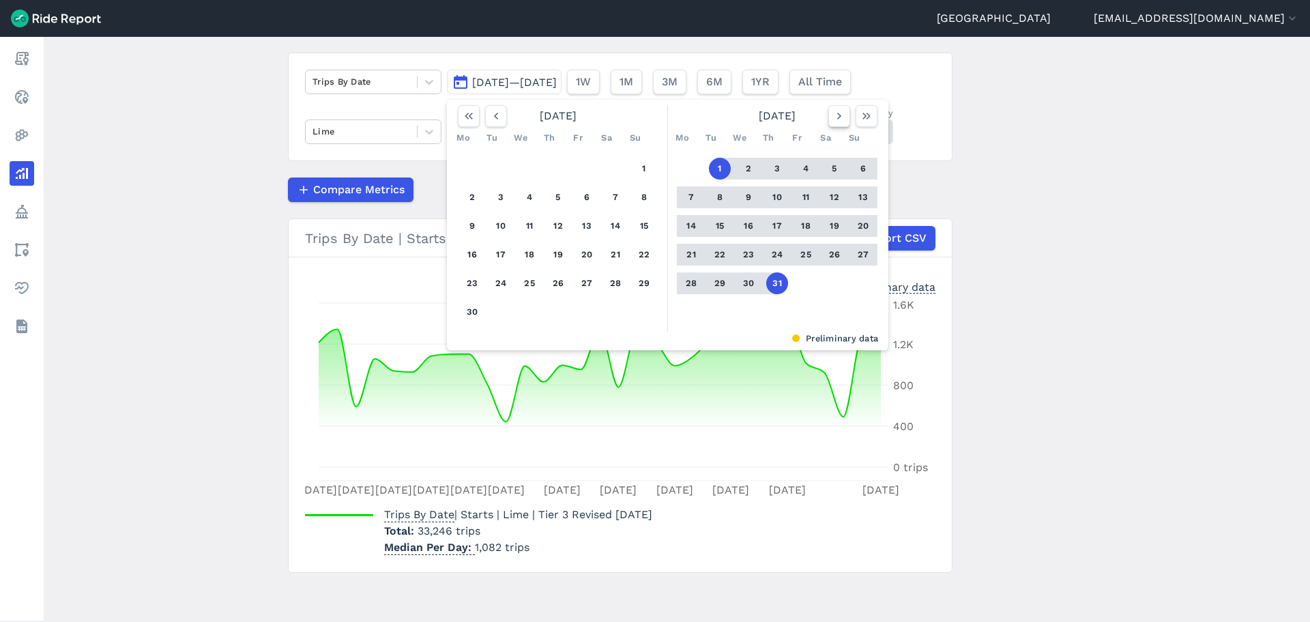
click at [839, 121] on icon "button" at bounding box center [839, 116] width 14 height 14
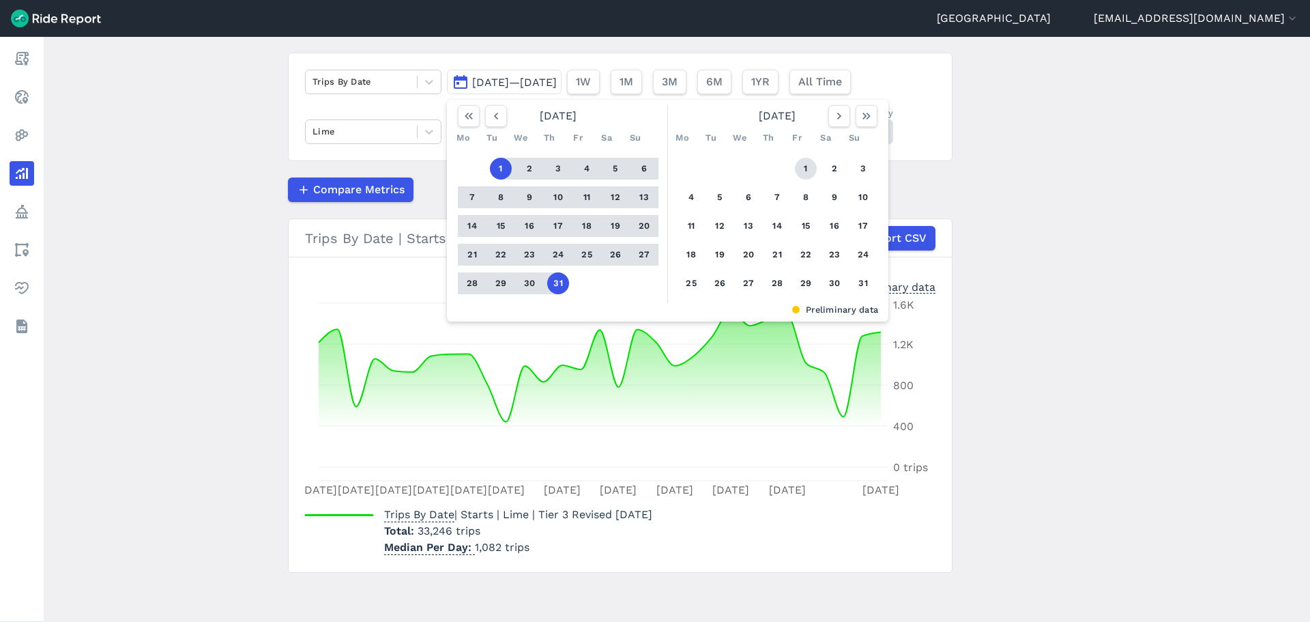
click at [808, 169] on button "1" at bounding box center [806, 169] width 22 height 22
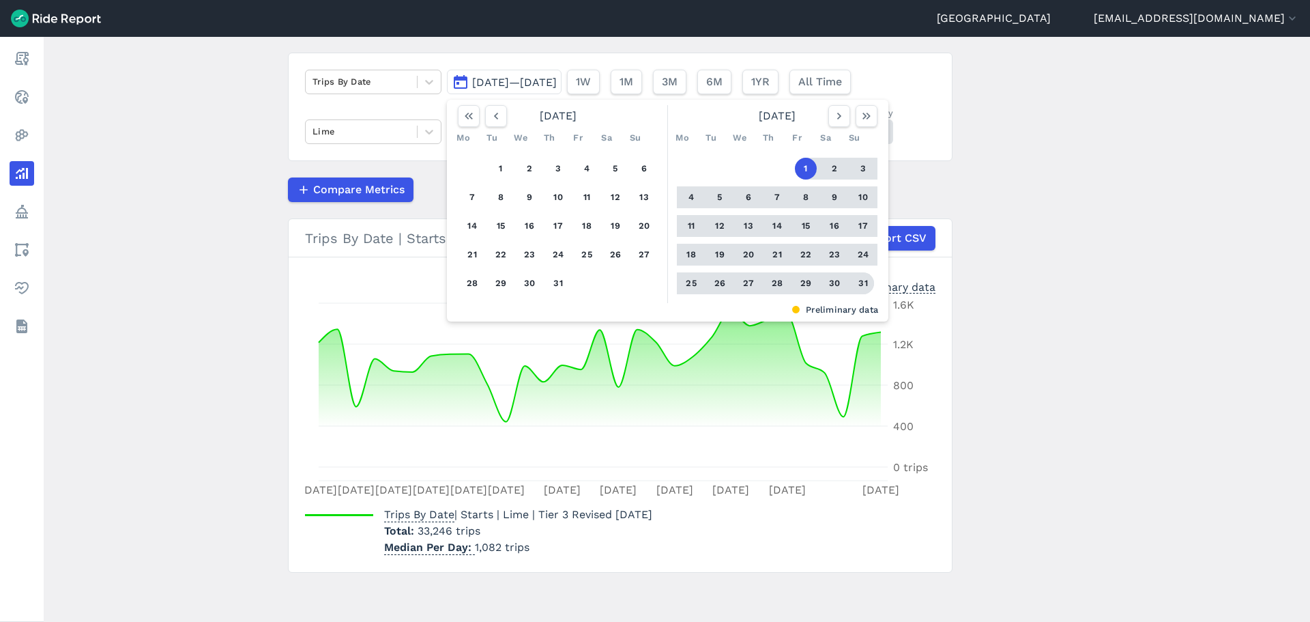
click at [858, 282] on button "31" at bounding box center [863, 283] width 22 height 22
